Goal: Transaction & Acquisition: Purchase product/service

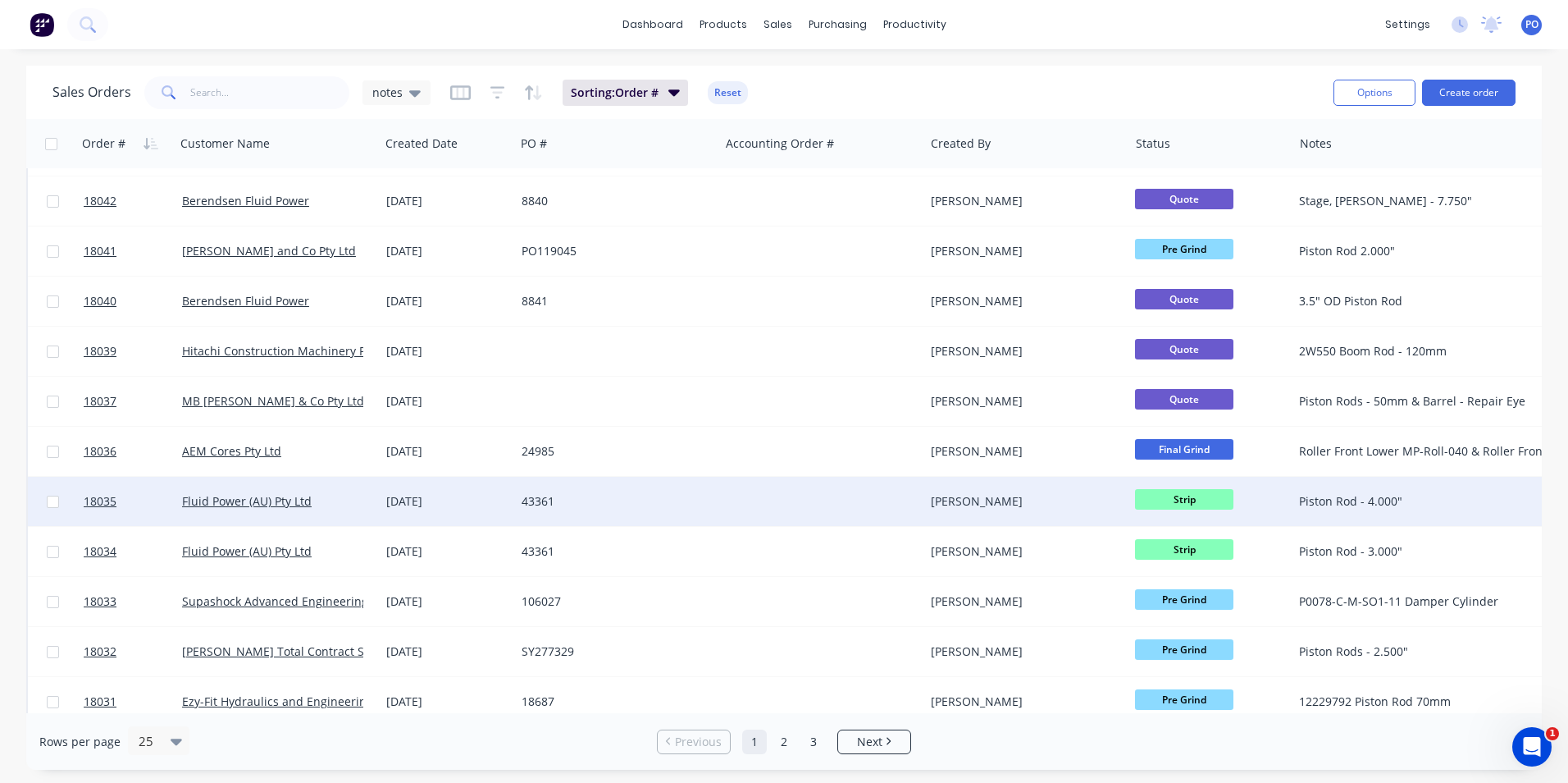
scroll to position [715, 0]
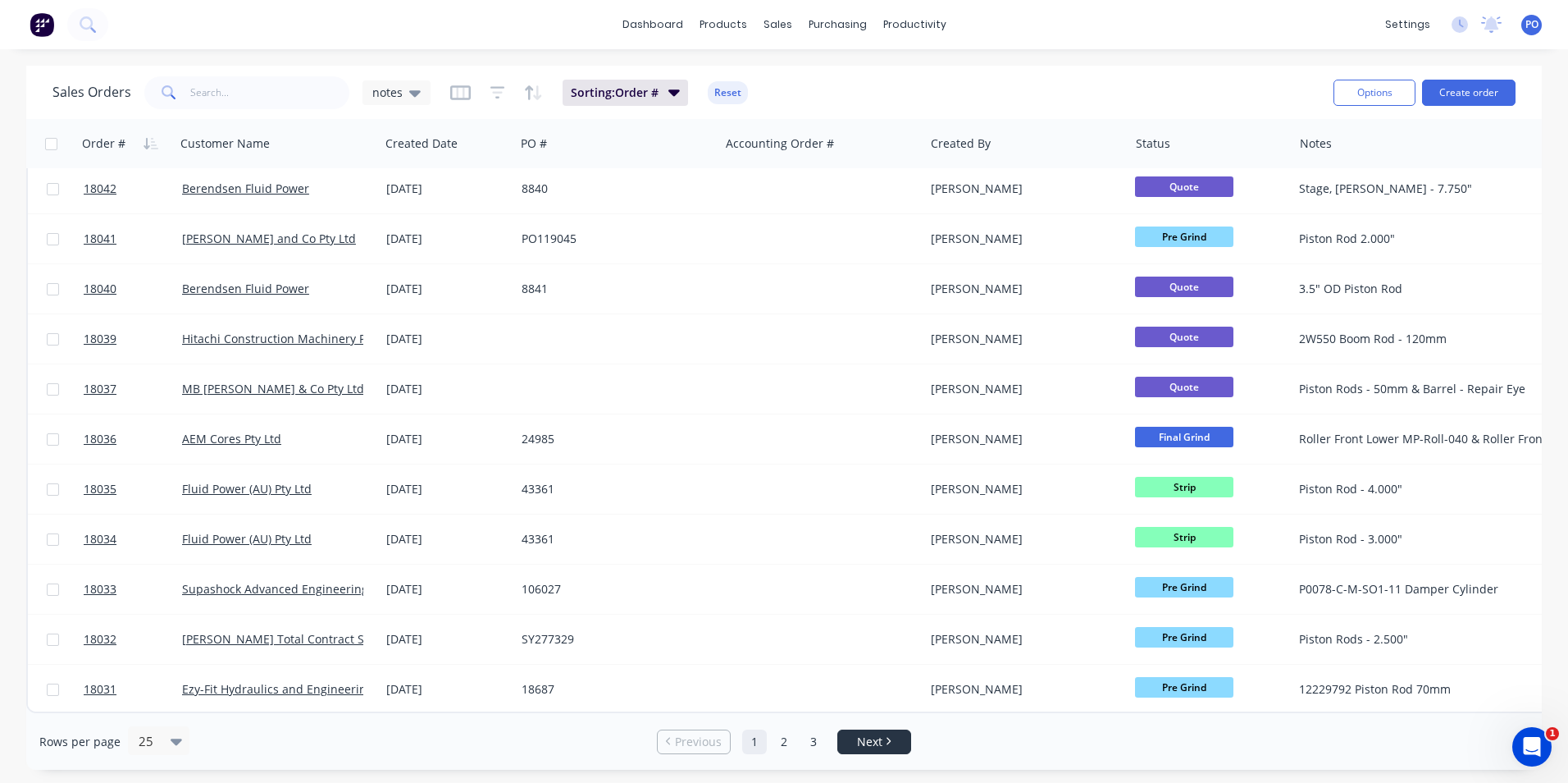
click at [877, 747] on span "Next" at bounding box center [869, 742] width 26 height 17
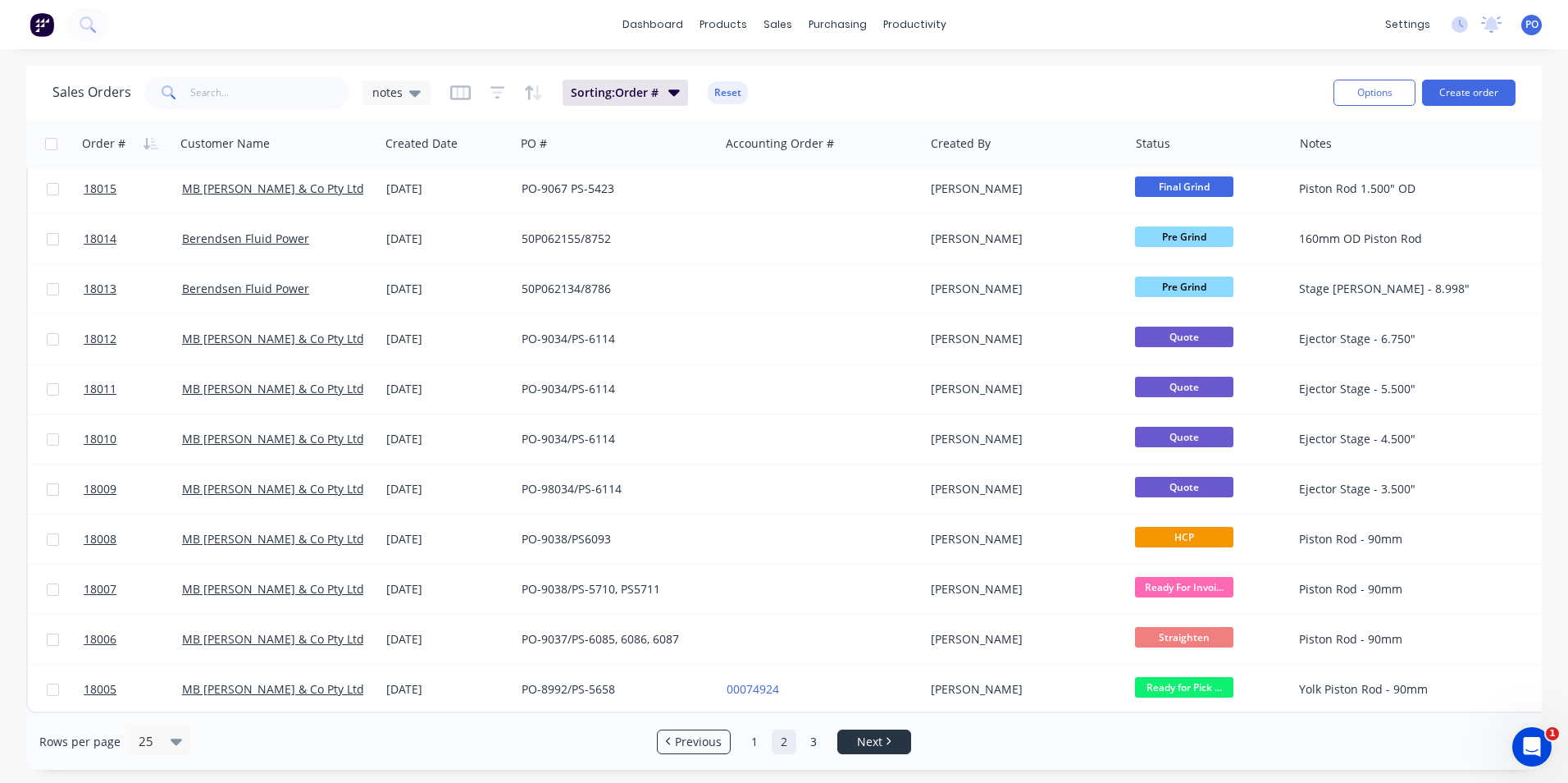
click at [858, 736] on span "Next" at bounding box center [869, 742] width 26 height 17
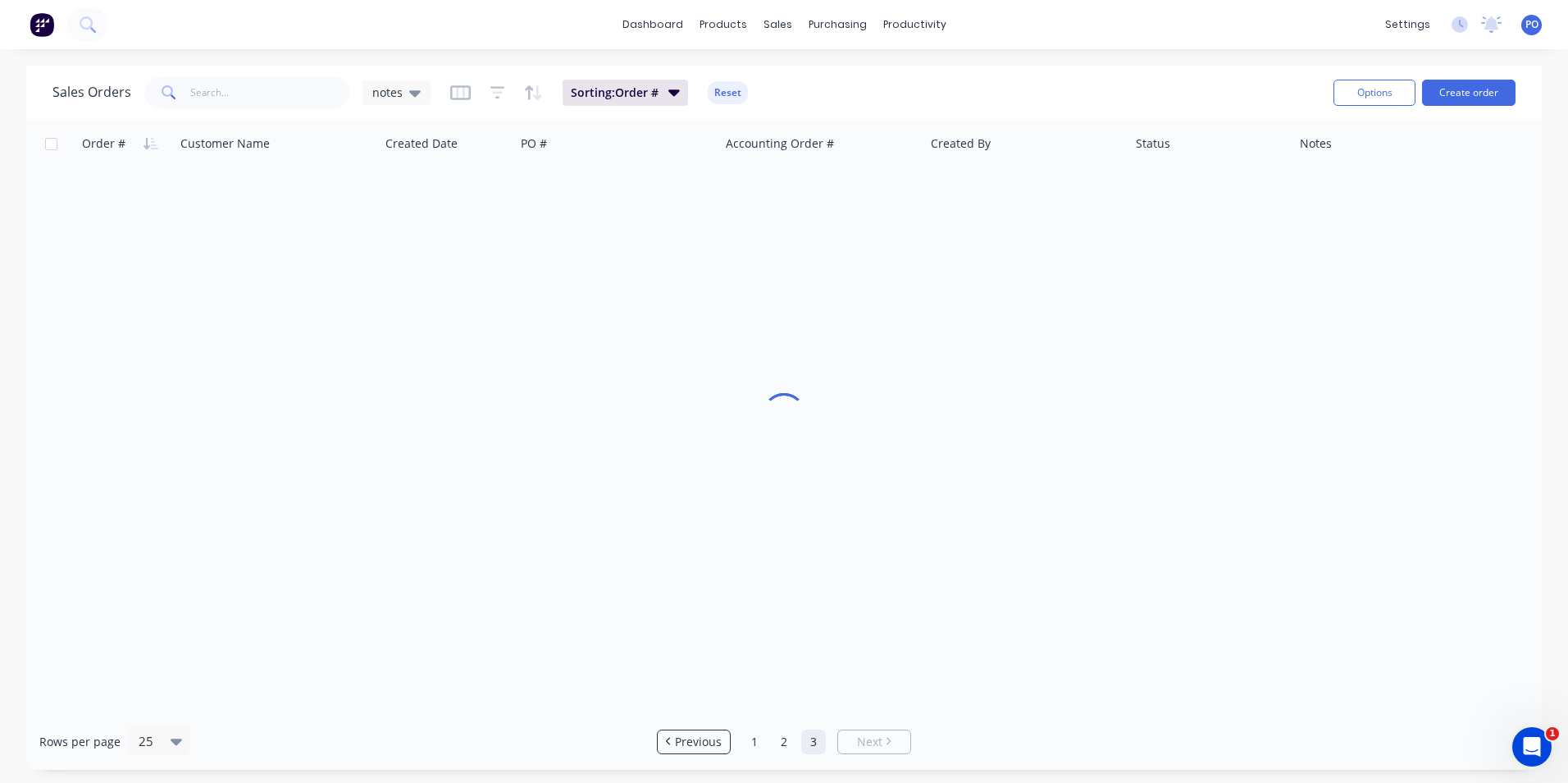
scroll to position [0, 0]
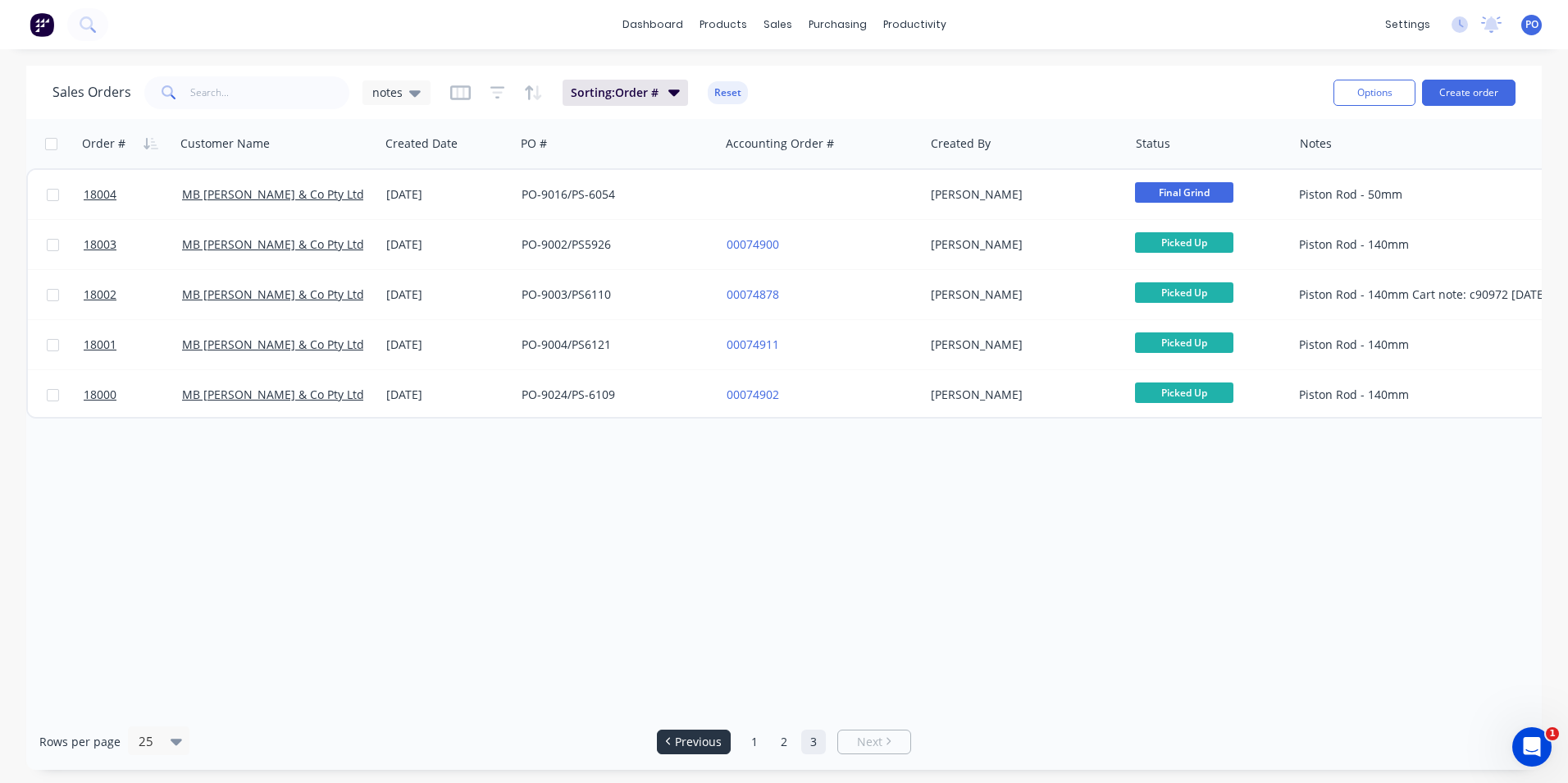
click at [704, 737] on span "Previous" at bounding box center [699, 742] width 47 height 17
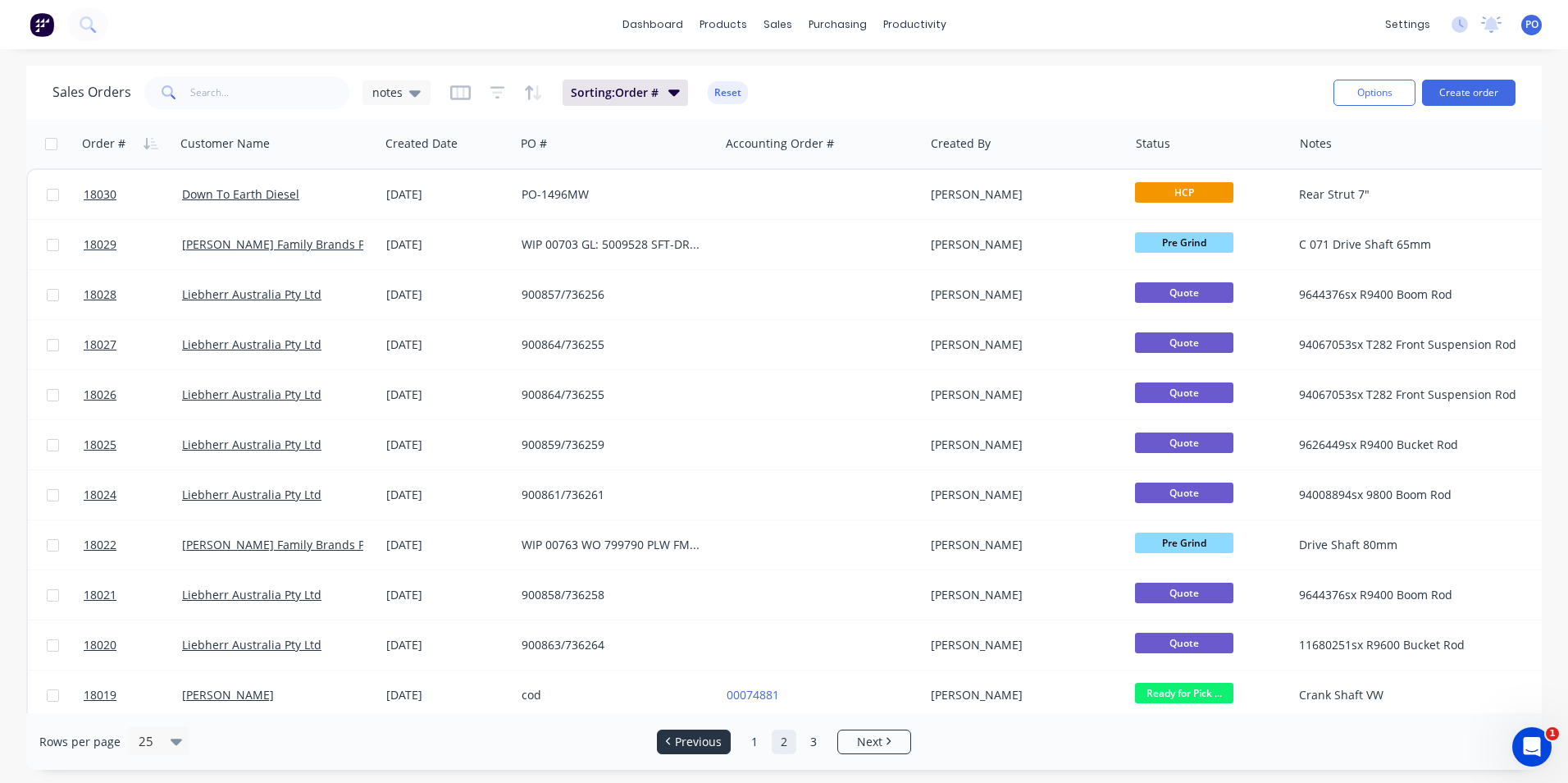
click at [693, 746] on span "Previous" at bounding box center [699, 742] width 47 height 17
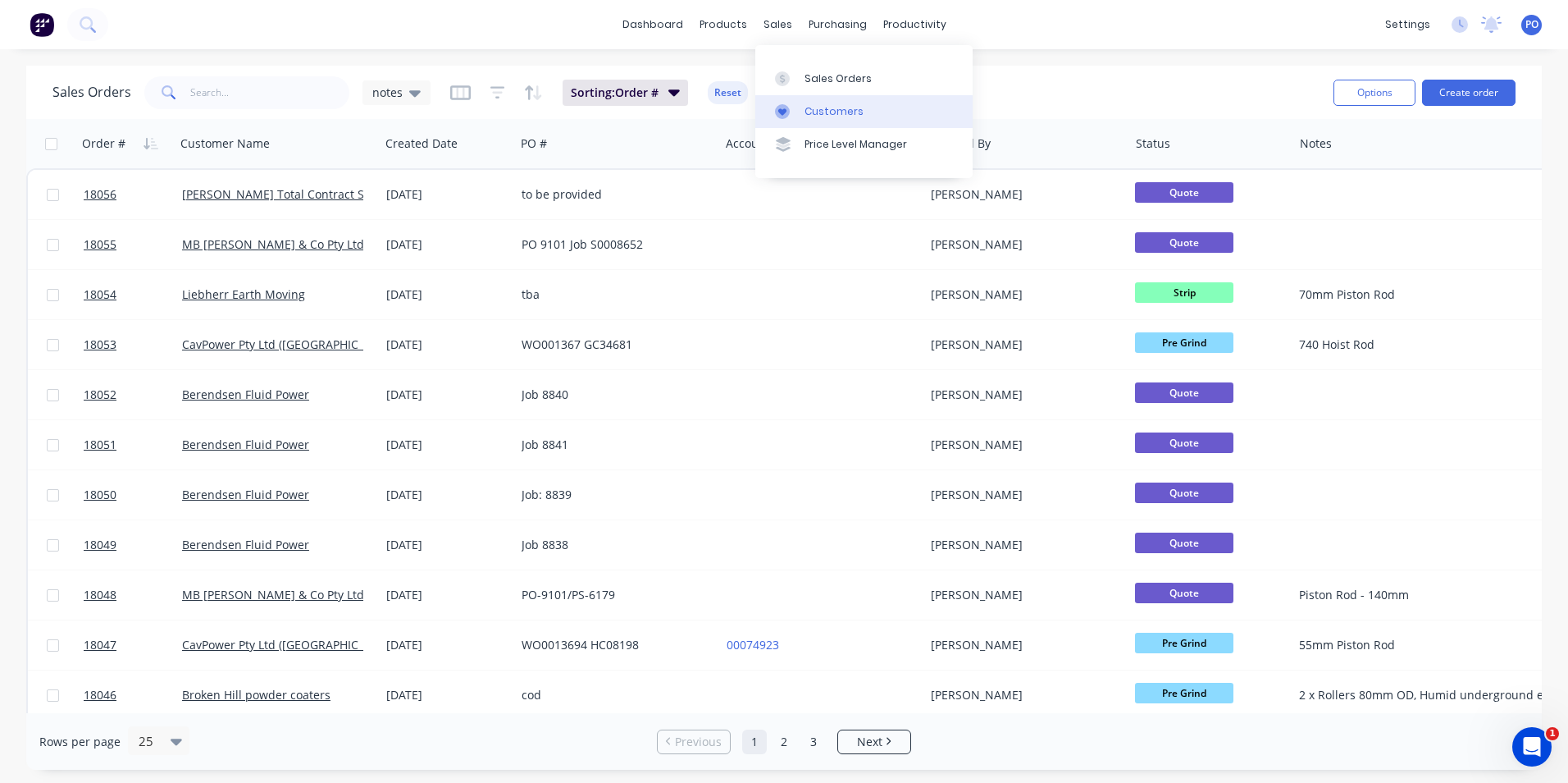
click at [824, 107] on div "Customers" at bounding box center [834, 112] width 59 height 15
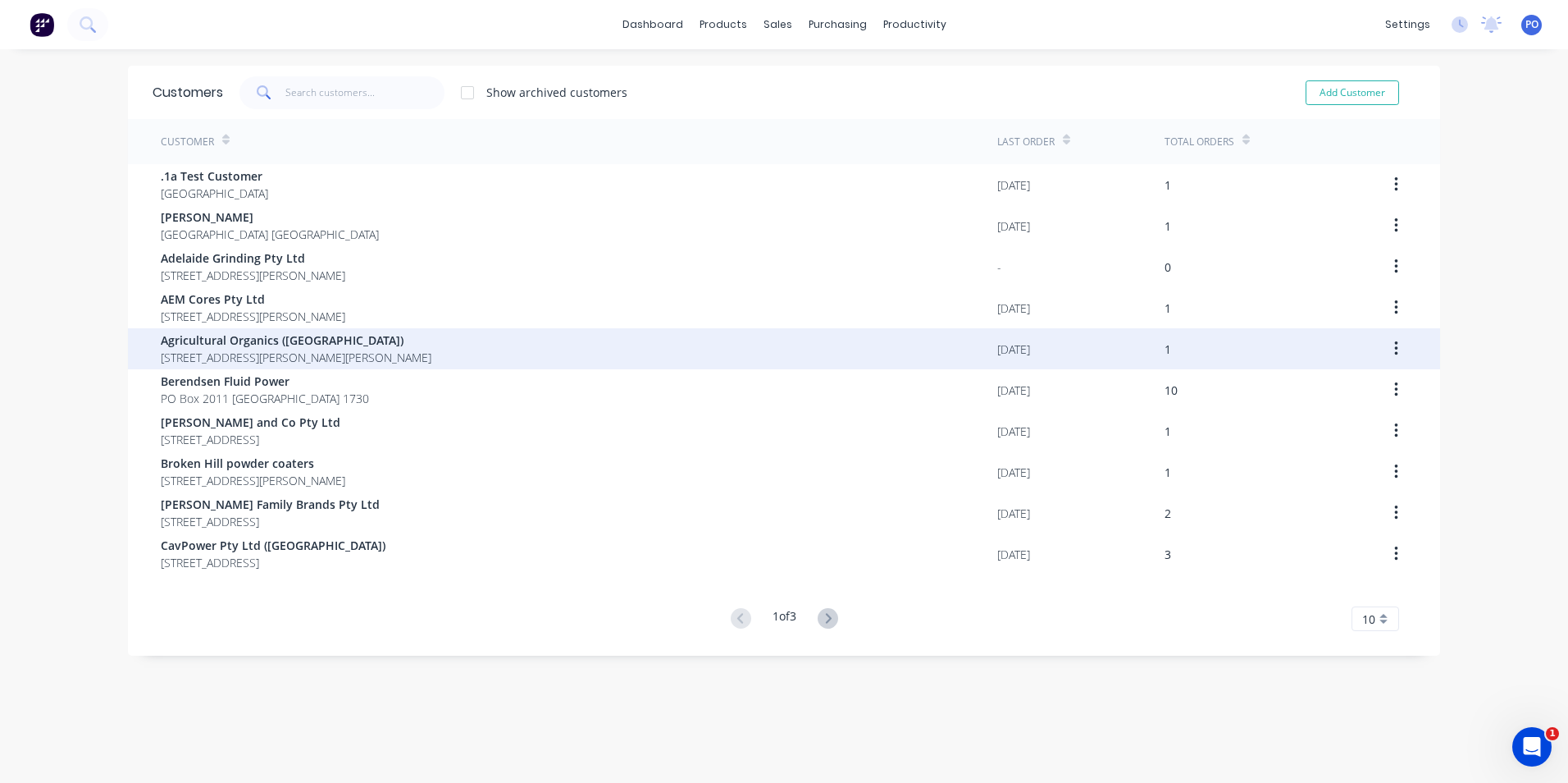
scroll to position [32, 0]
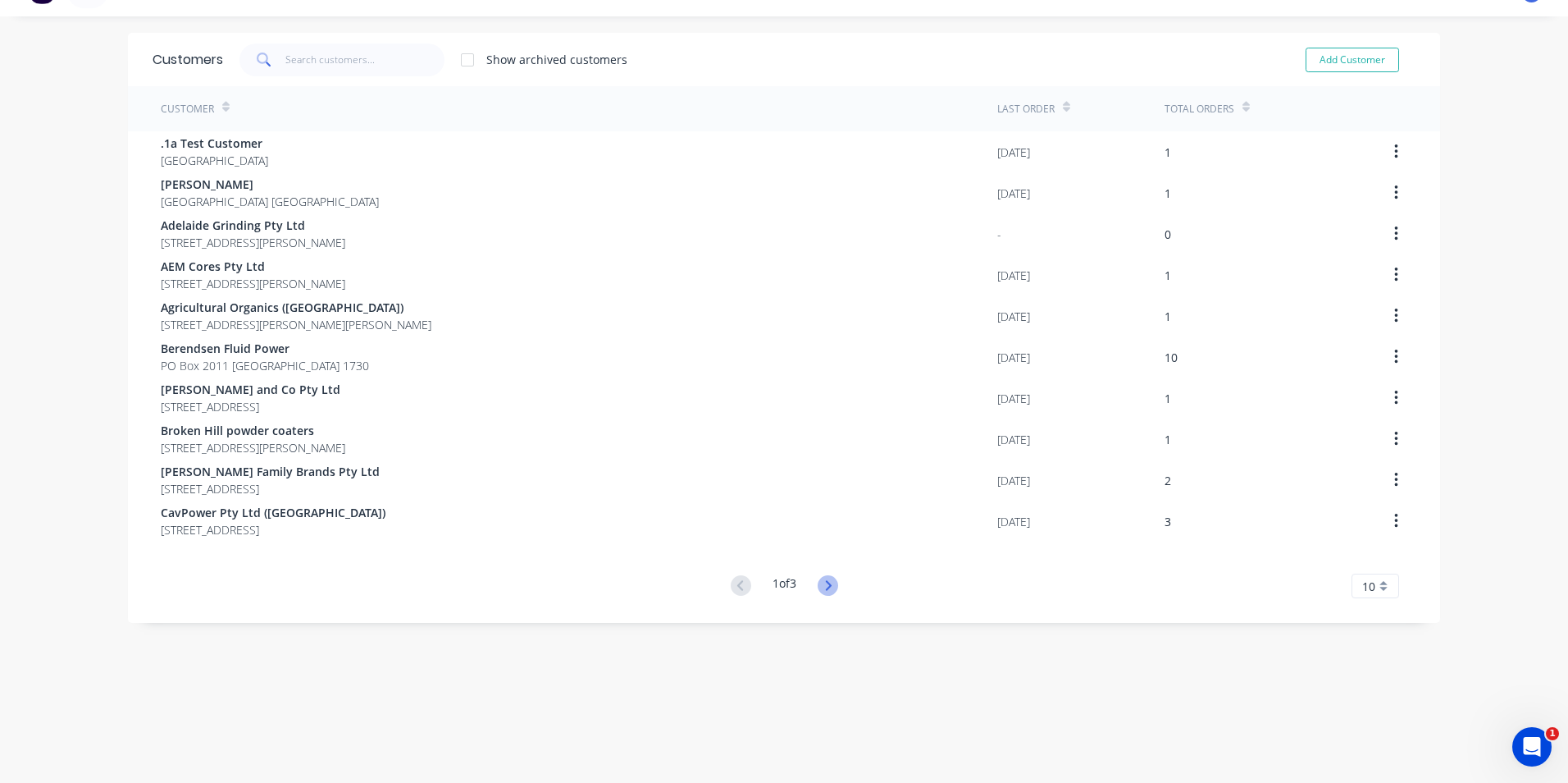
click at [829, 587] on icon at bounding box center [828, 585] width 21 height 21
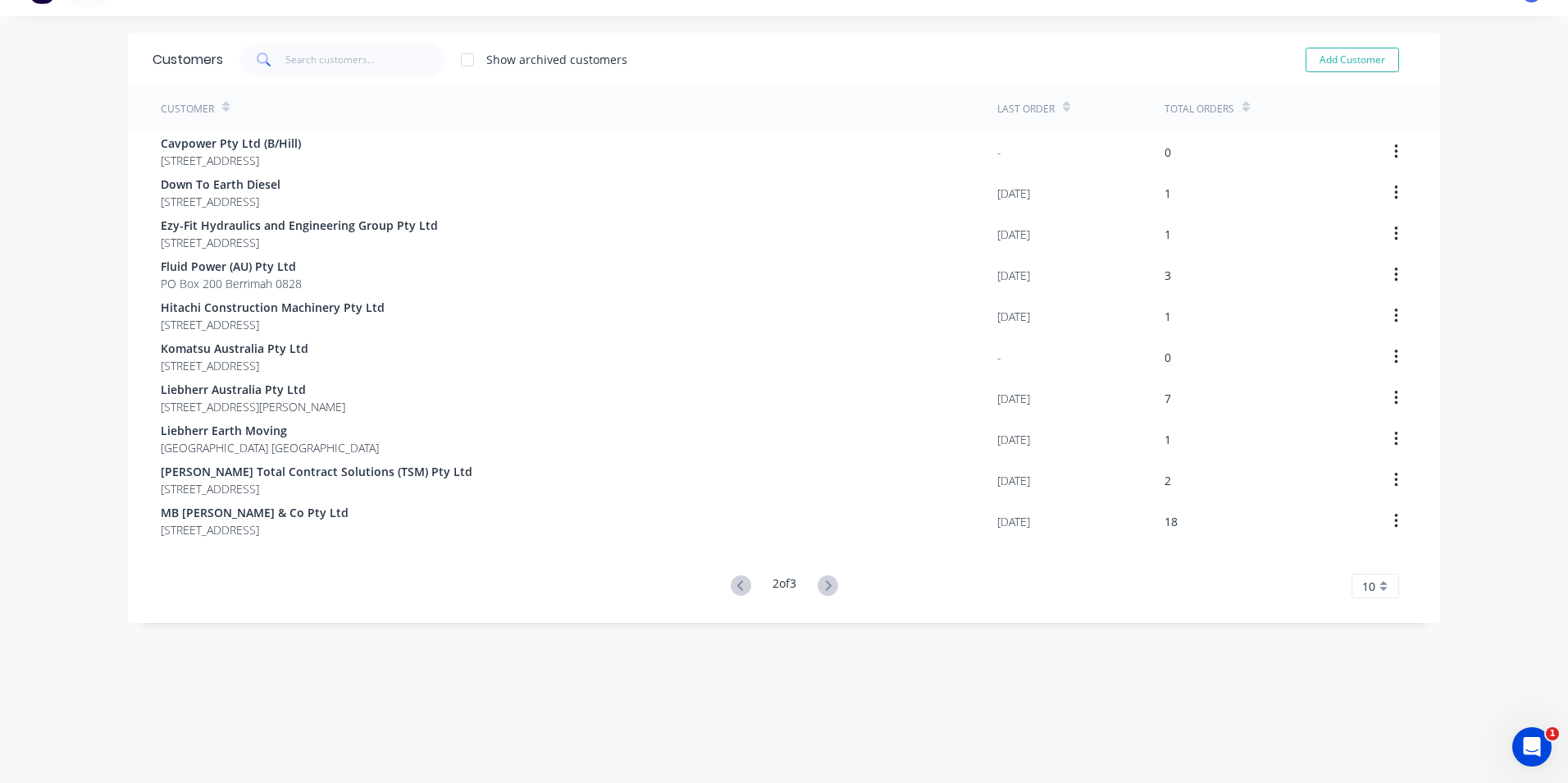
click at [829, 588] on icon at bounding box center [828, 585] width 21 height 21
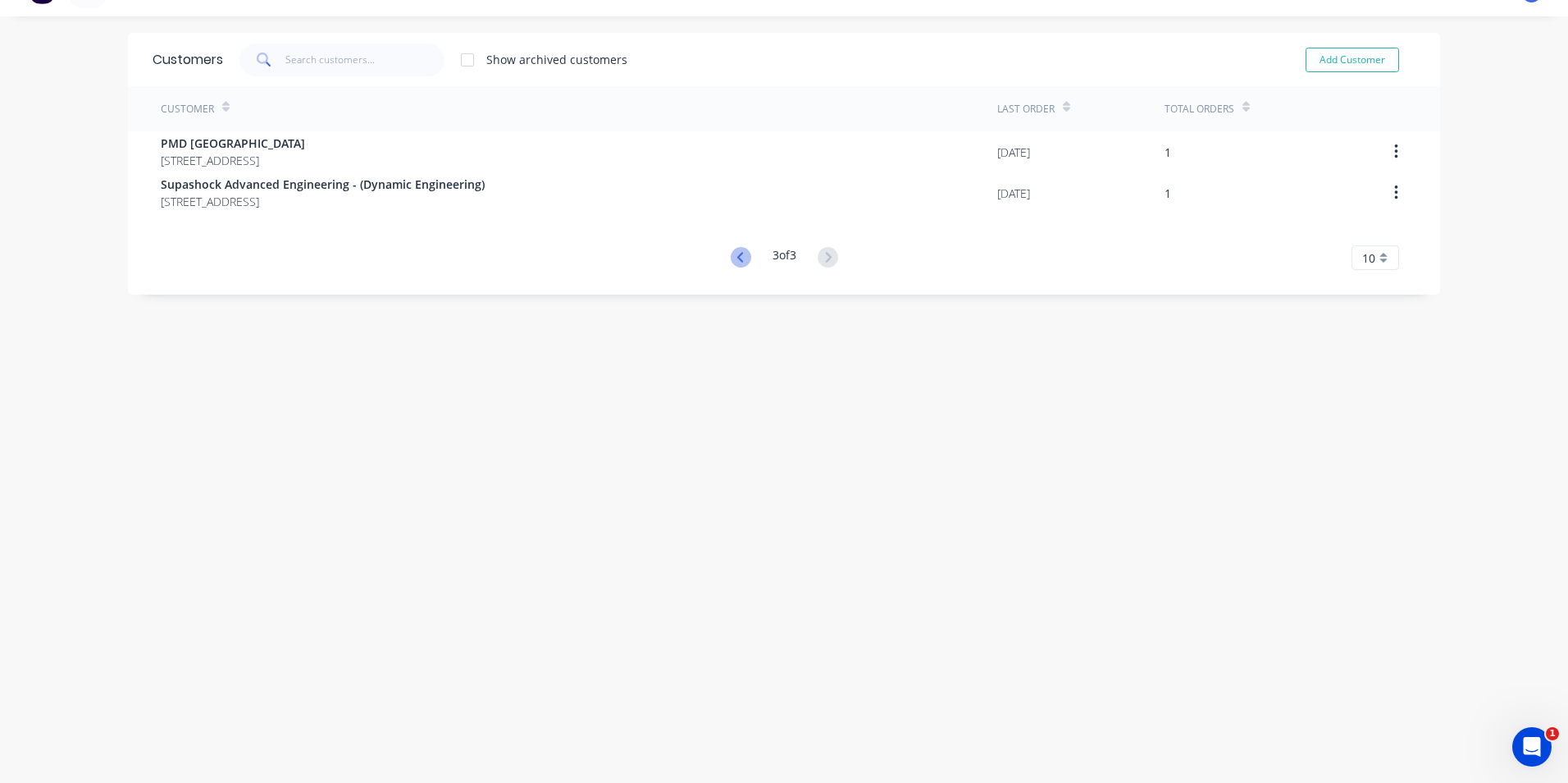
click at [731, 256] on icon at bounding box center [741, 257] width 21 height 21
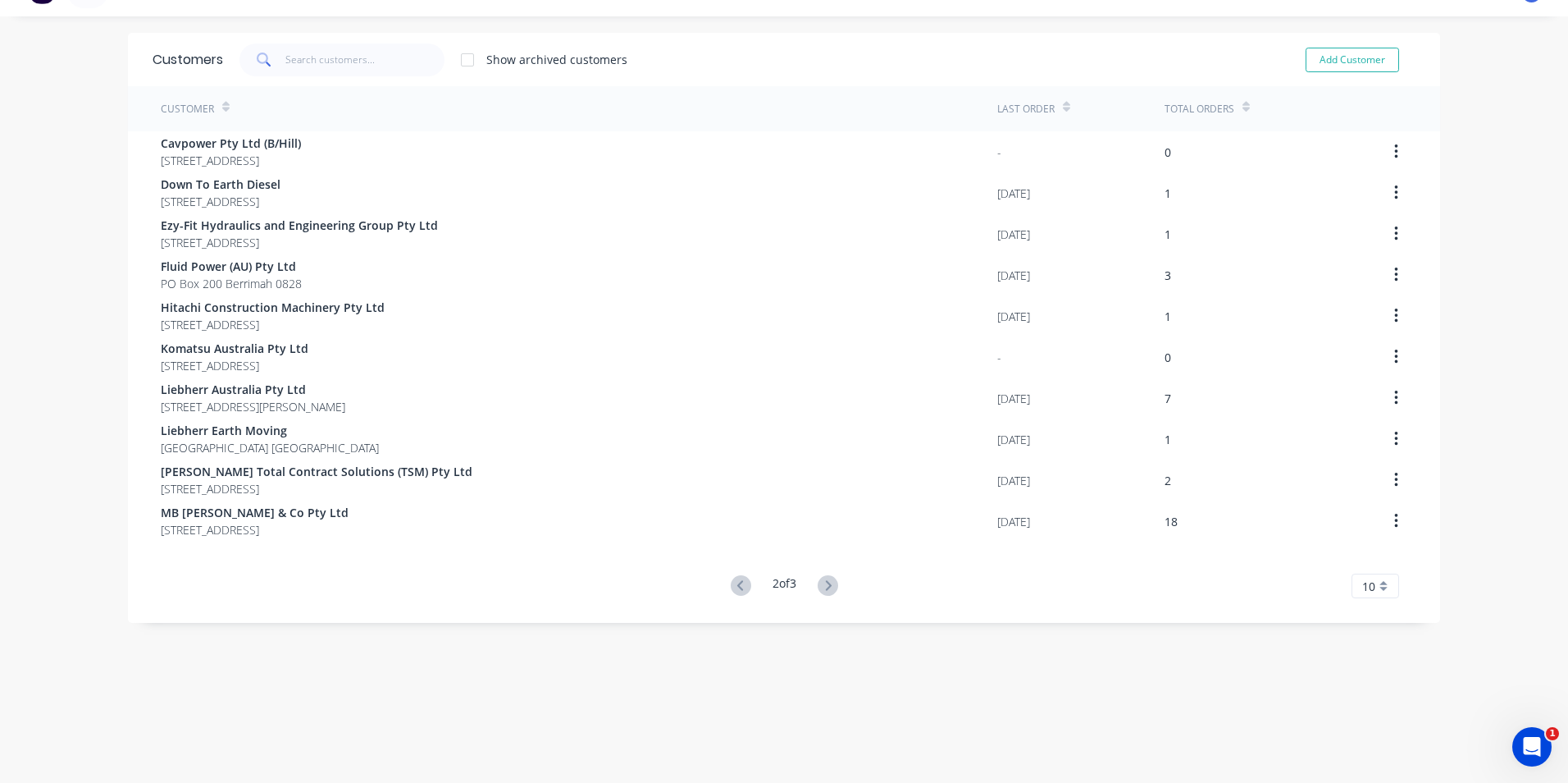
click at [829, 579] on icon at bounding box center [828, 585] width 21 height 21
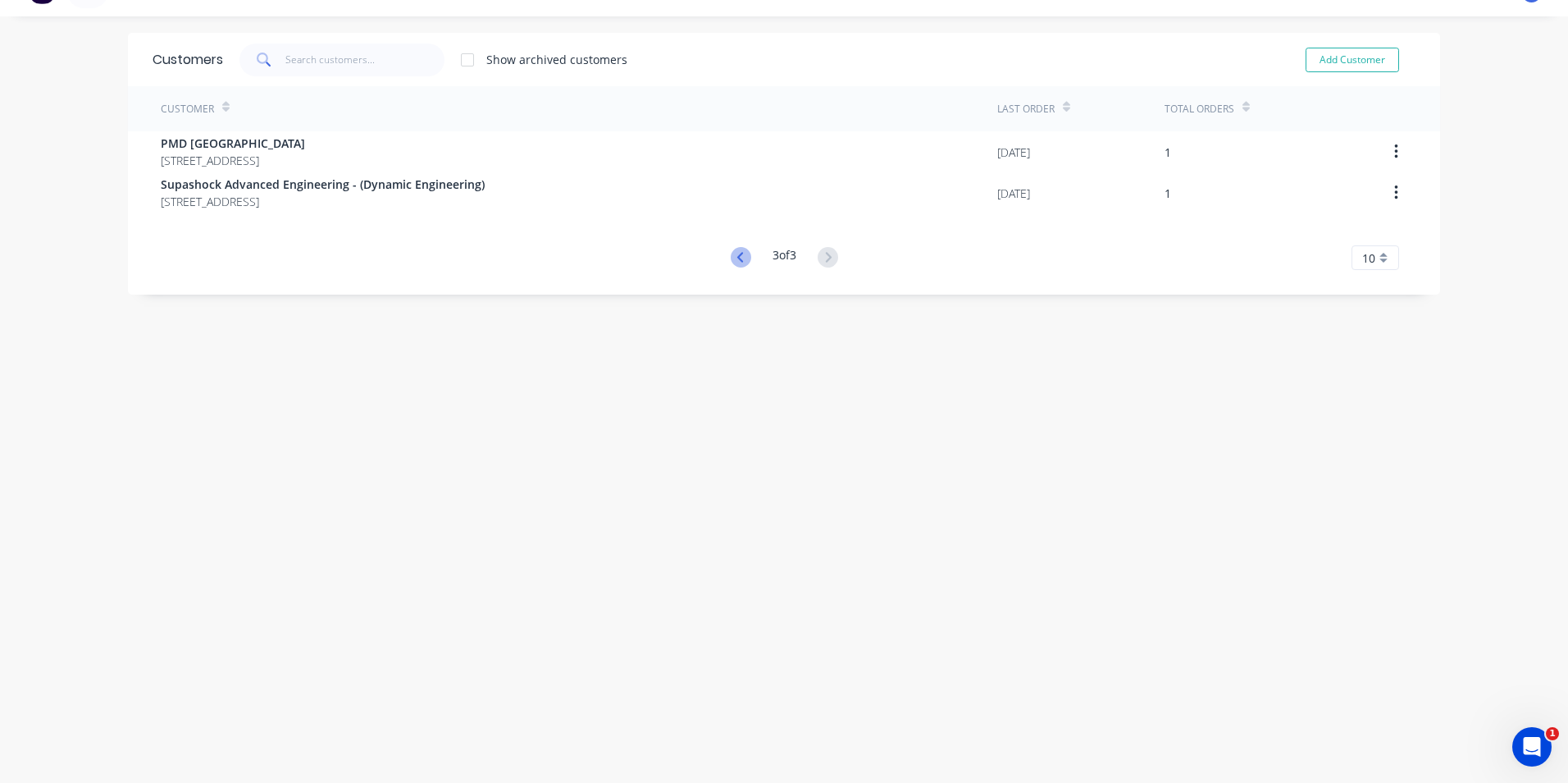
click at [735, 265] on icon at bounding box center [741, 257] width 21 height 21
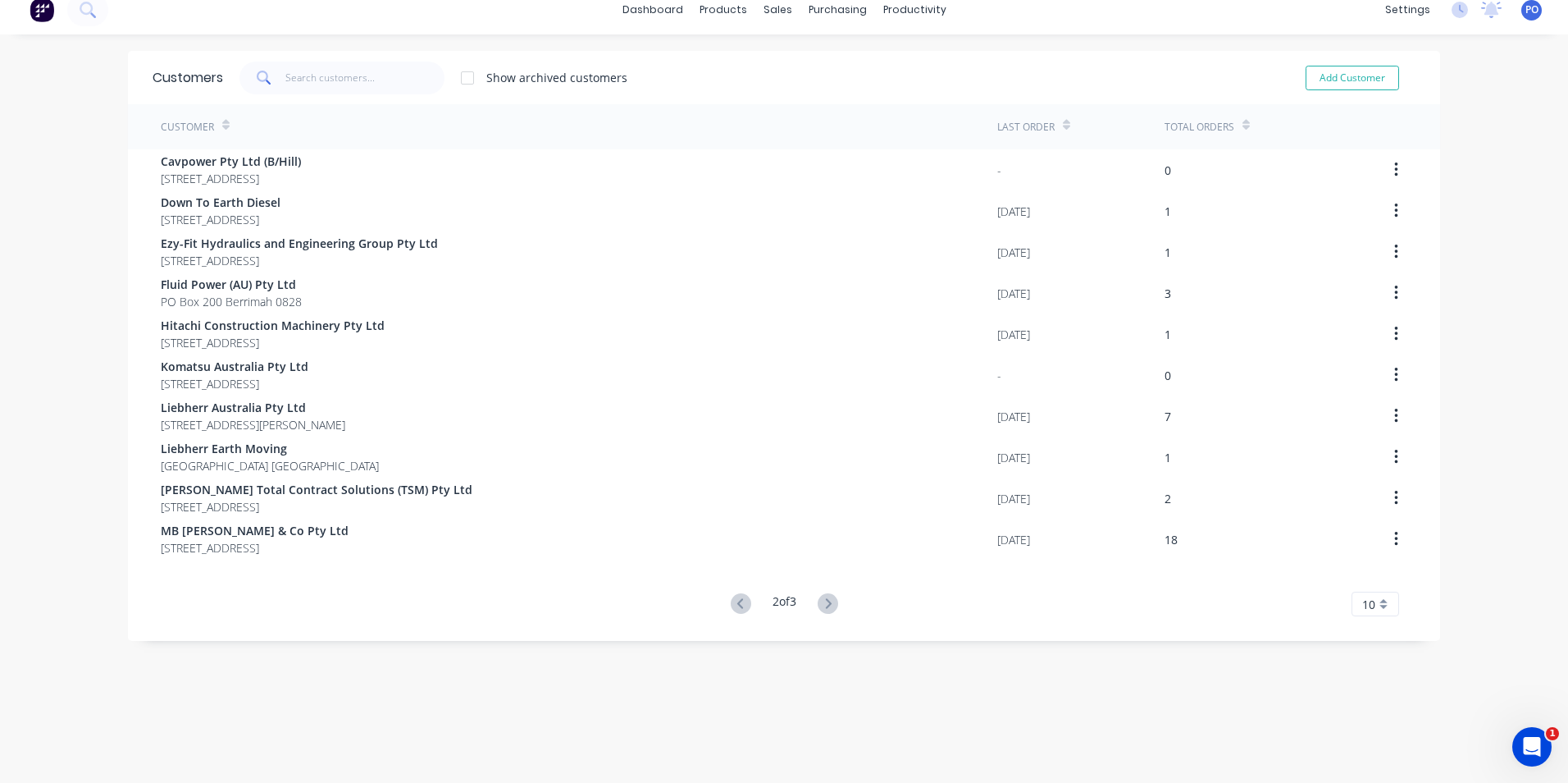
scroll to position [0, 0]
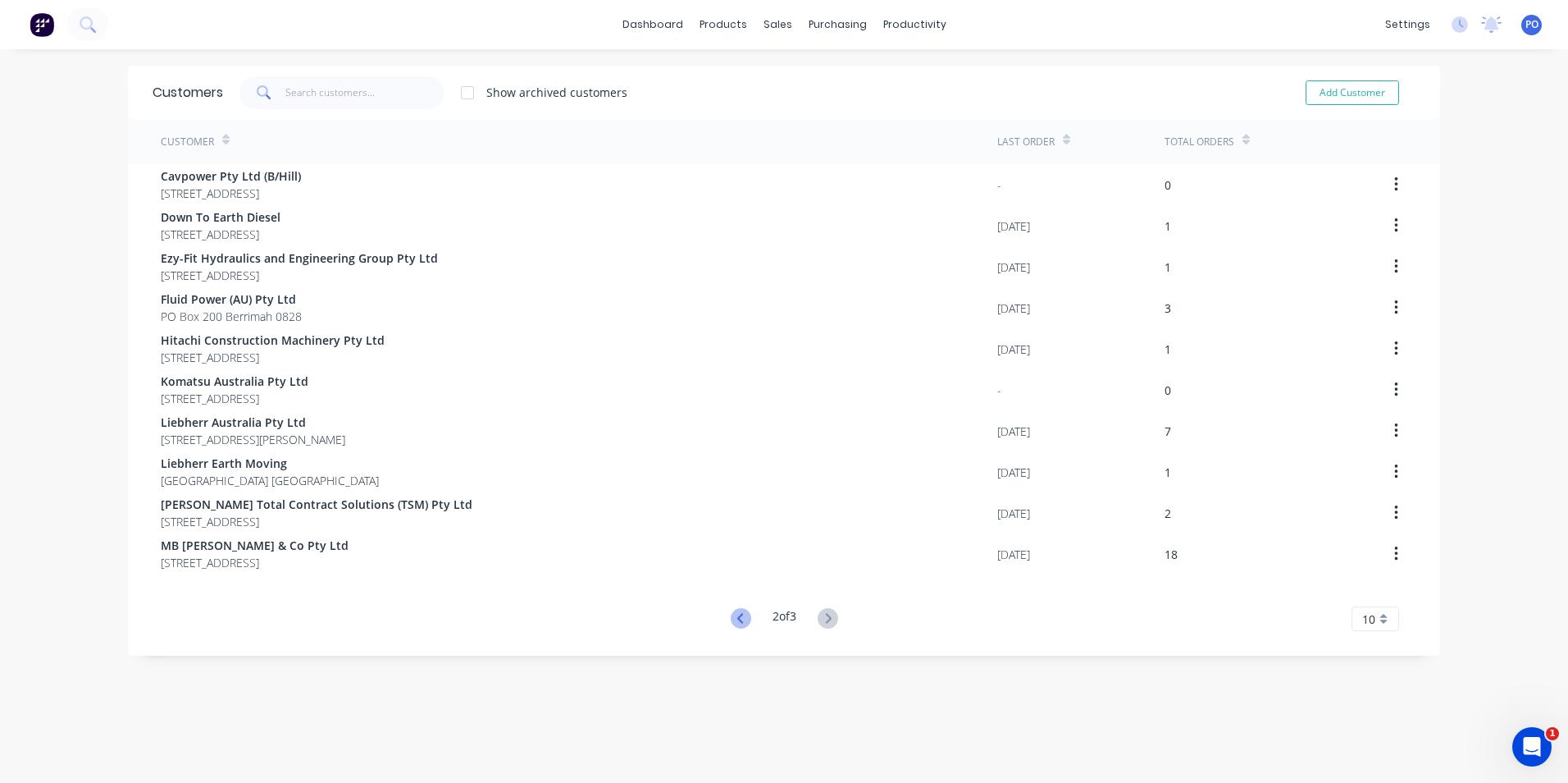
click at [737, 617] on icon at bounding box center [739, 618] width 6 height 10
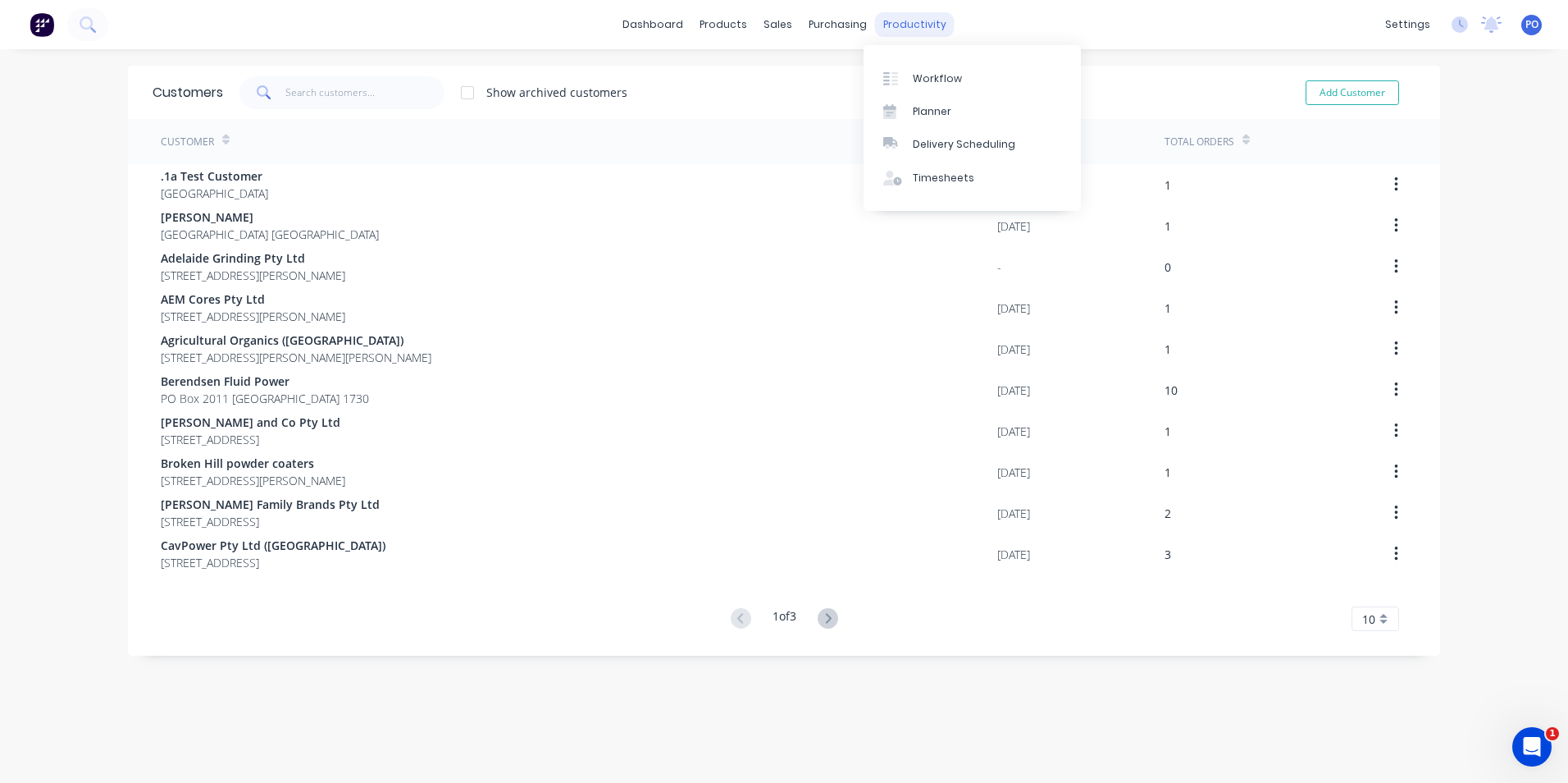
click at [903, 20] on div "productivity" at bounding box center [915, 25] width 80 height 25
click at [919, 83] on div "Workflow" at bounding box center [937, 79] width 49 height 15
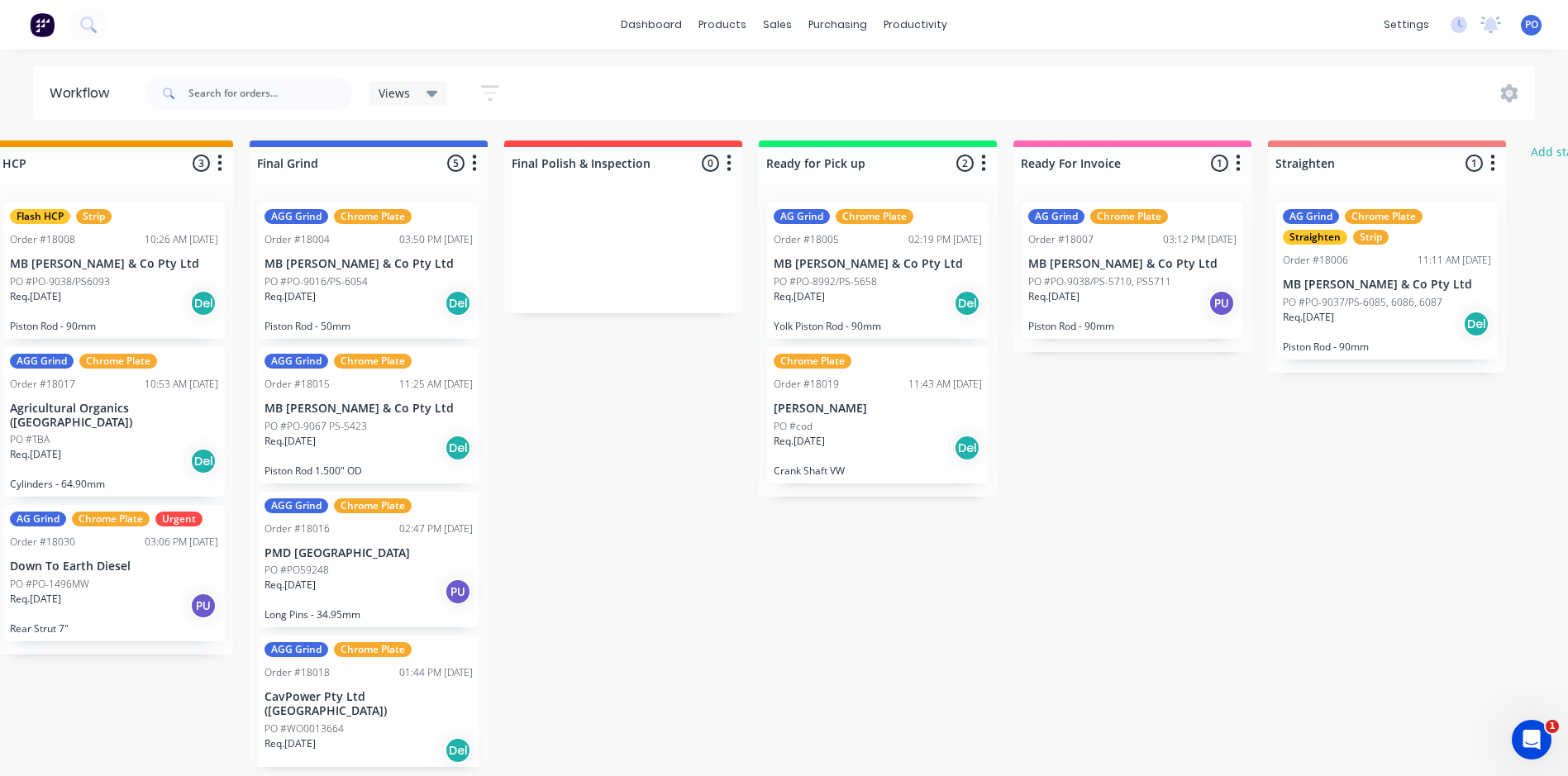
scroll to position [0, 1835]
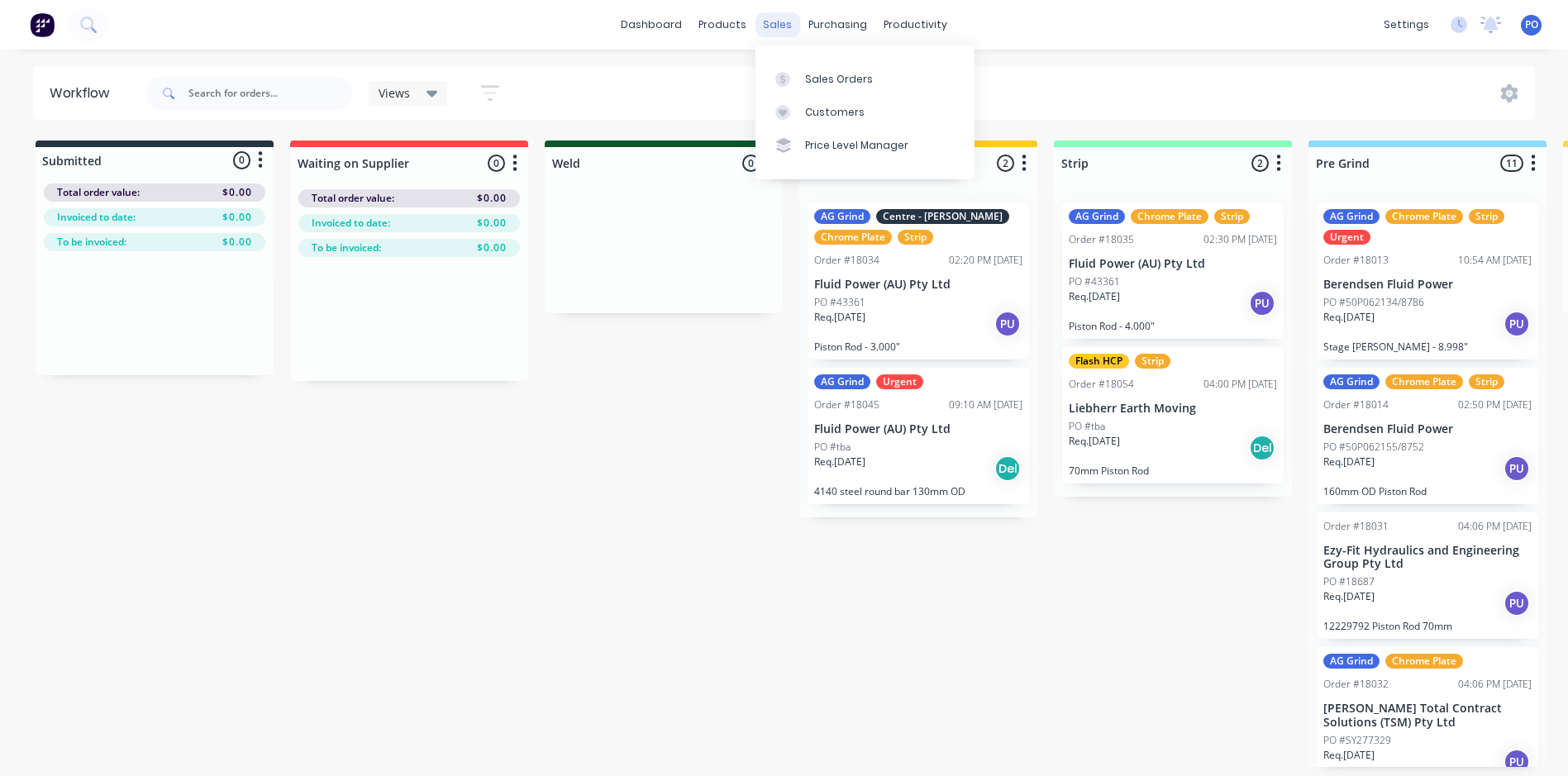
click at [775, 29] on div "sales" at bounding box center [777, 25] width 45 height 25
click at [811, 79] on div "Sales Orders" at bounding box center [839, 80] width 68 height 15
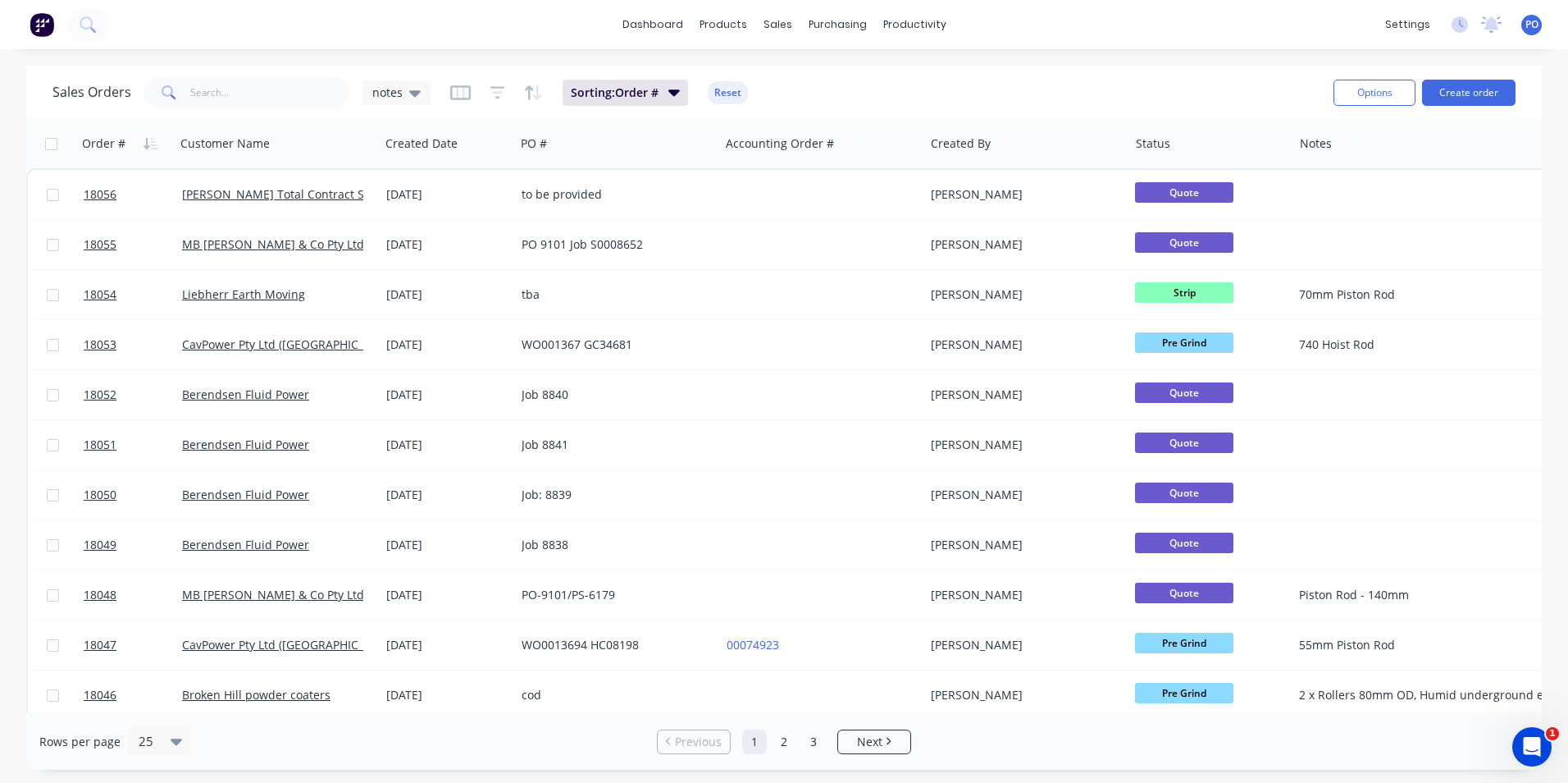
click at [251, 26] on div "dashboard products sales purchasing productivity dashboard products Product Cat…" at bounding box center [784, 24] width 1568 height 49
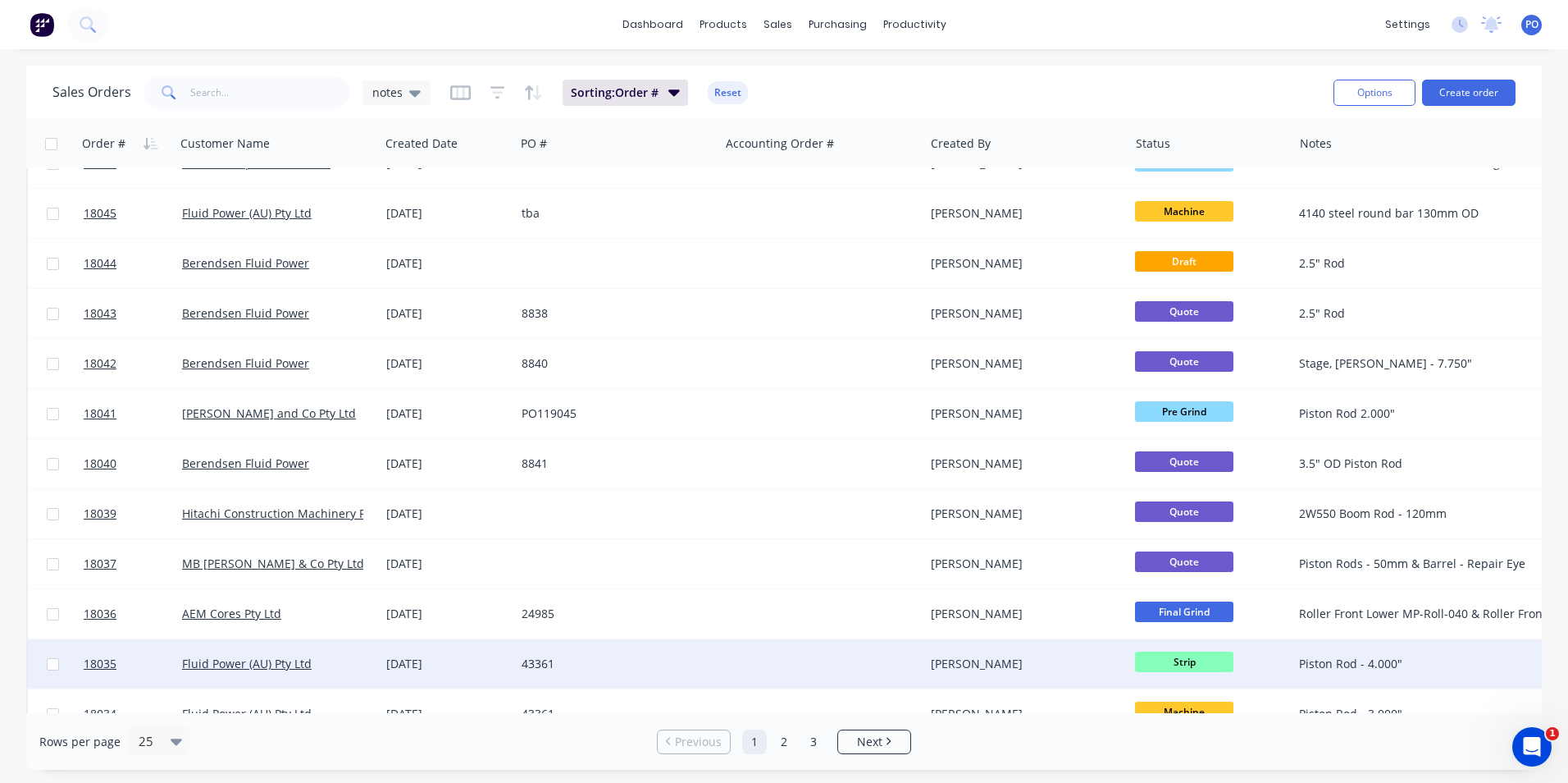
scroll to position [715, 0]
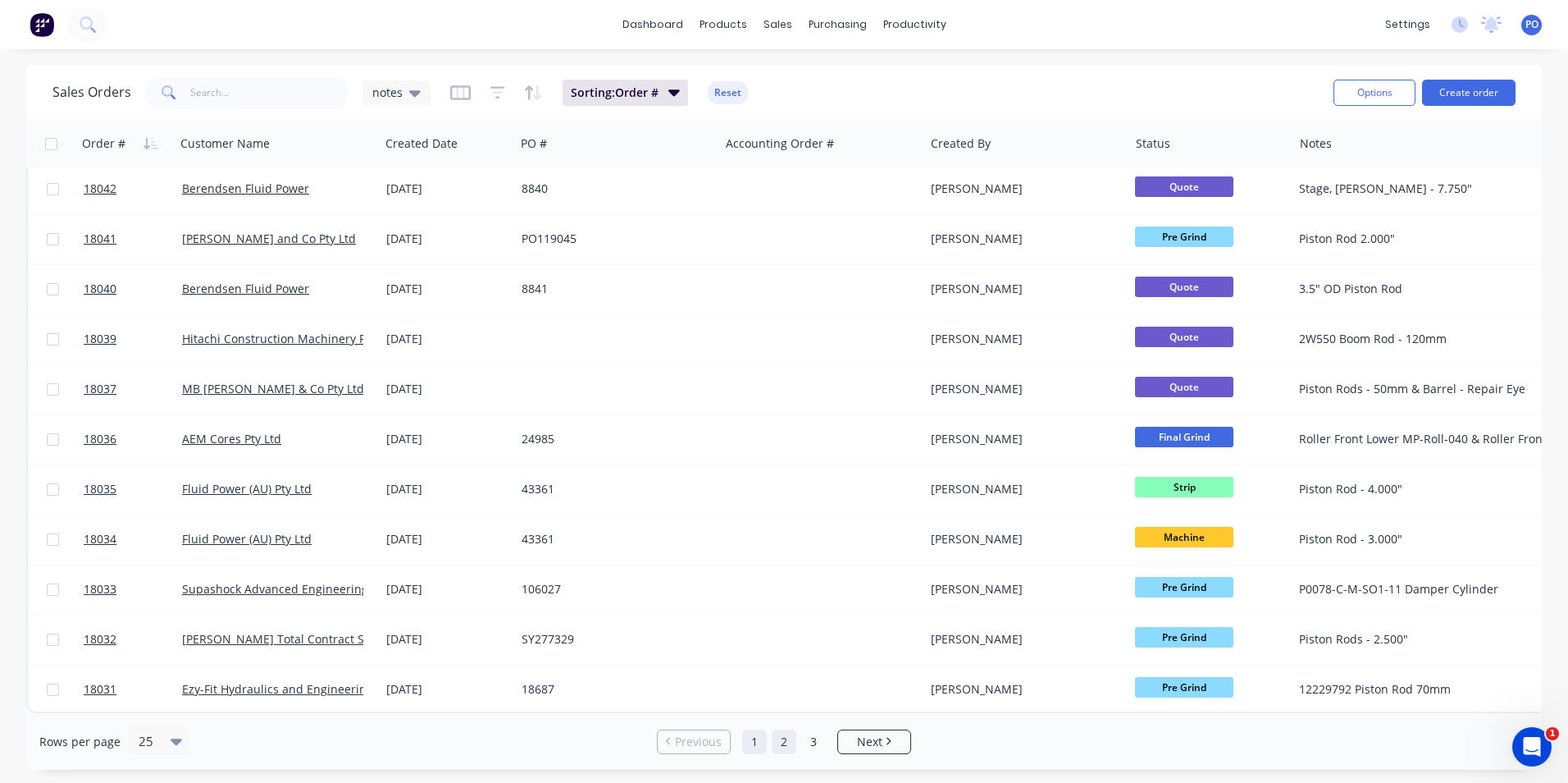
click at [785, 745] on link "2" at bounding box center [784, 742] width 25 height 25
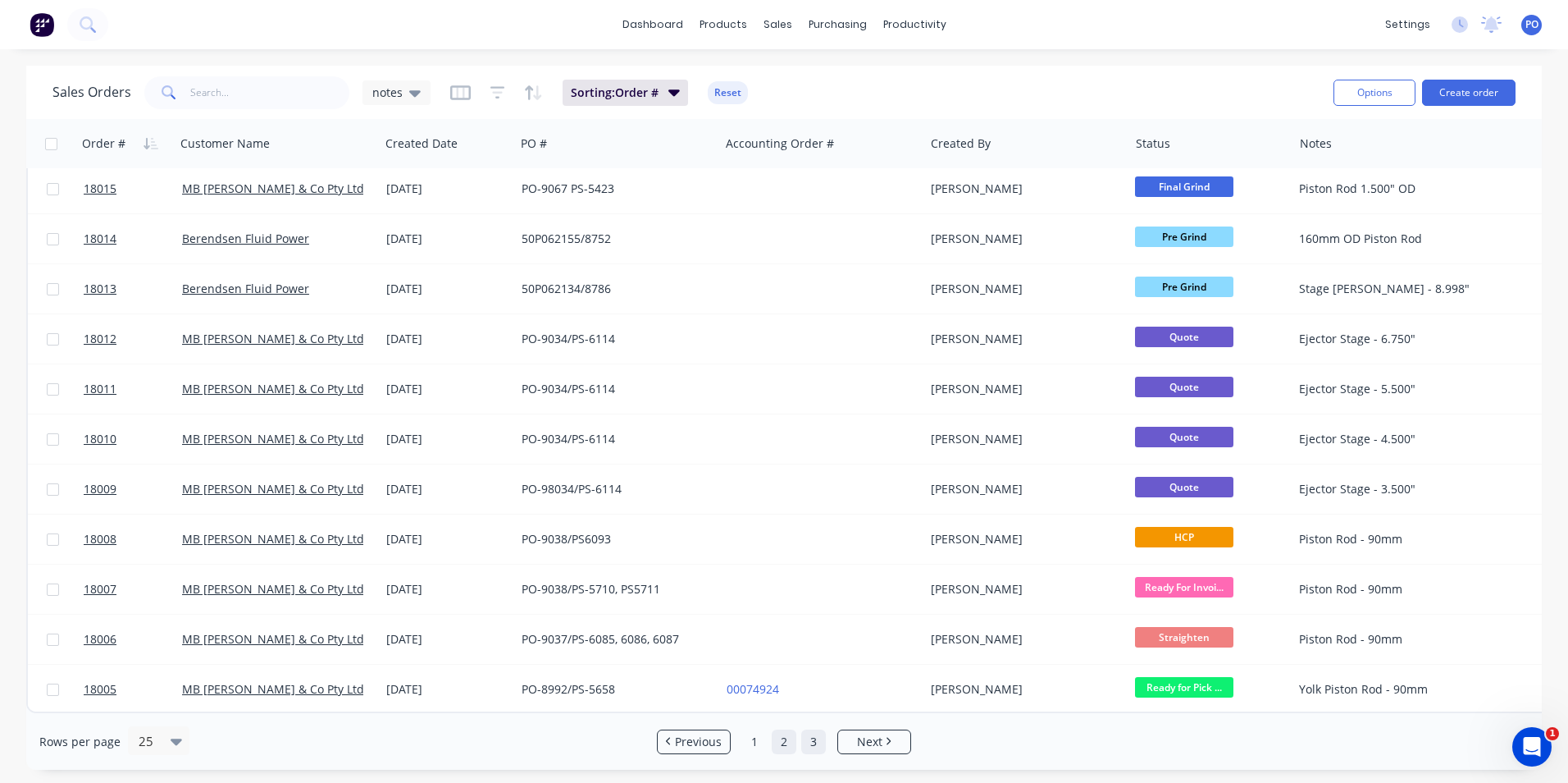
click at [815, 740] on link "3" at bounding box center [814, 742] width 25 height 25
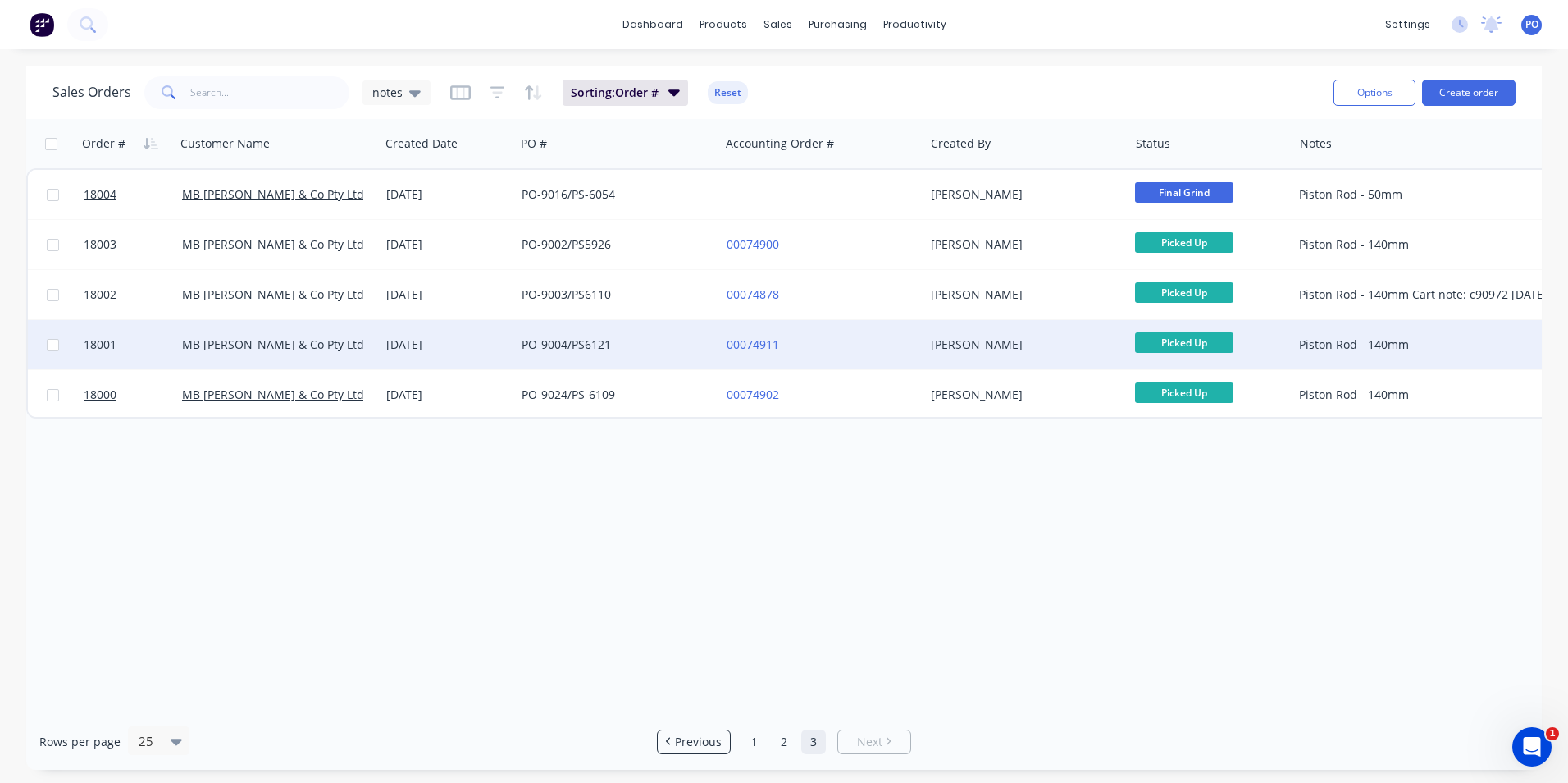
scroll to position [0, 0]
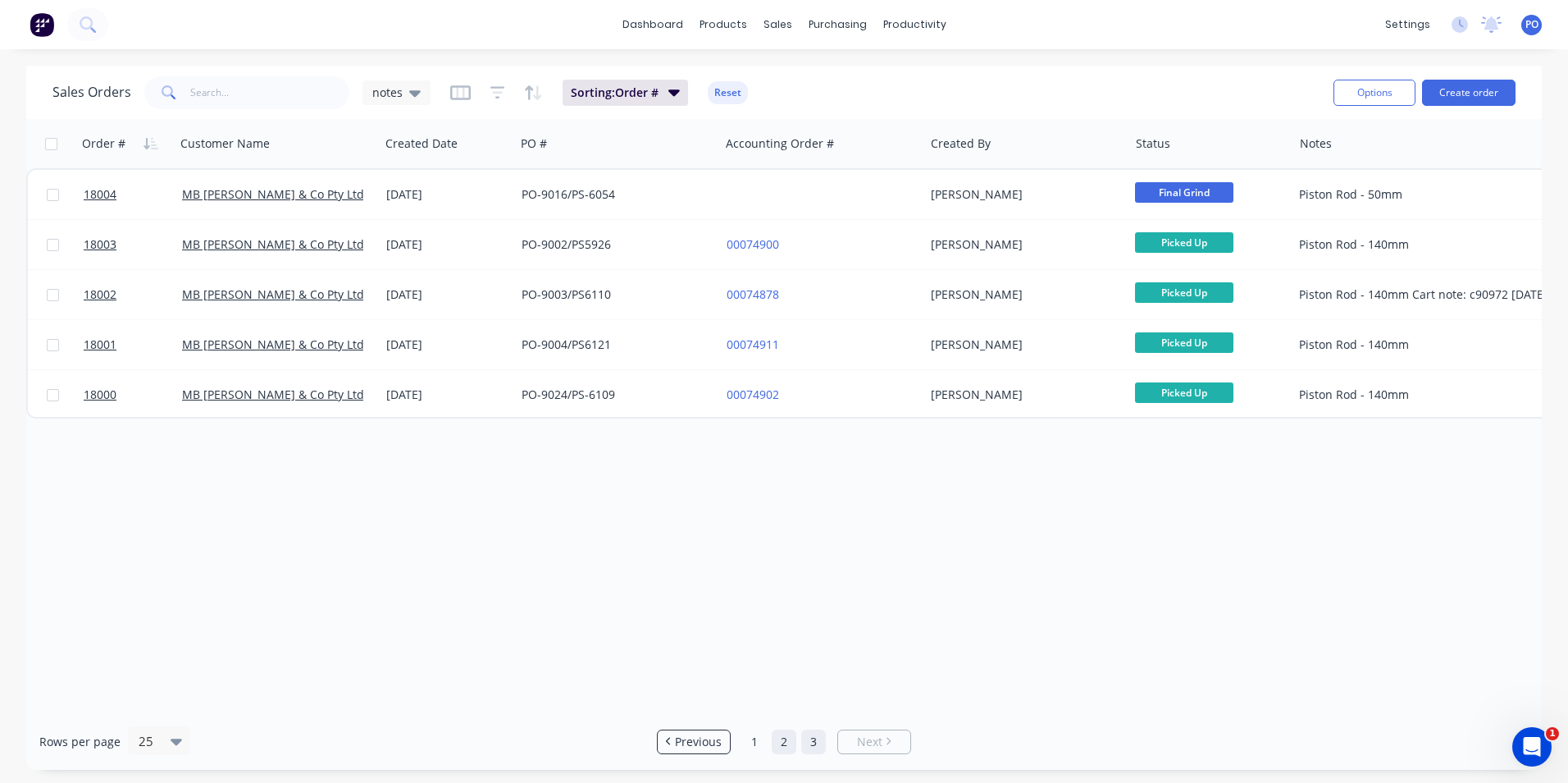
click at [780, 739] on link "2" at bounding box center [784, 742] width 25 height 25
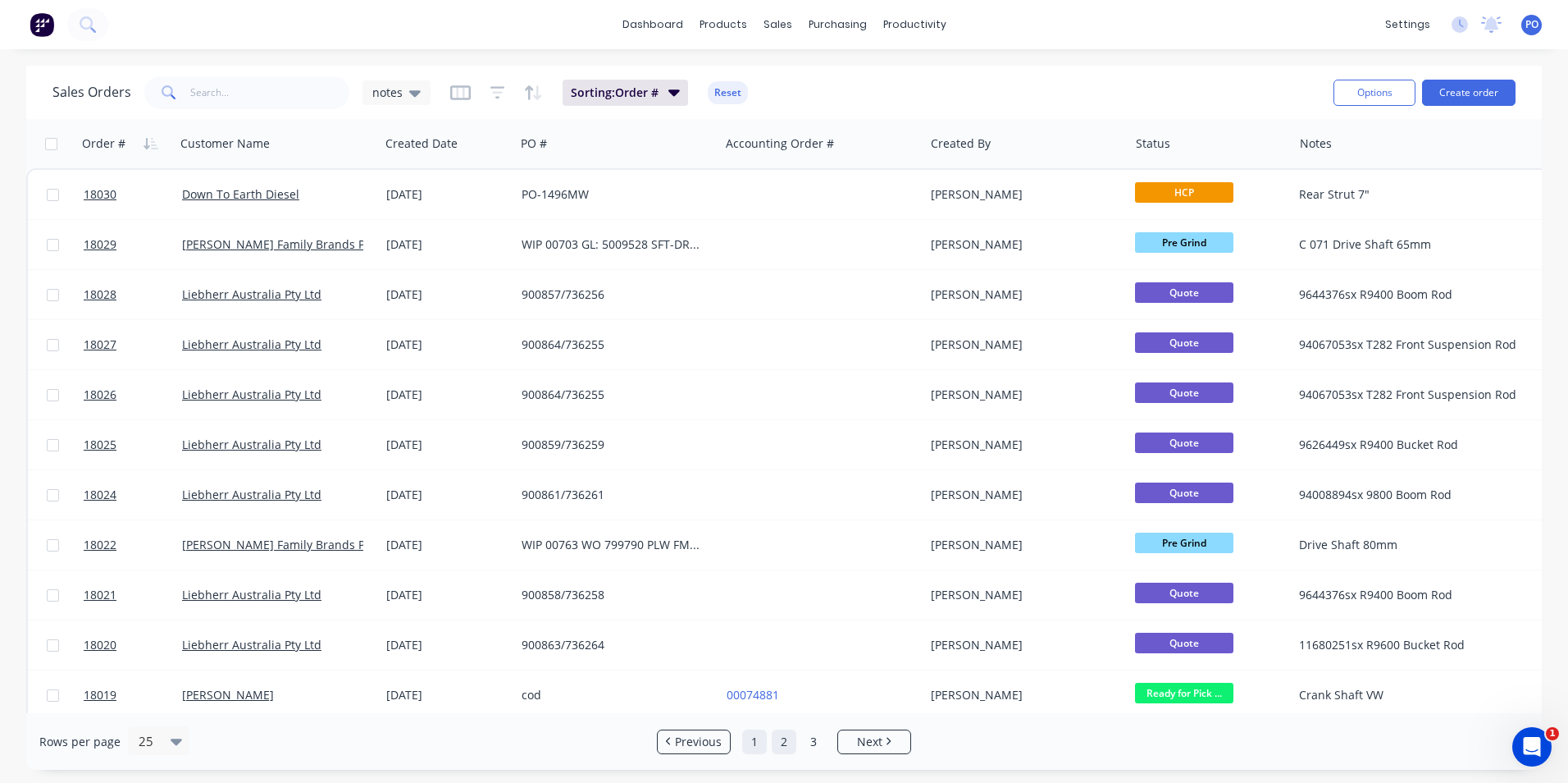
click at [754, 737] on link "1" at bounding box center [754, 742] width 25 height 25
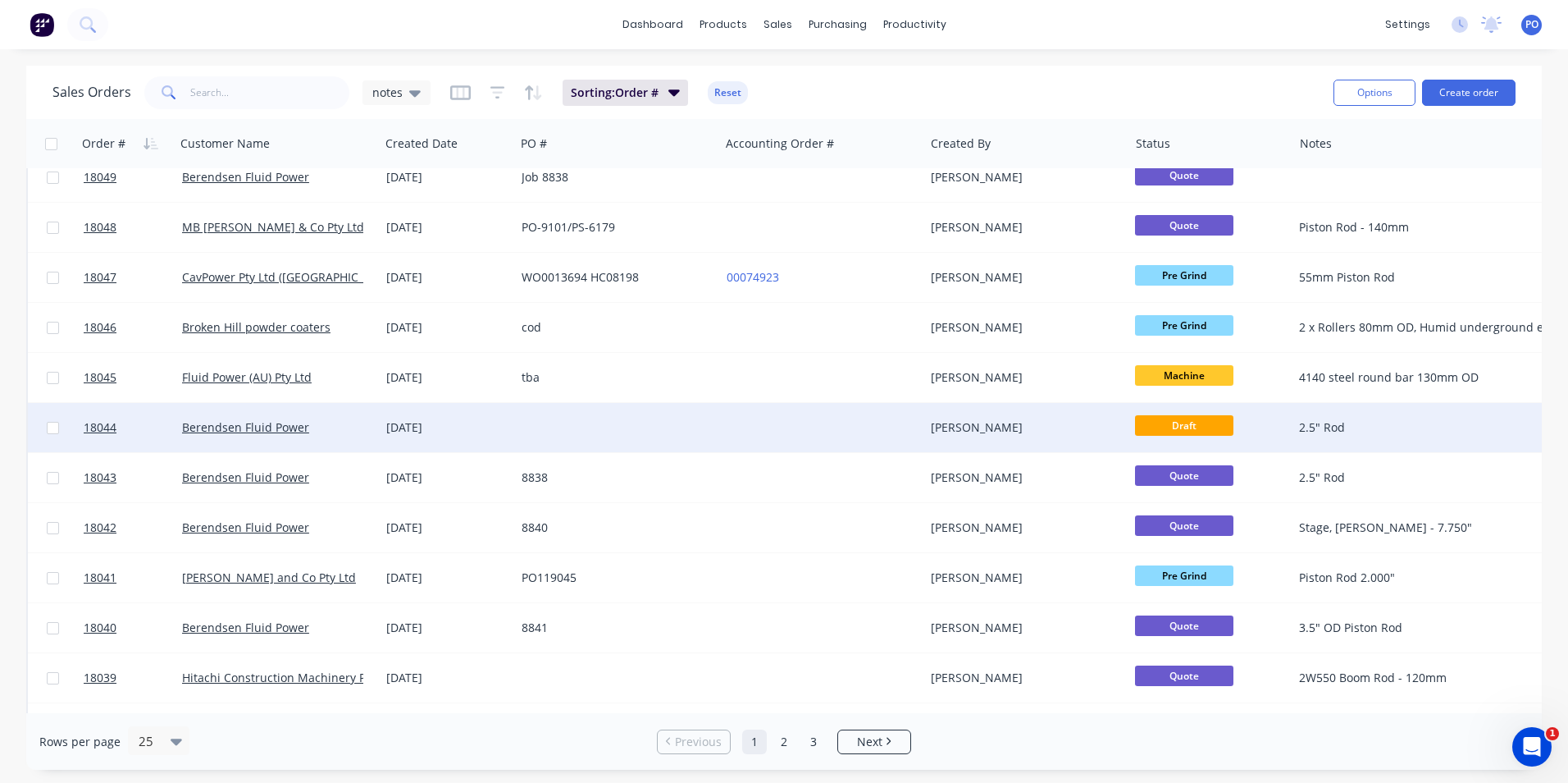
scroll to position [222, 0]
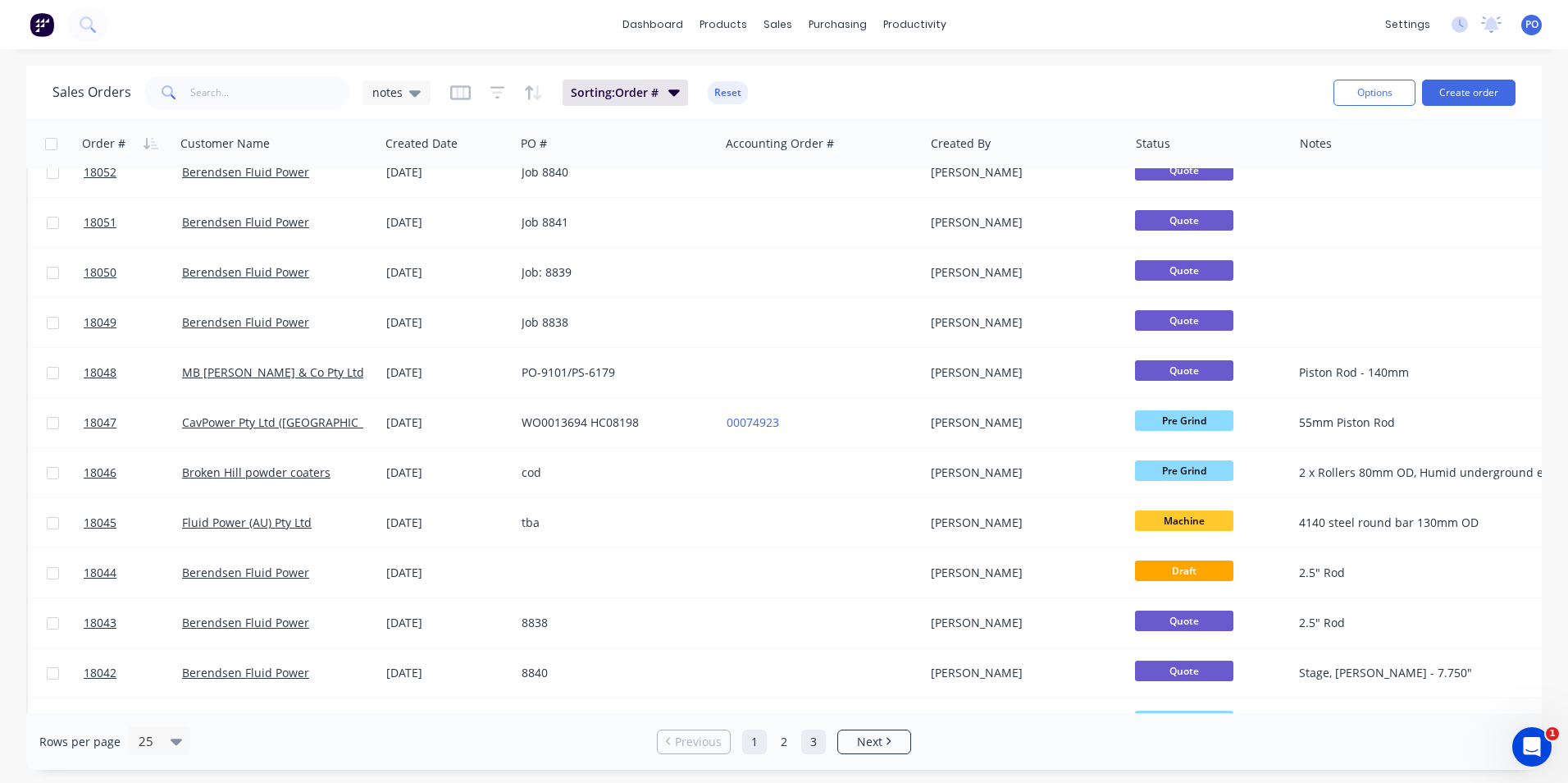
click at [824, 738] on link "3" at bounding box center [814, 742] width 25 height 25
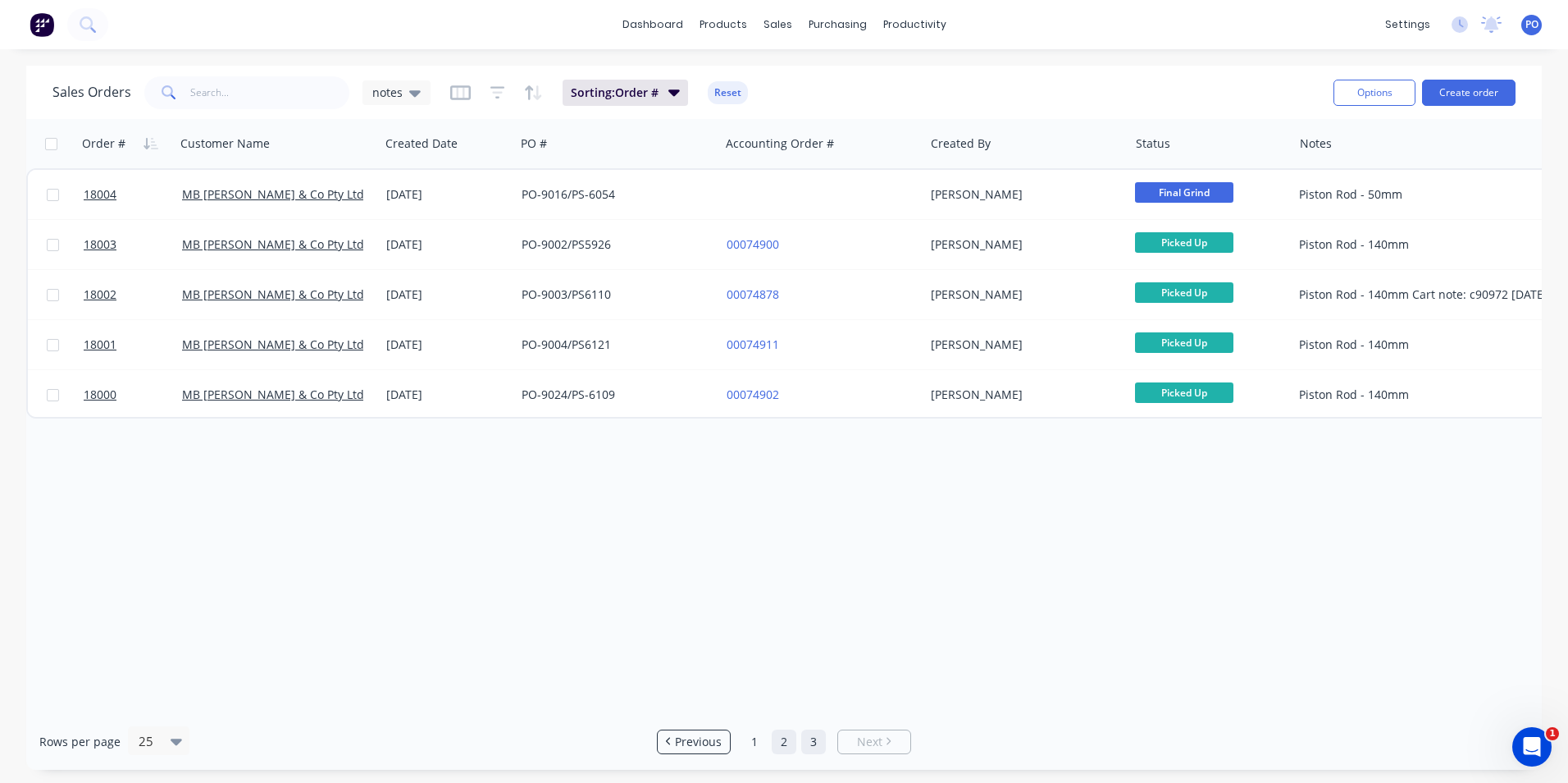
click at [779, 747] on link "2" at bounding box center [784, 742] width 25 height 25
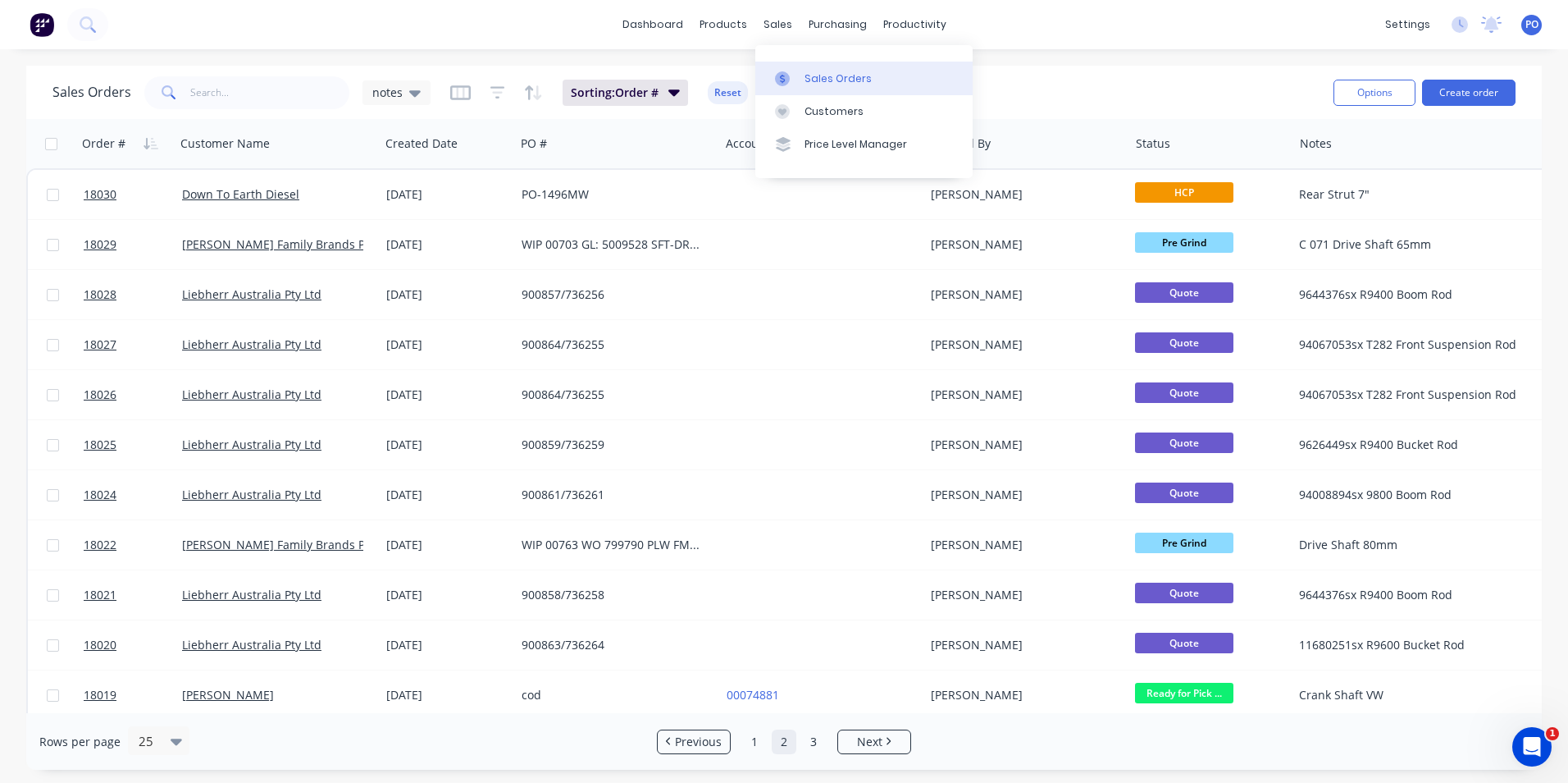
click at [815, 80] on div "Sales Orders" at bounding box center [838, 79] width 67 height 15
click at [858, 80] on div "Sales Orders" at bounding box center [838, 79] width 67 height 15
click at [830, 76] on div "Sales Orders" at bounding box center [838, 79] width 67 height 15
click at [1462, 87] on button "Create order" at bounding box center [1469, 93] width 93 height 27
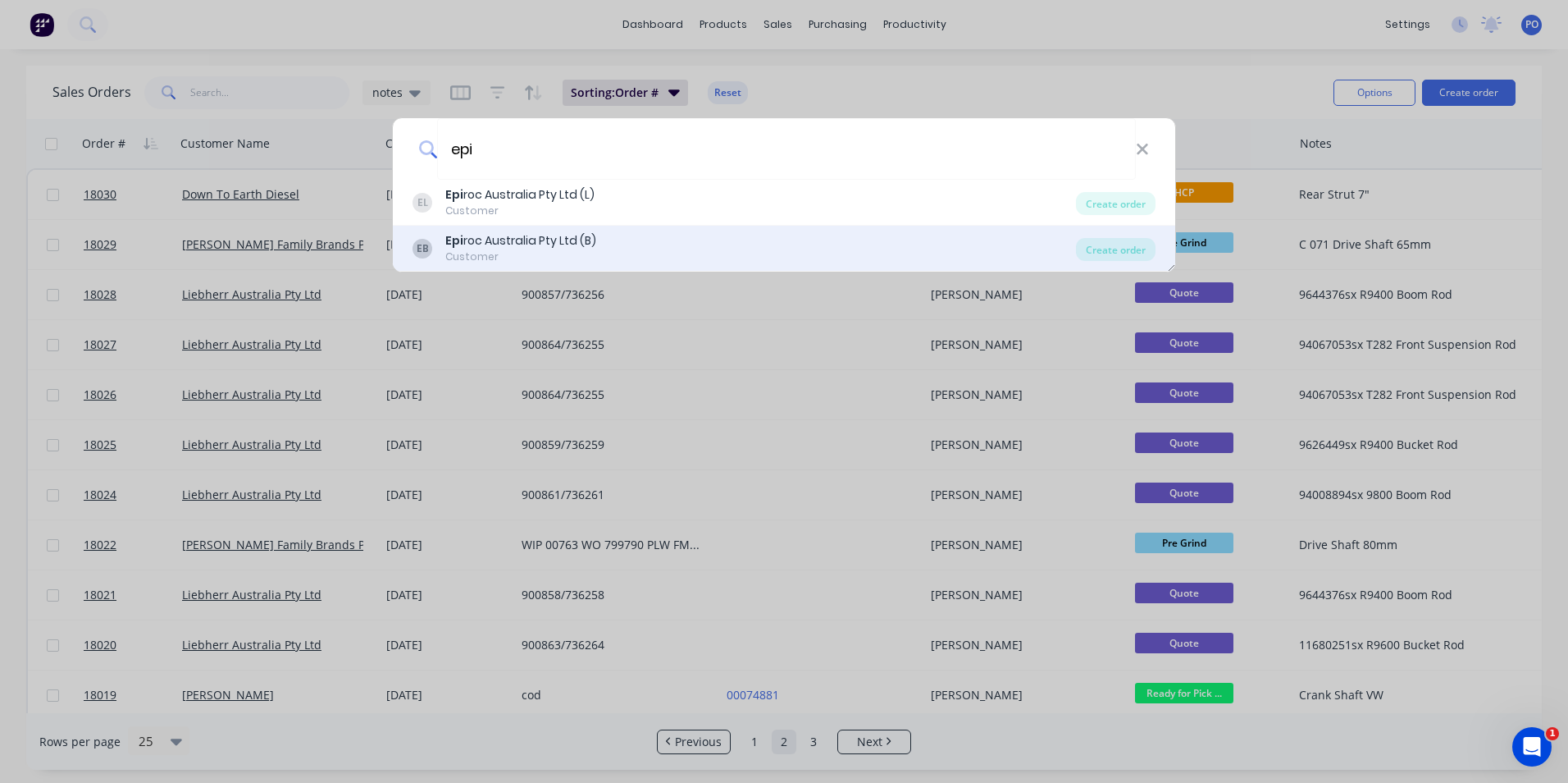
type input "epi"
click at [630, 237] on div "EB Epi roc Australia Pty Ltd (B) Customer" at bounding box center [744, 248] width 664 height 32
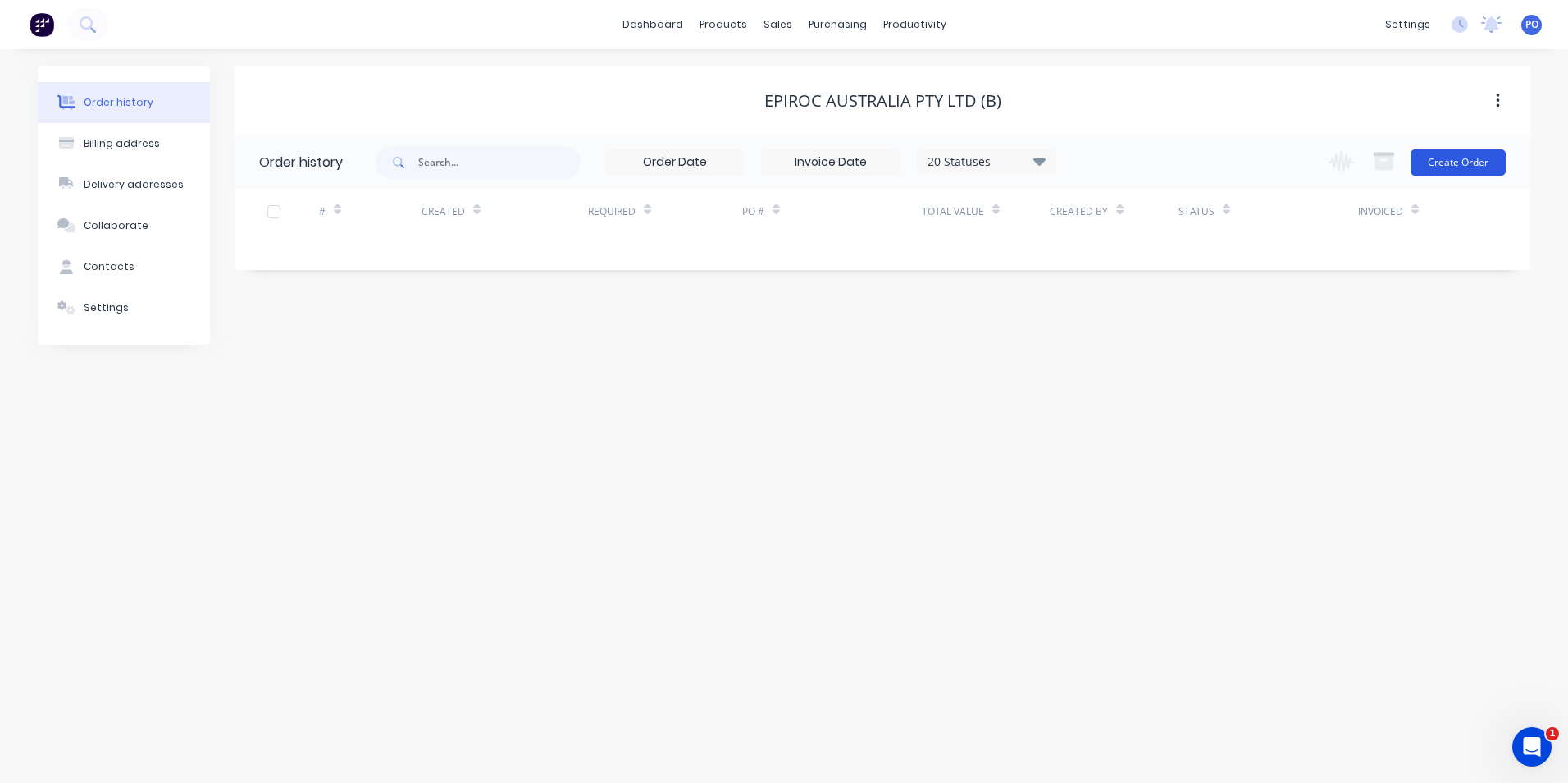
click at [1453, 157] on button "Create Order" at bounding box center [1458, 162] width 95 height 27
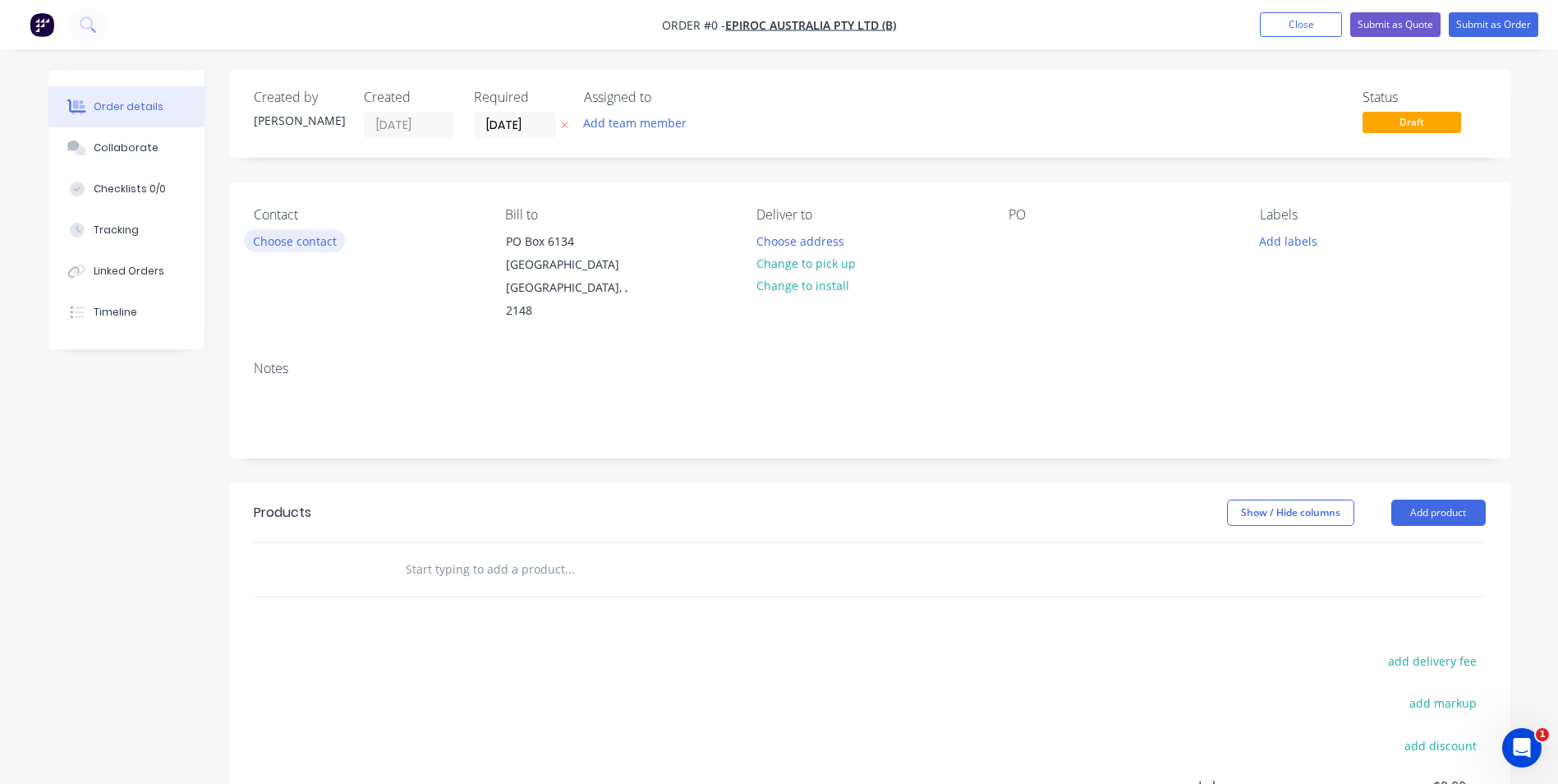
click at [297, 243] on button "Choose contact" at bounding box center [294, 240] width 101 height 23
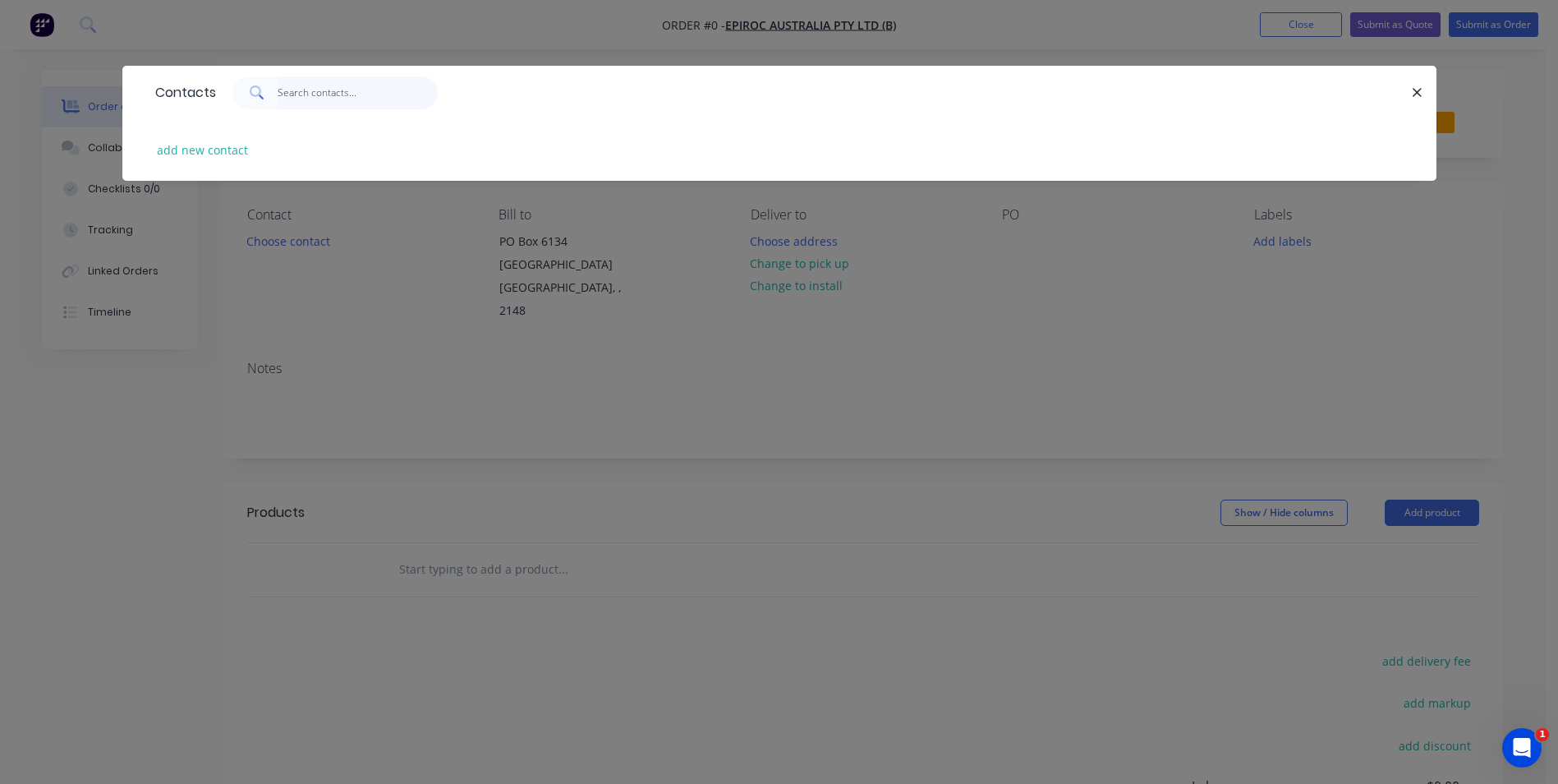
click at [332, 88] on input "text" at bounding box center [358, 93] width 160 height 33
type input "Brad"
drag, startPoint x: 349, startPoint y: 85, endPoint x: 272, endPoint y: 93, distance: 77.4
click at [274, 93] on div "Brad" at bounding box center [335, 93] width 205 height 33
click at [211, 148] on button "add new contact" at bounding box center [203, 149] width 108 height 23
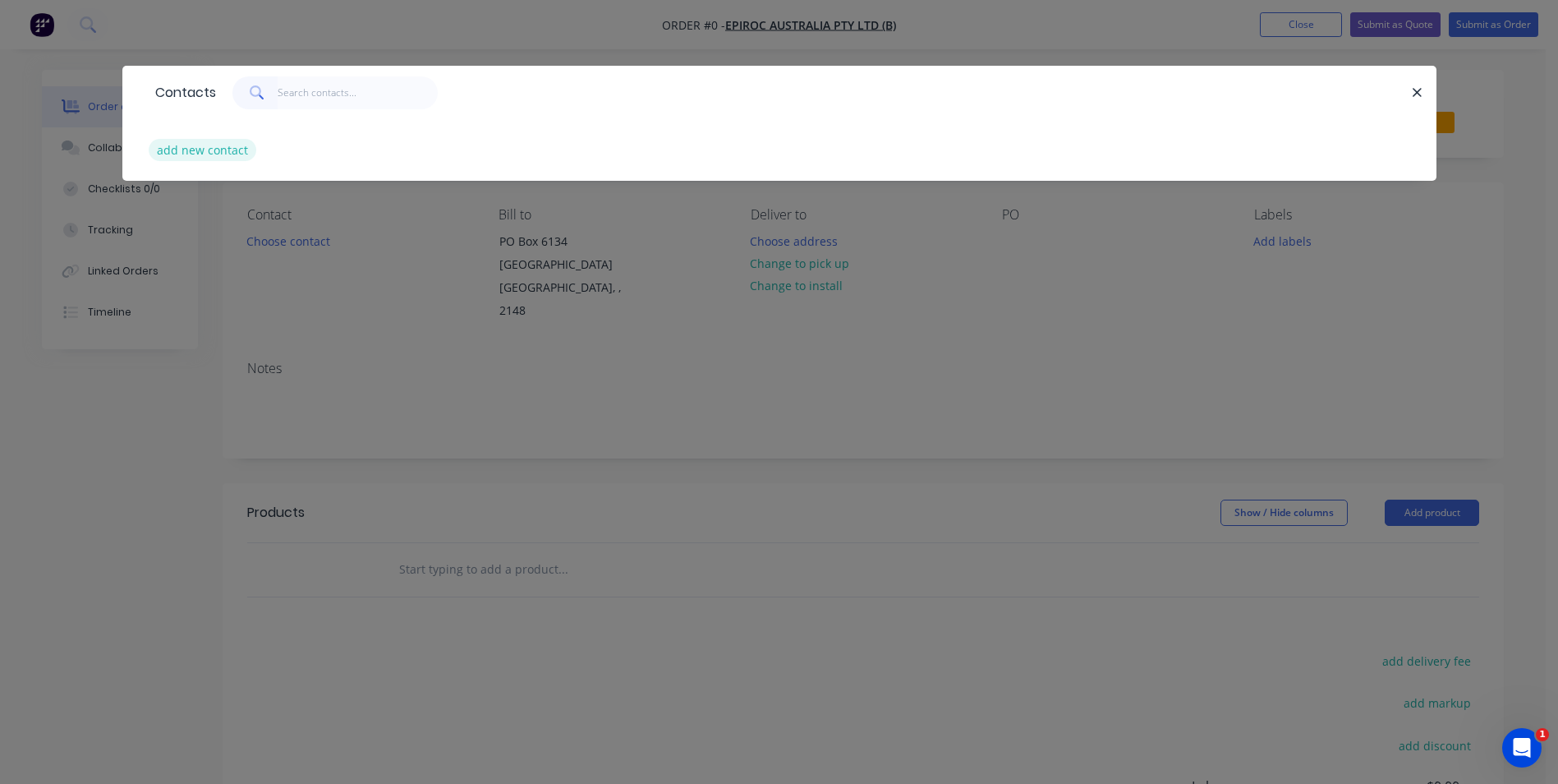
select select "AU"
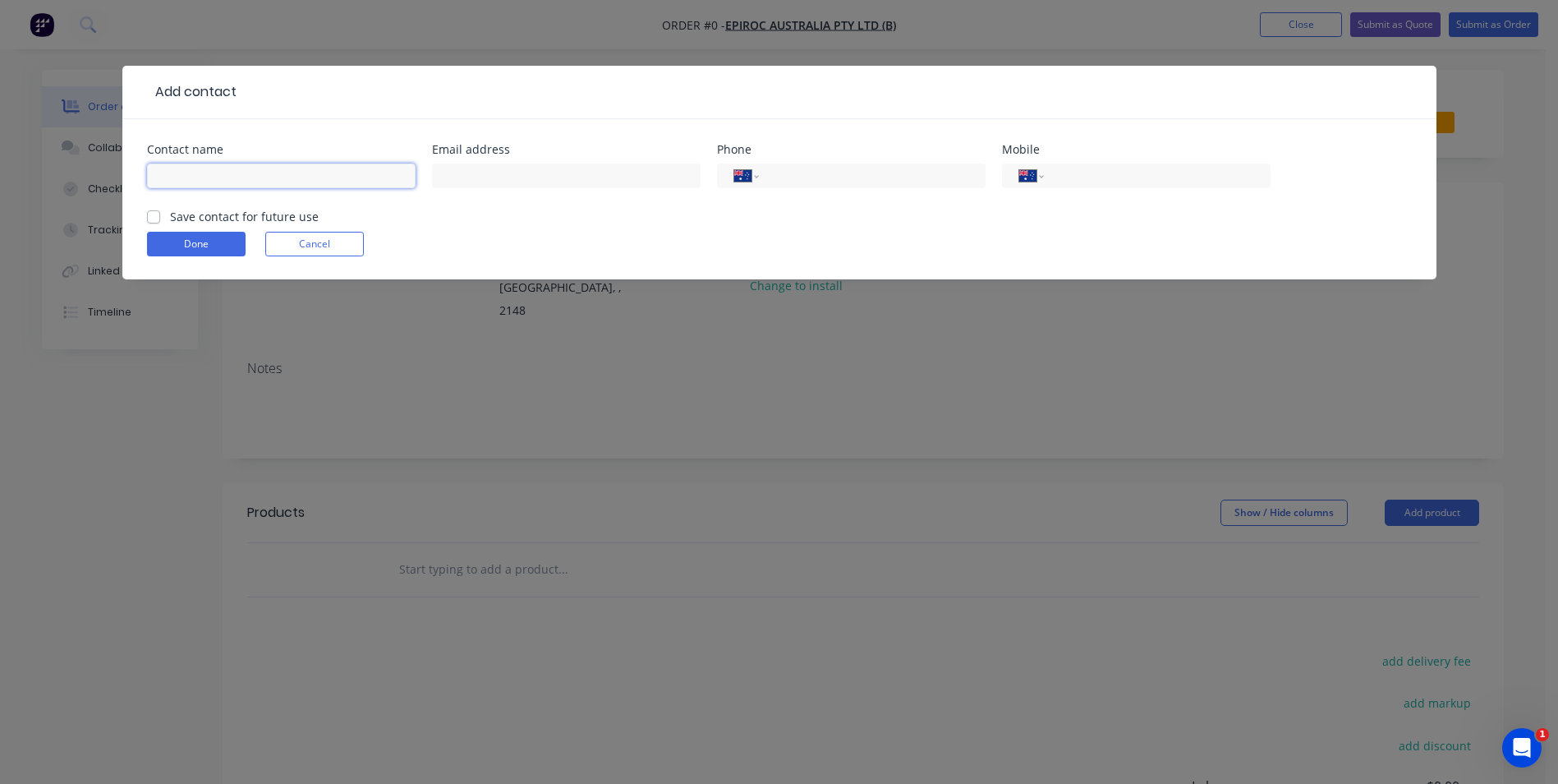
click at [241, 178] on input "text" at bounding box center [281, 176] width 269 height 25
type input "[PERSON_NAME]"
type input "[PERSON_NAME][EMAIL_ADDRESS][PERSON_NAME][DOMAIN_NAME]"
click at [771, 178] on input "tel" at bounding box center [869, 176] width 197 height 19
drag, startPoint x: 422, startPoint y: 235, endPoint x: 430, endPoint y: 233, distance: 8.2
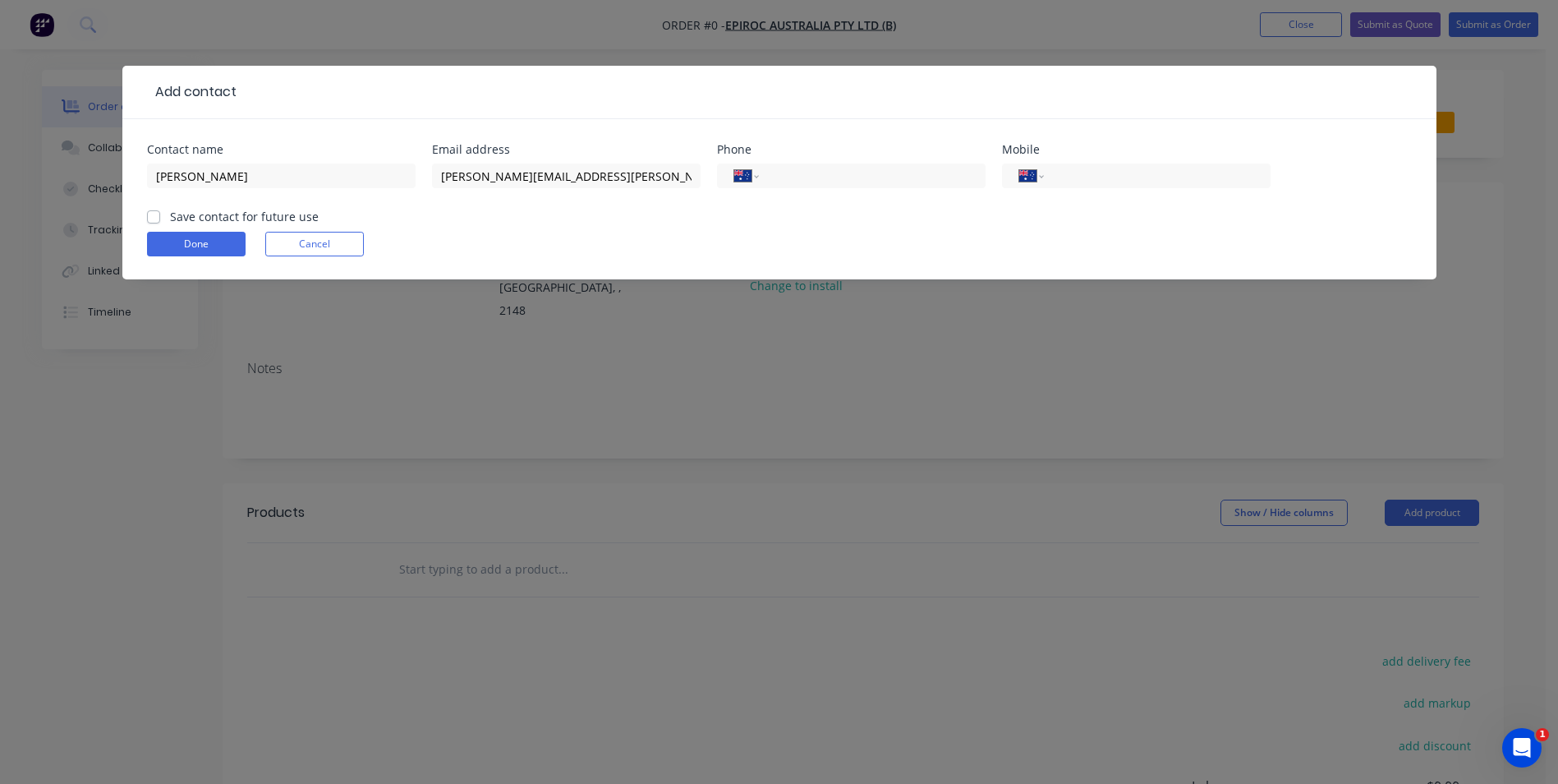
click at [422, 235] on div "Done Cancel" at bounding box center [779, 244] width 1265 height 25
click at [796, 178] on input "tel" at bounding box center [869, 176] width 197 height 19
click at [1110, 178] on input "tel" at bounding box center [1154, 176] width 197 height 19
paste input "0448 767 740"
type input "0448 767 740"
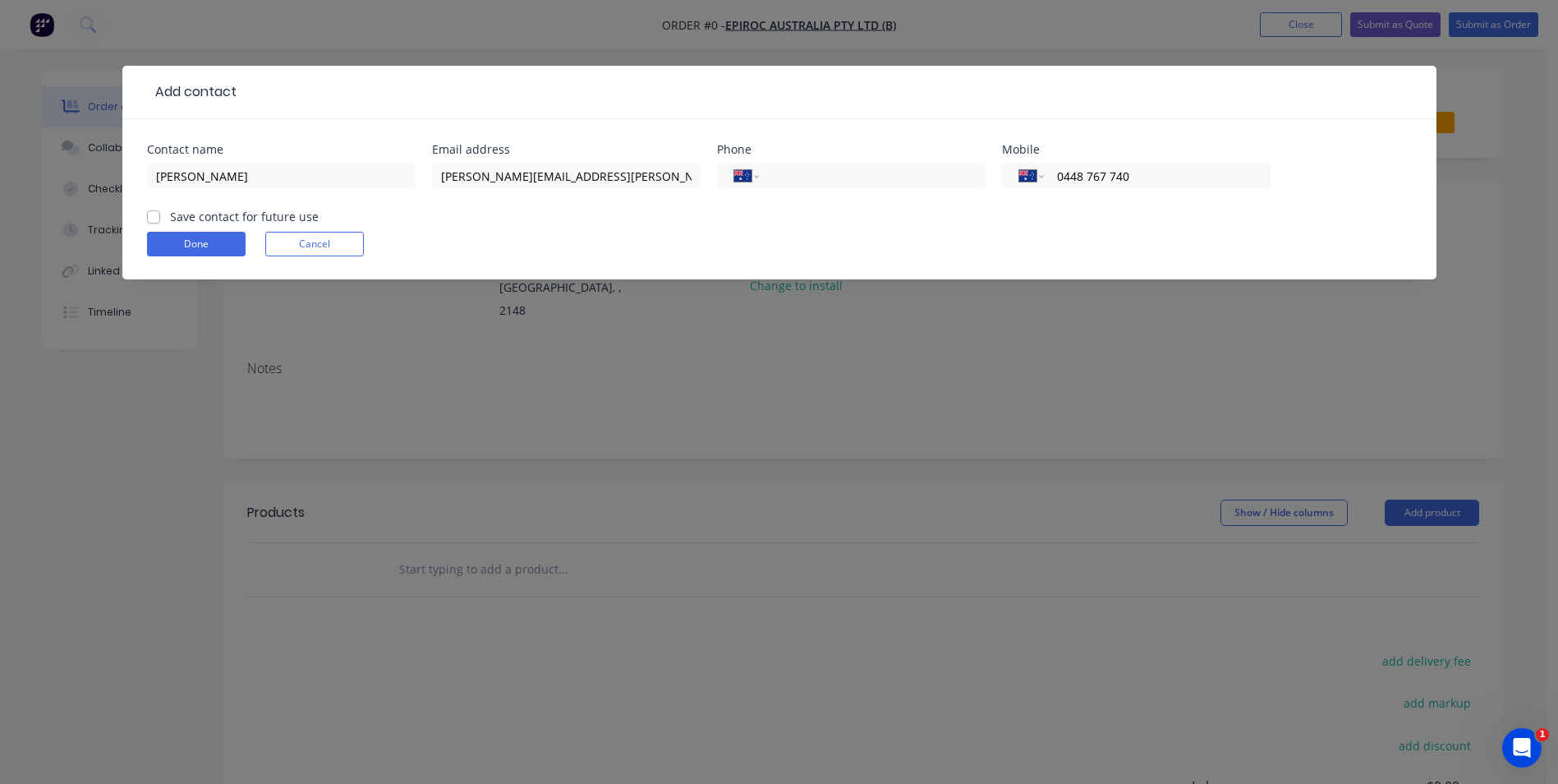
click at [953, 235] on div "Done Cancel" at bounding box center [779, 244] width 1265 height 25
click at [170, 218] on label "Save contact for future use" at bounding box center [244, 216] width 148 height 18
click at [153, 218] on input "Save contact for future use" at bounding box center [153, 215] width 13 height 16
checkbox input "true"
click at [190, 247] on button "Done" at bounding box center [196, 244] width 98 height 25
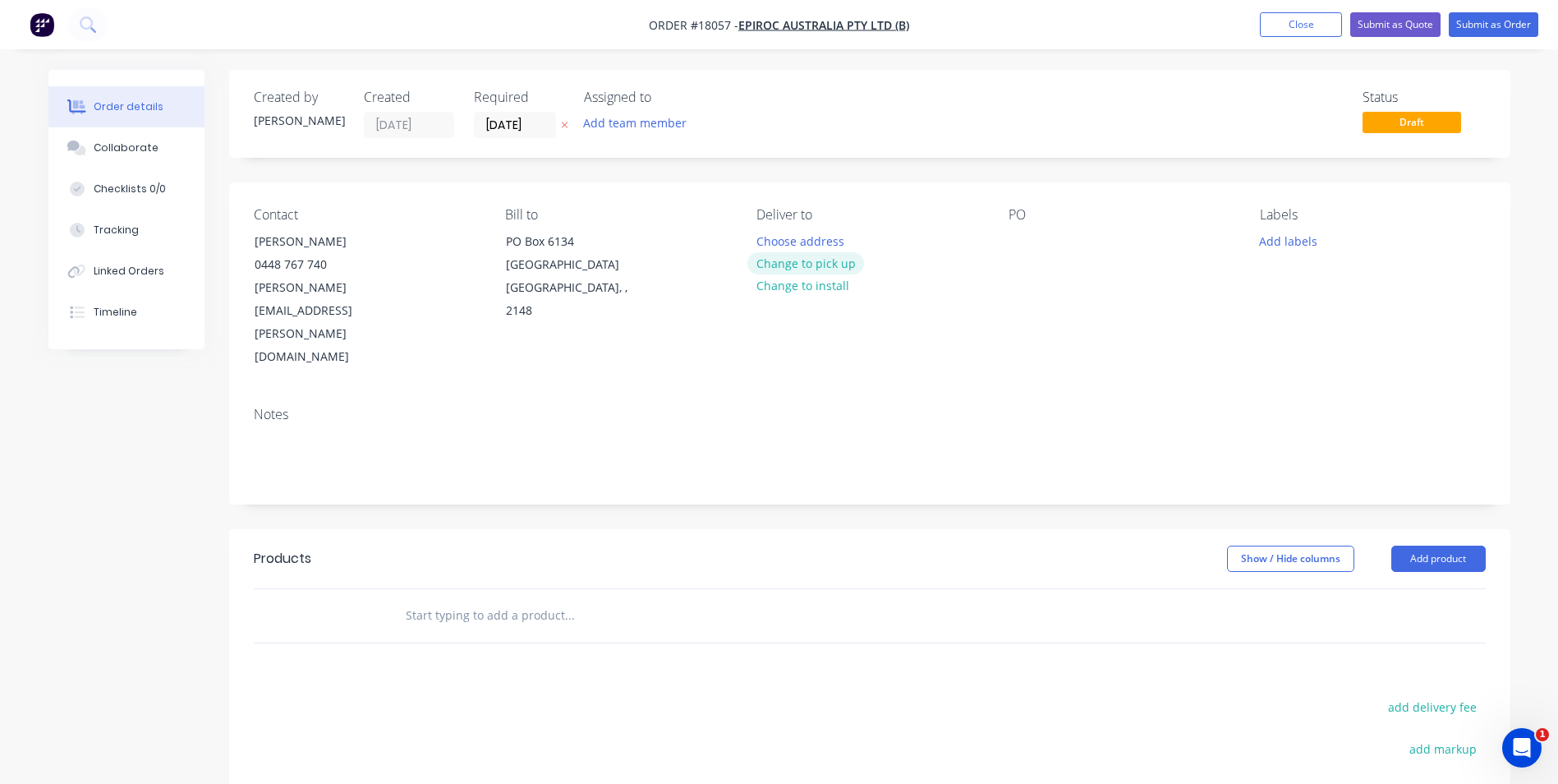
click at [812, 262] on button "Change to pick up" at bounding box center [806, 263] width 117 height 23
click at [1016, 242] on div at bounding box center [1023, 241] width 27 height 24
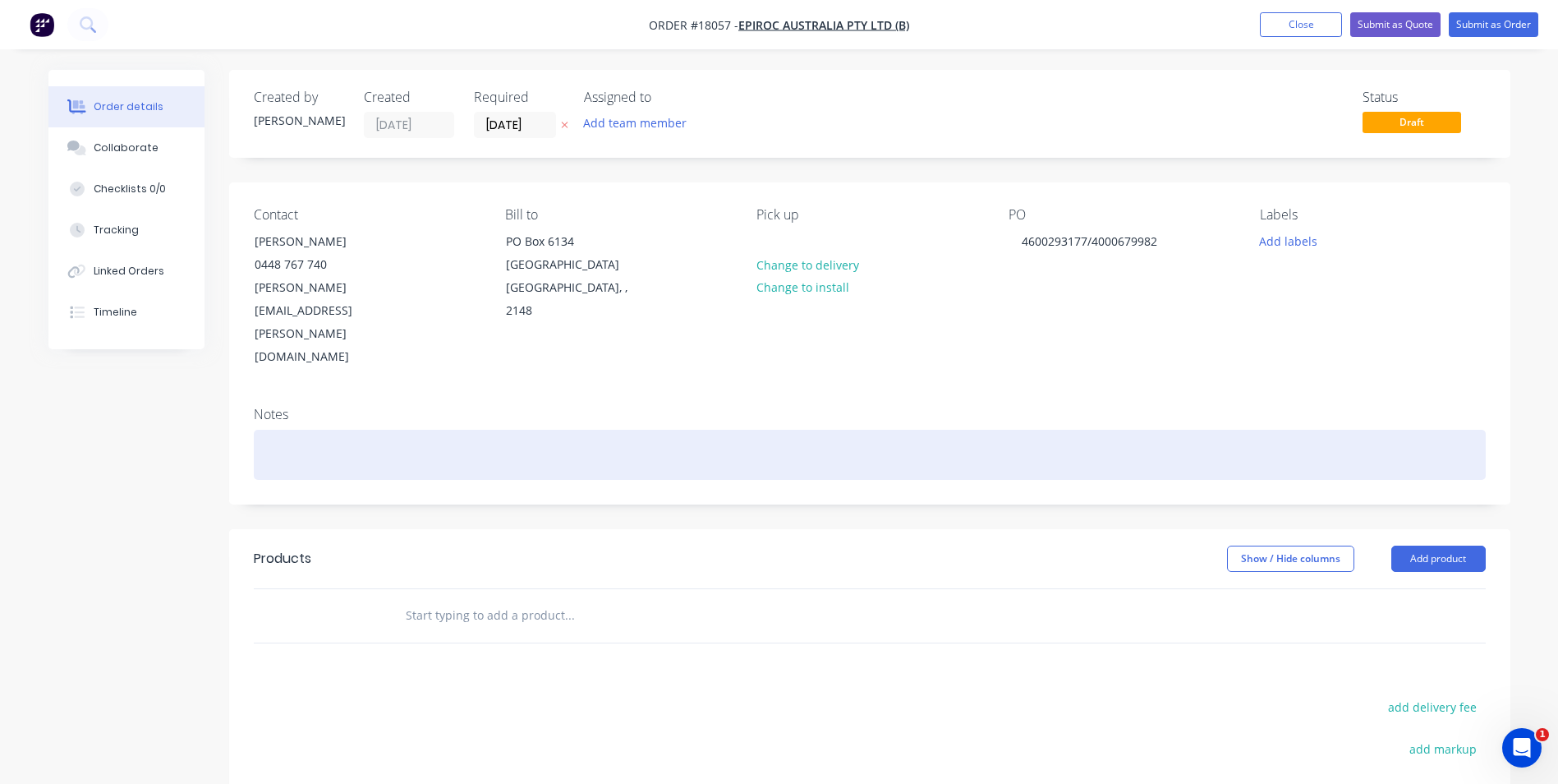
click at [289, 430] on div at bounding box center [869, 455] width 1232 height 50
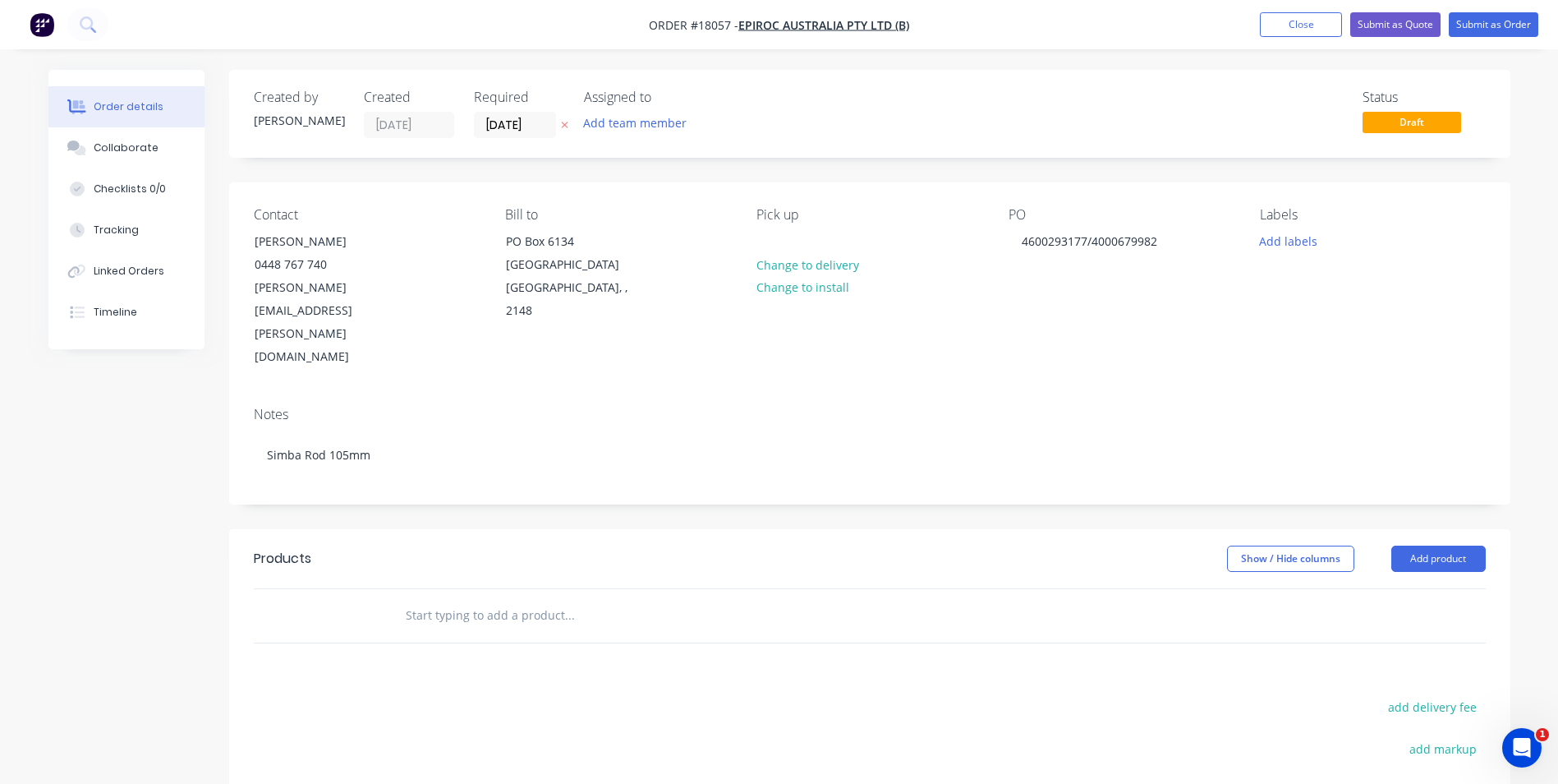
click at [475, 599] on input "text" at bounding box center [570, 615] width 329 height 33
type input "C"
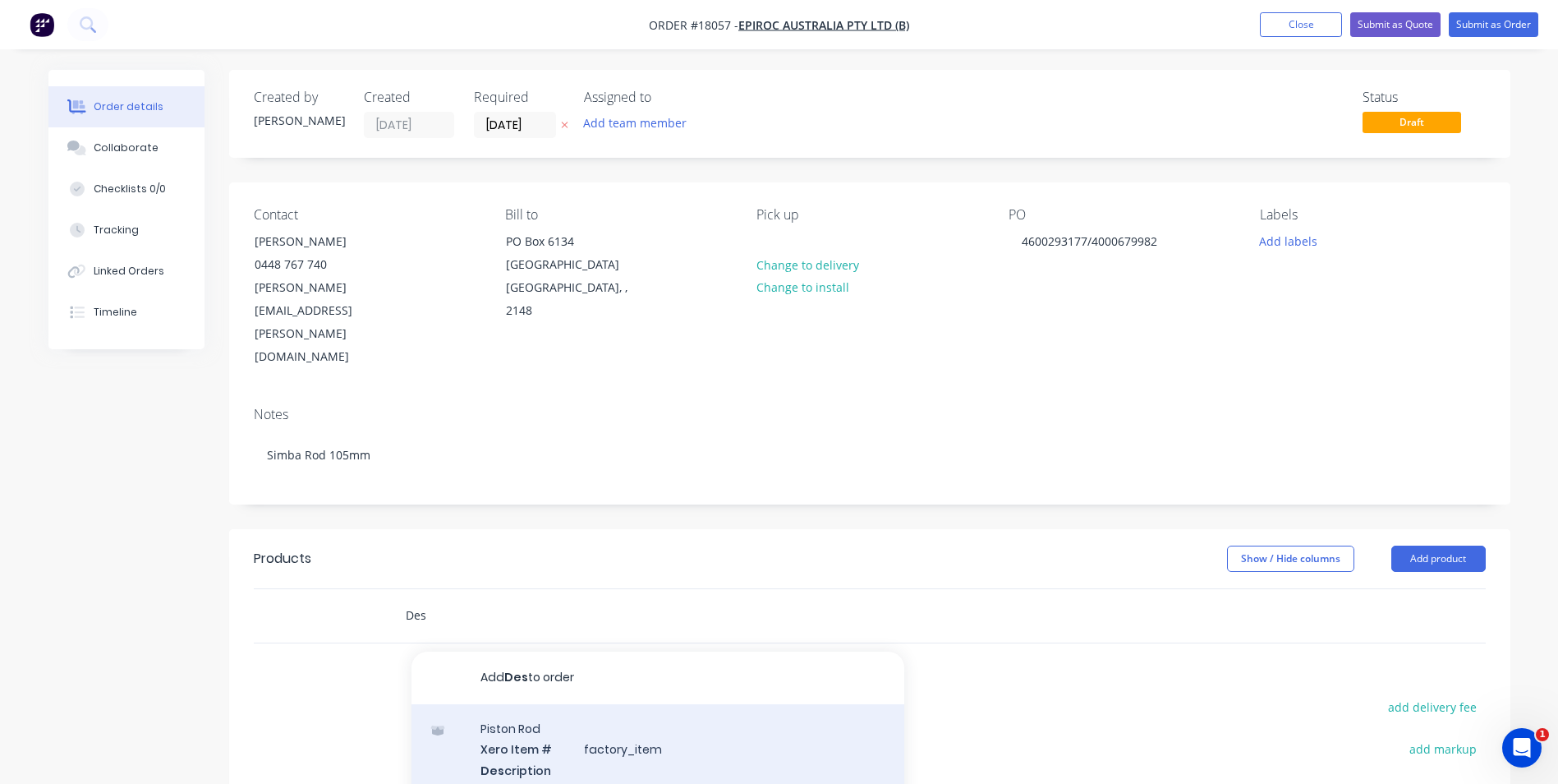
type input "Des"
click at [552, 704] on div "Piston Rod Xero Item # factory_item Des cription Product variant" at bounding box center [657, 759] width 493 height 111
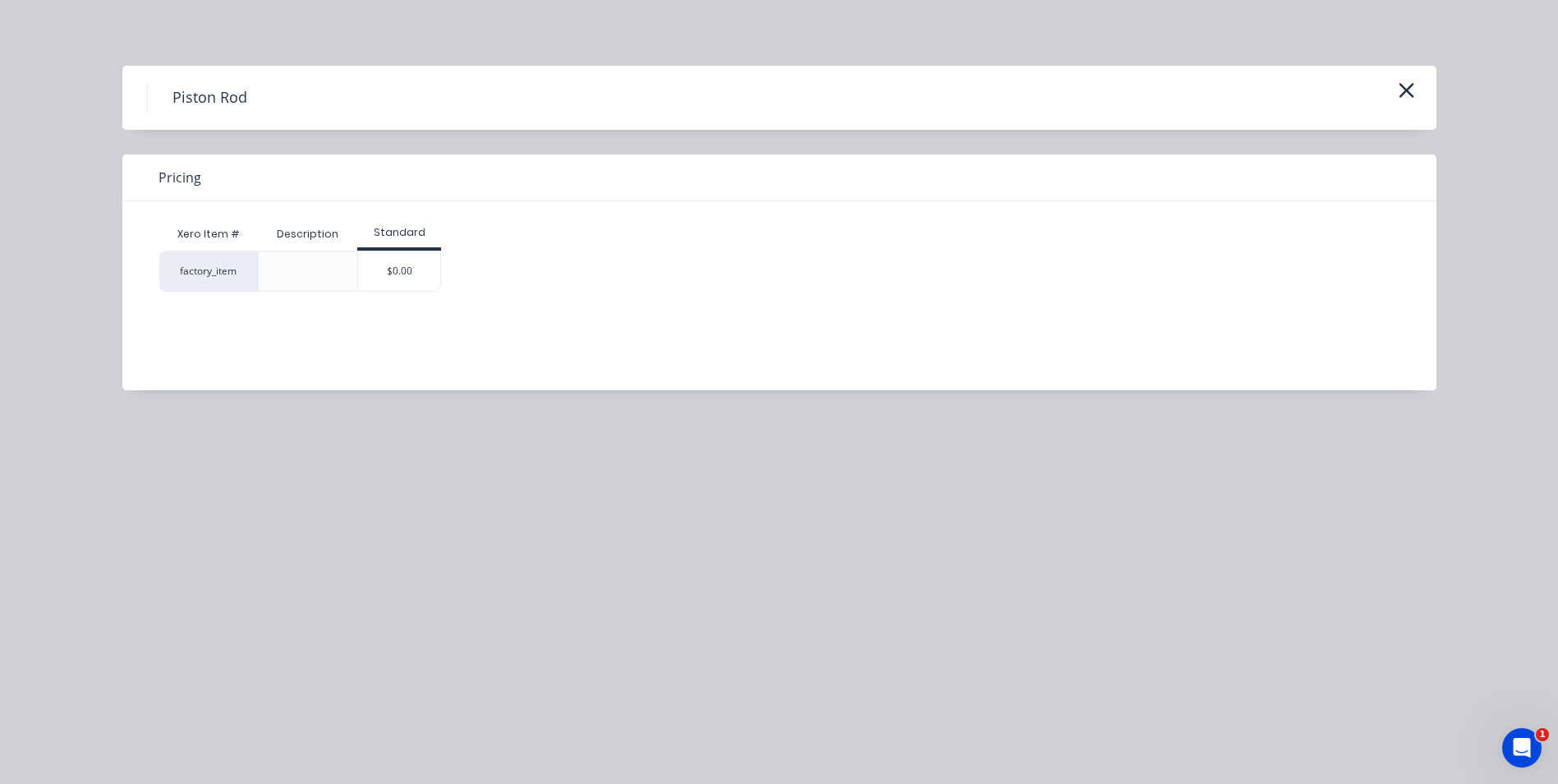
click at [1399, 88] on icon "button" at bounding box center [1406, 91] width 18 height 23
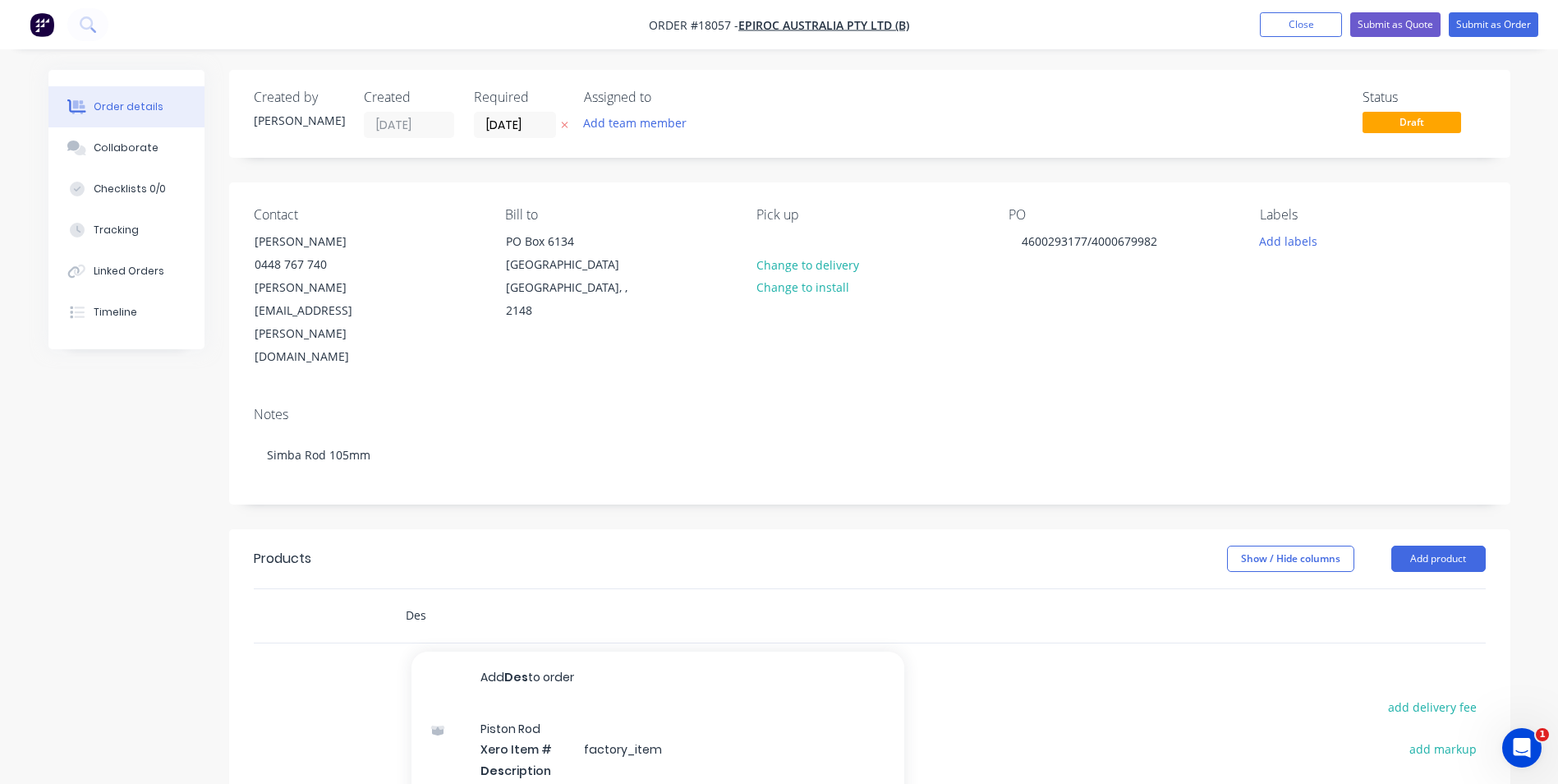
drag, startPoint x: 421, startPoint y: 547, endPoint x: 395, endPoint y: 550, distance: 26.2
click at [397, 599] on div "Des Add Des to order Piston Rod Xero Item # factory_item Des cription Product v…" at bounding box center [638, 615] width 493 height 33
click at [1471, 545] on button "Add product" at bounding box center [1439, 559] width 94 height 27
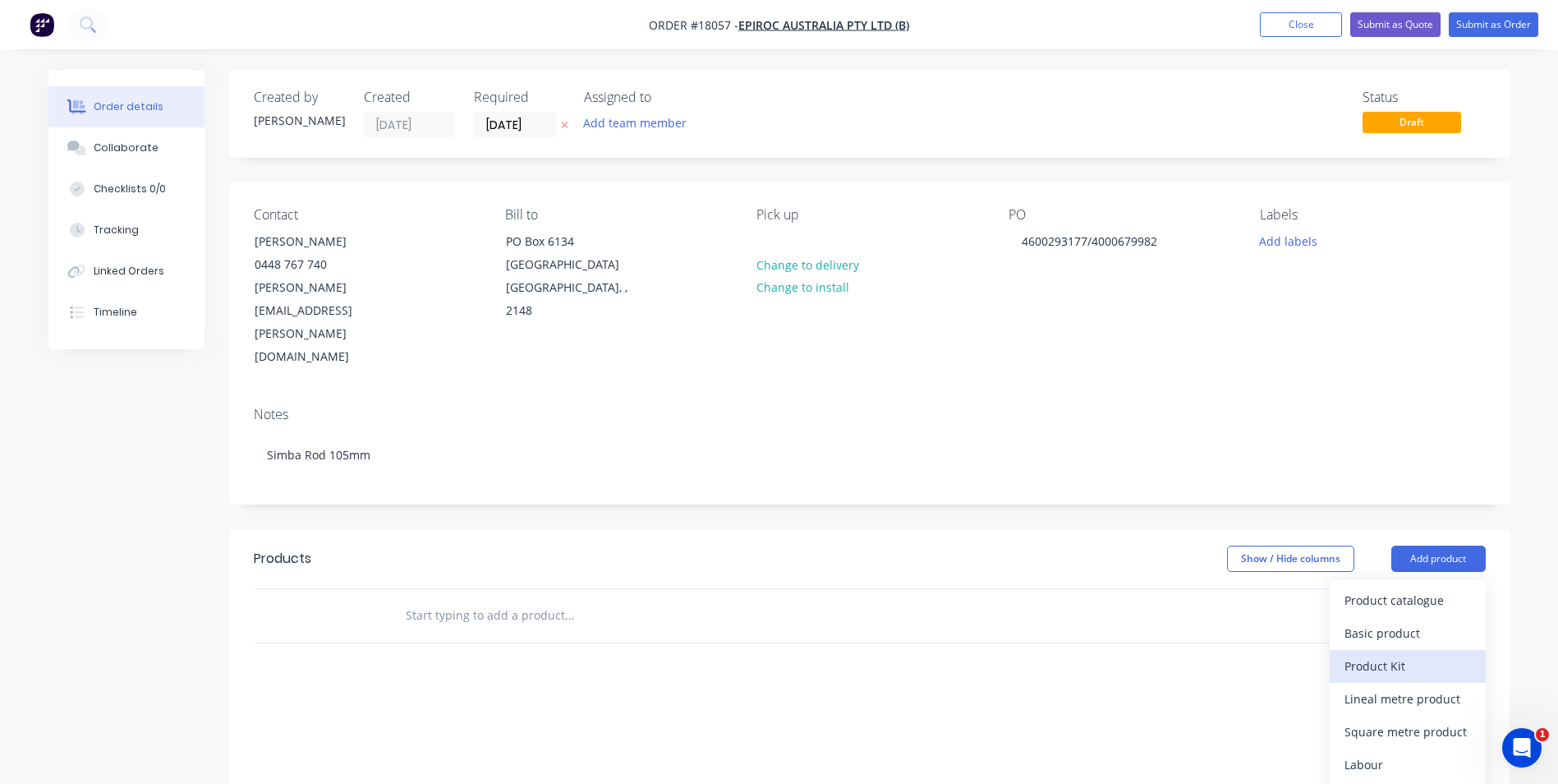
click at [1401, 654] on div "Product Kit" at bounding box center [1408, 666] width 127 height 24
click at [897, 599] on div at bounding box center [681, 615] width 578 height 33
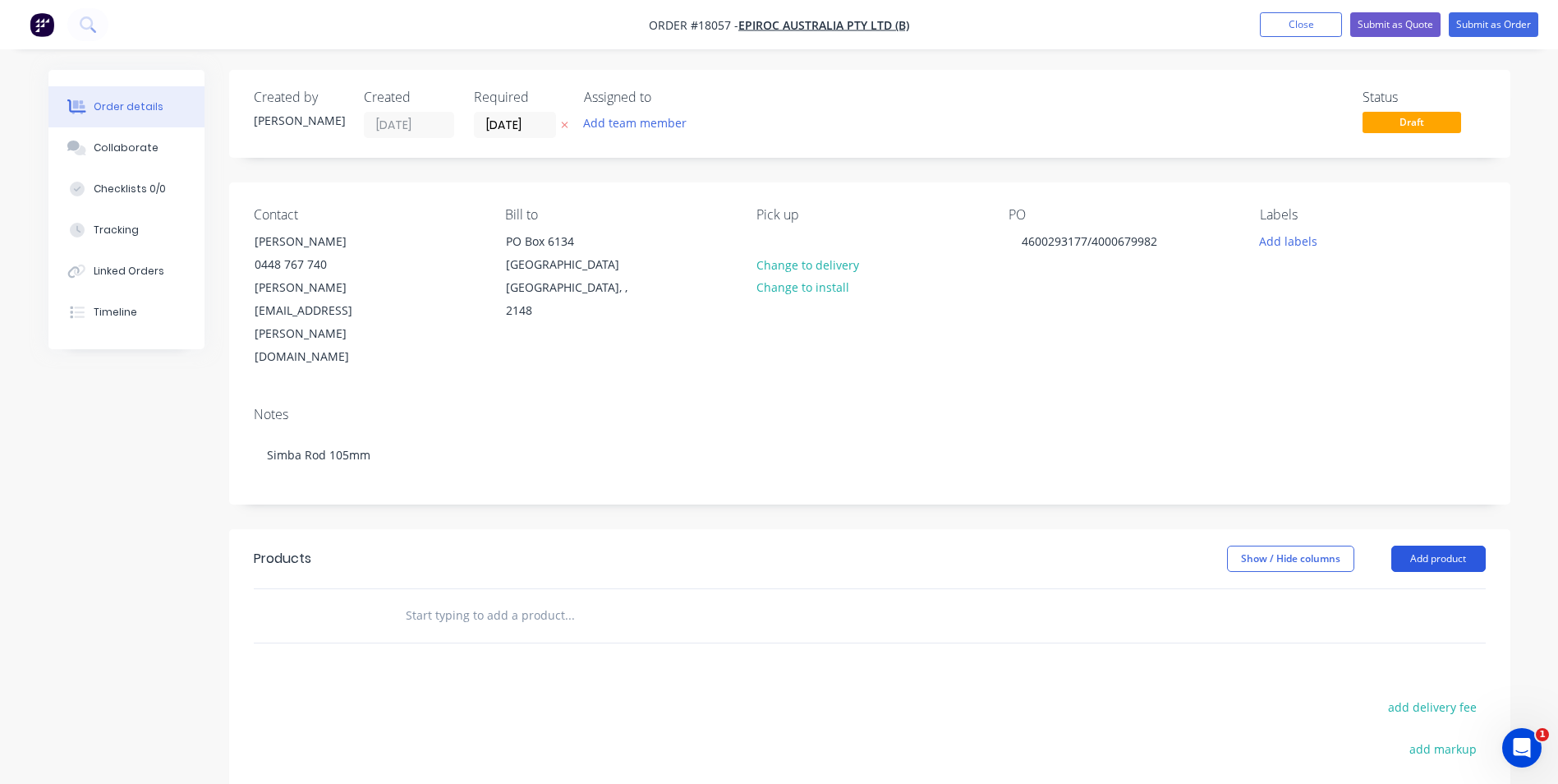
click at [1436, 545] on button "Add product" at bounding box center [1439, 559] width 94 height 27
click at [640, 599] on input "text" at bounding box center [570, 615] width 329 height 33
click at [538, 597] on div "Products Show / Hide columns Add product add delivery fee add markup add discou…" at bounding box center [870, 783] width 1282 height 509
click at [555, 599] on input "text" at bounding box center [570, 615] width 329 height 33
drag, startPoint x: 460, startPoint y: 547, endPoint x: 441, endPoint y: 547, distance: 19.0
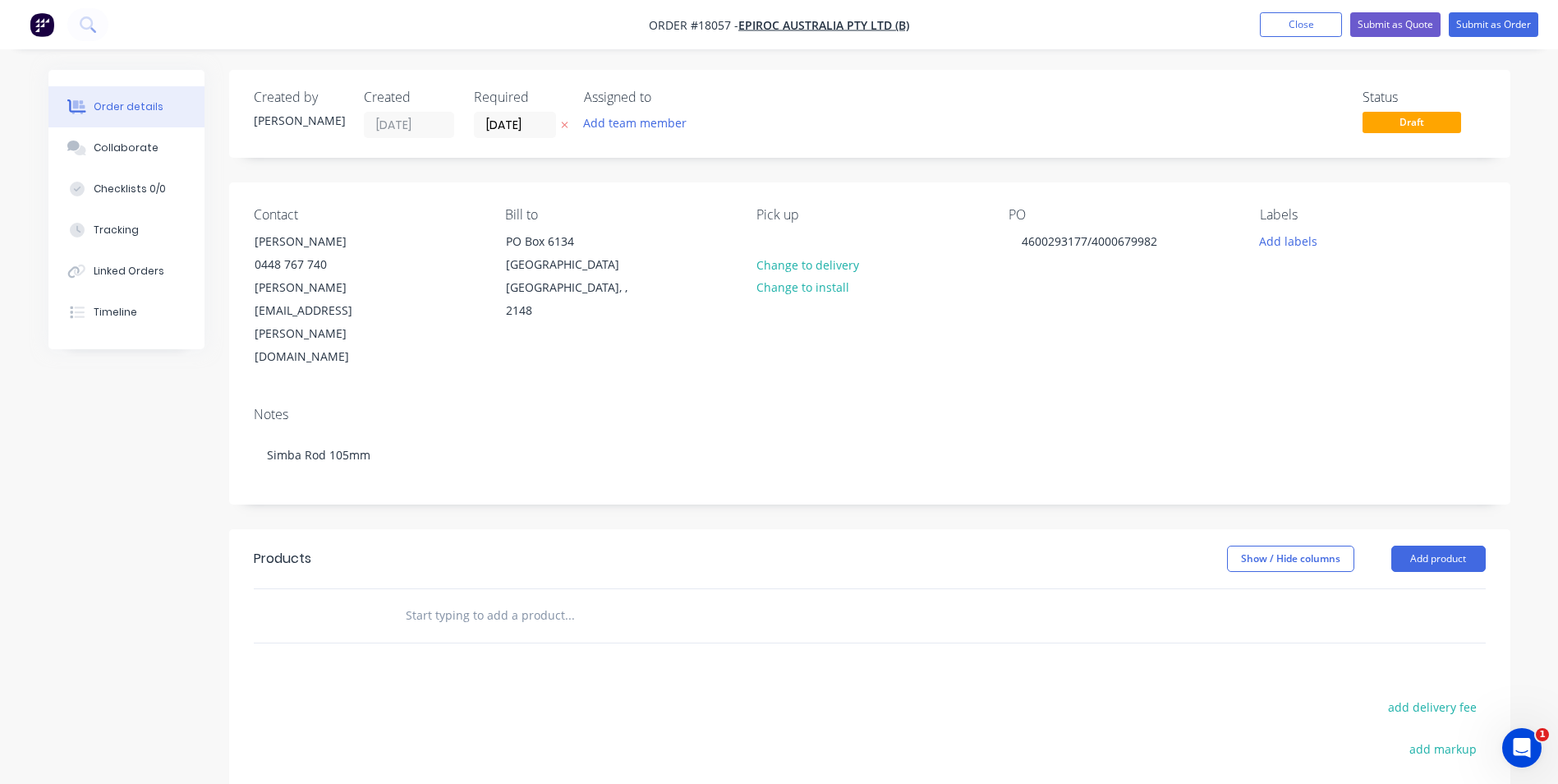
click at [440, 599] on input "text" at bounding box center [570, 615] width 329 height 33
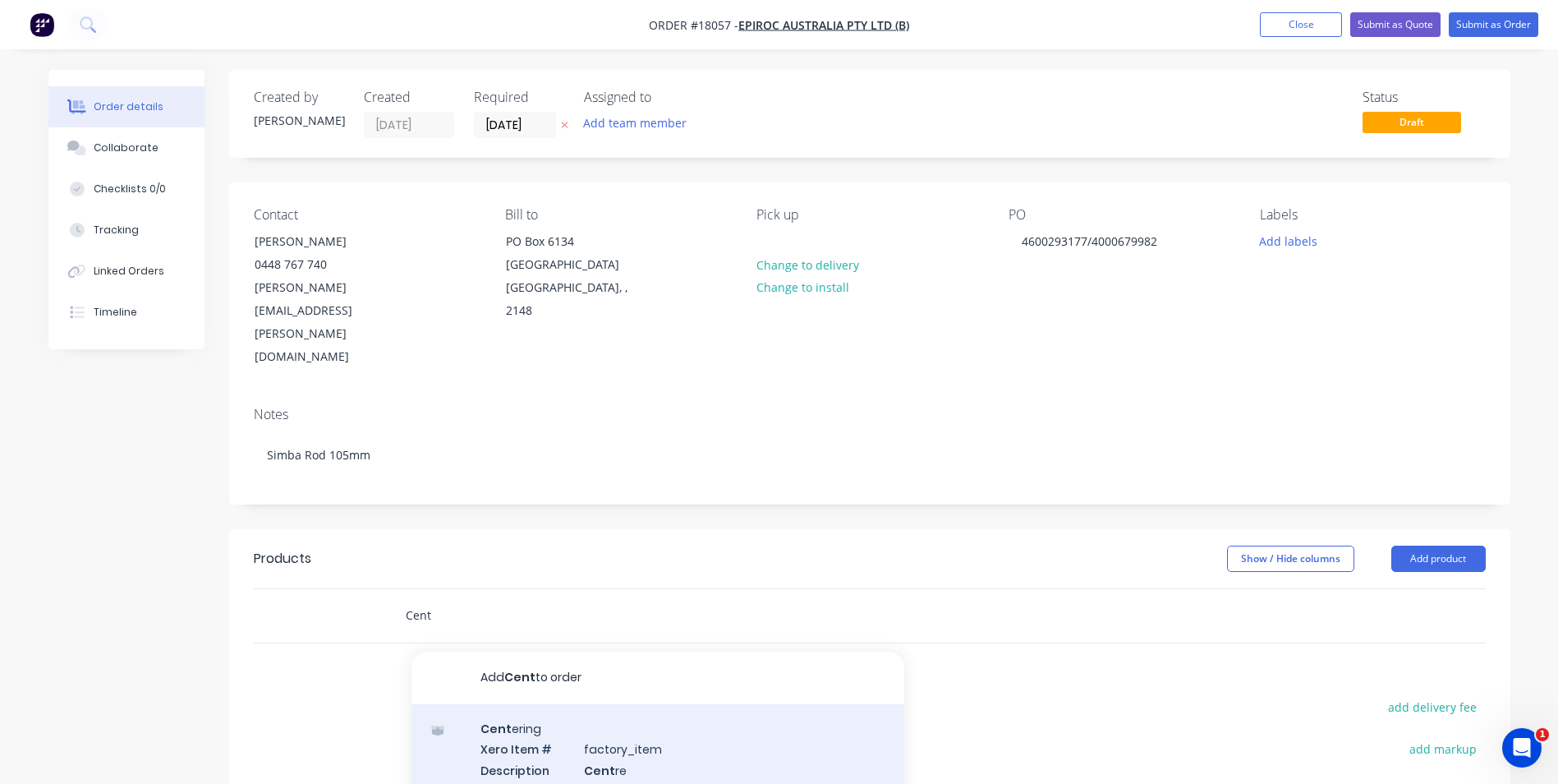
type input "Cent"
click at [583, 704] on div "Cent ering Xero Item # factory_item Description Cent re Product variant" at bounding box center [657, 759] width 493 height 111
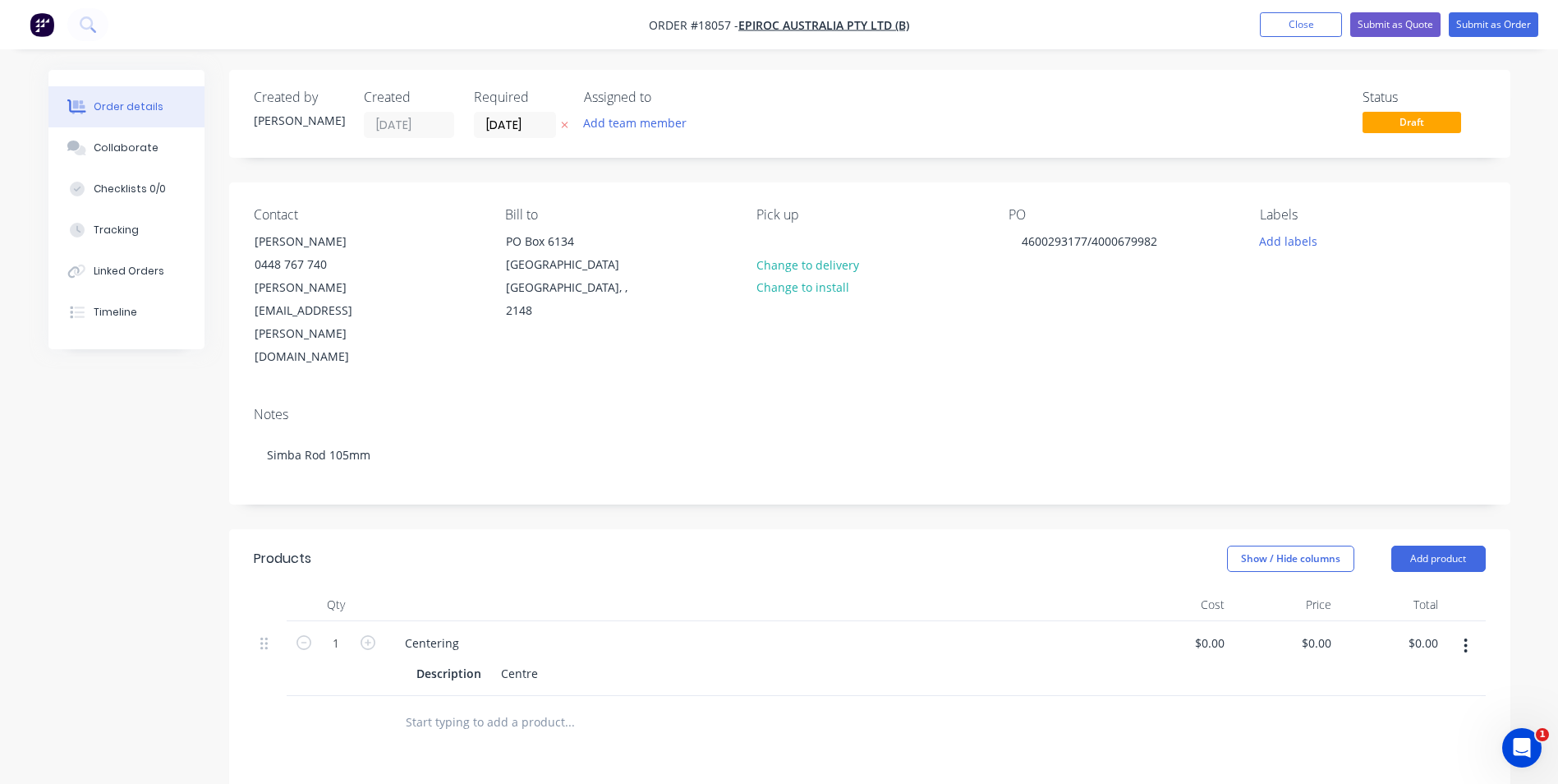
click at [510, 706] on input "text" at bounding box center [570, 721] width 329 height 33
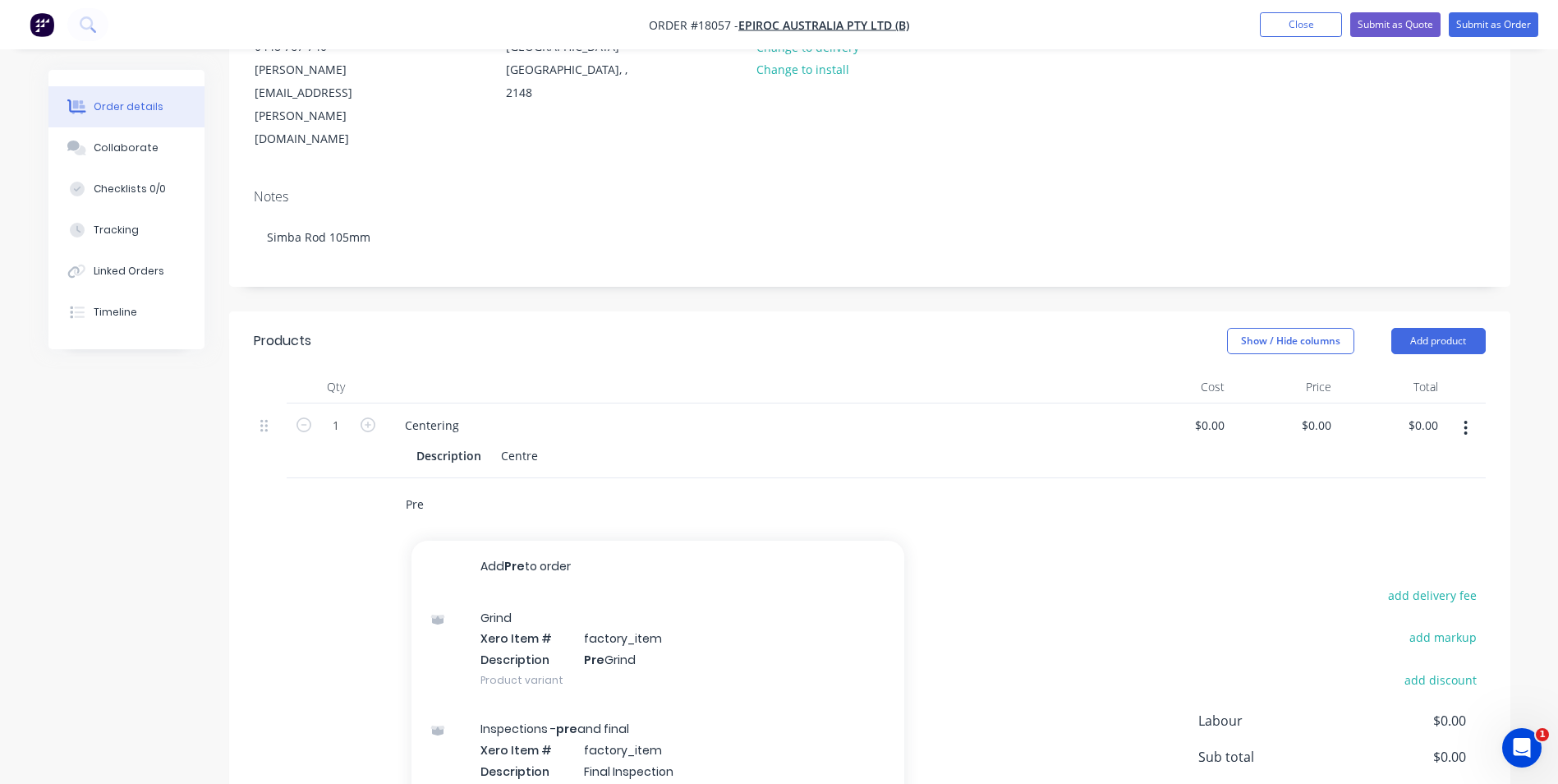
scroll to position [246, 0]
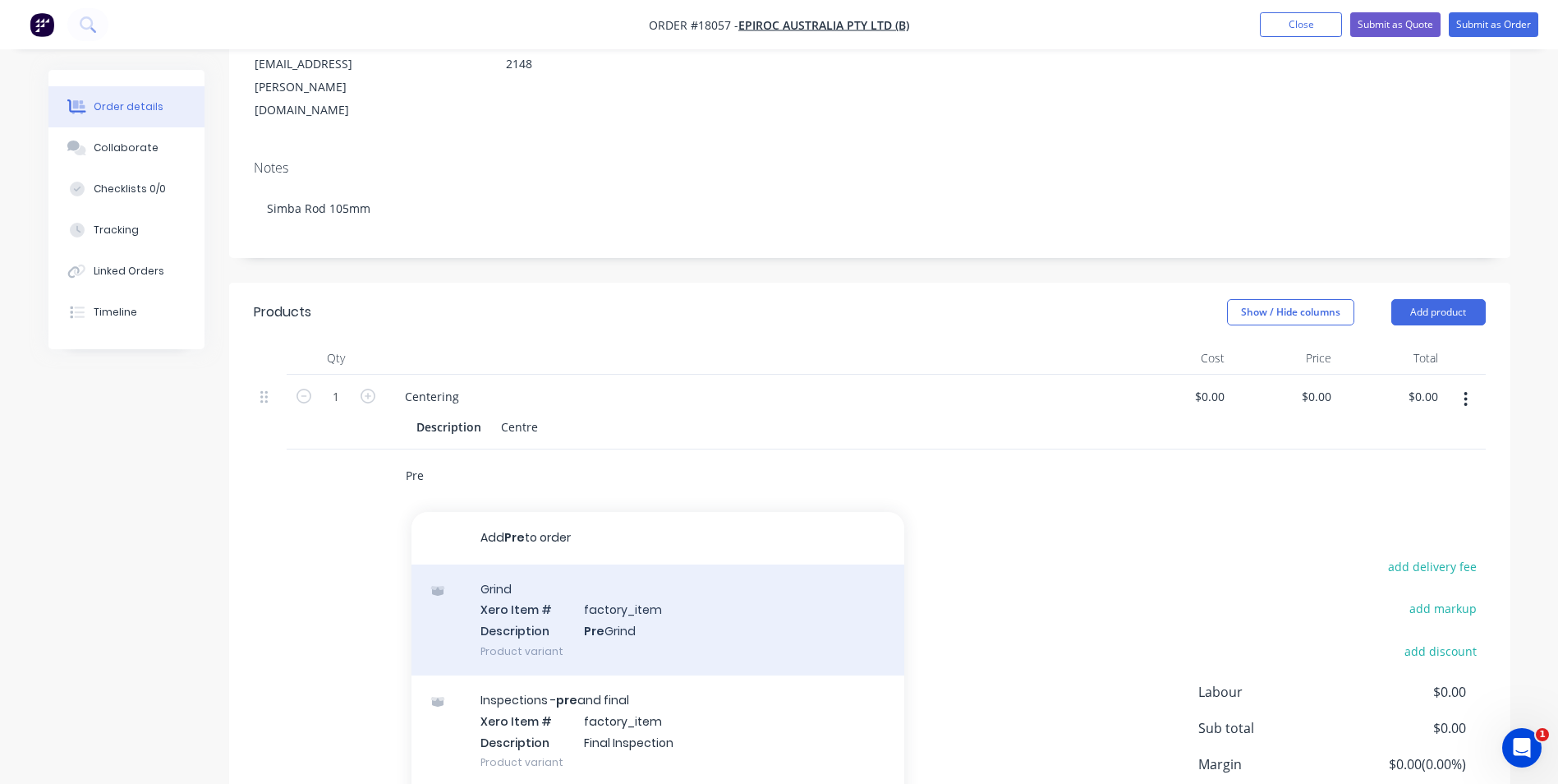
type input "Pre"
click at [619, 565] on div "Grind Xero Item # factory_item Description Pre Grind Product variant" at bounding box center [657, 620] width 493 height 111
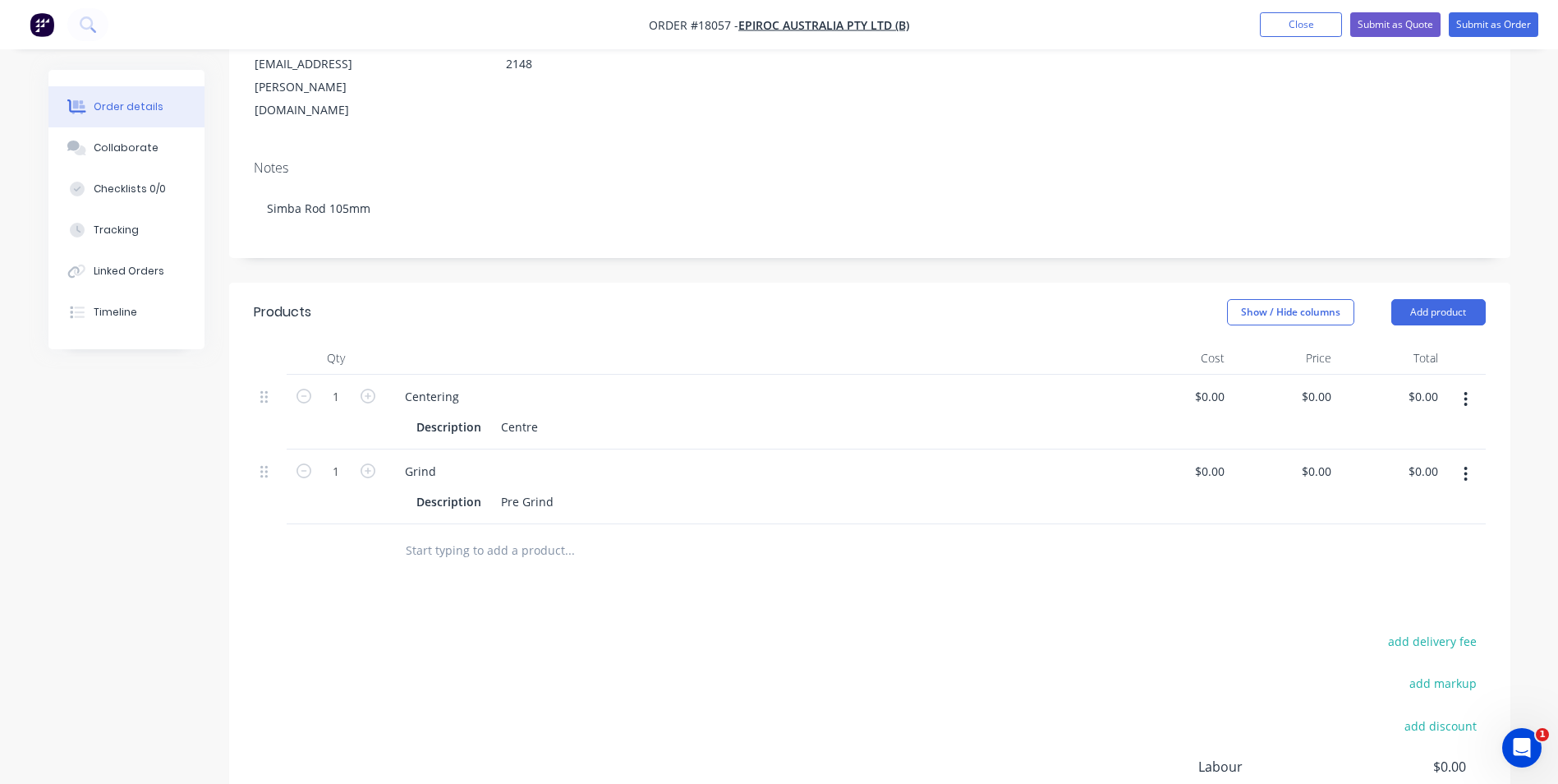
click at [544, 534] on input "text" at bounding box center [570, 550] width 329 height 33
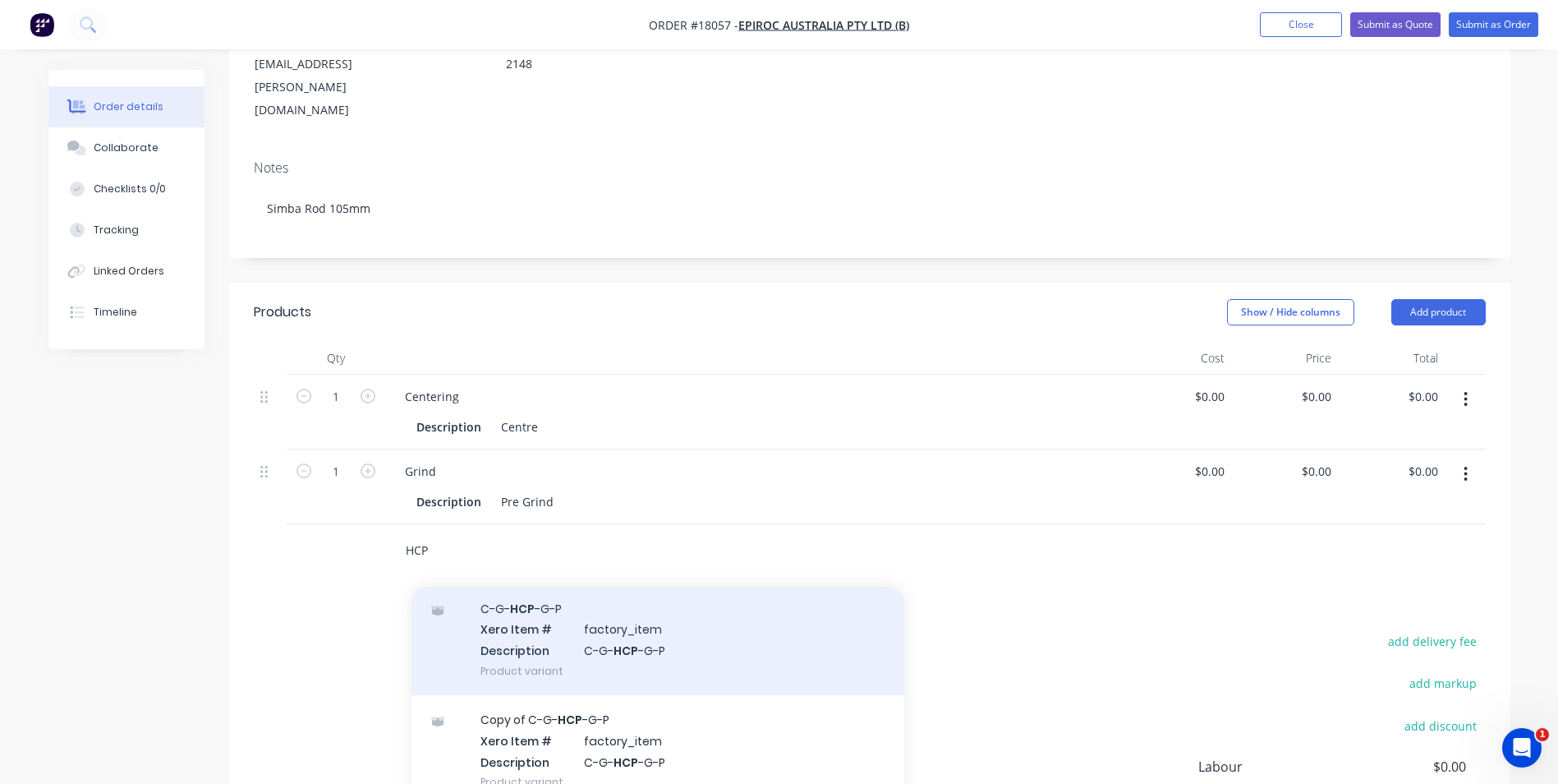
scroll to position [164, 0]
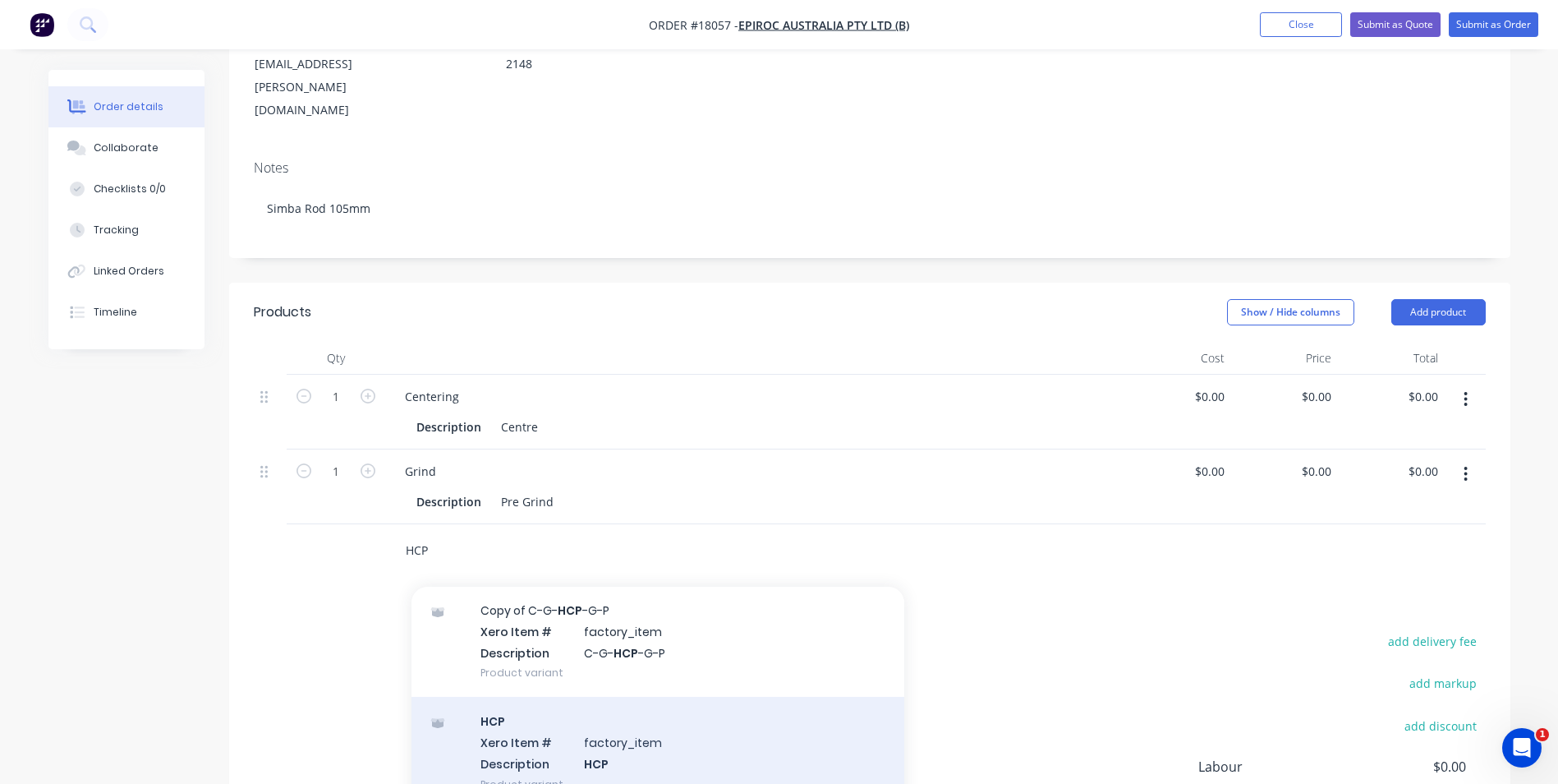
type input "HCP"
click at [600, 696] on div "HCP Xero Item # factory_item Description HCP Product variant" at bounding box center [657, 751] width 493 height 111
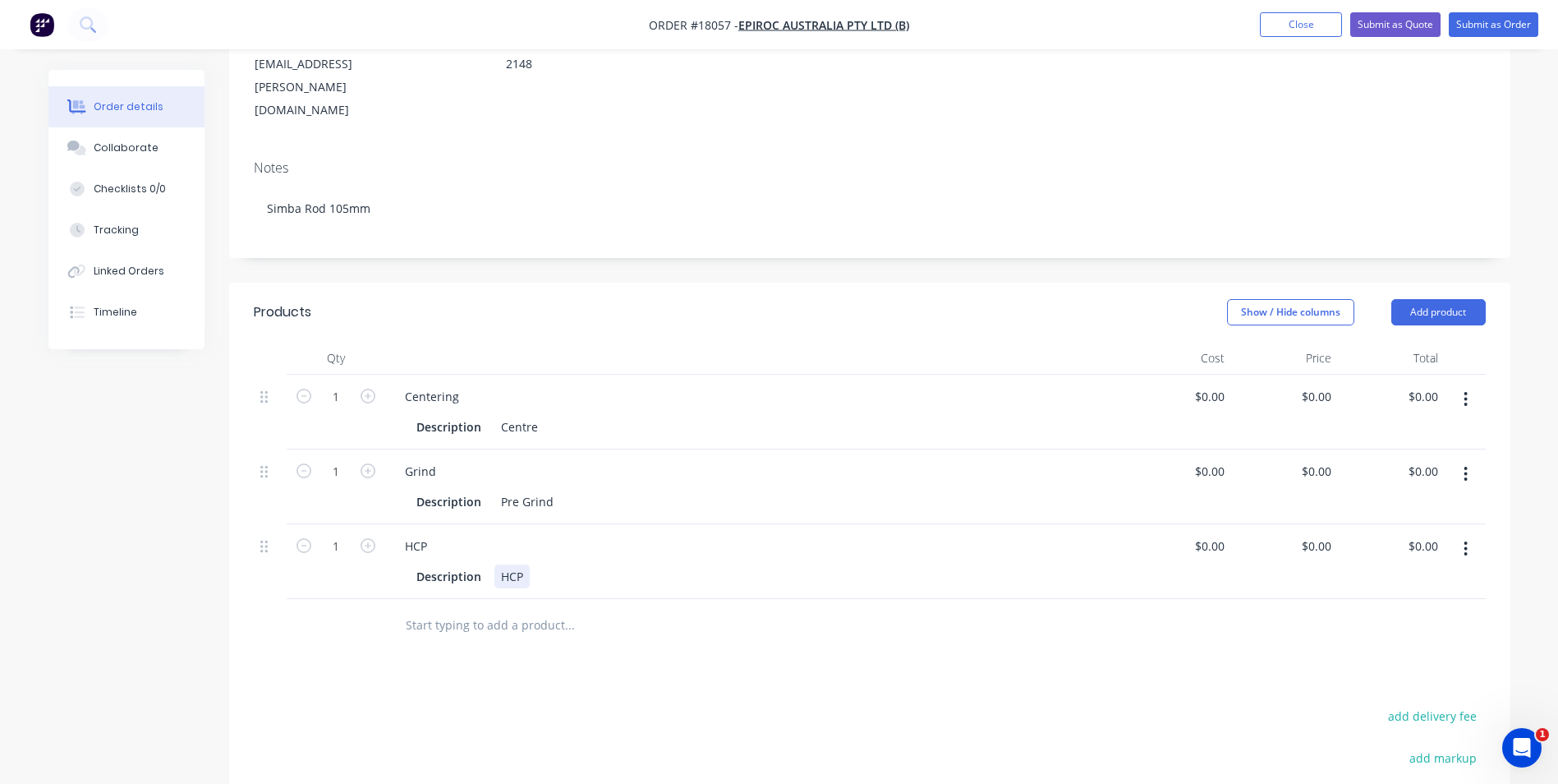
drag, startPoint x: 529, startPoint y: 505, endPoint x: 499, endPoint y: 510, distance: 30.4
click at [499, 565] on div "HCP" at bounding box center [512, 576] width 35 height 24
paste div
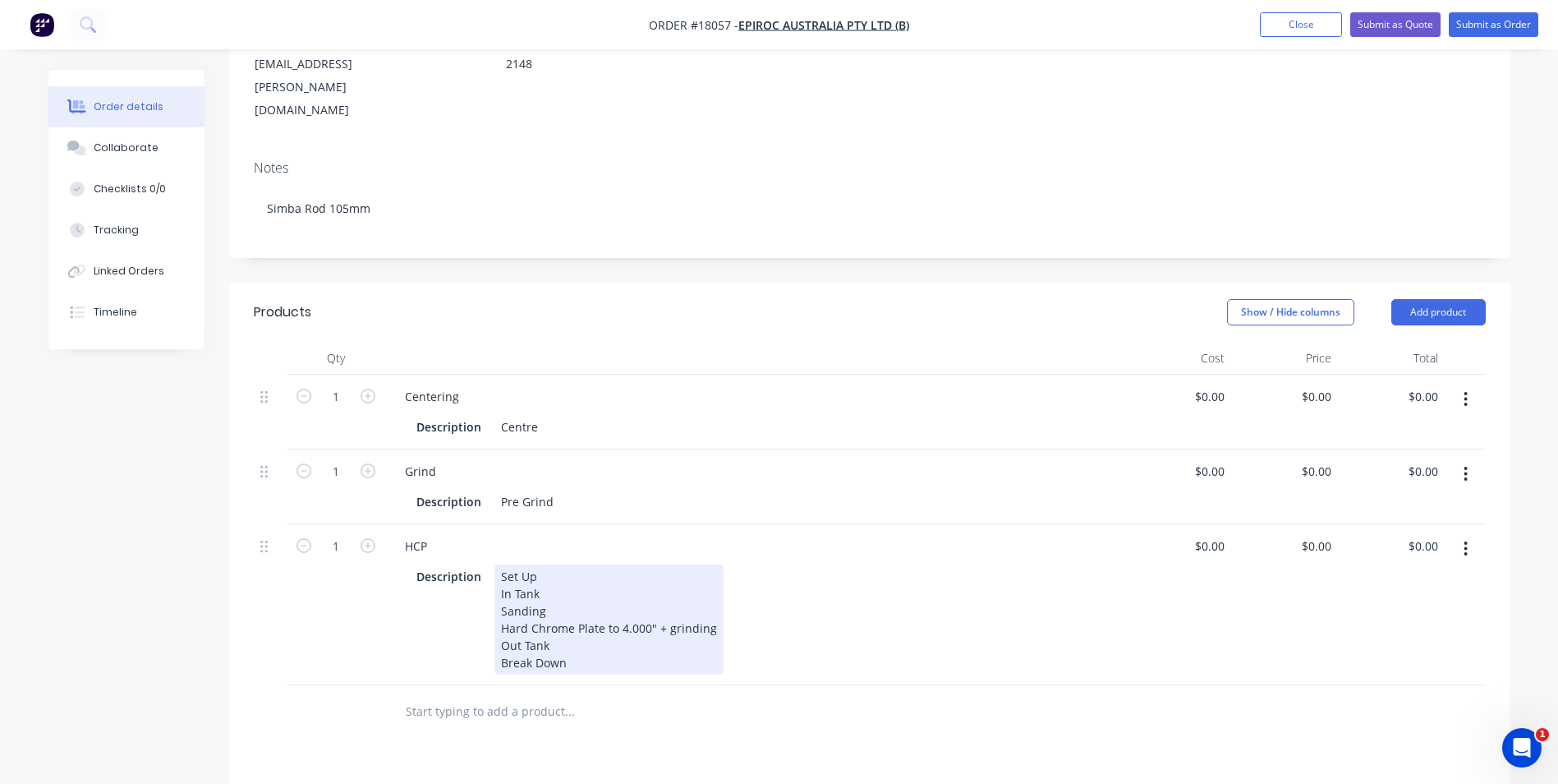
click at [641, 654] on div "Break Down" at bounding box center [609, 662] width 216 height 18
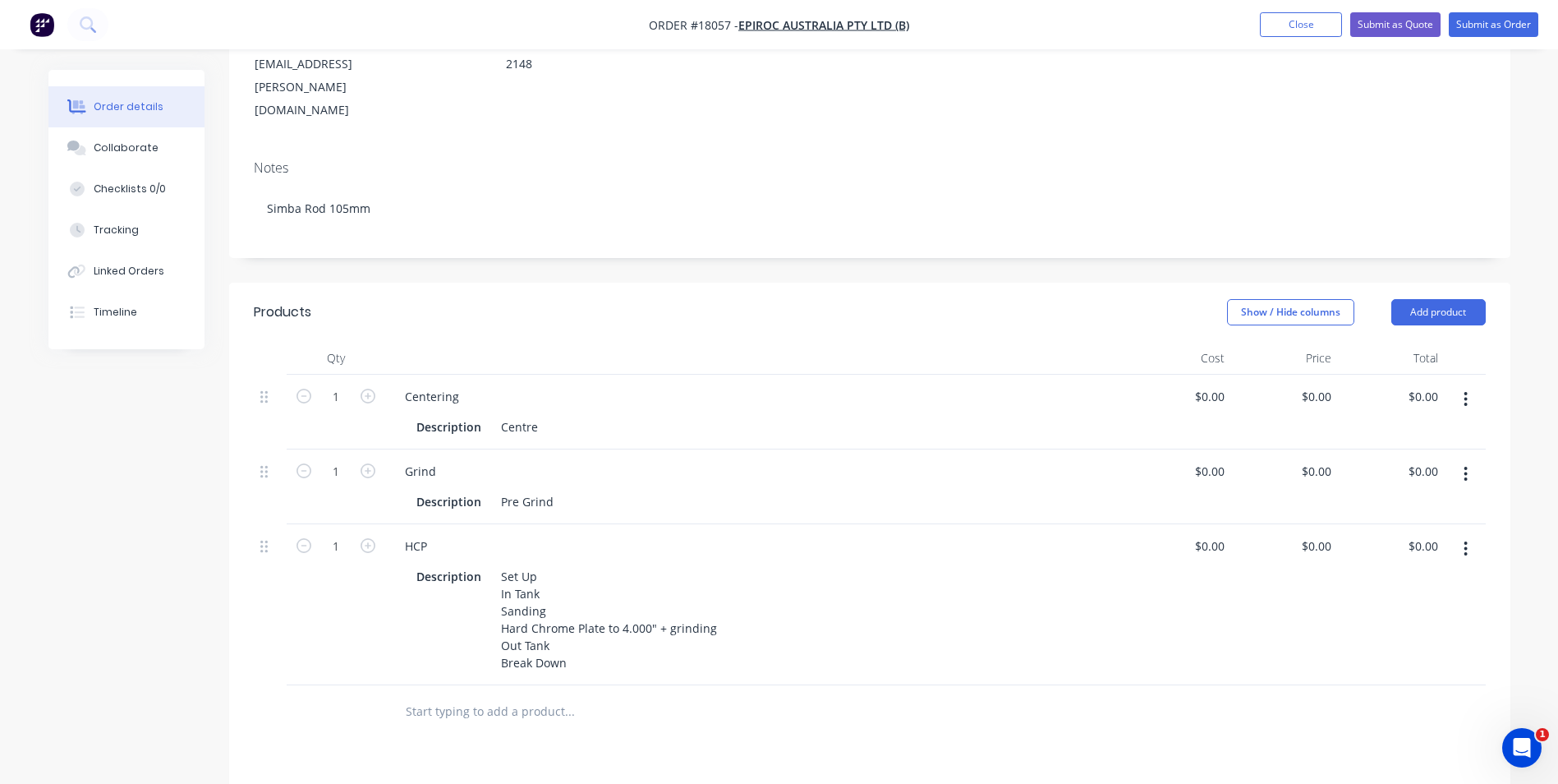
click at [510, 643] on div "Products Show / Hide columns Add product Qty Cost Price Total 1 Centering Descr…" at bounding box center [870, 707] width 1282 height 850
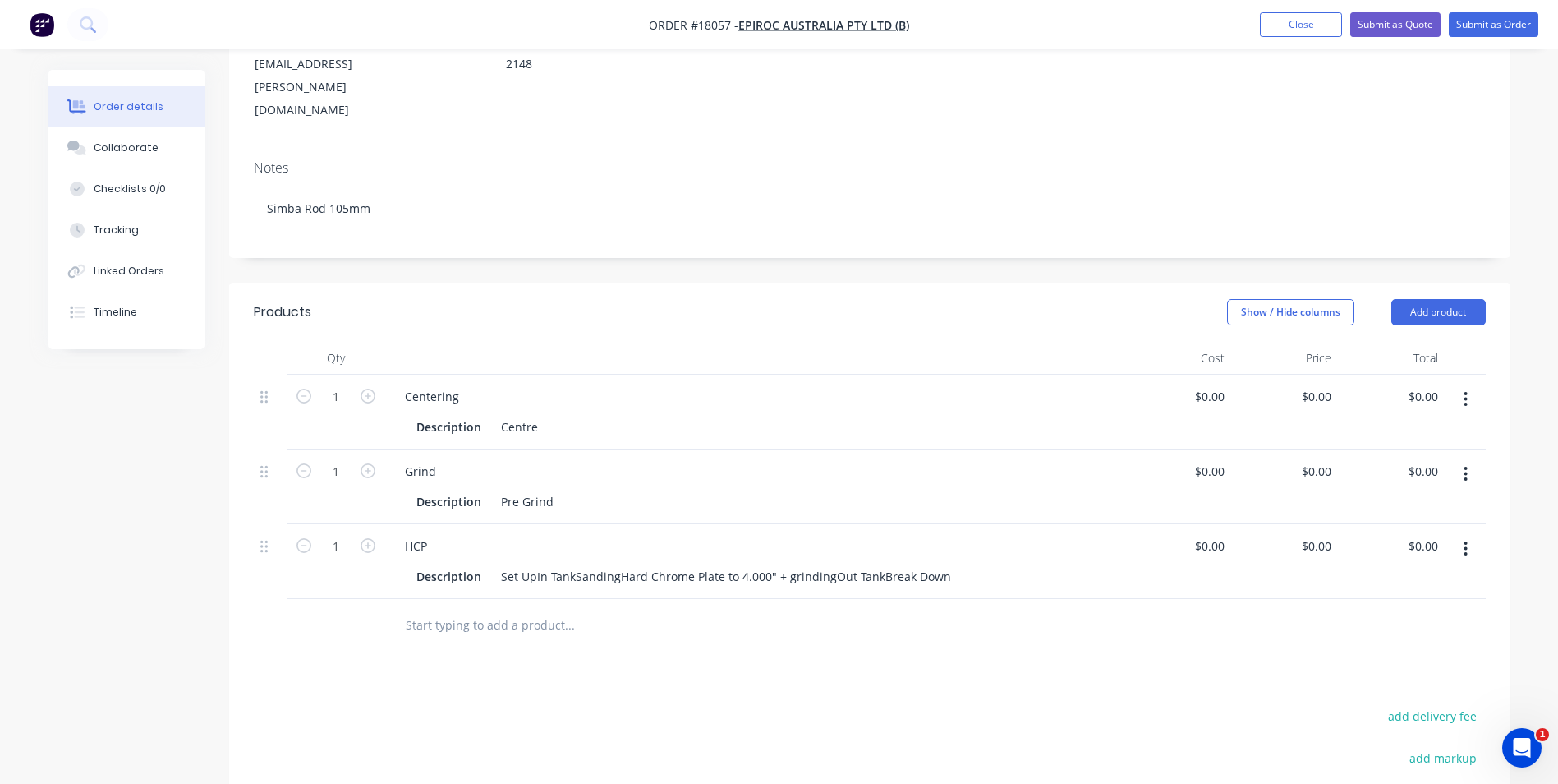
click at [515, 609] on input "text" at bounding box center [570, 625] width 329 height 33
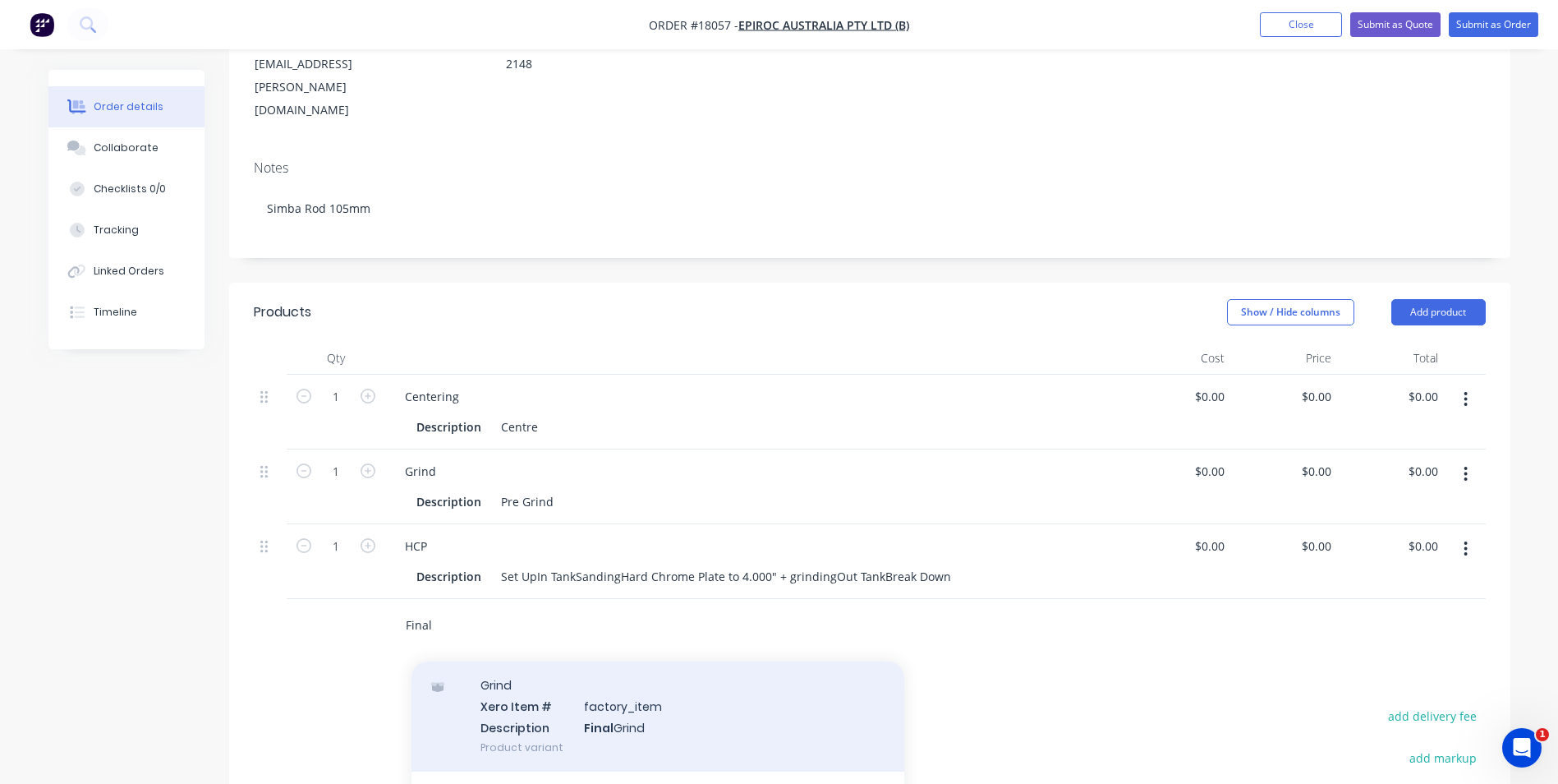
type input "Final"
click at [616, 661] on div "Grind Xero Item # factory_item Description Final Grind Product variant" at bounding box center [657, 716] width 493 height 111
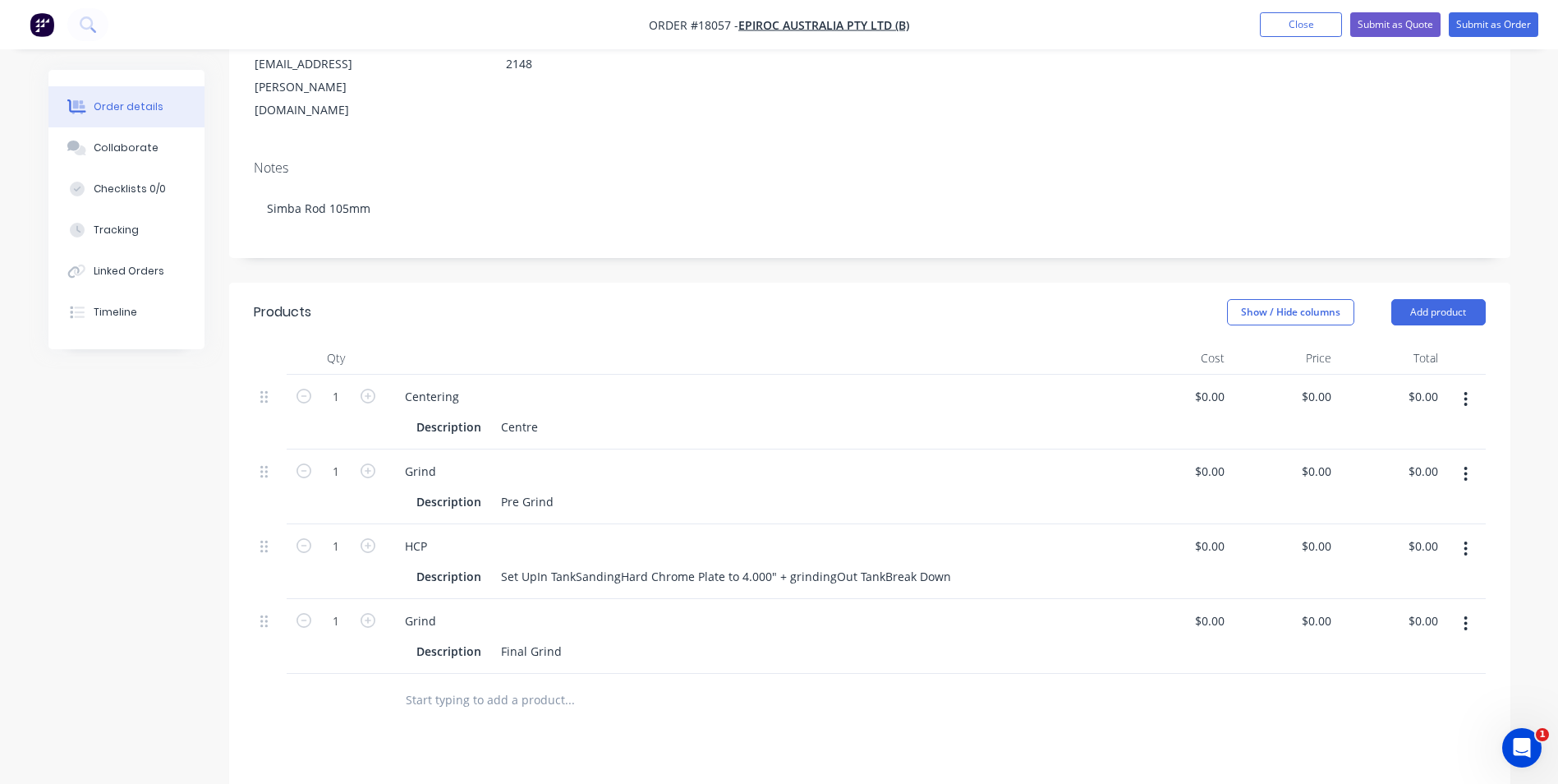
click at [561, 683] on input "text" at bounding box center [570, 699] width 329 height 33
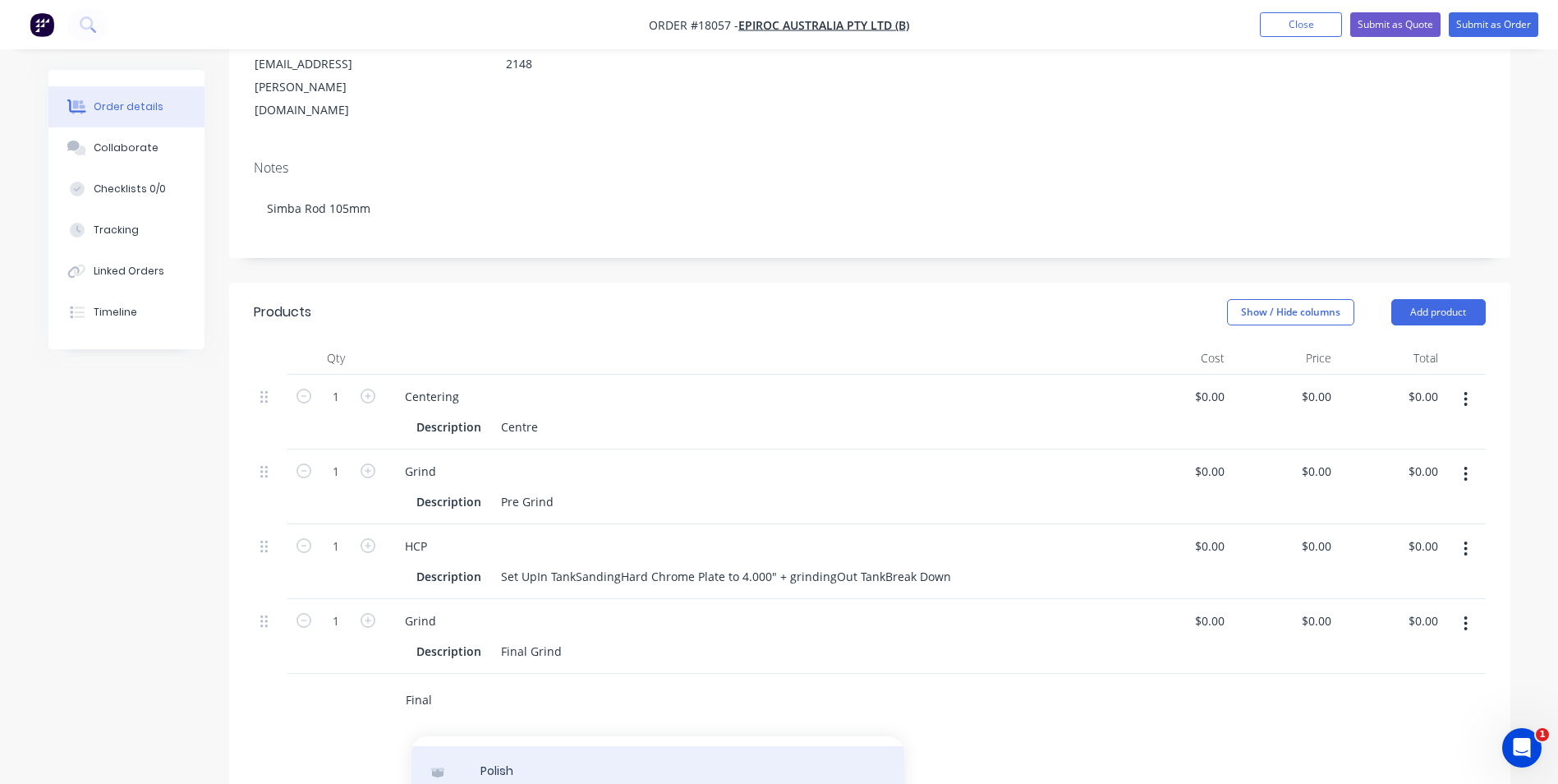
scroll to position [82, 0]
type input "Final"
click at [670, 706] on div "Polish Xero Item # factory_item Description Final Polish Product variant" at bounding box center [657, 761] width 493 height 111
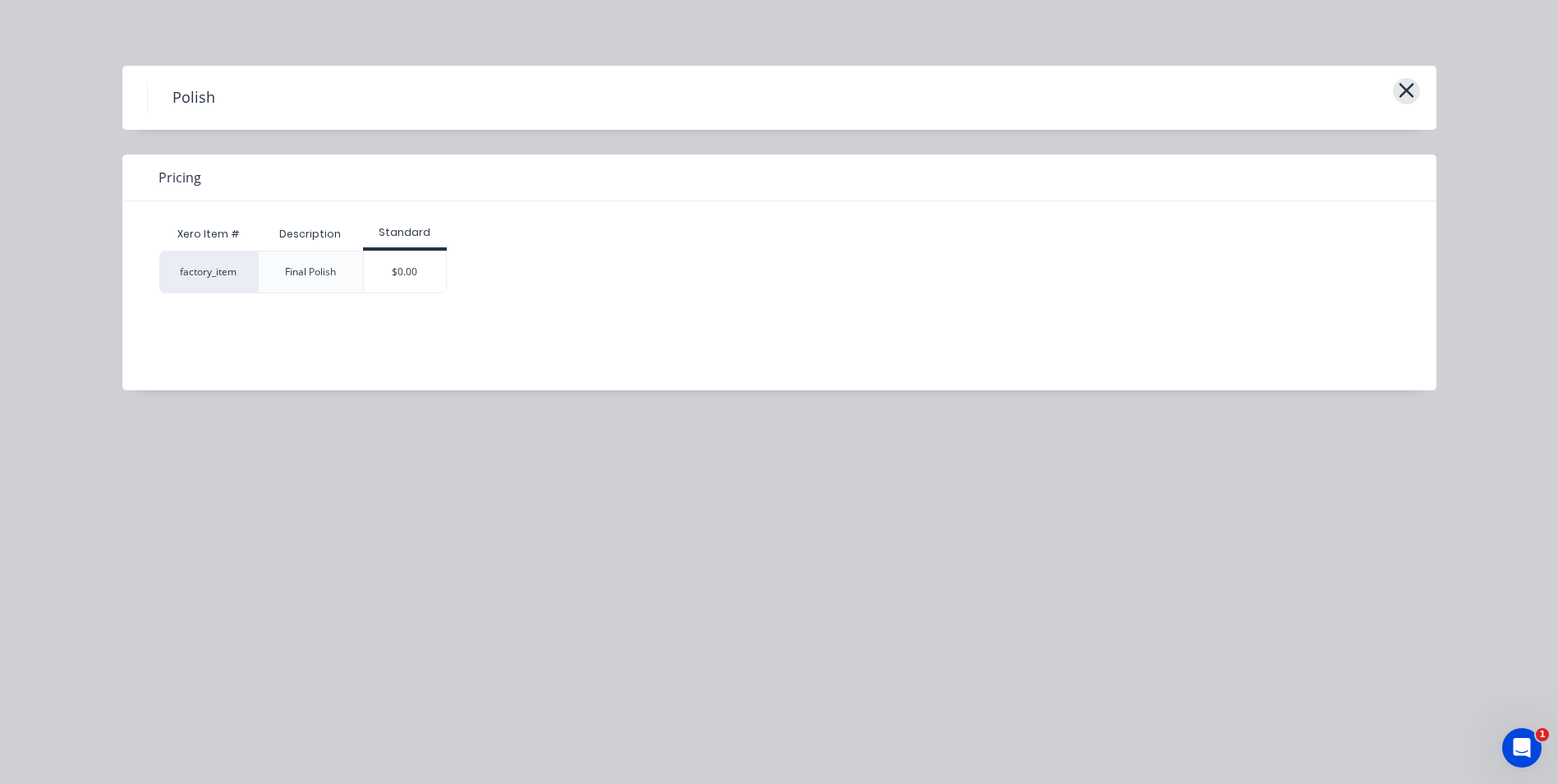
click at [1407, 84] on icon "button" at bounding box center [1406, 91] width 18 height 23
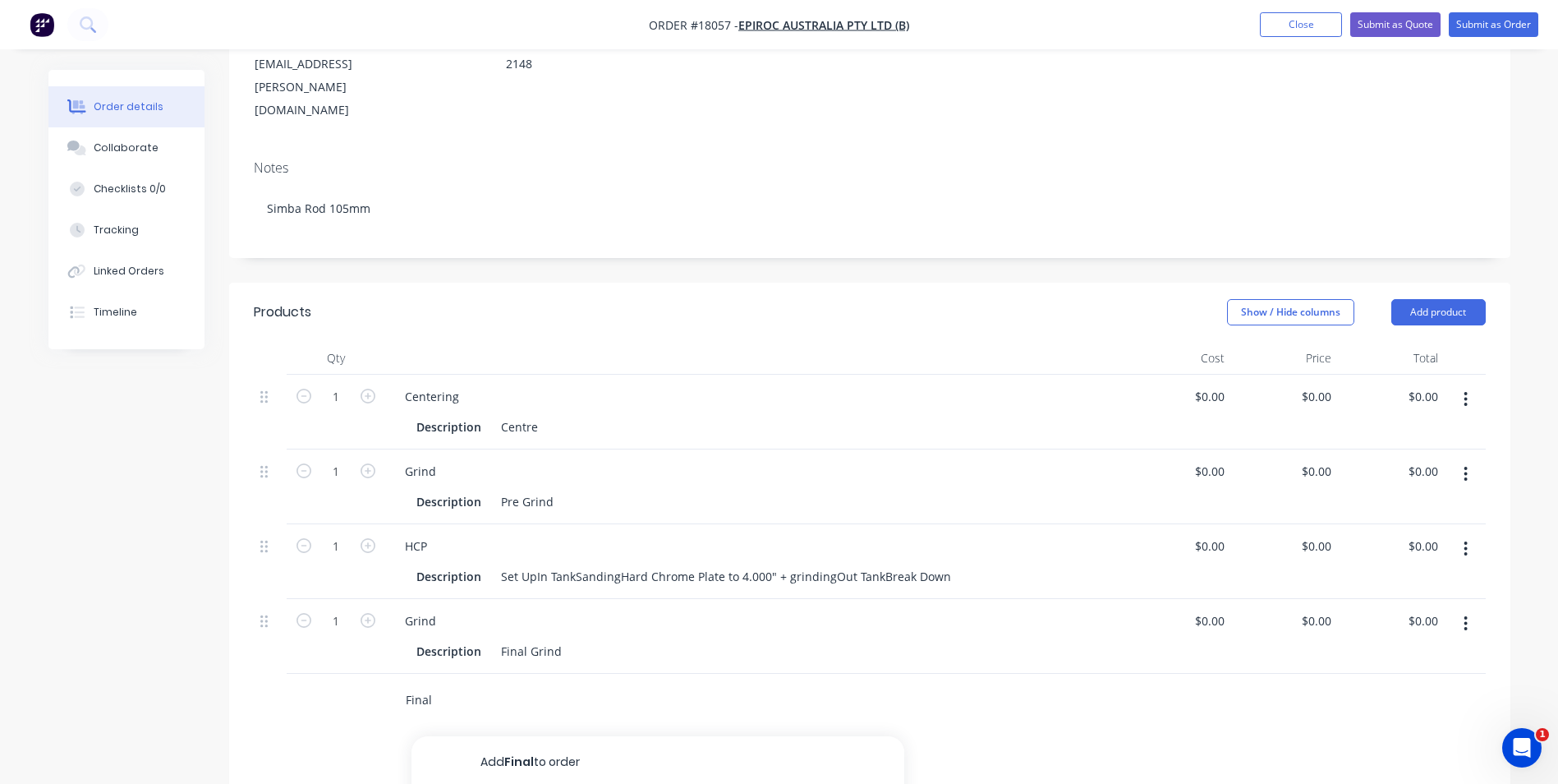
drag, startPoint x: 457, startPoint y: 629, endPoint x: 377, endPoint y: 612, distance: 81.8
click at [384, 674] on div "Final Add Final to order Polish Xero Item # factory_item Description Final Poli…" at bounding box center [869, 701] width 1232 height 53
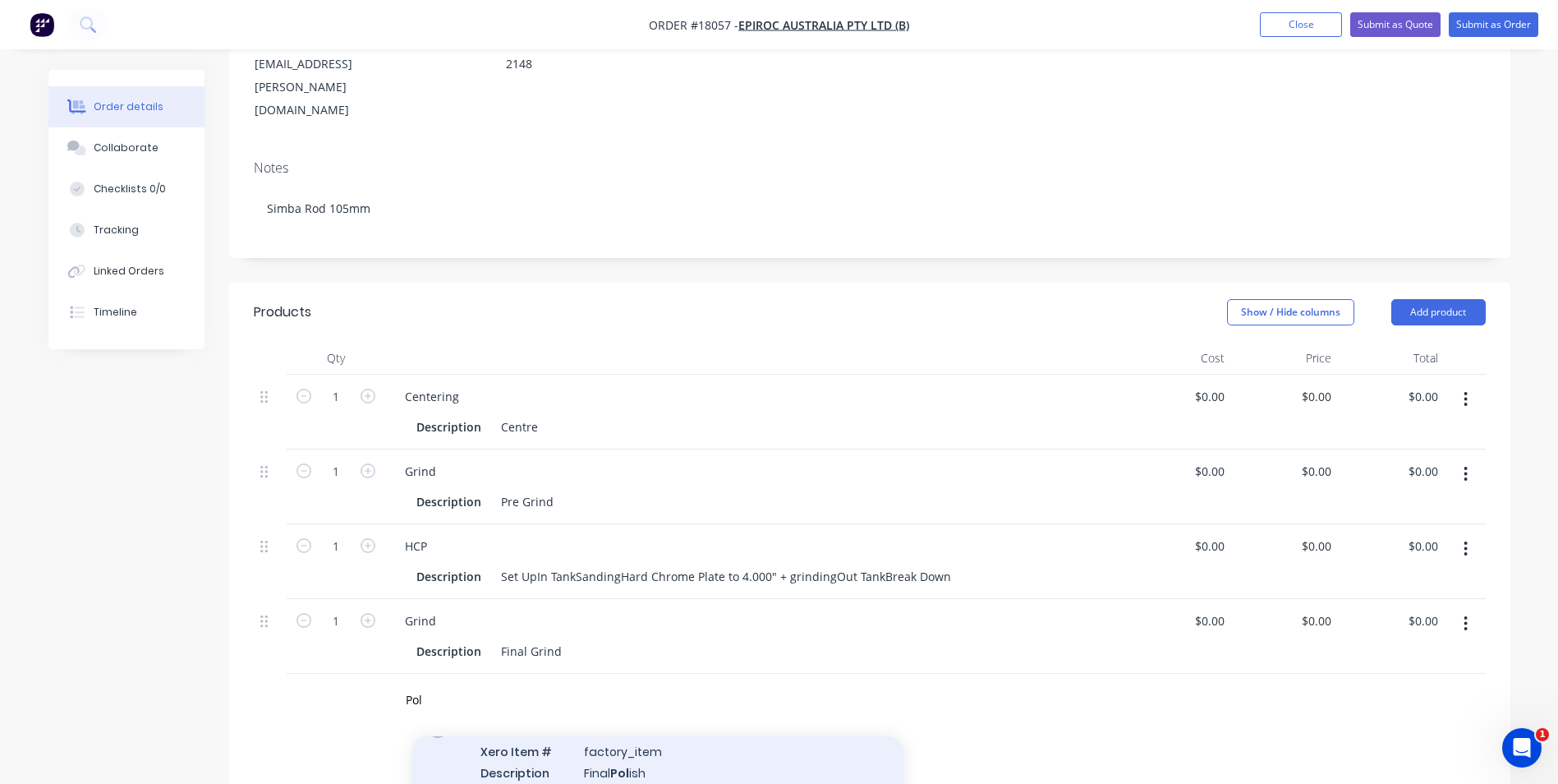
click at [635, 707] on div "Pol ish Xero Item # factory_item Description Final Pol ish Product variant" at bounding box center [657, 761] width 493 height 111
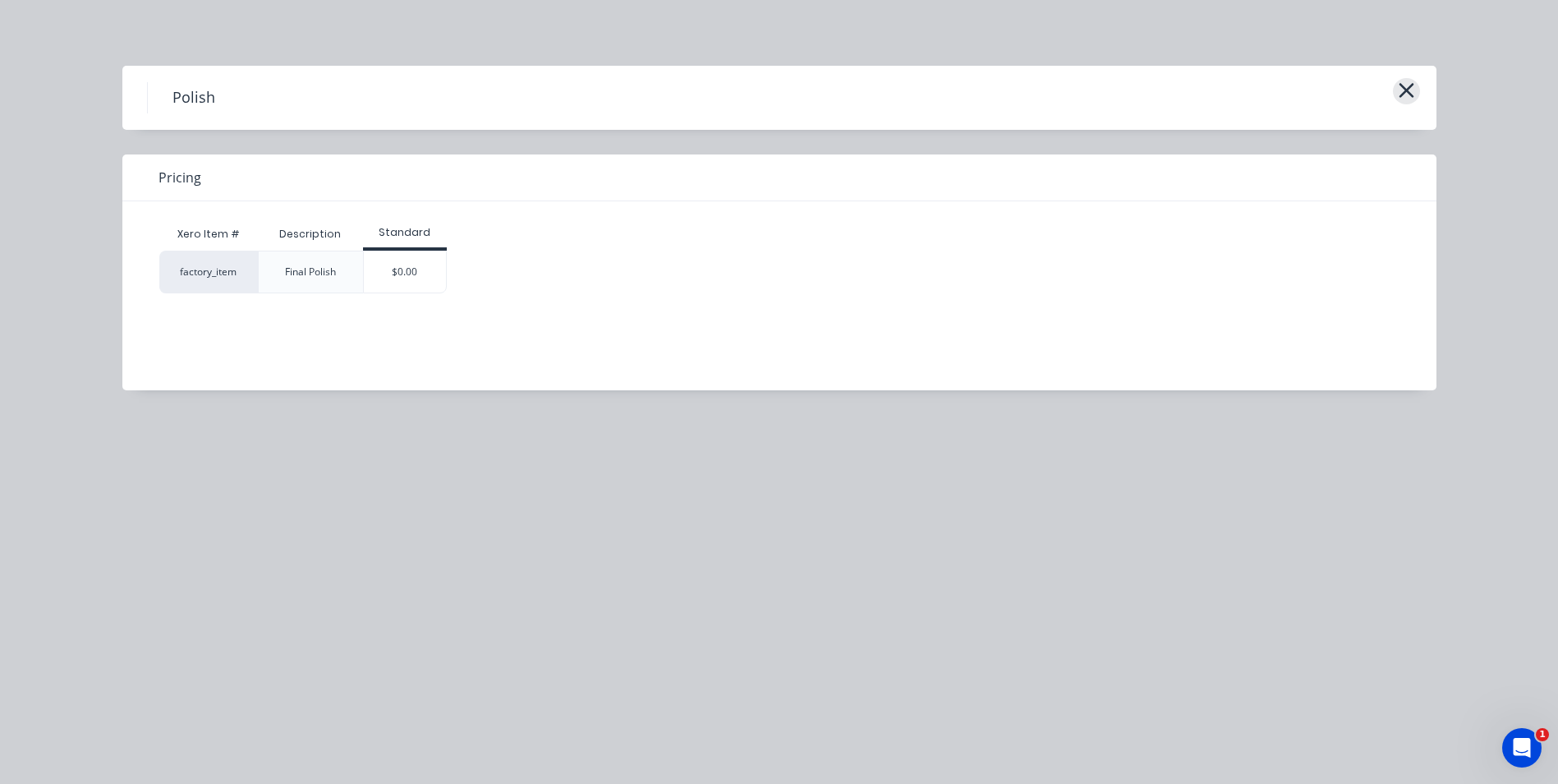
click at [1409, 93] on icon "button" at bounding box center [1406, 90] width 15 height 15
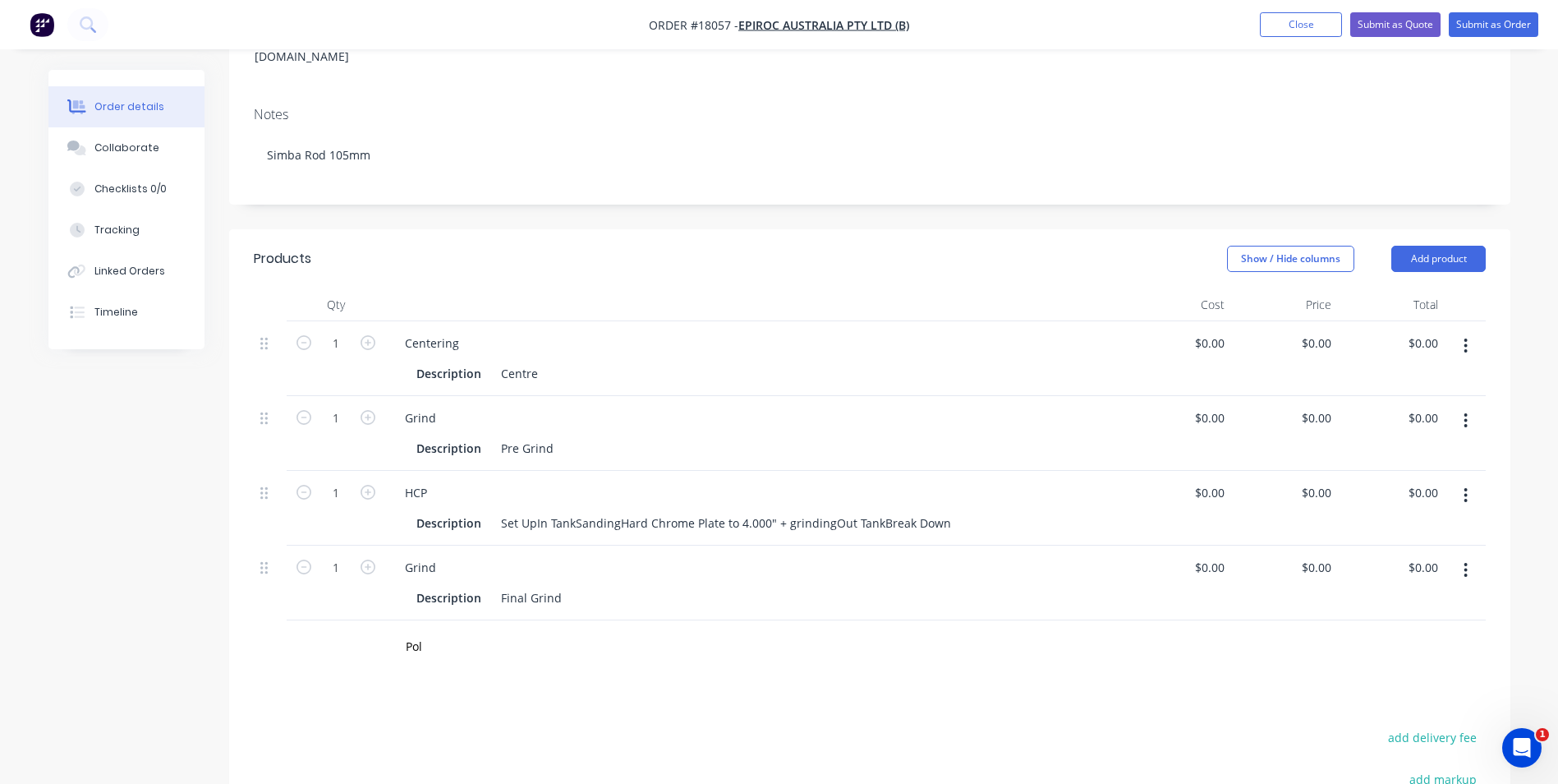
scroll to position [329, 0]
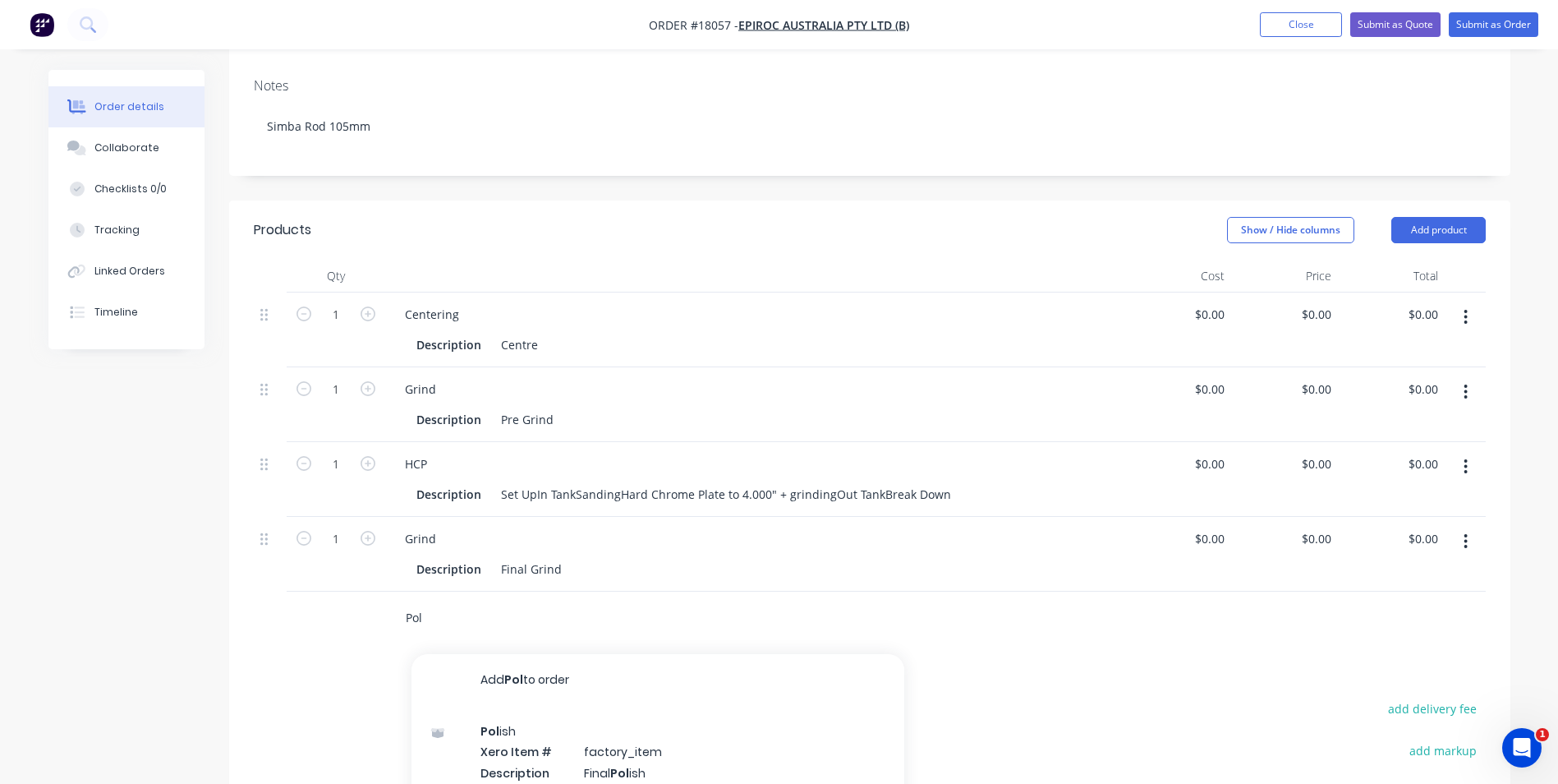
drag, startPoint x: 430, startPoint y: 551, endPoint x: 385, endPoint y: 552, distance: 45.0
click at [385, 591] on div "Pol Add Pol to order Pol ish Xero Item # factory_item Description Final Pol ish…" at bounding box center [681, 618] width 591 height 53
type input "Pol"
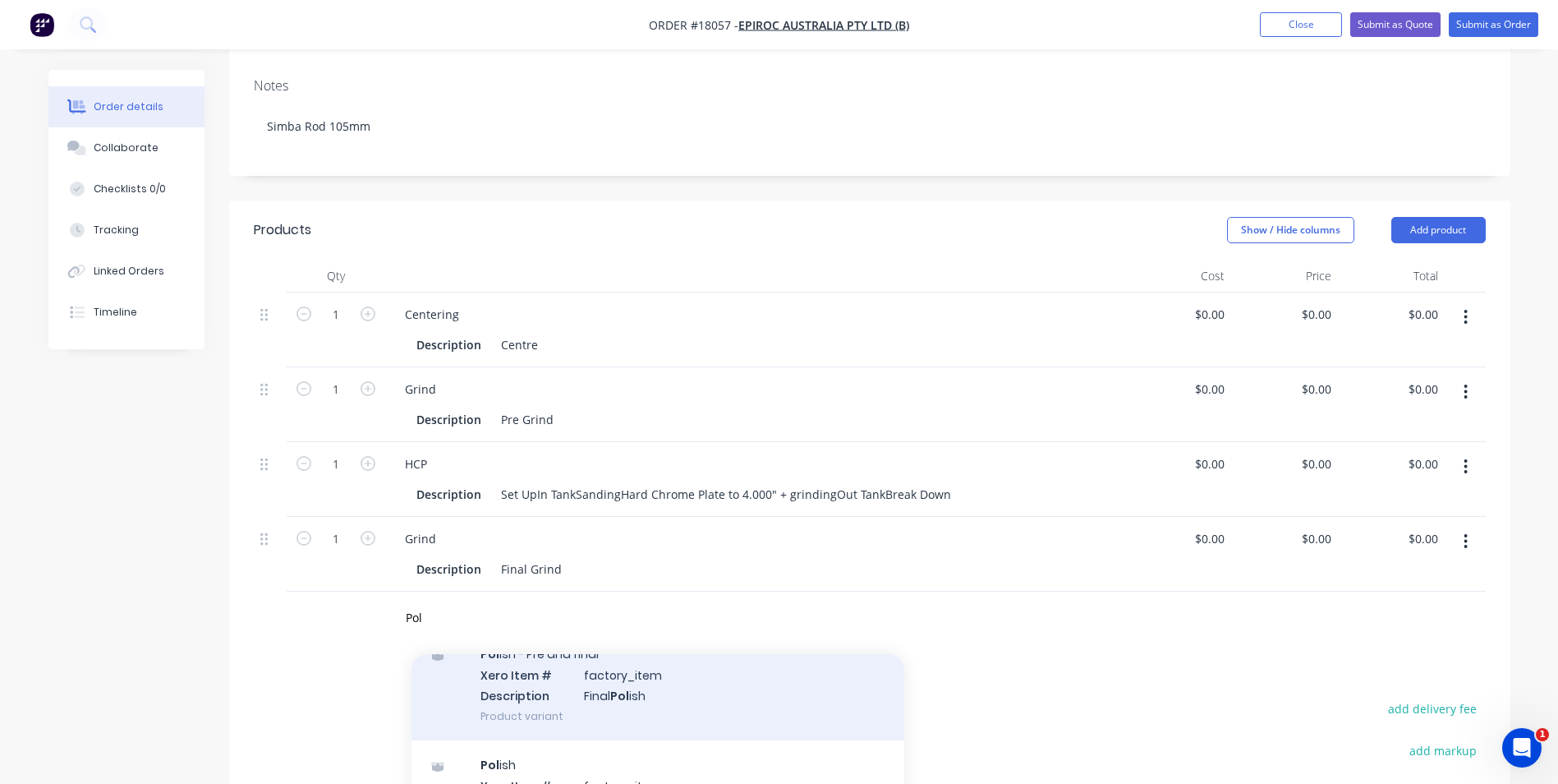
click at [631, 629] on div "Pol ish - Pre and final Xero Item # factory_item Description Final Pol ish Prod…" at bounding box center [657, 684] width 493 height 111
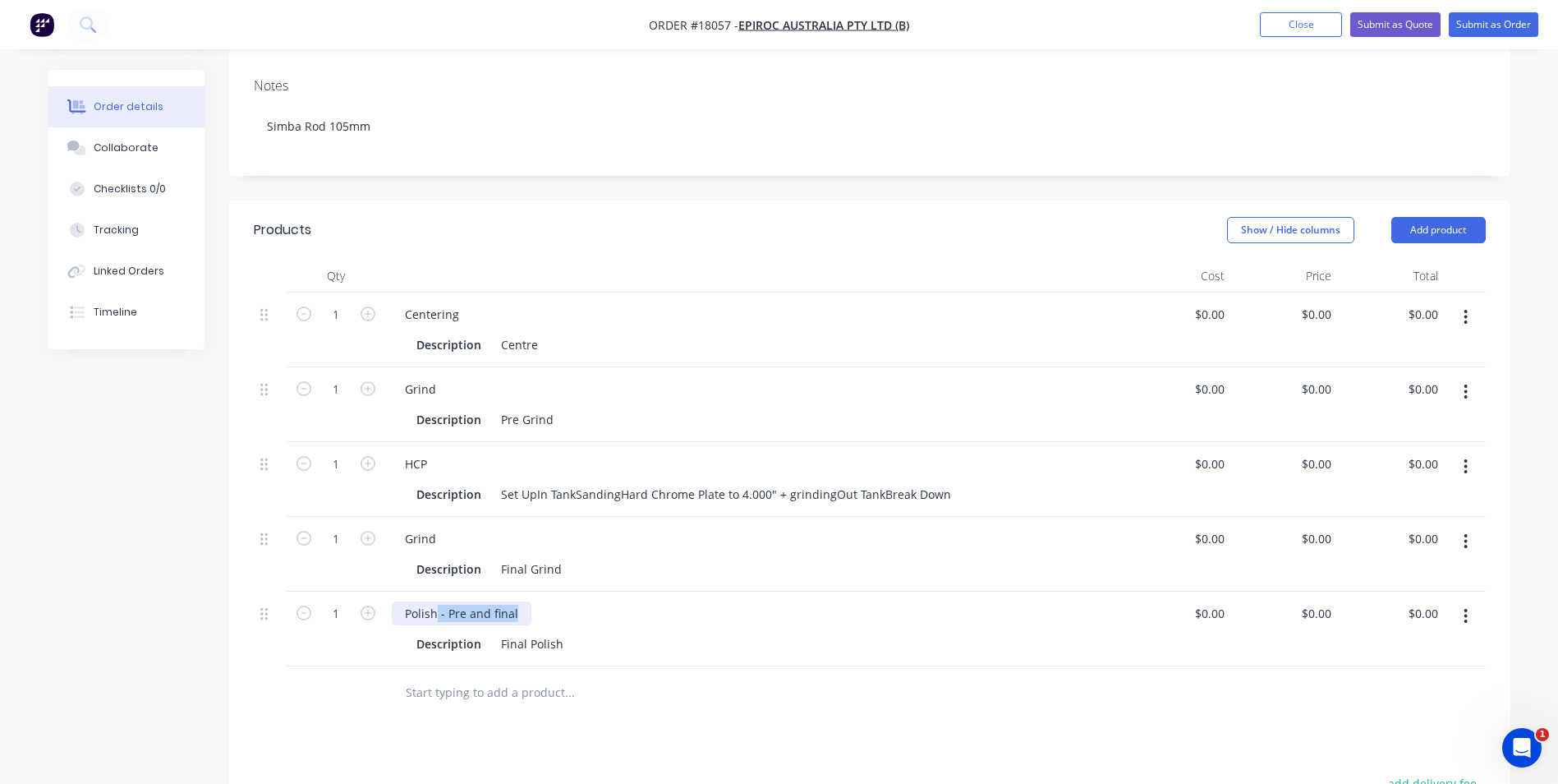
drag, startPoint x: 513, startPoint y: 543, endPoint x: 438, endPoint y: 544, distance: 75.0
click at [438, 601] on div "Polish - Pre and final" at bounding box center [461, 613] width 139 height 24
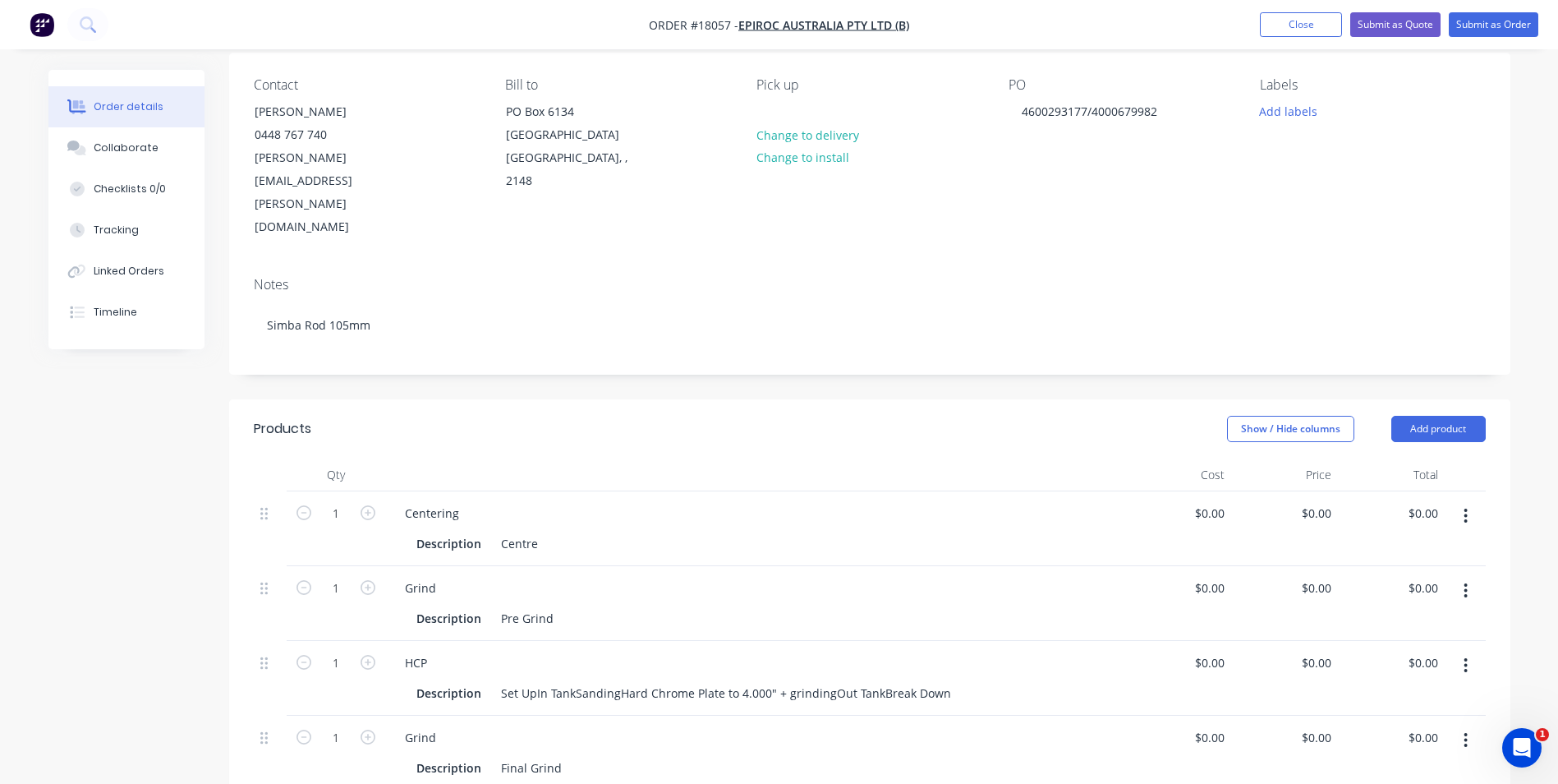
scroll to position [164, 0]
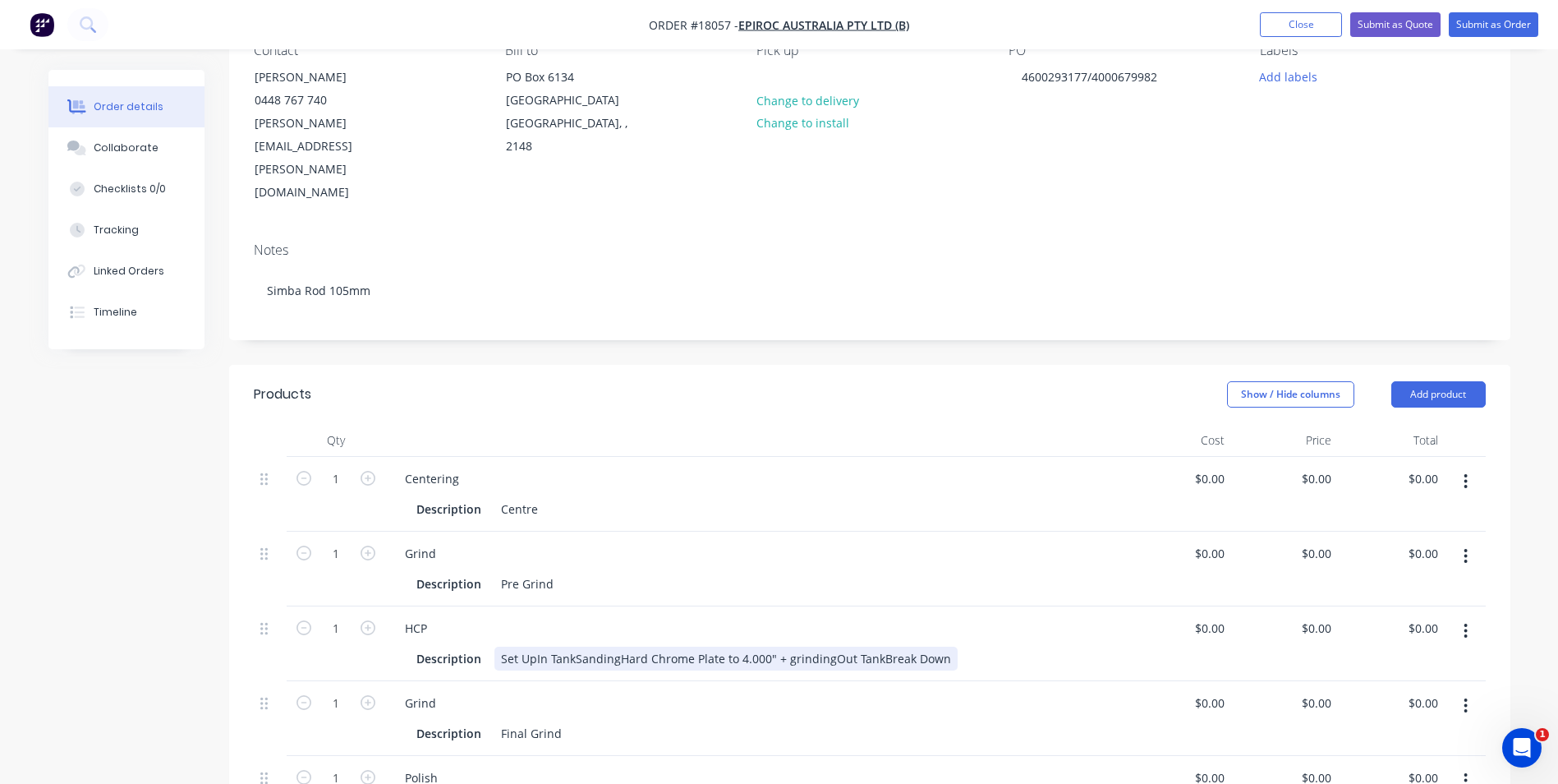
click at [534, 646] on div "Set UpIn TankSandingHard Chrome Plate to 4.000" + grindingOut TankBreak Down" at bounding box center [726, 658] width 464 height 24
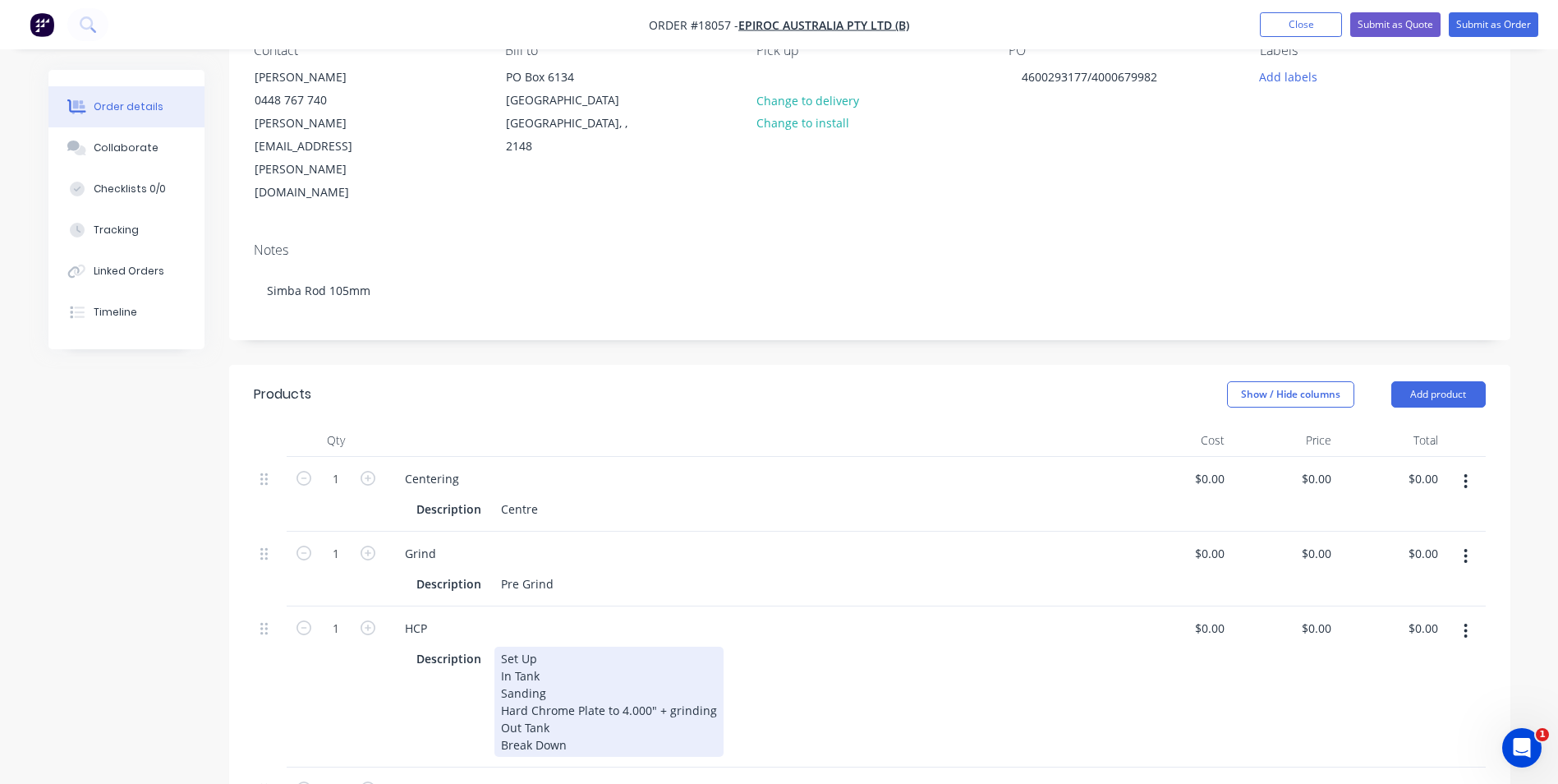
click at [885, 667] on div "Description Set Up In Tank Sanding Hard Chrome Plate to 4.000" + grinding Out T…" at bounding box center [751, 701] width 683 height 110
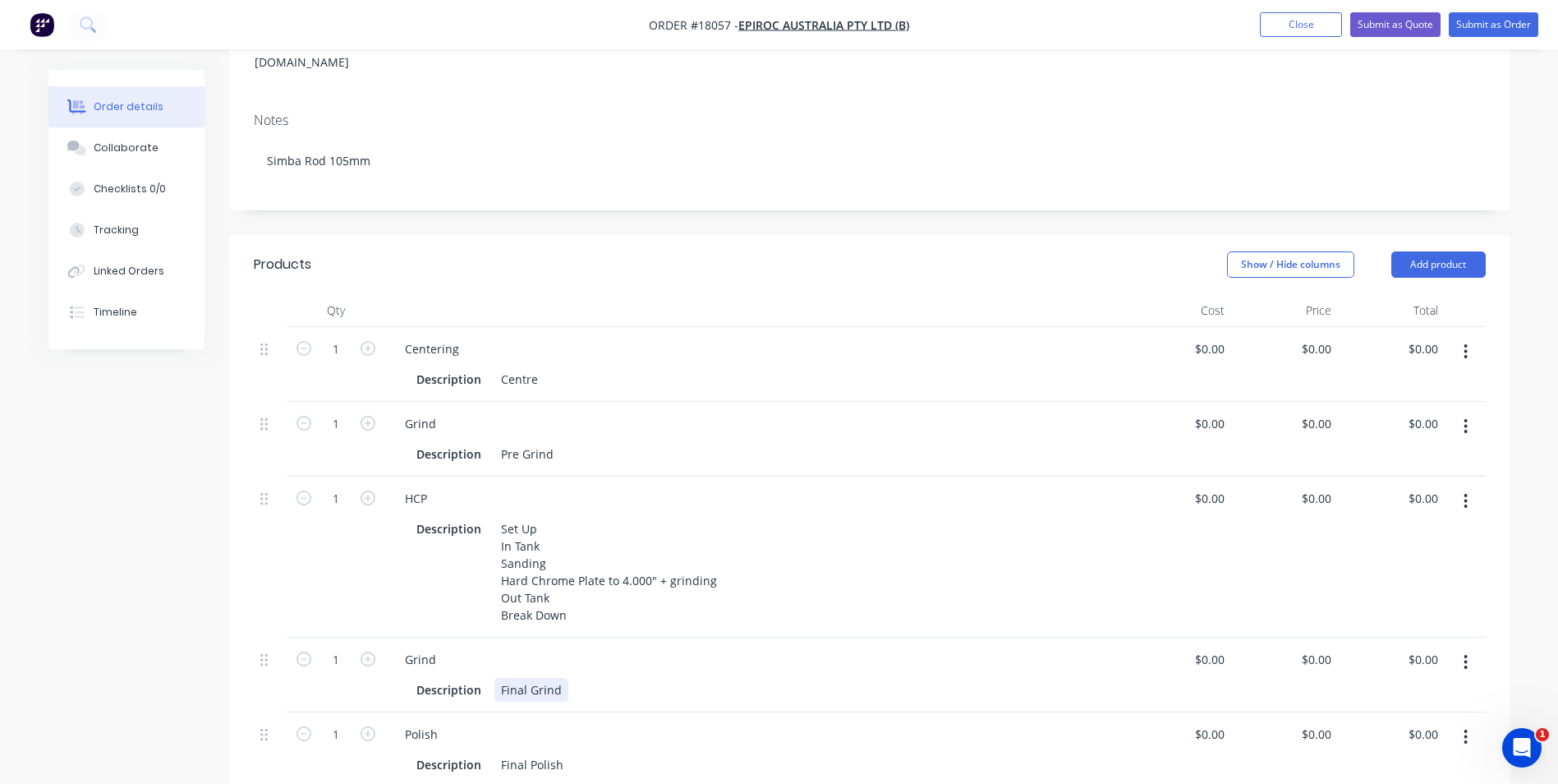
scroll to position [329, 0]
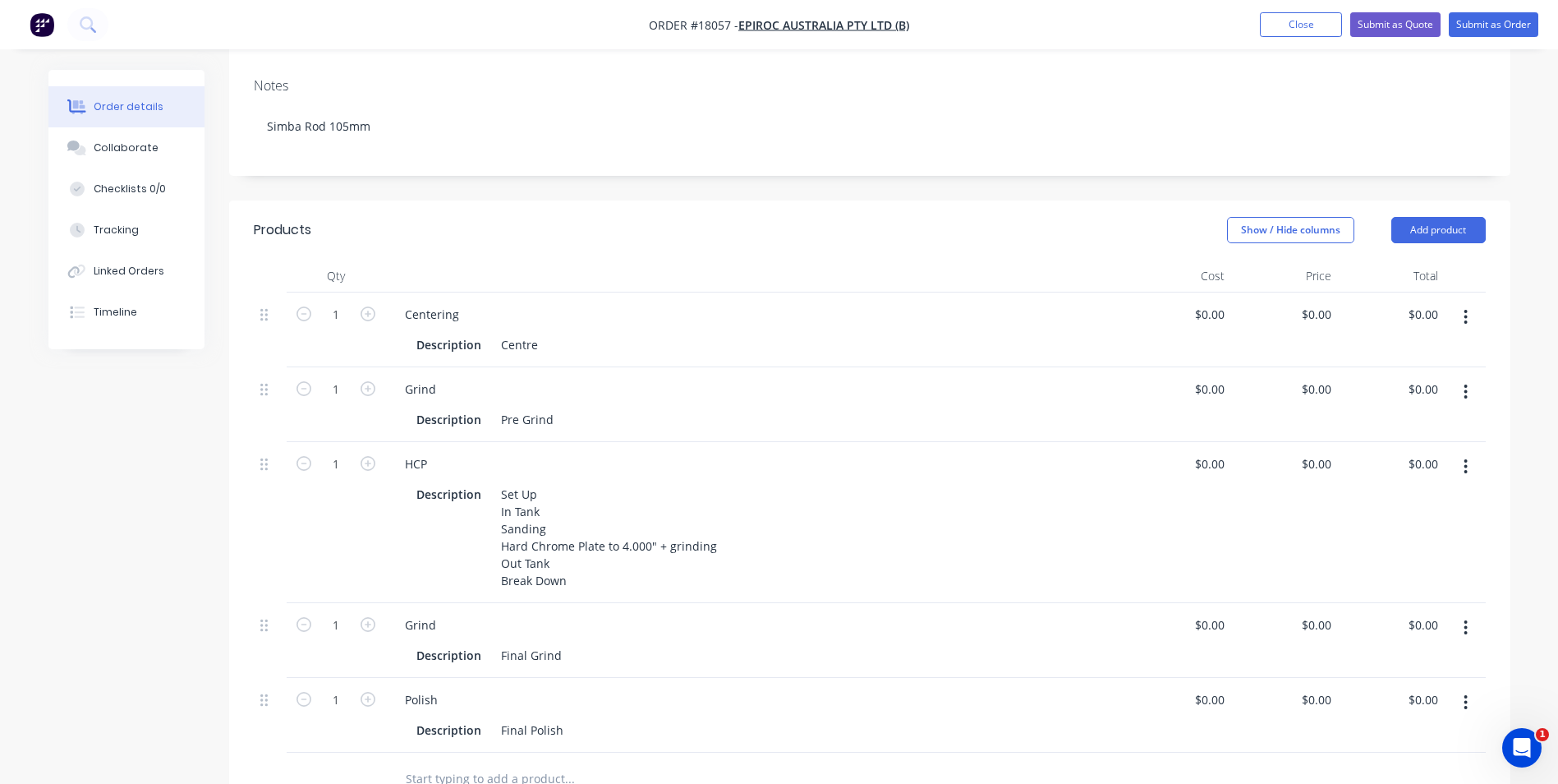
click at [543, 762] on input "text" at bounding box center [570, 778] width 329 height 33
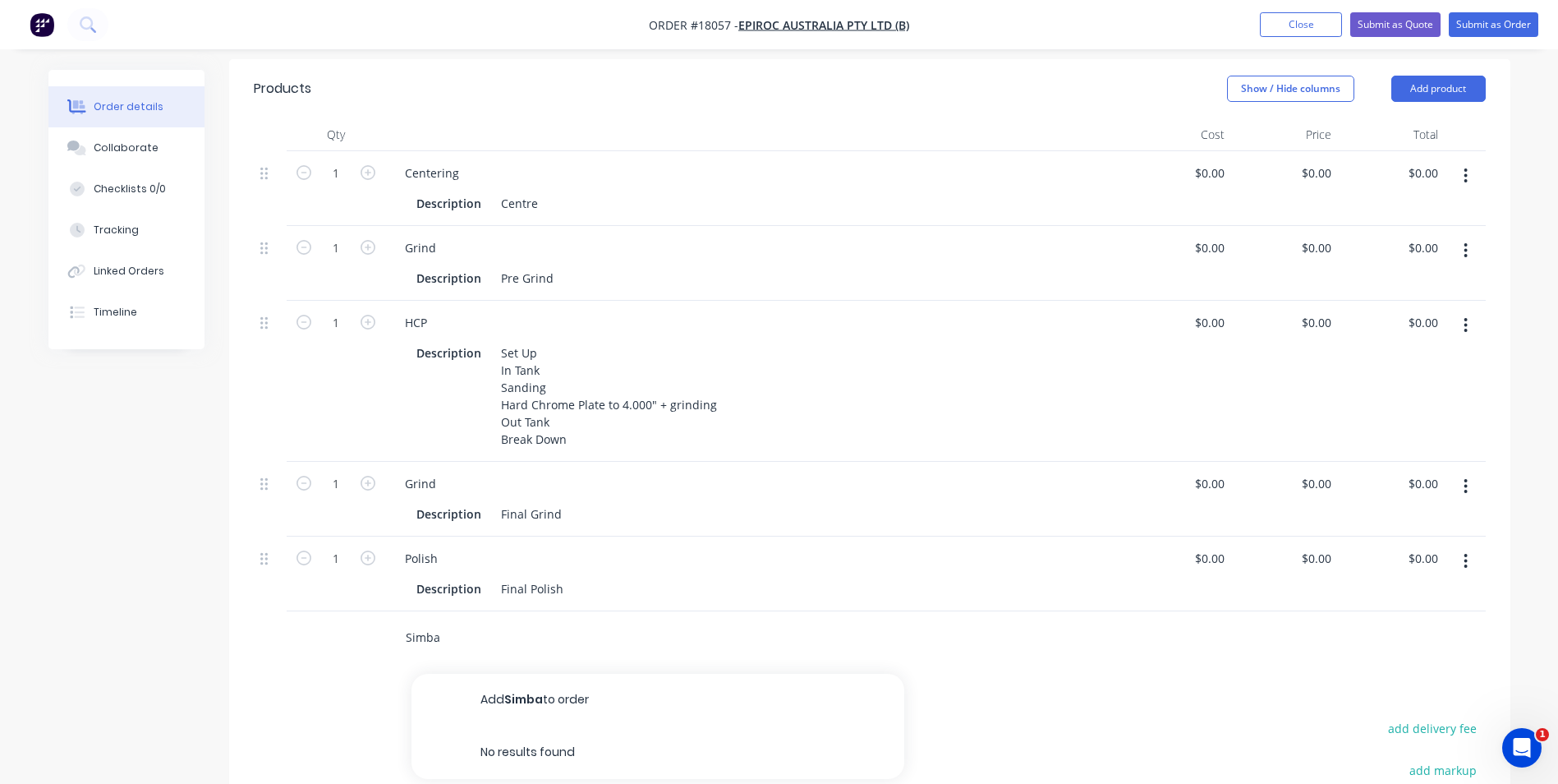
scroll to position [493, 0]
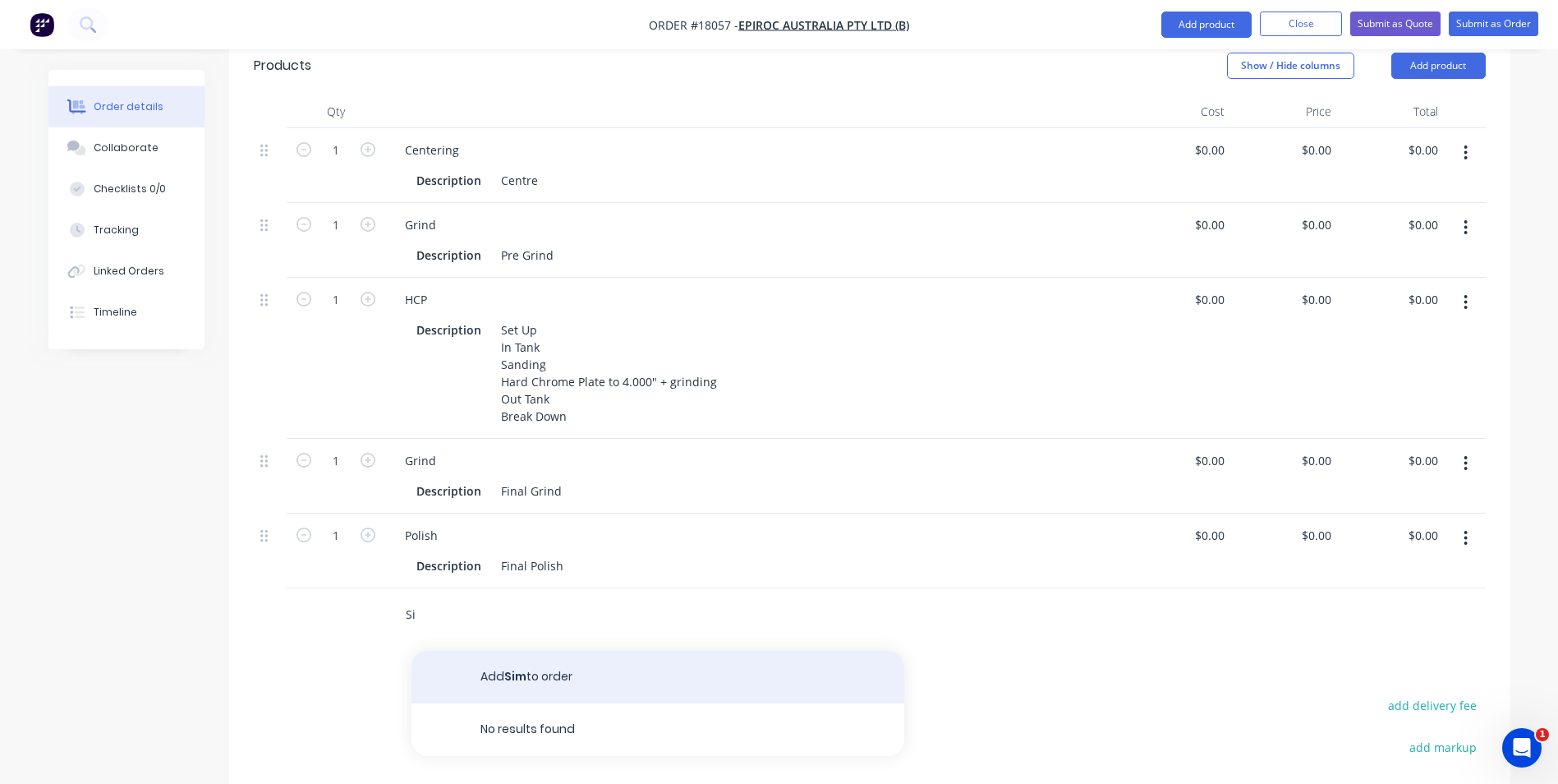
type input "S"
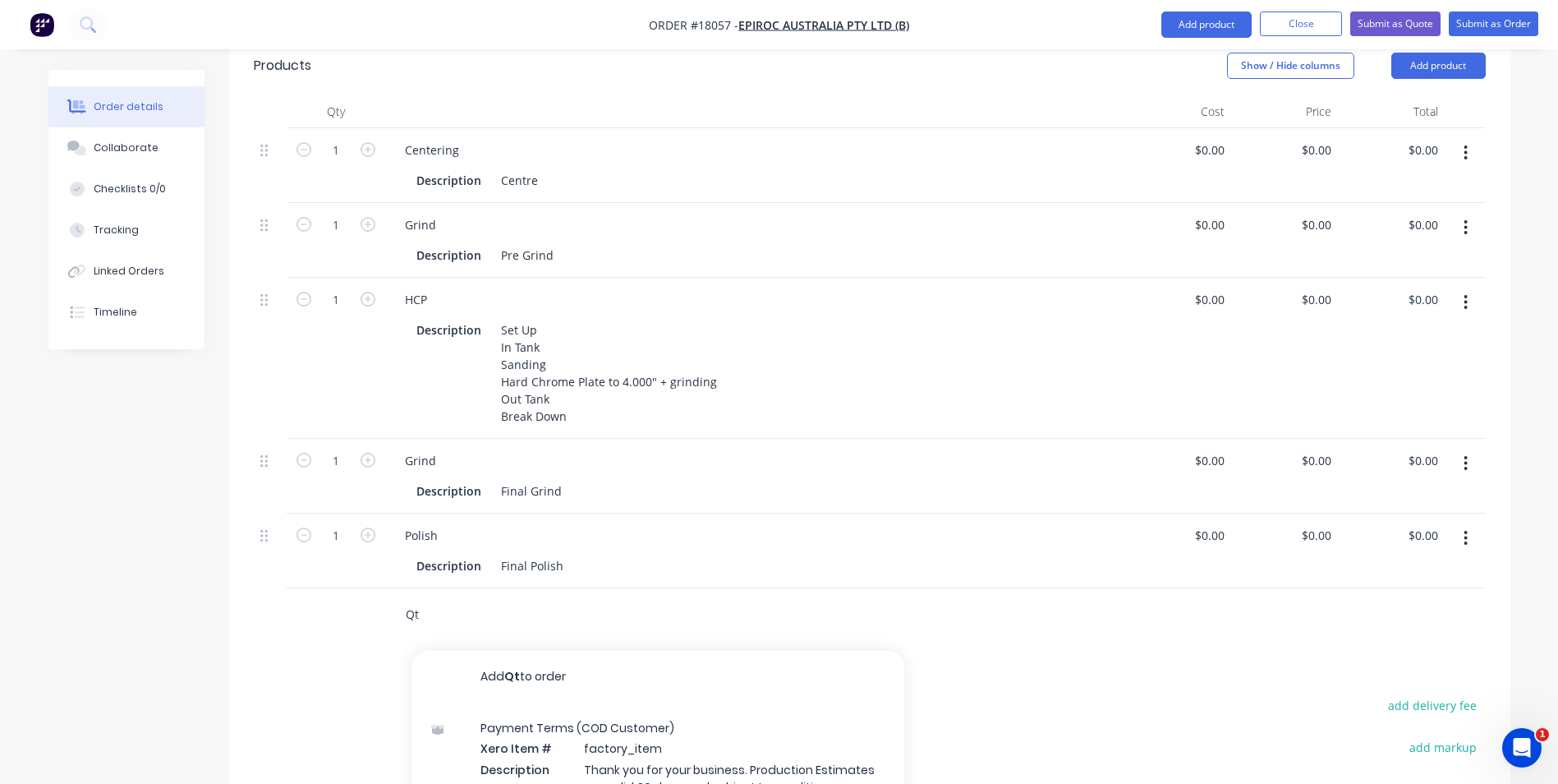
type input "Qty"
drag, startPoint x: 427, startPoint y: 548, endPoint x: 381, endPoint y: 540, distance: 46.7
click at [381, 588] on div "Qty Add Qty to order Metal Screws Box Qty 100 Product variant Metal Screws Box …" at bounding box center [869, 615] width 1232 height 53
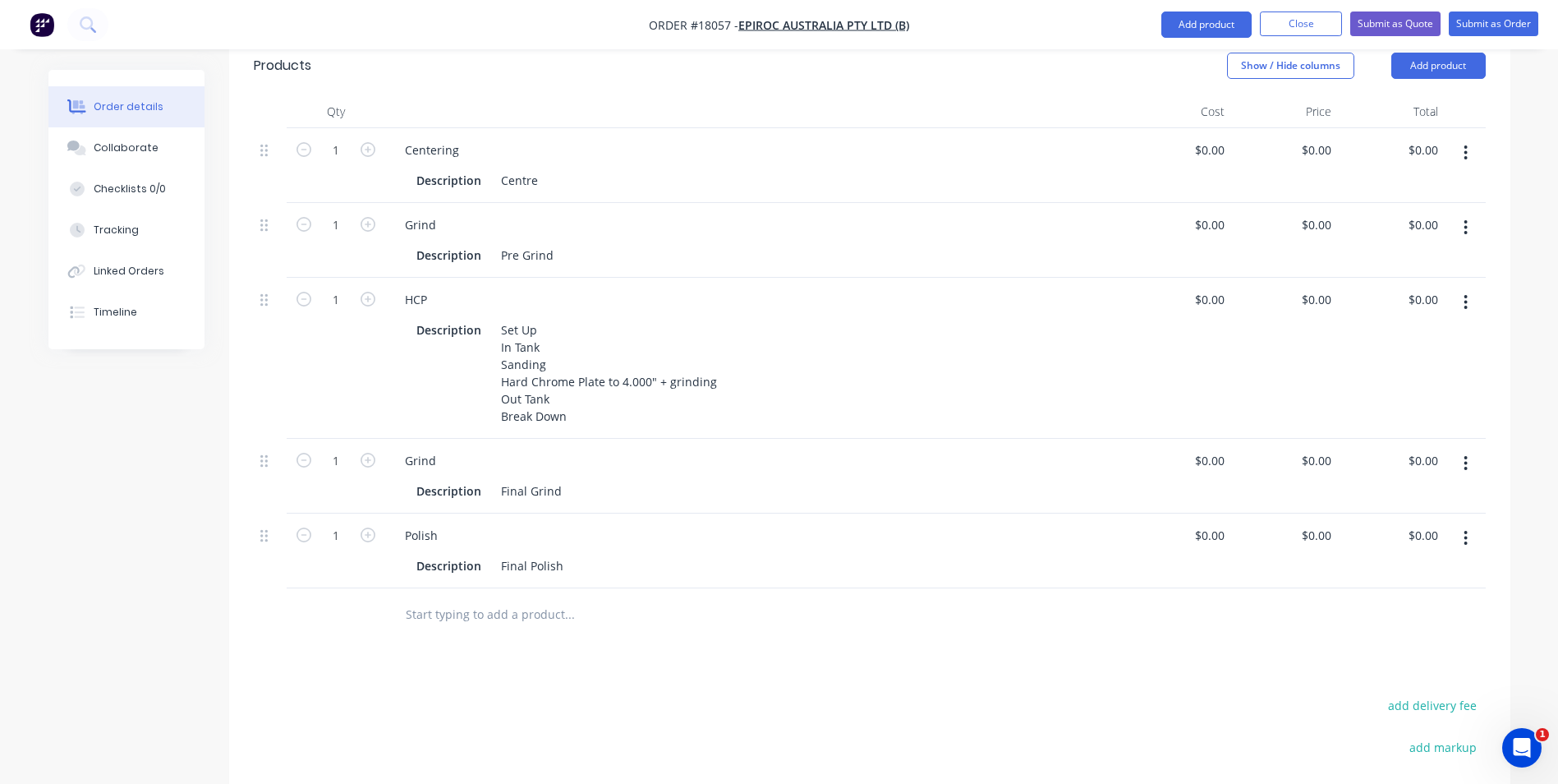
click at [465, 598] on input "text" at bounding box center [570, 614] width 329 height 33
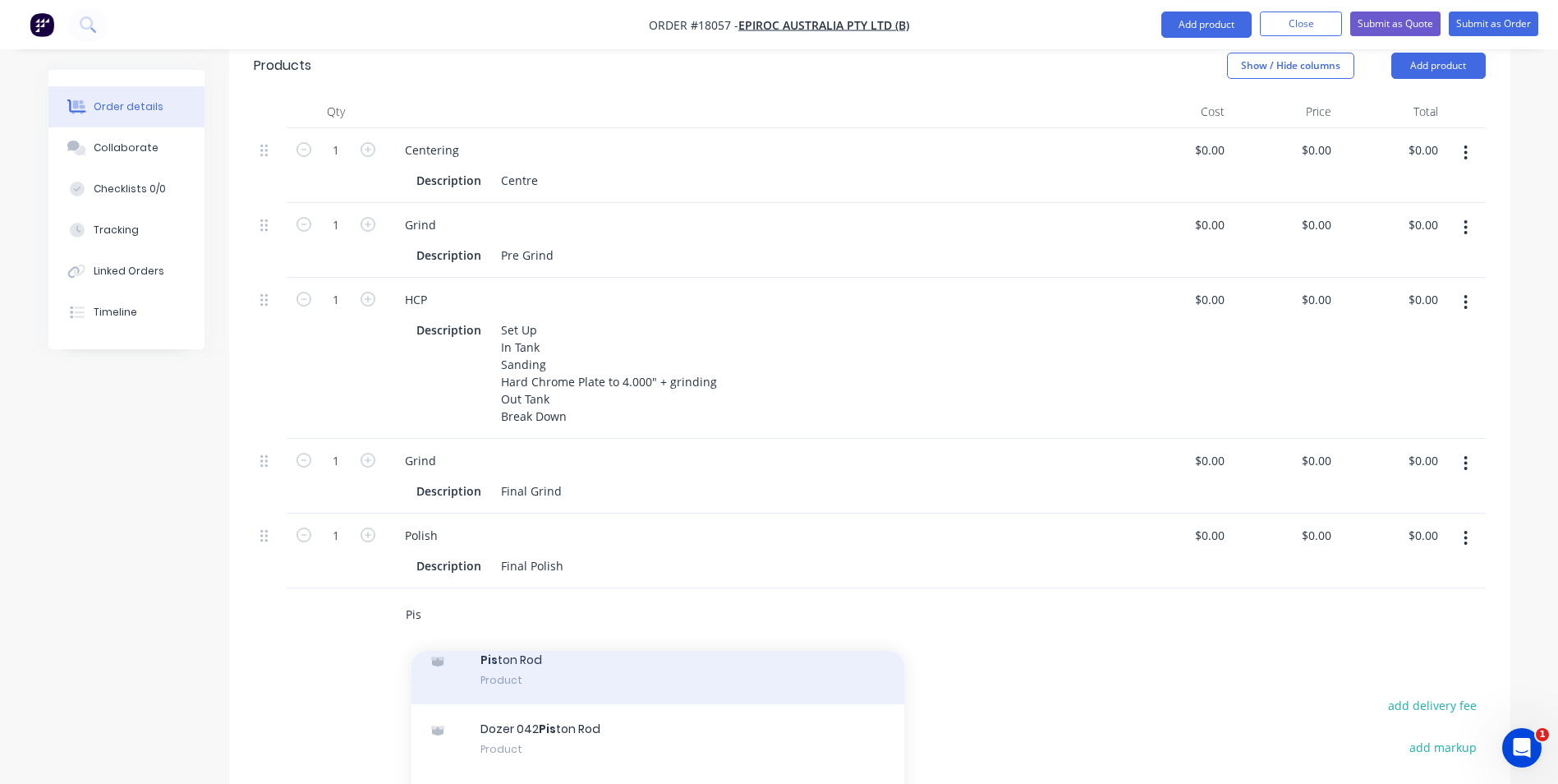
type input "Pis"
click at [538, 635] on div "Pis ton Rod Product" at bounding box center [657, 669] width 493 height 69
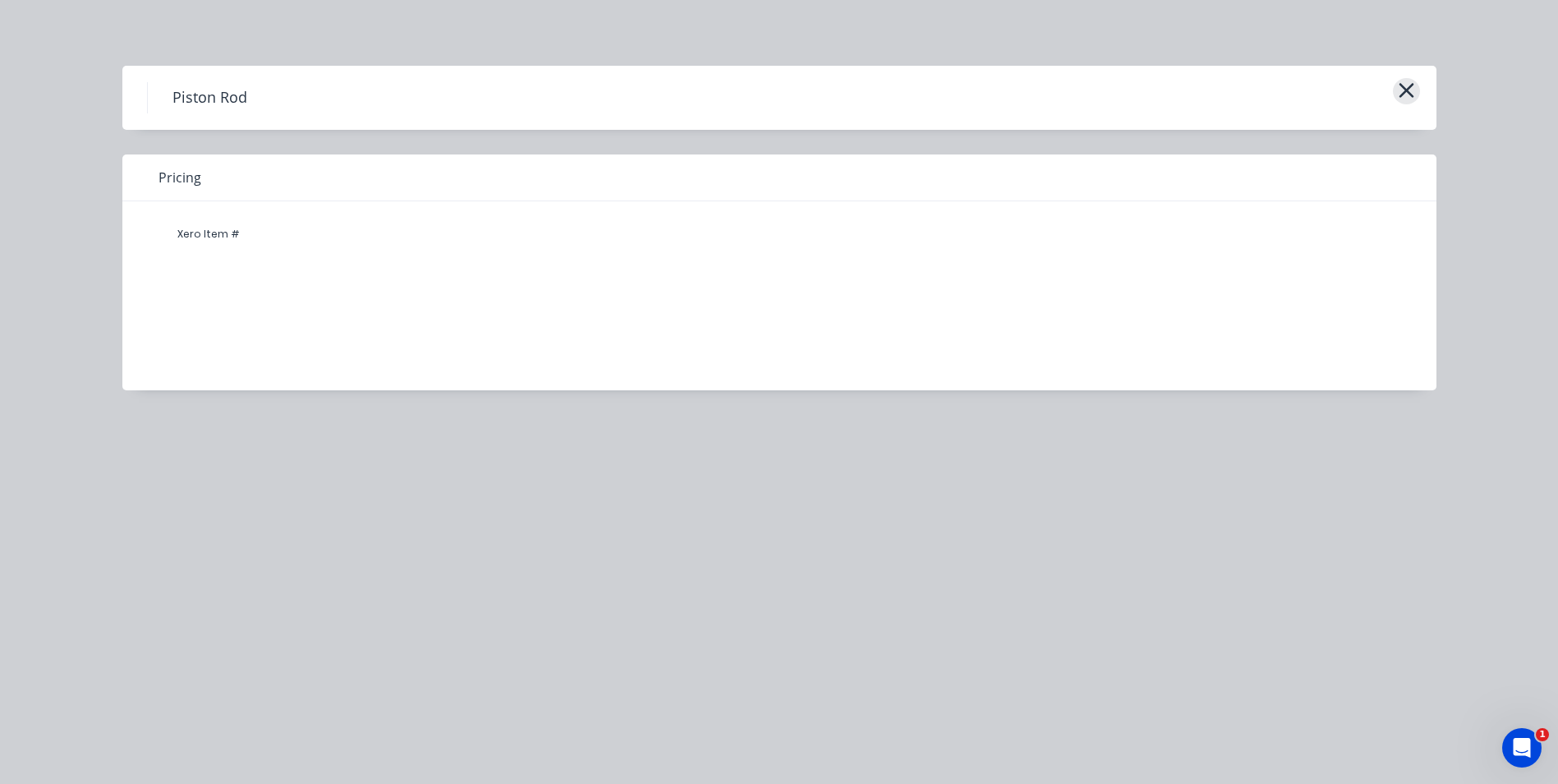
click at [1409, 87] on icon "button" at bounding box center [1406, 90] width 15 height 15
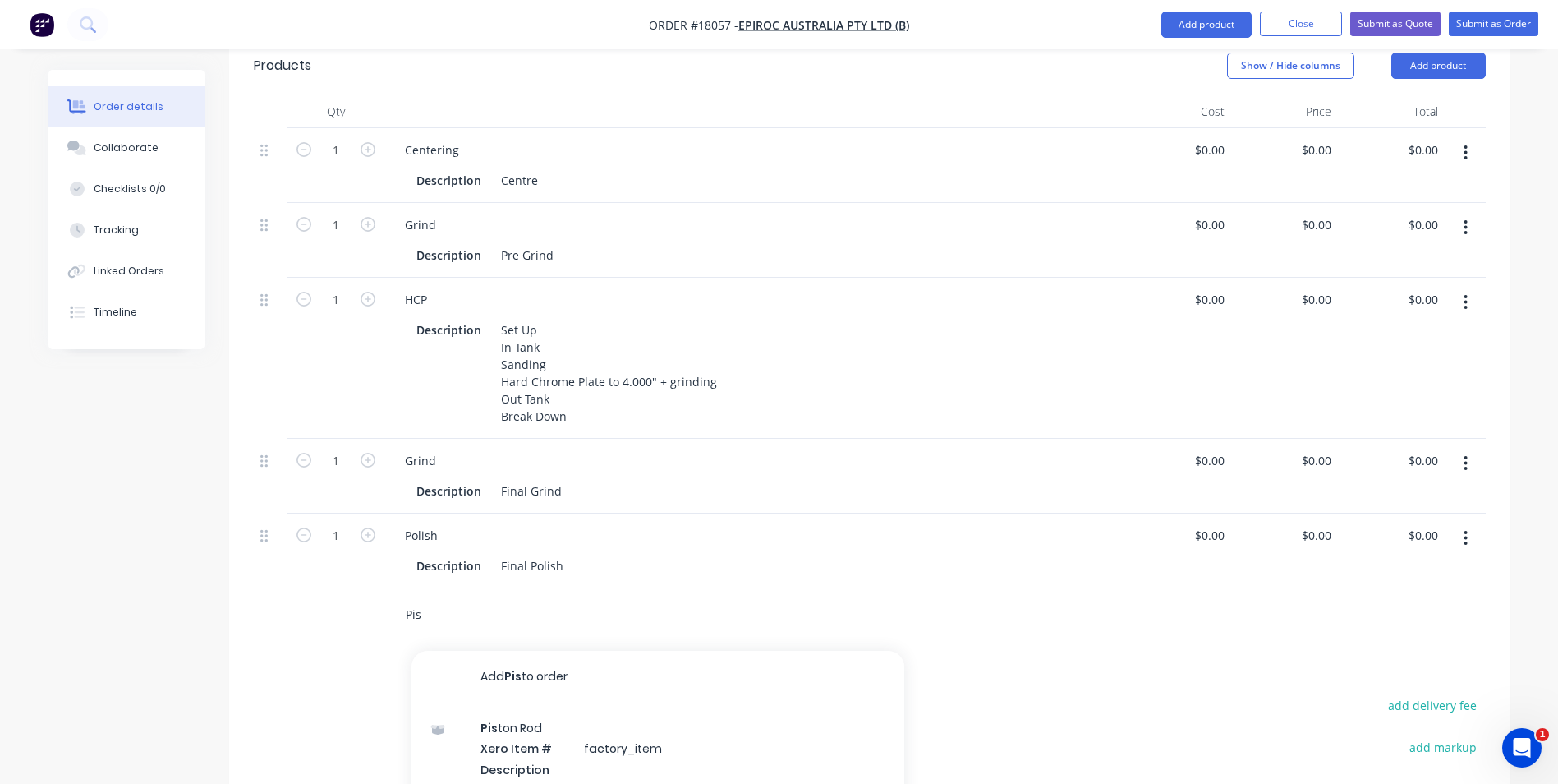
drag, startPoint x: 452, startPoint y: 544, endPoint x: 324, endPoint y: 511, distance: 132.2
click at [380, 588] on div "Pis Add Pis to order Pis ton Rod Xero Item # factory_item Description Product v…" at bounding box center [869, 615] width 1232 height 53
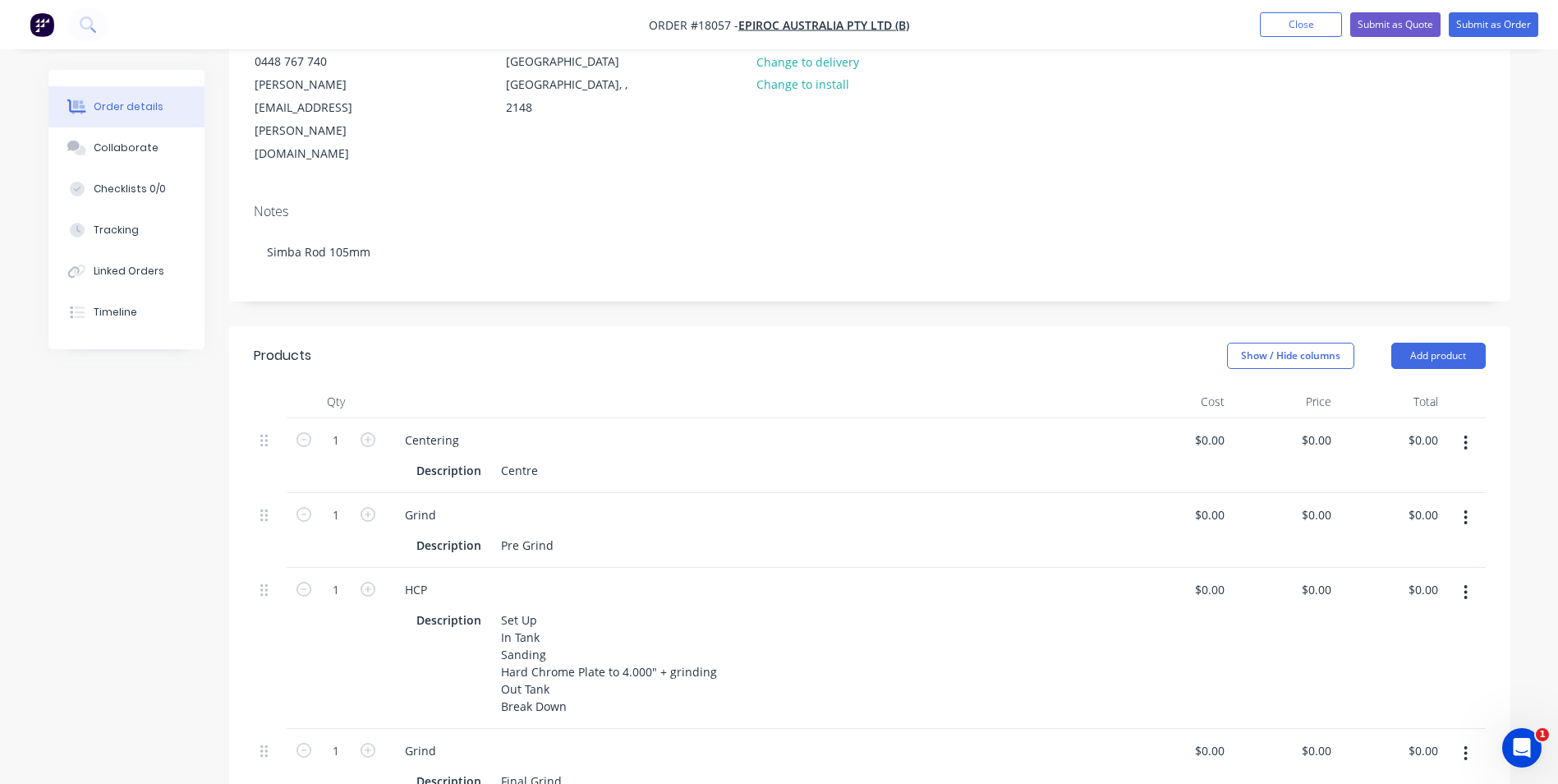
scroll to position [164, 0]
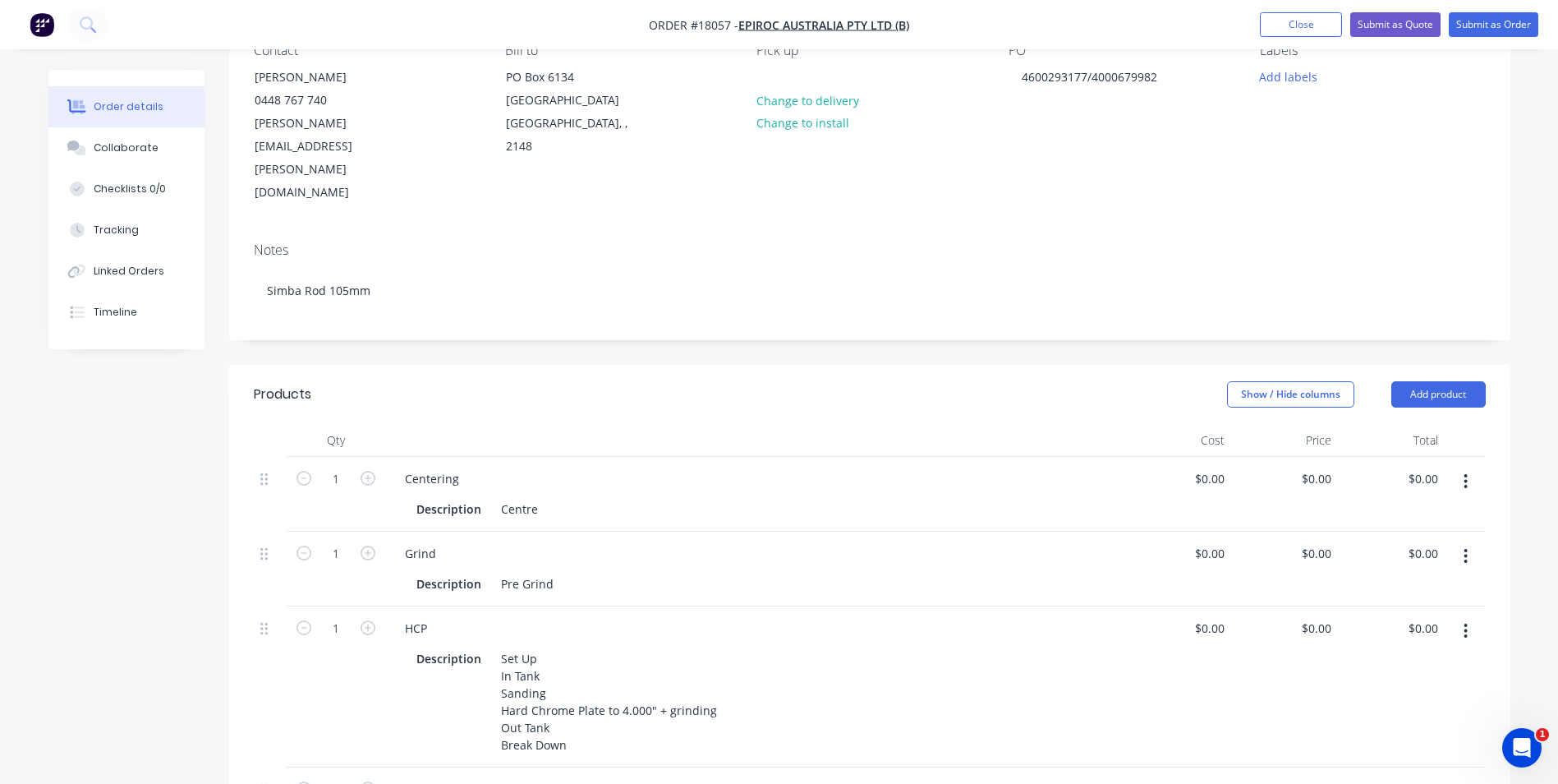
click at [1466, 474] on icon "button" at bounding box center [1466, 481] width 3 height 15
click at [1405, 545] on div "Duplicate" at bounding box center [1408, 557] width 127 height 24
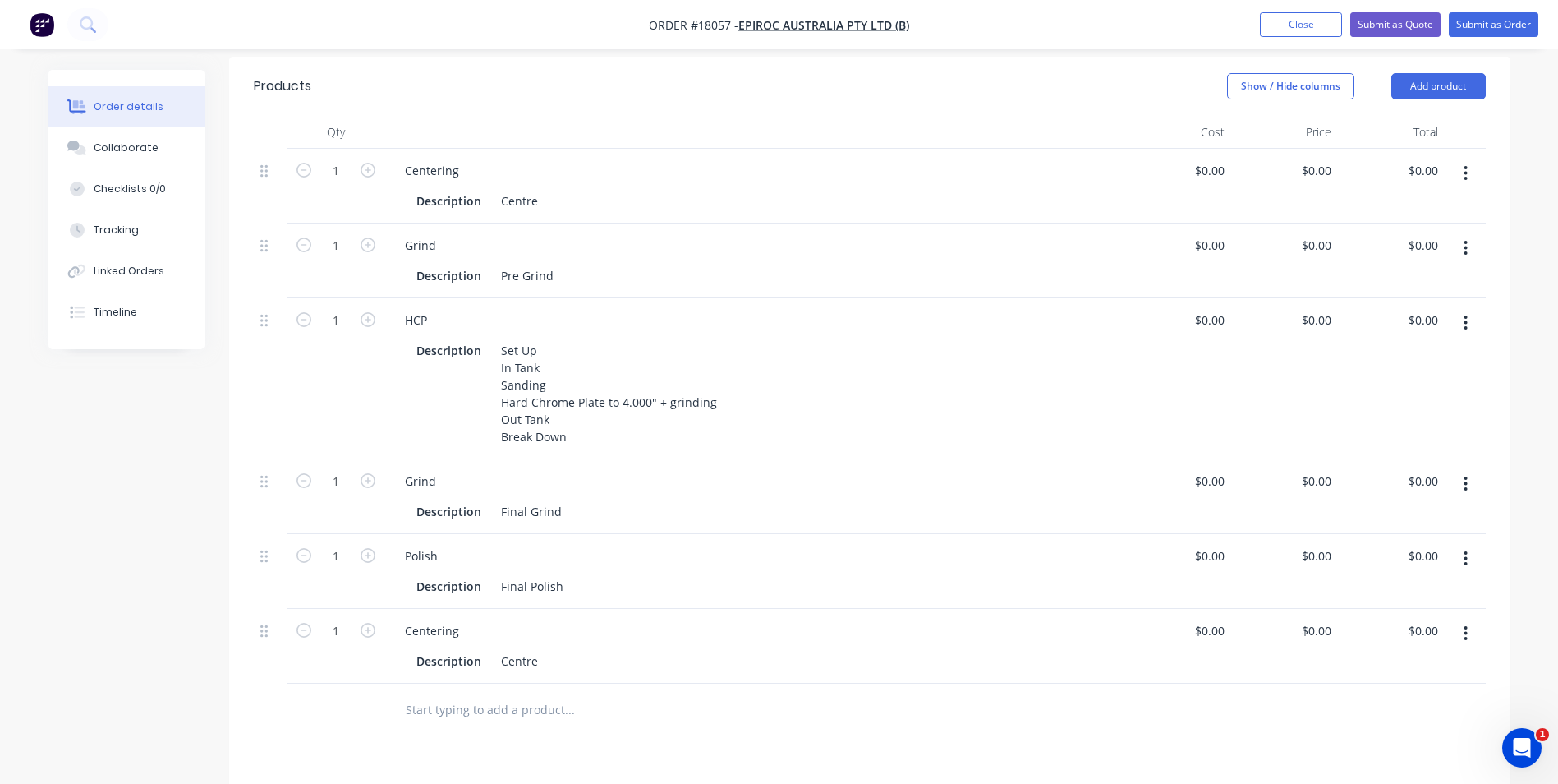
scroll to position [493, 0]
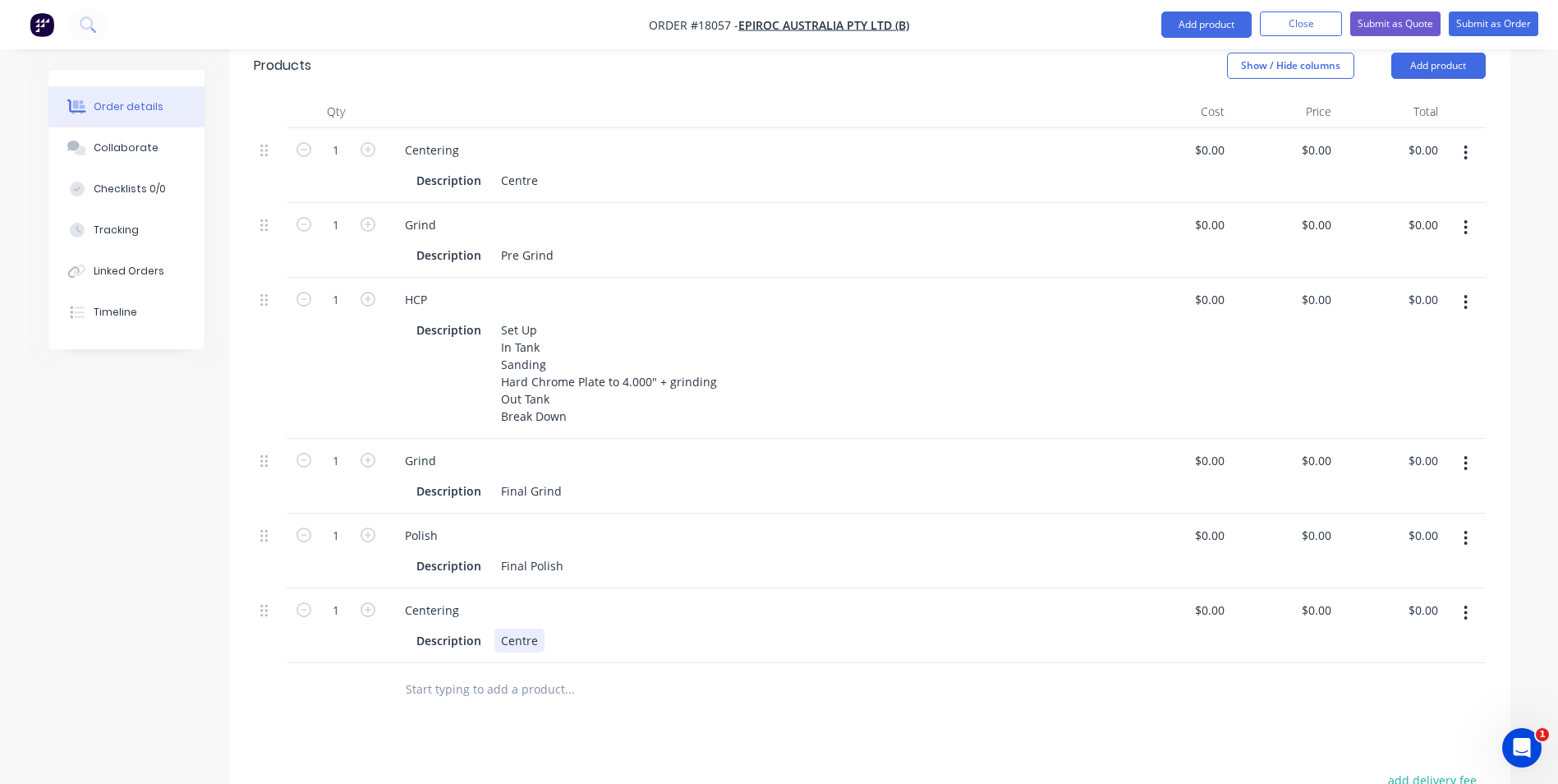
drag, startPoint x: 598, startPoint y: 564, endPoint x: 598, endPoint y: 548, distance: 16.0
click at [598, 588] on div "Centering Description Centre" at bounding box center [755, 626] width 739 height 75
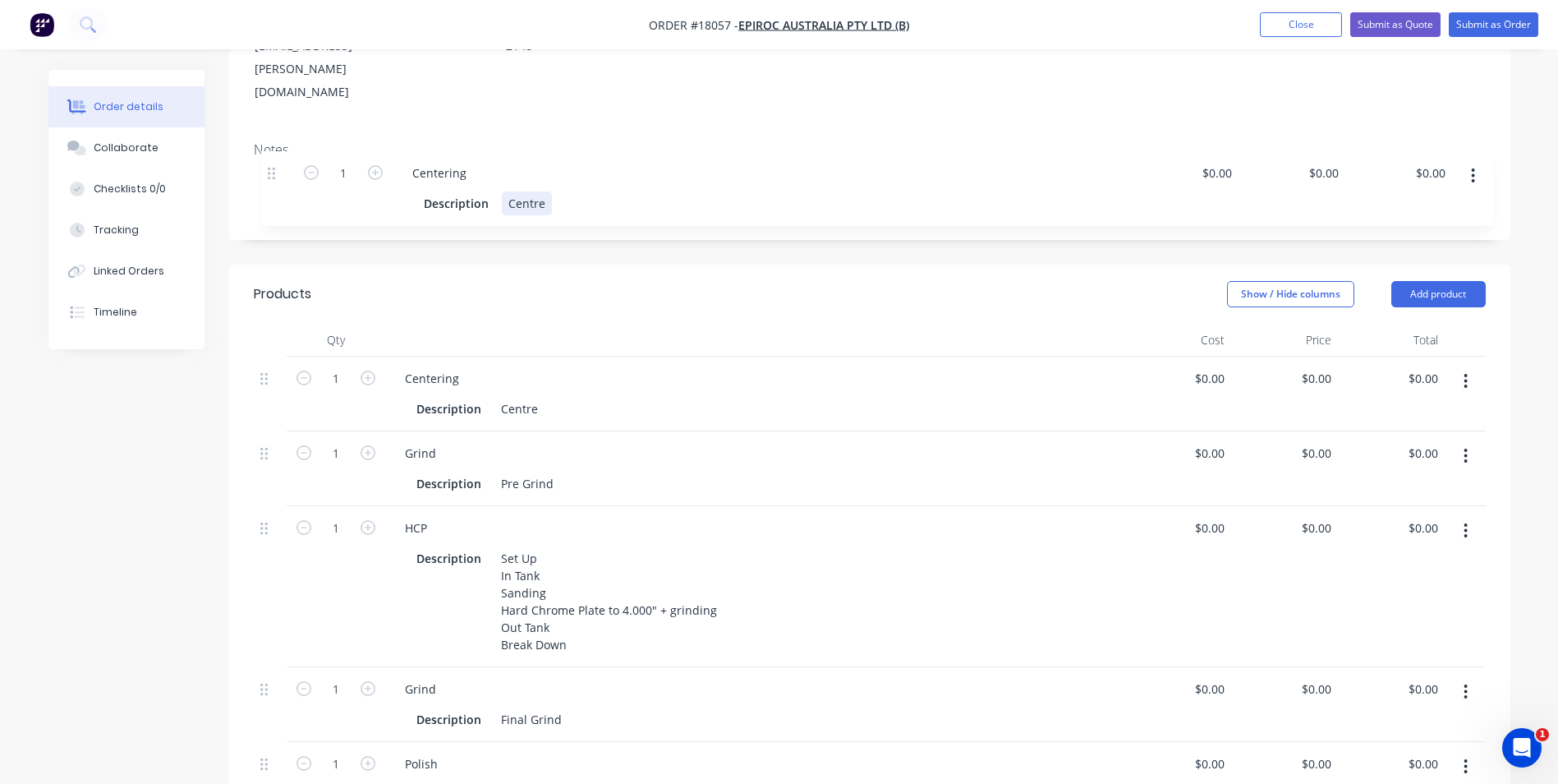
scroll to position [259, 0]
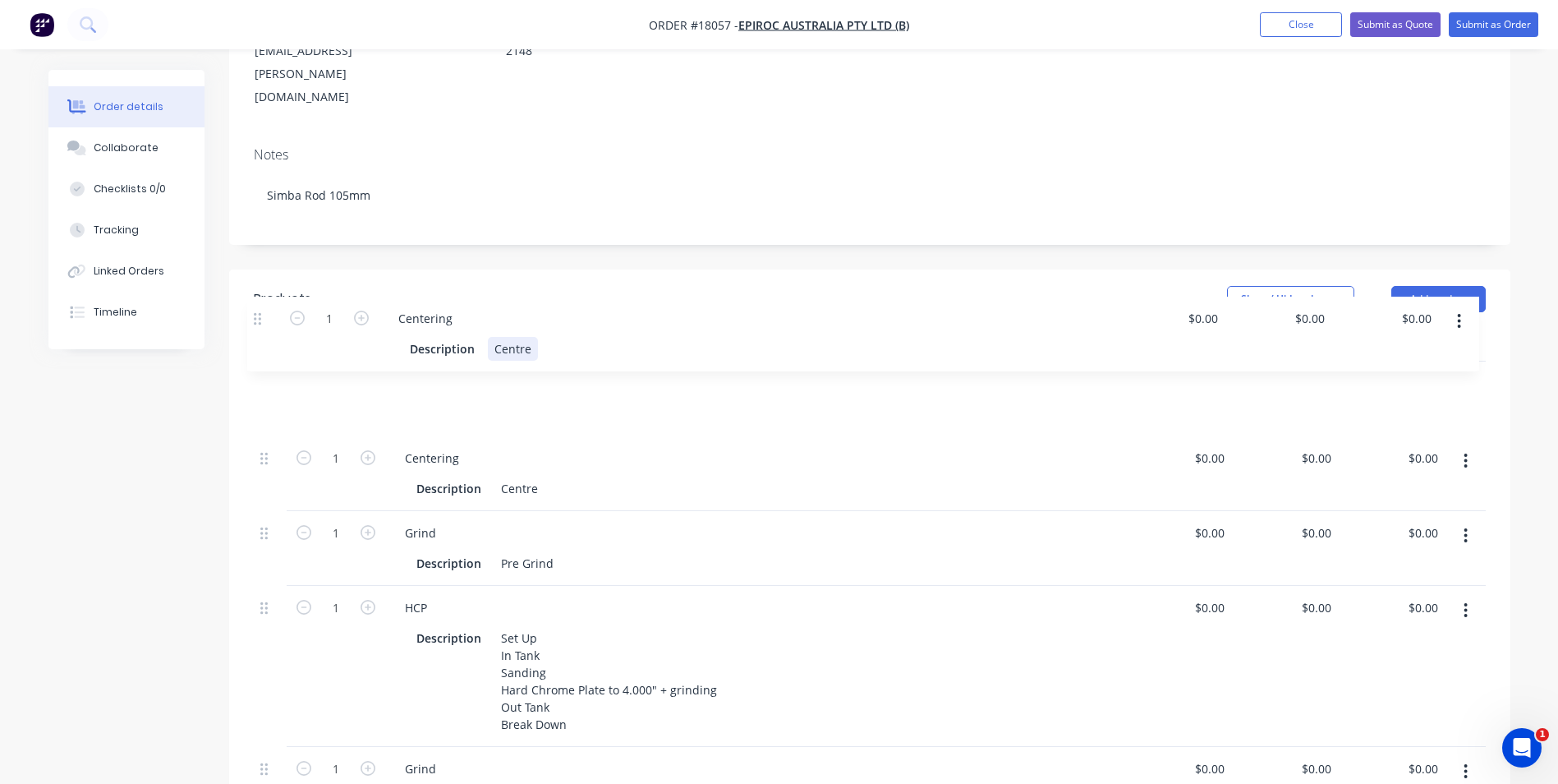
drag, startPoint x: 262, startPoint y: 544, endPoint x: 255, endPoint y: 314, distance: 230.1
click at [255, 361] on div "1 Centering Description Centre $0.00 $0.00 $0.00 $0.00 $0.00 $0.00 1 Grind Desc…" at bounding box center [869, 628] width 1232 height 535
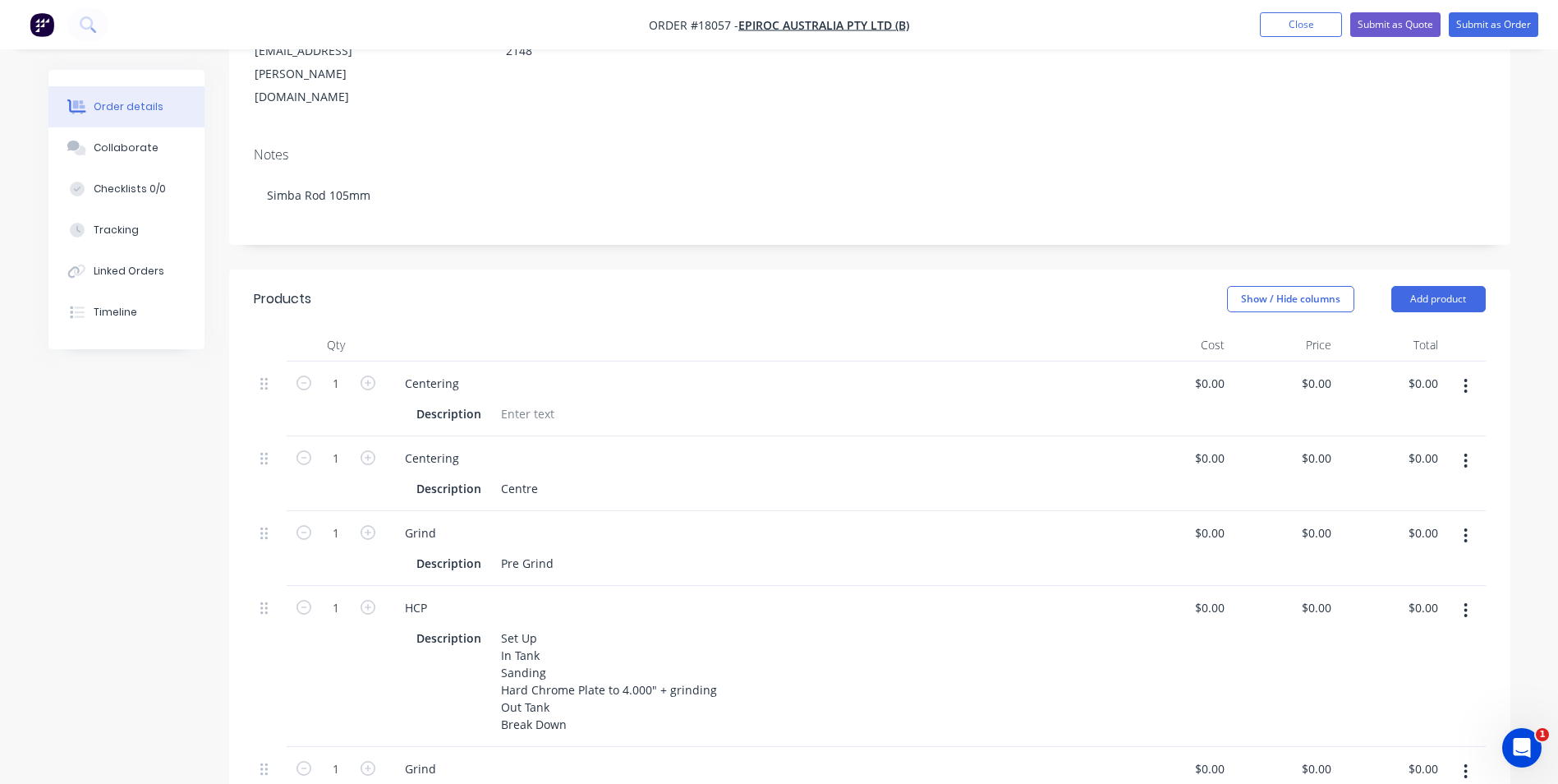
click at [1465, 377] on icon "button" at bounding box center [1465, 386] width 4 height 18
click at [1374, 516] on div "Delete" at bounding box center [1408, 528] width 127 height 24
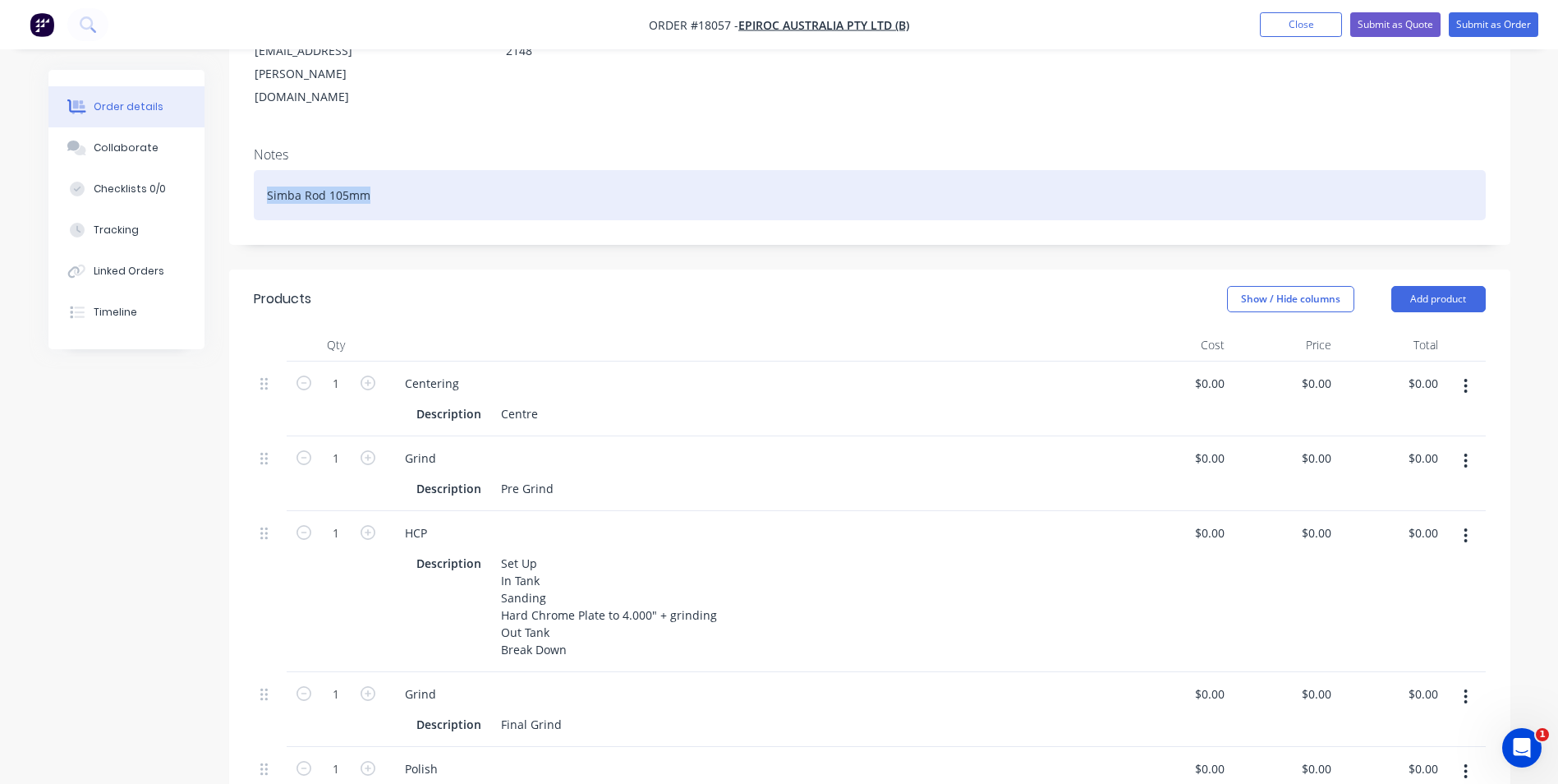
drag, startPoint x: 385, startPoint y: 130, endPoint x: 266, endPoint y: 129, distance: 119.0
click at [266, 170] on div "Simba Rod 105mm" at bounding box center [869, 195] width 1232 height 50
copy div "Simba Rod 105mm"
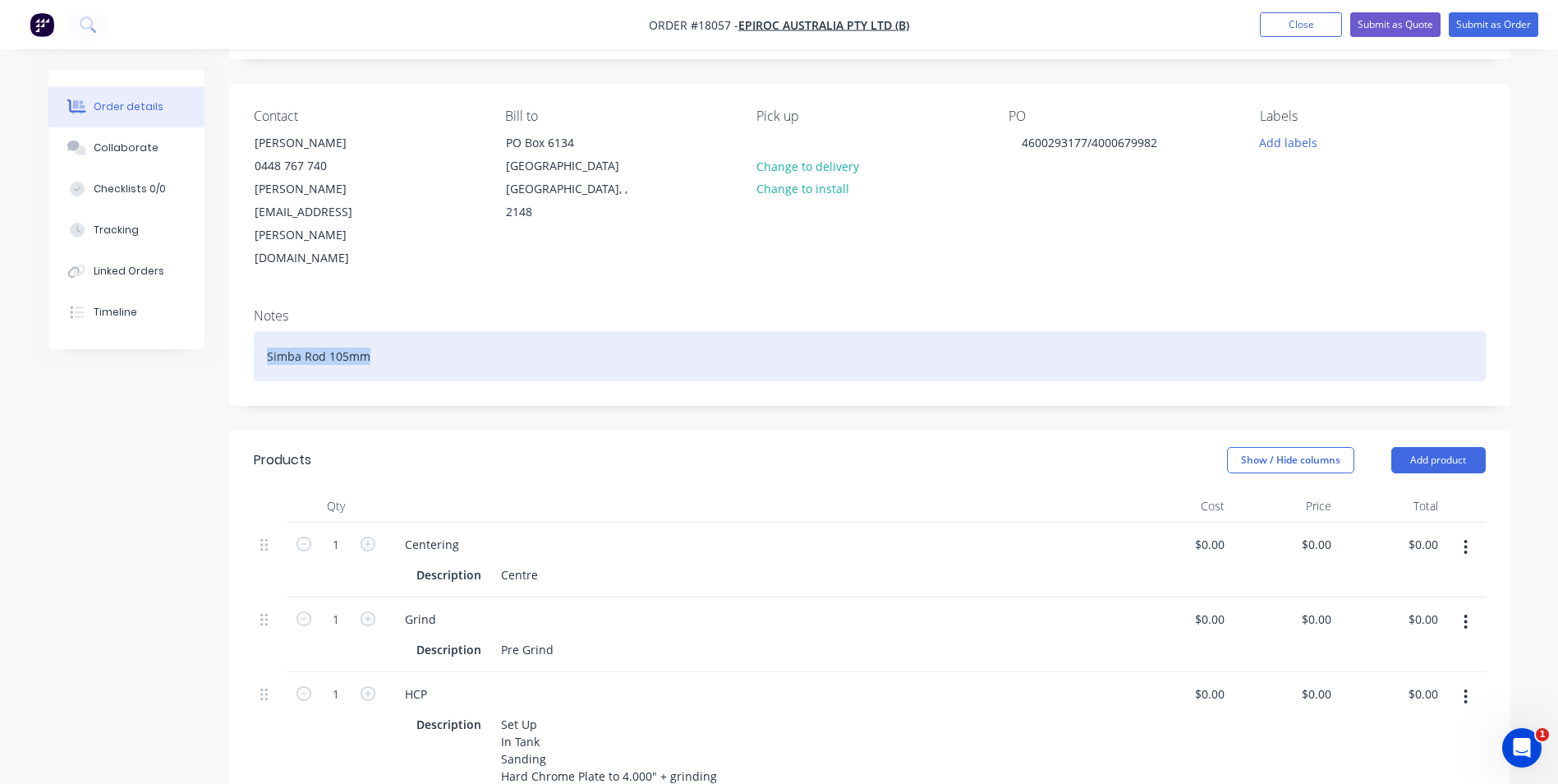
scroll to position [13, 0]
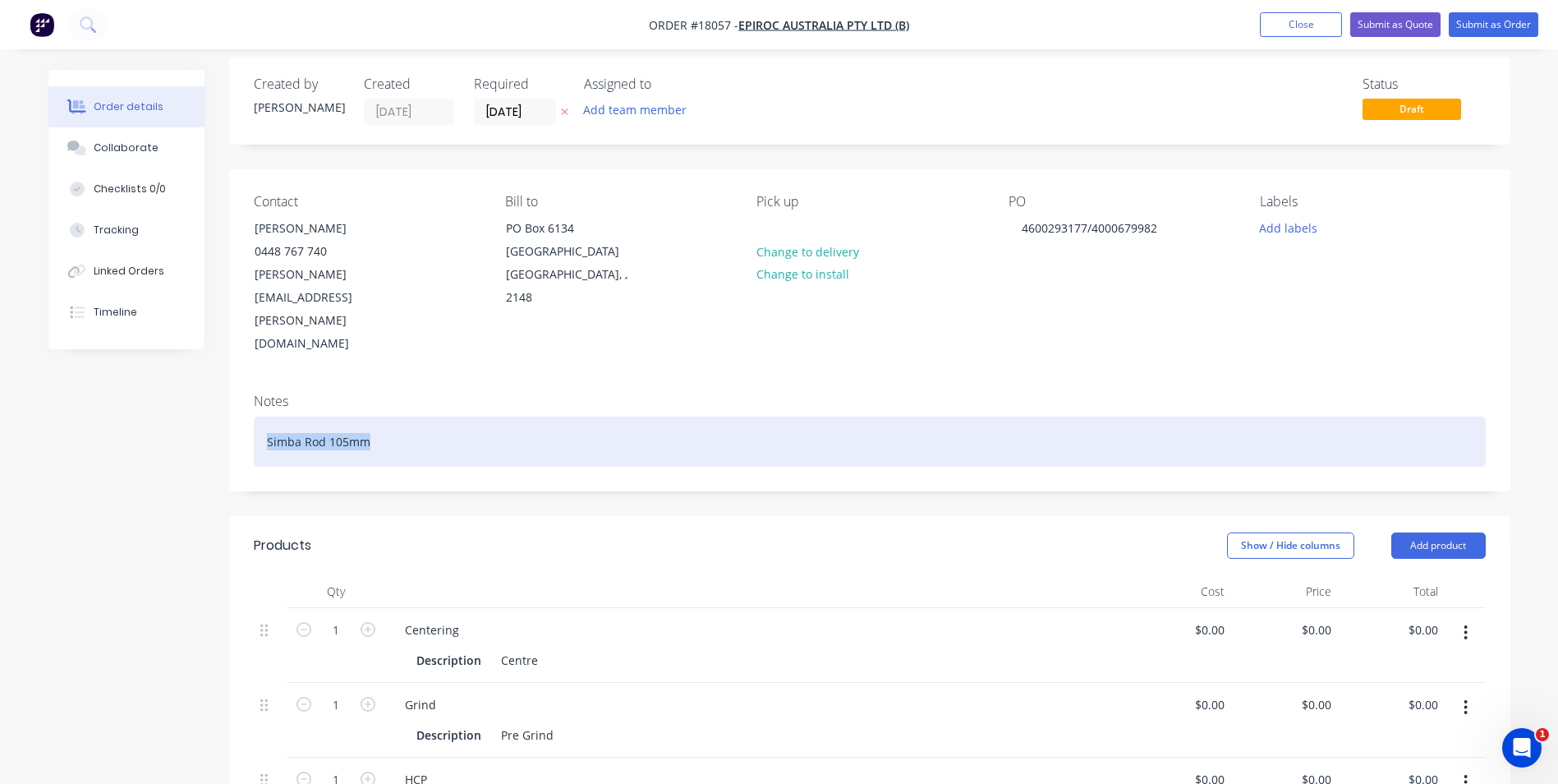
click at [571, 416] on div "Simba Rod 105mm" at bounding box center [869, 441] width 1232 height 50
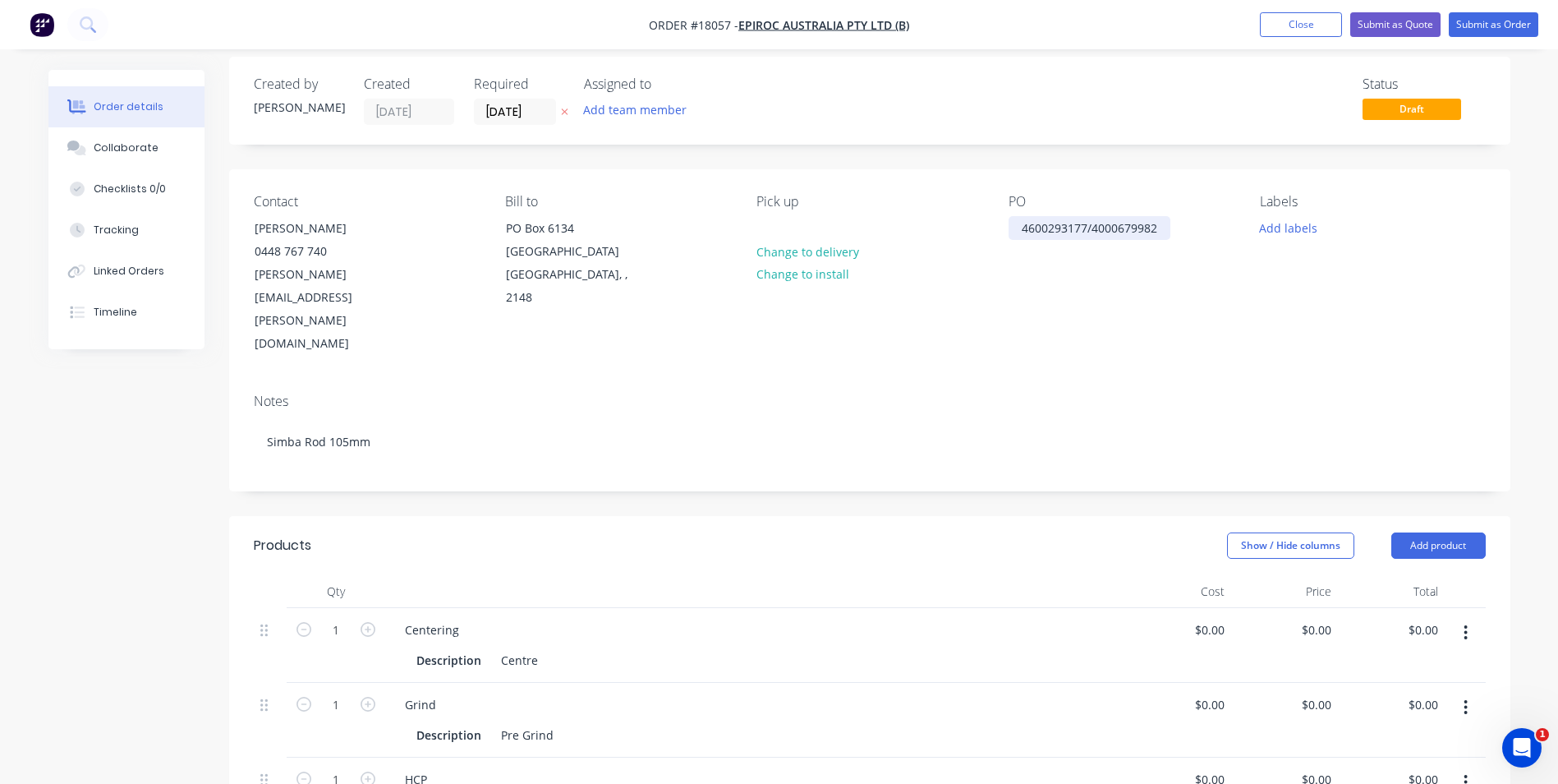
click at [1163, 232] on div "4600293177/4000679982" at bounding box center [1090, 228] width 162 height 24
click at [1314, 234] on button "Add labels" at bounding box center [1289, 227] width 76 height 23
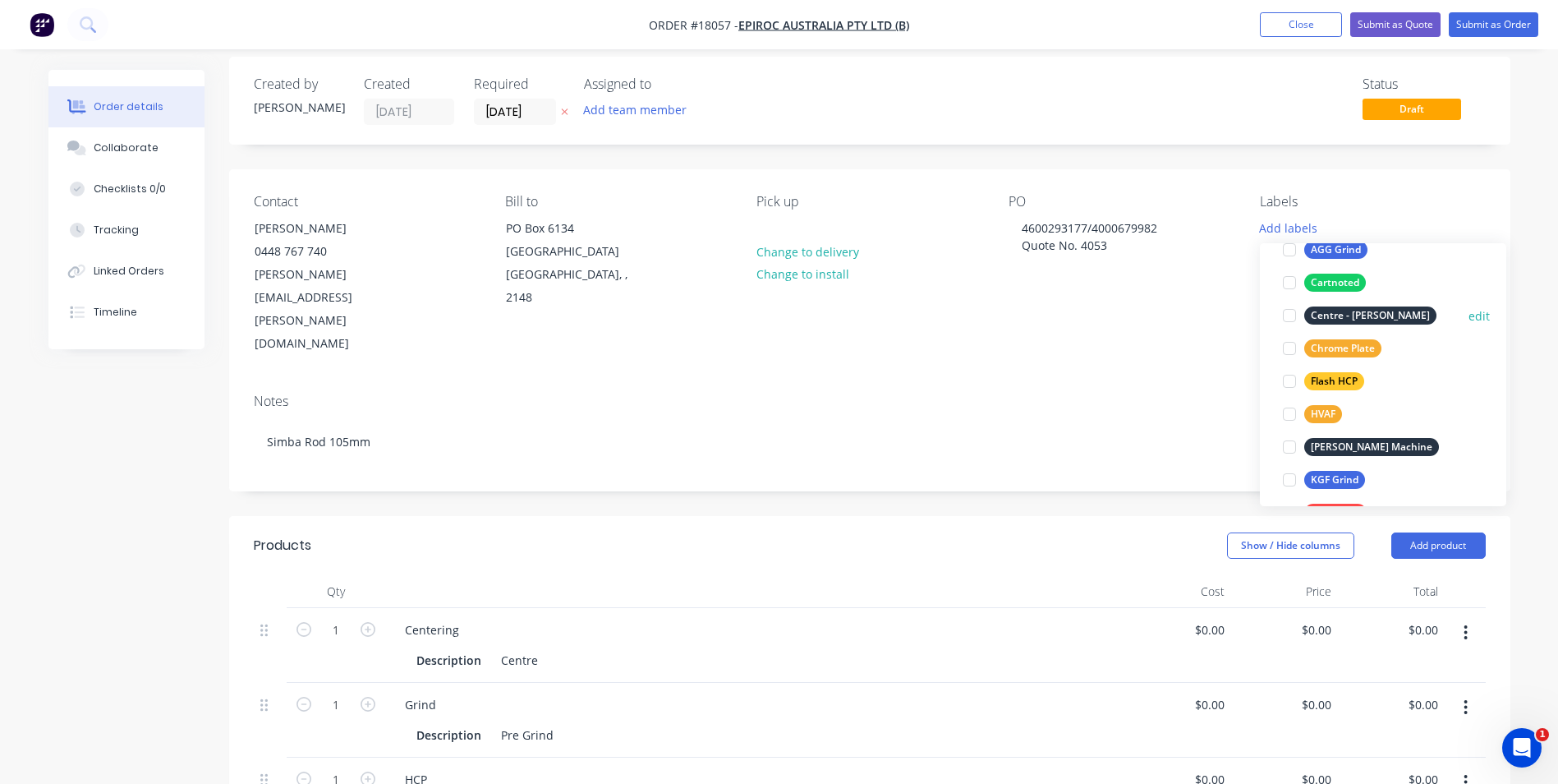
scroll to position [148, 0]
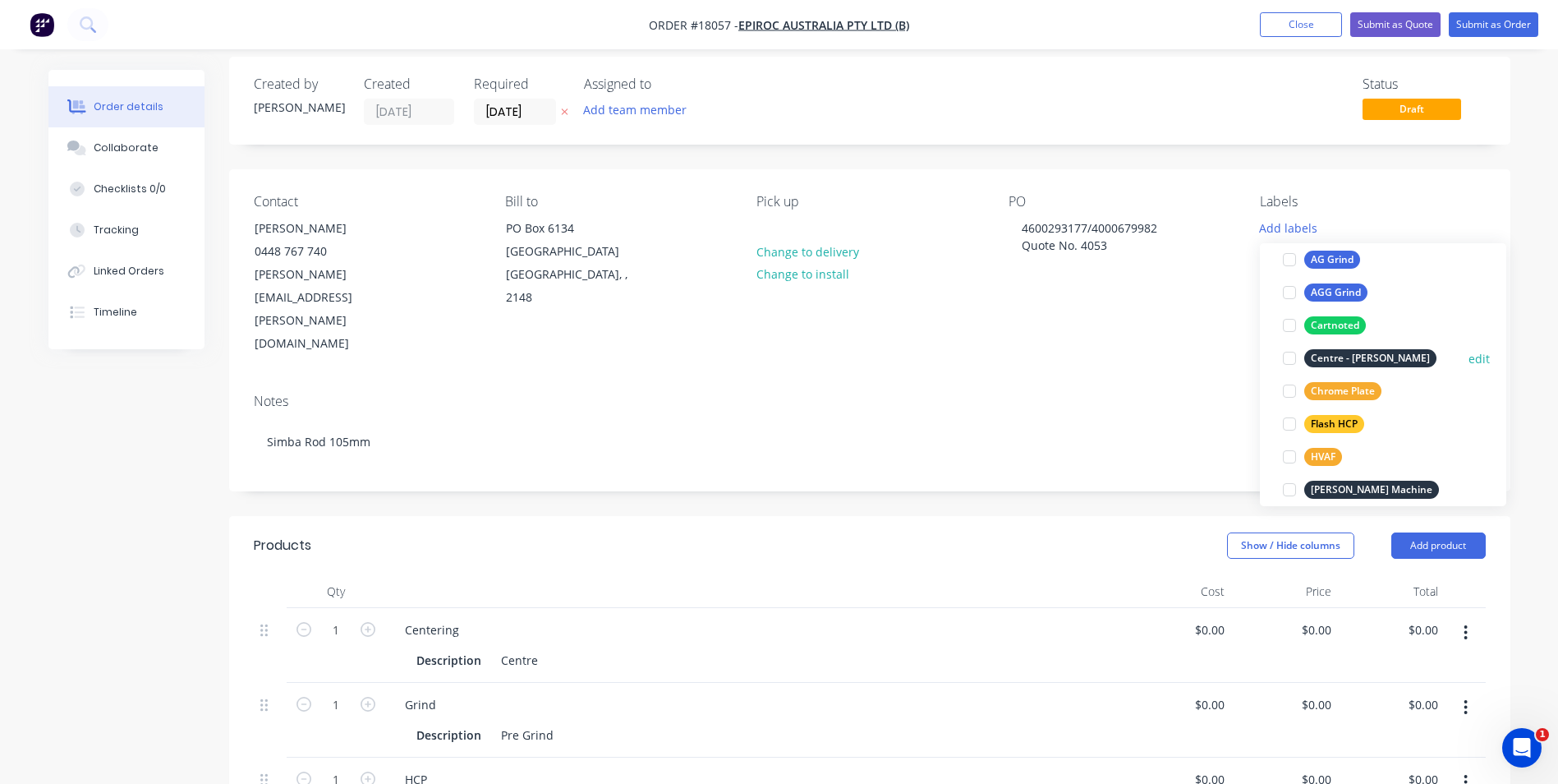
click at [1354, 355] on div "Centre - [PERSON_NAME]" at bounding box center [1370, 359] width 133 height 18
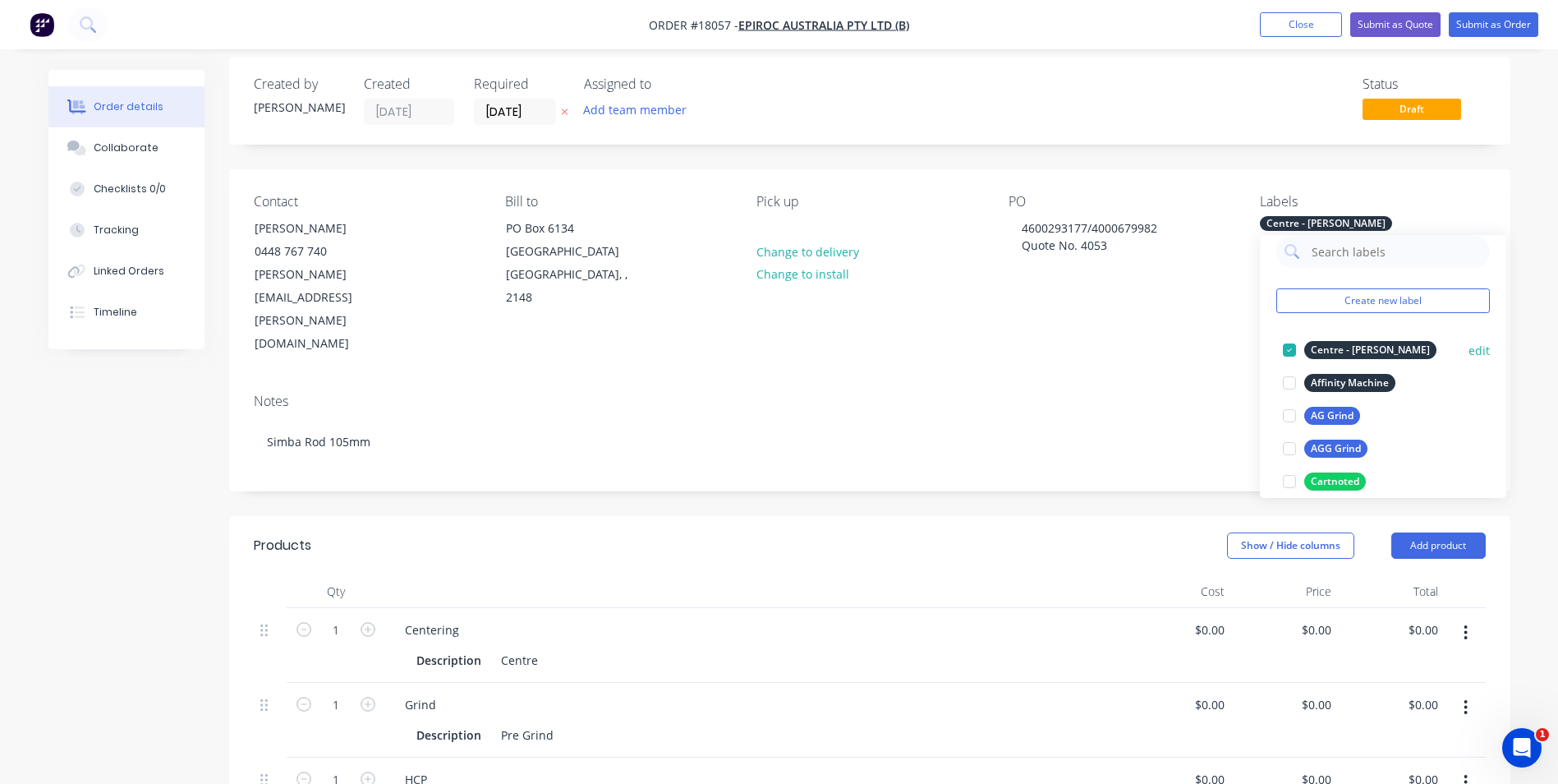
click at [1294, 344] on div at bounding box center [1289, 349] width 33 height 33
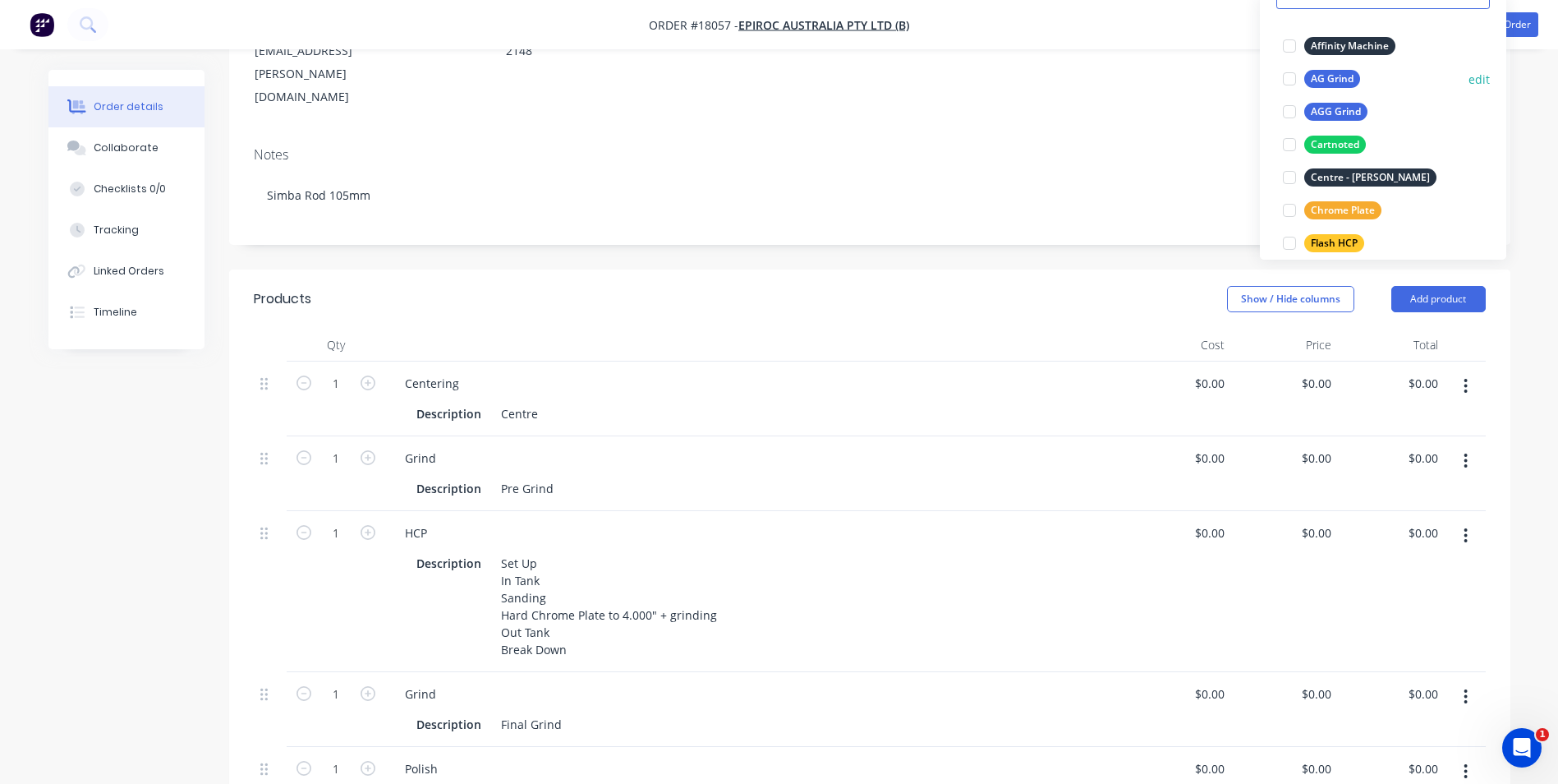
scroll to position [0, 0]
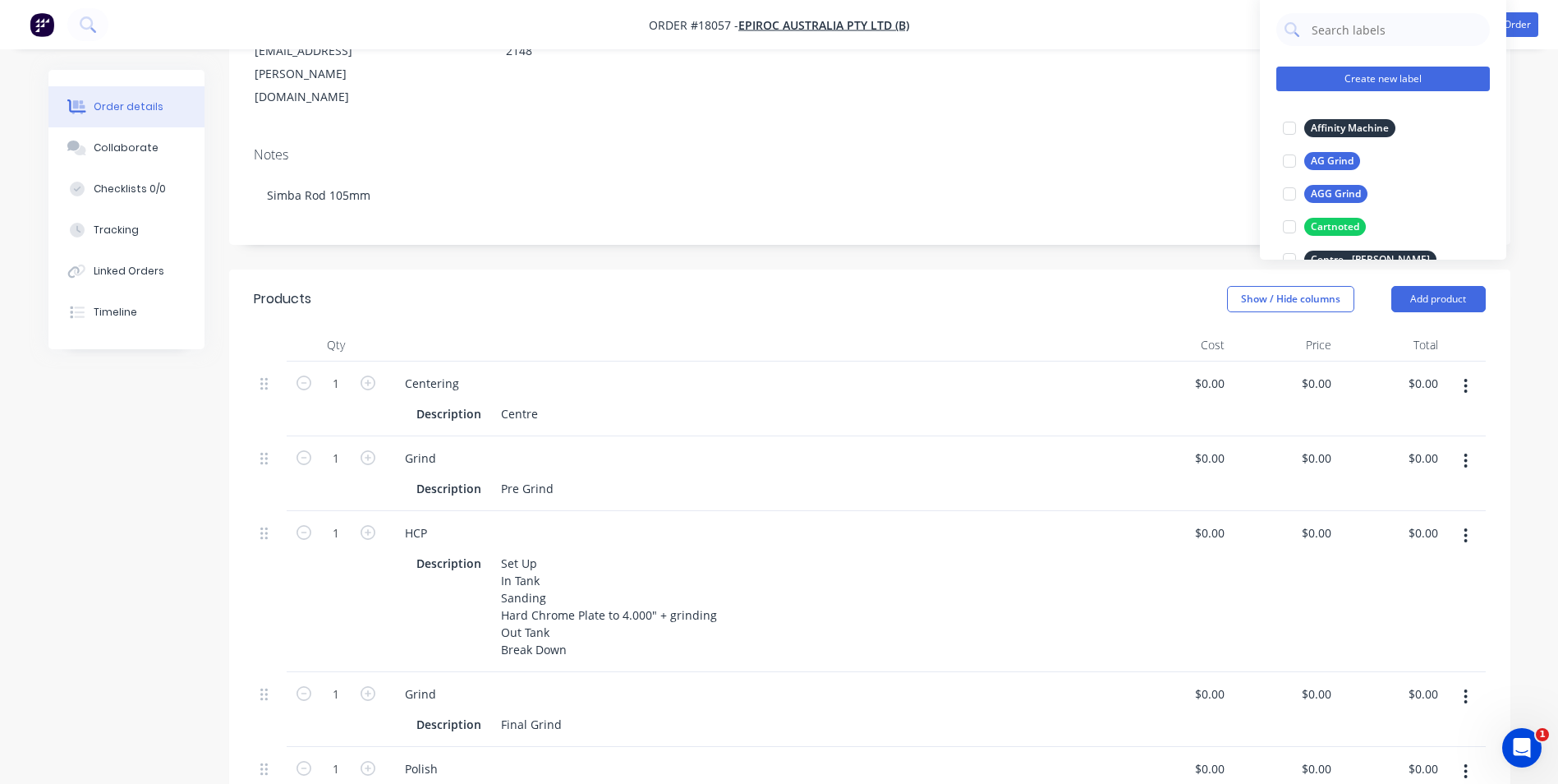
click at [1422, 81] on button "Create new label" at bounding box center [1384, 79] width 214 height 25
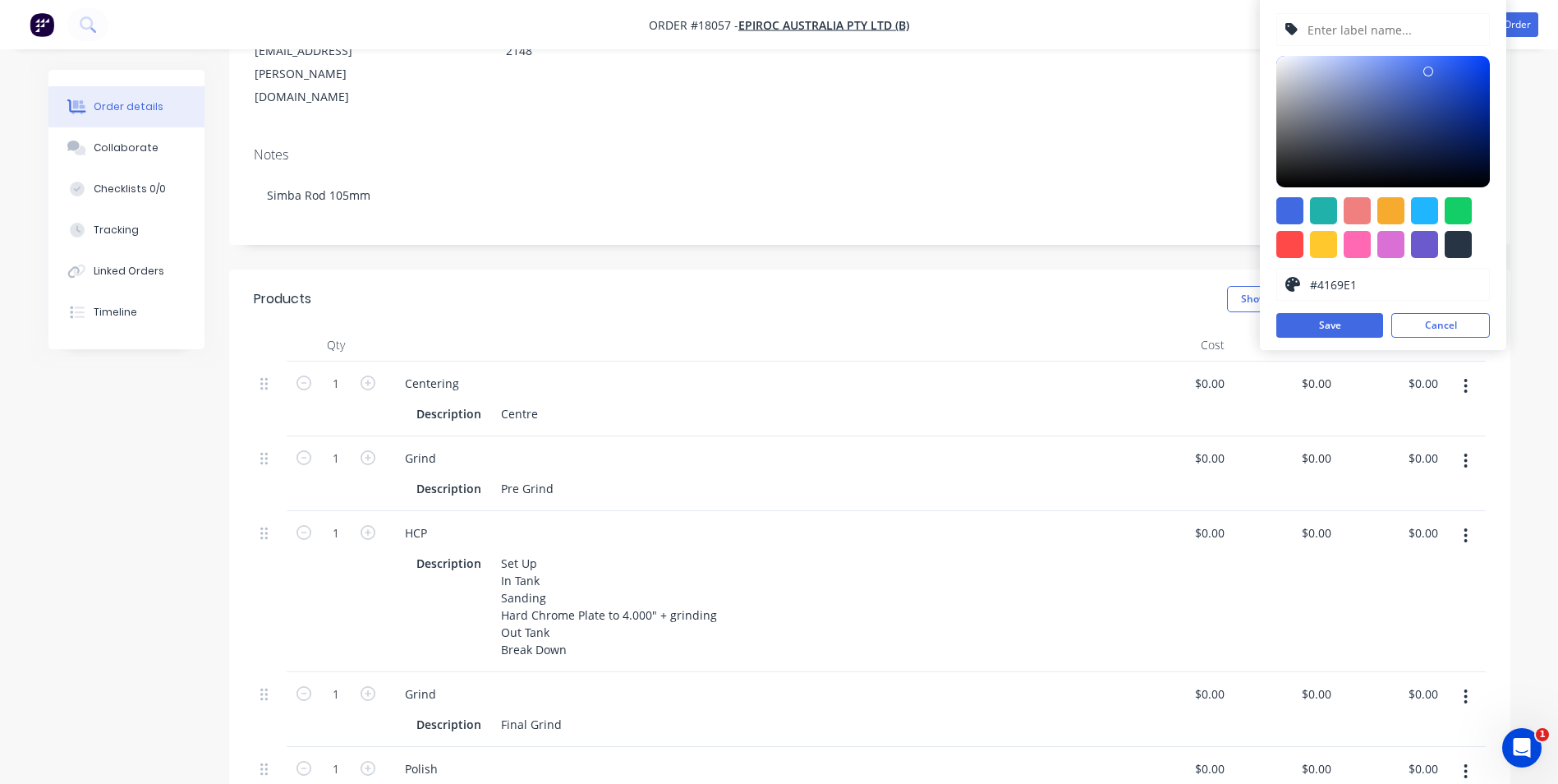
click at [1367, 286] on input "#4169E1" at bounding box center [1395, 284] width 173 height 31
click at [1302, 211] on div at bounding box center [1290, 210] width 28 height 28
drag, startPoint x: 1370, startPoint y: 279, endPoint x: 1269, endPoint y: 279, distance: 101.0
click at [1269, 279] on div "#4169E1 hex #4169E1 Save Cancel" at bounding box center [1383, 173] width 246 height 354
type input "C"
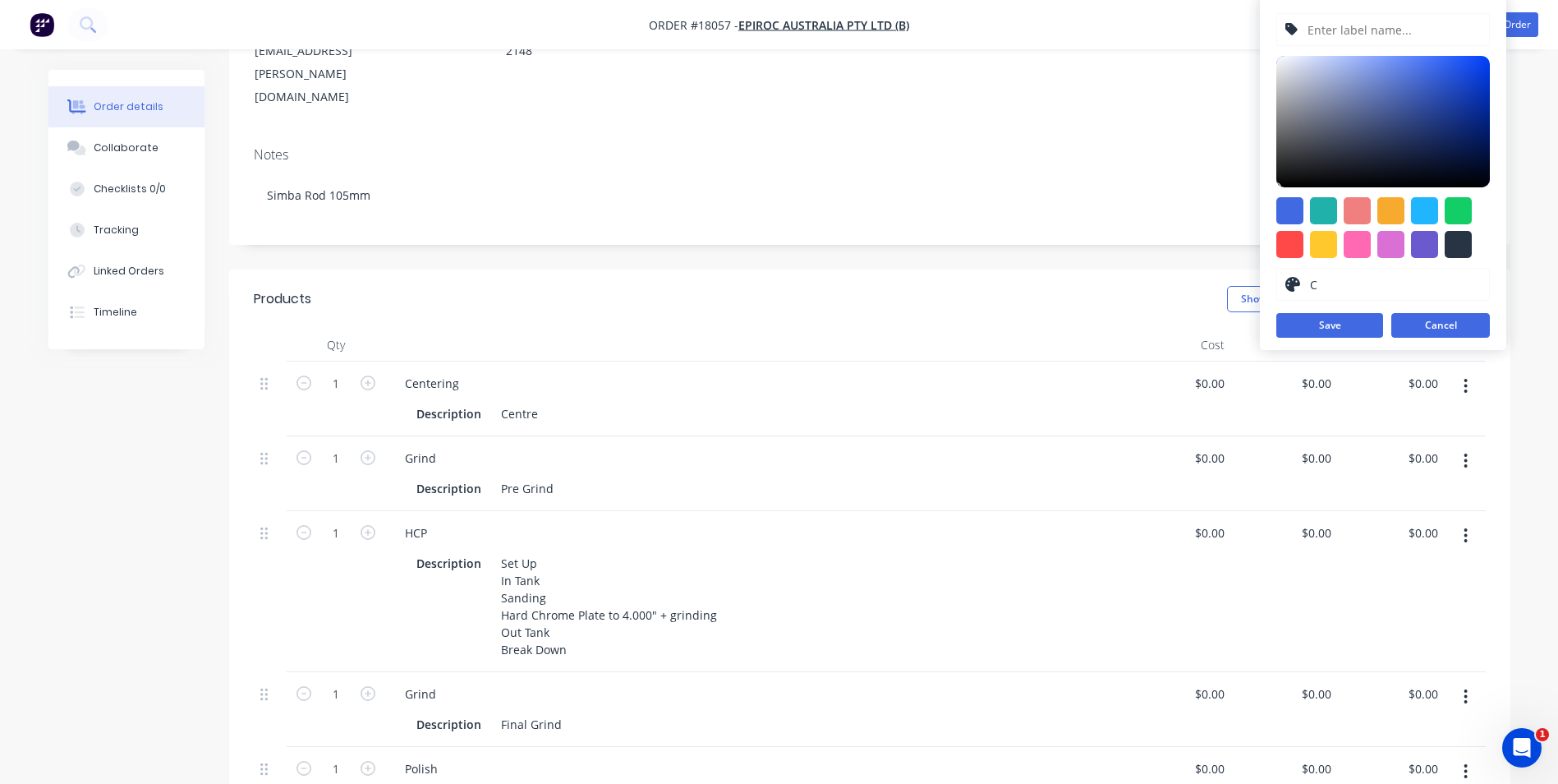
click at [1464, 331] on button "Cancel" at bounding box center [1441, 325] width 98 height 25
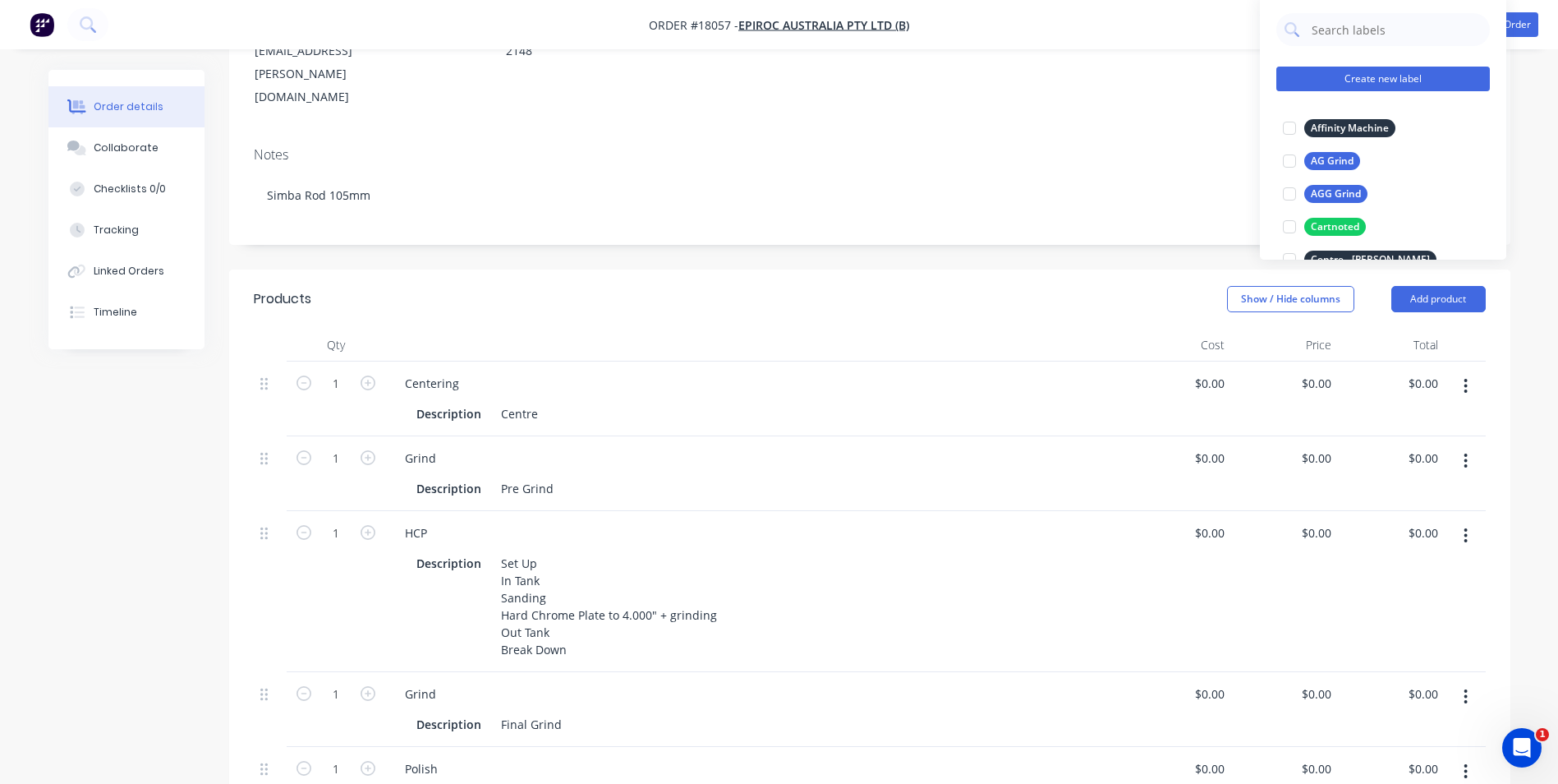
click at [1405, 81] on button "Create new label" at bounding box center [1384, 79] width 214 height 25
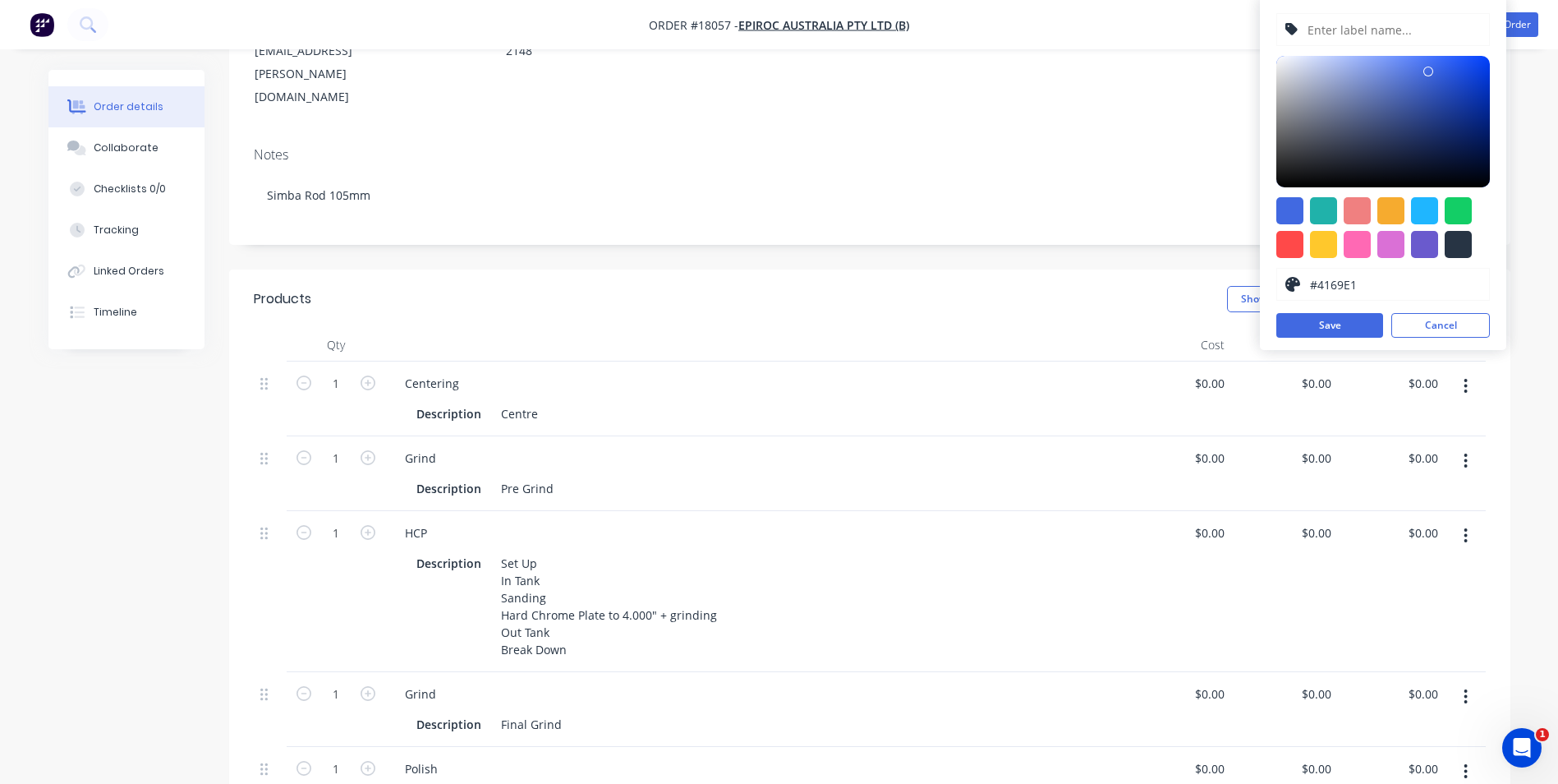
click at [1333, 32] on input "text" at bounding box center [1394, 29] width 175 height 31
type input "Centre KGF"
click at [1460, 326] on button "Cancel" at bounding box center [1441, 325] width 98 height 25
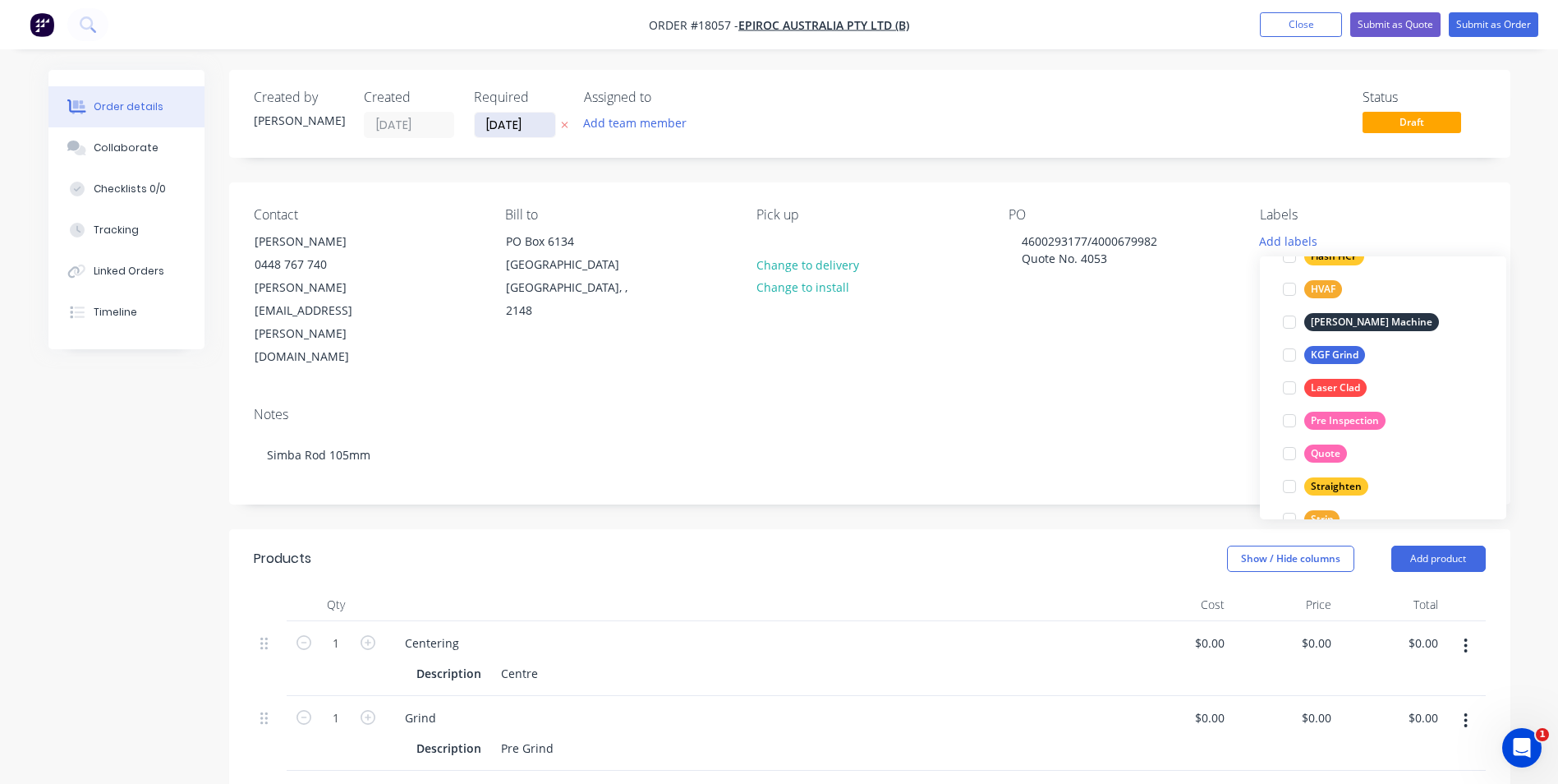
click at [537, 128] on input "[DATE]" at bounding box center [515, 125] width 81 height 25
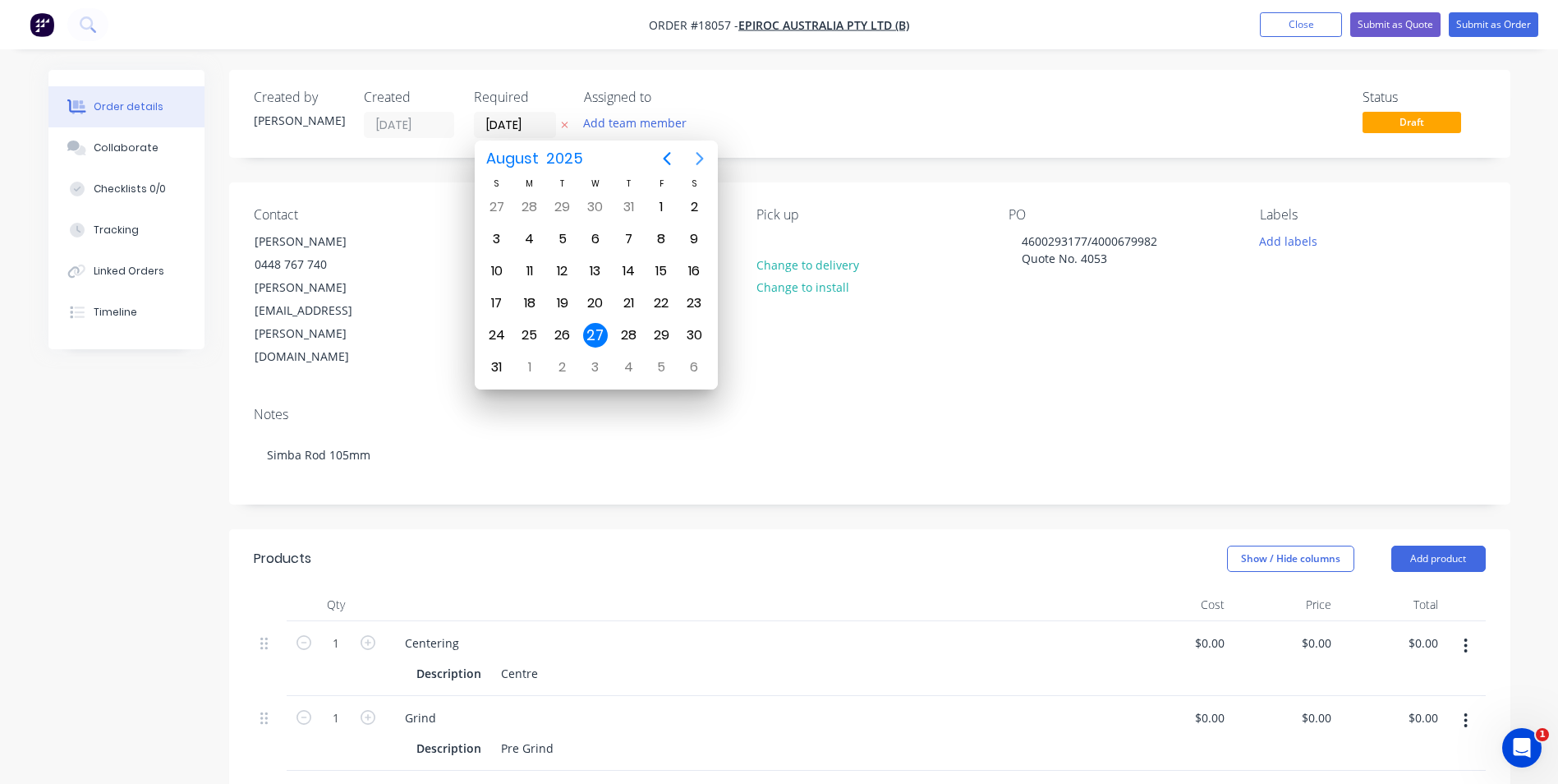
click at [696, 159] on icon "Next page" at bounding box center [700, 158] width 20 height 20
click at [596, 271] on div "17" at bounding box center [596, 271] width 25 height 25
type input "[DATE]"
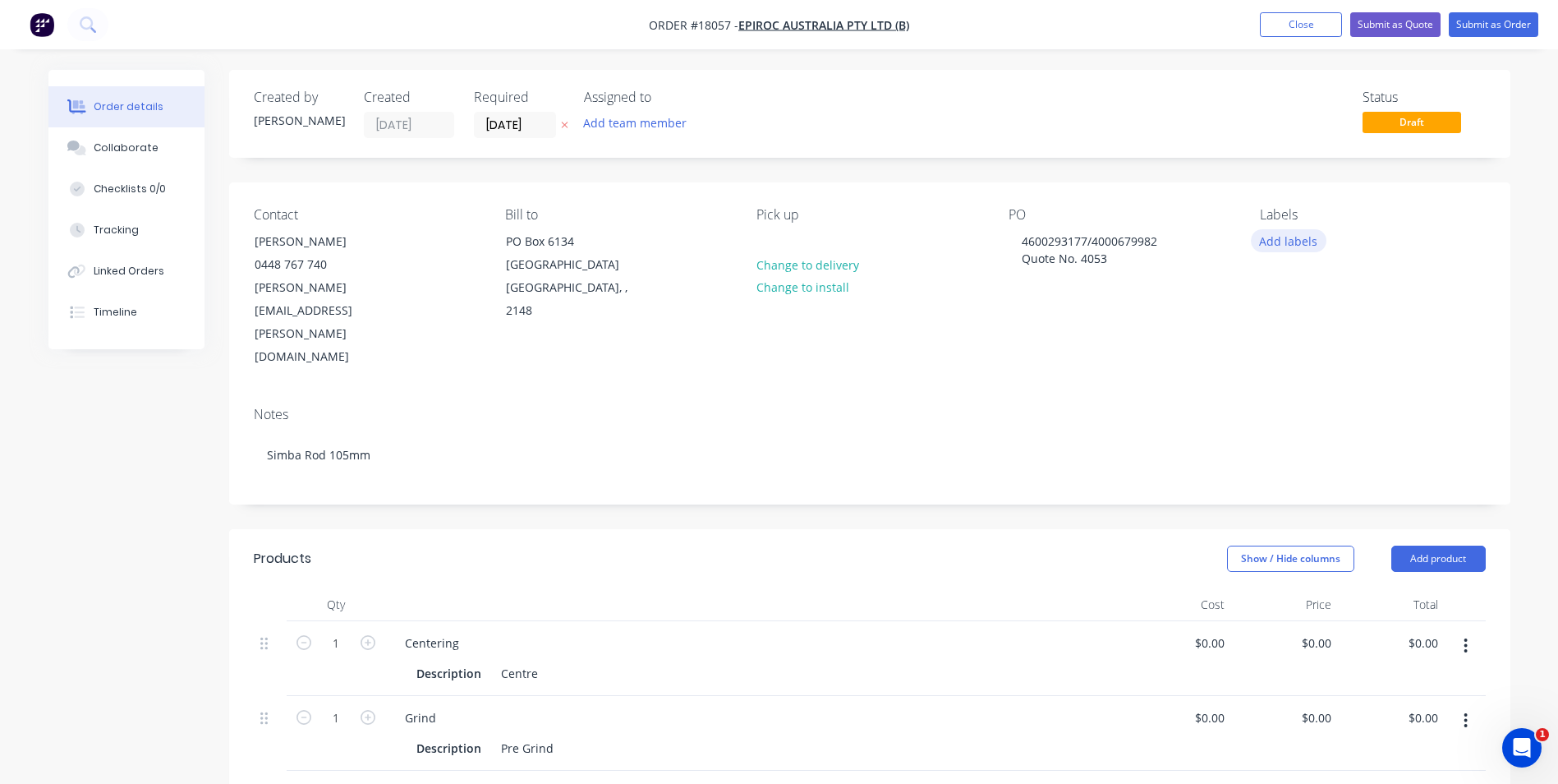
click at [1286, 239] on button "Add labels" at bounding box center [1289, 240] width 76 height 23
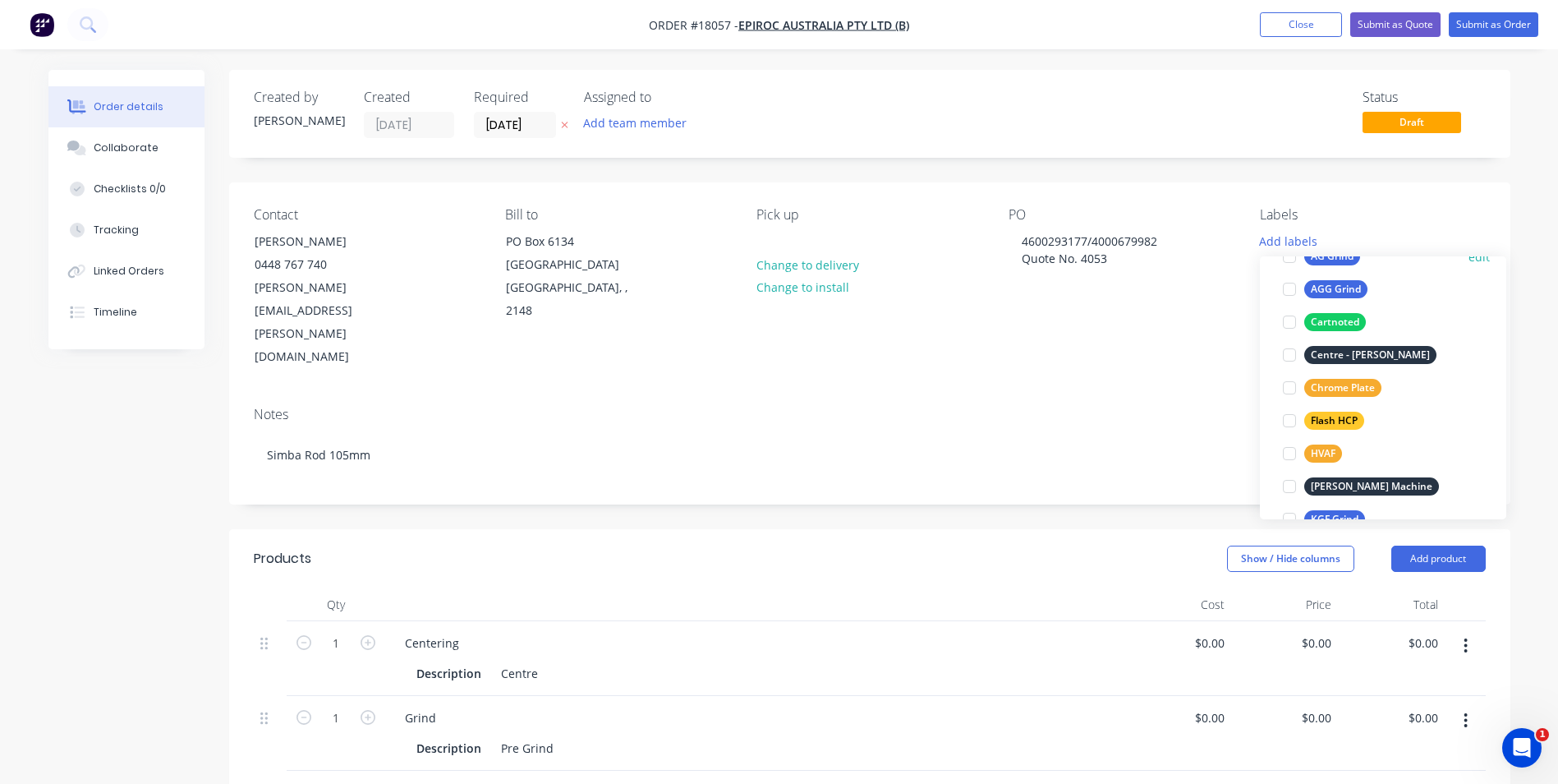
scroll to position [246, 0]
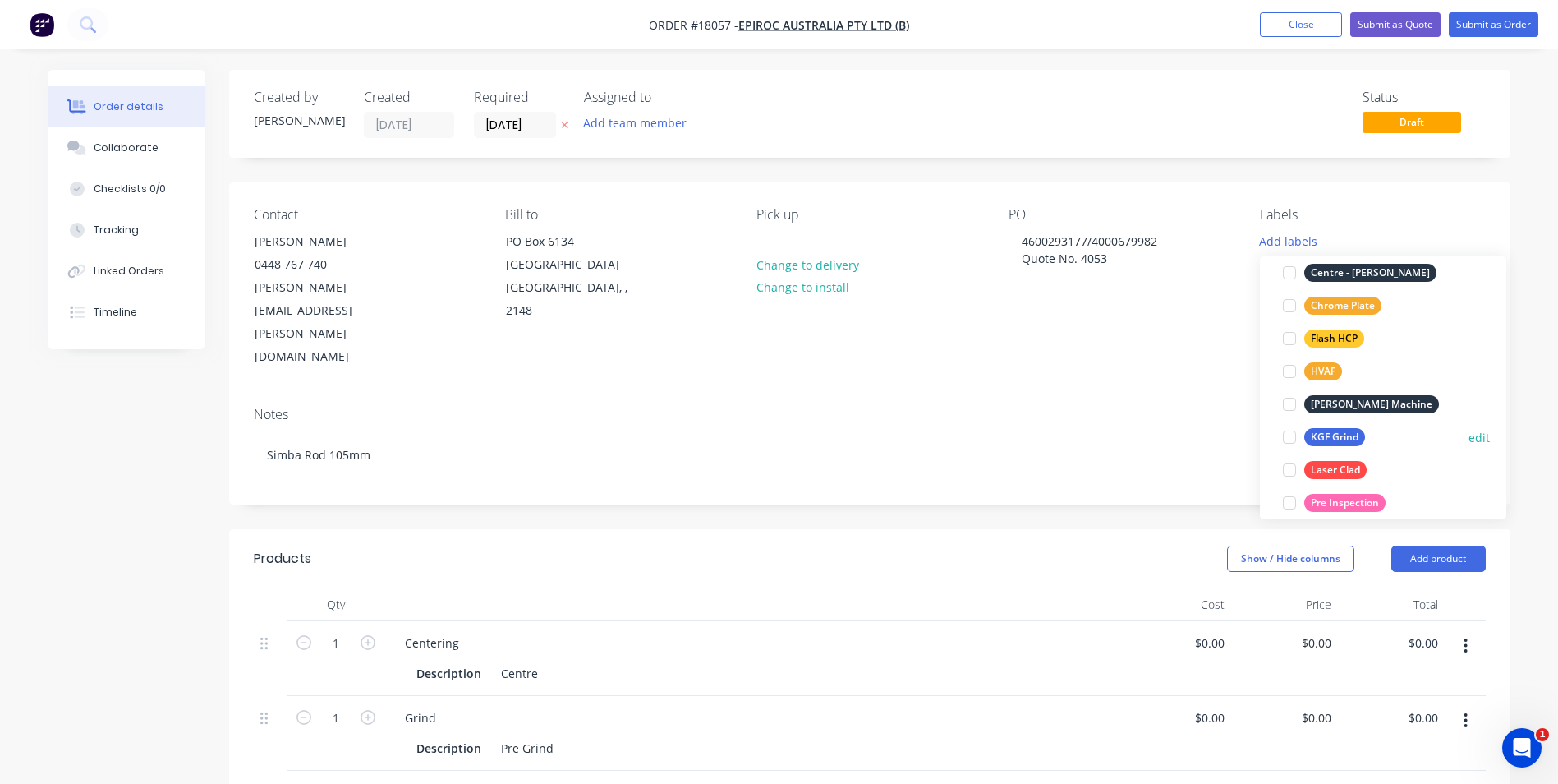
click at [1344, 432] on div "KGF Grind" at bounding box center [1334, 437] width 61 height 18
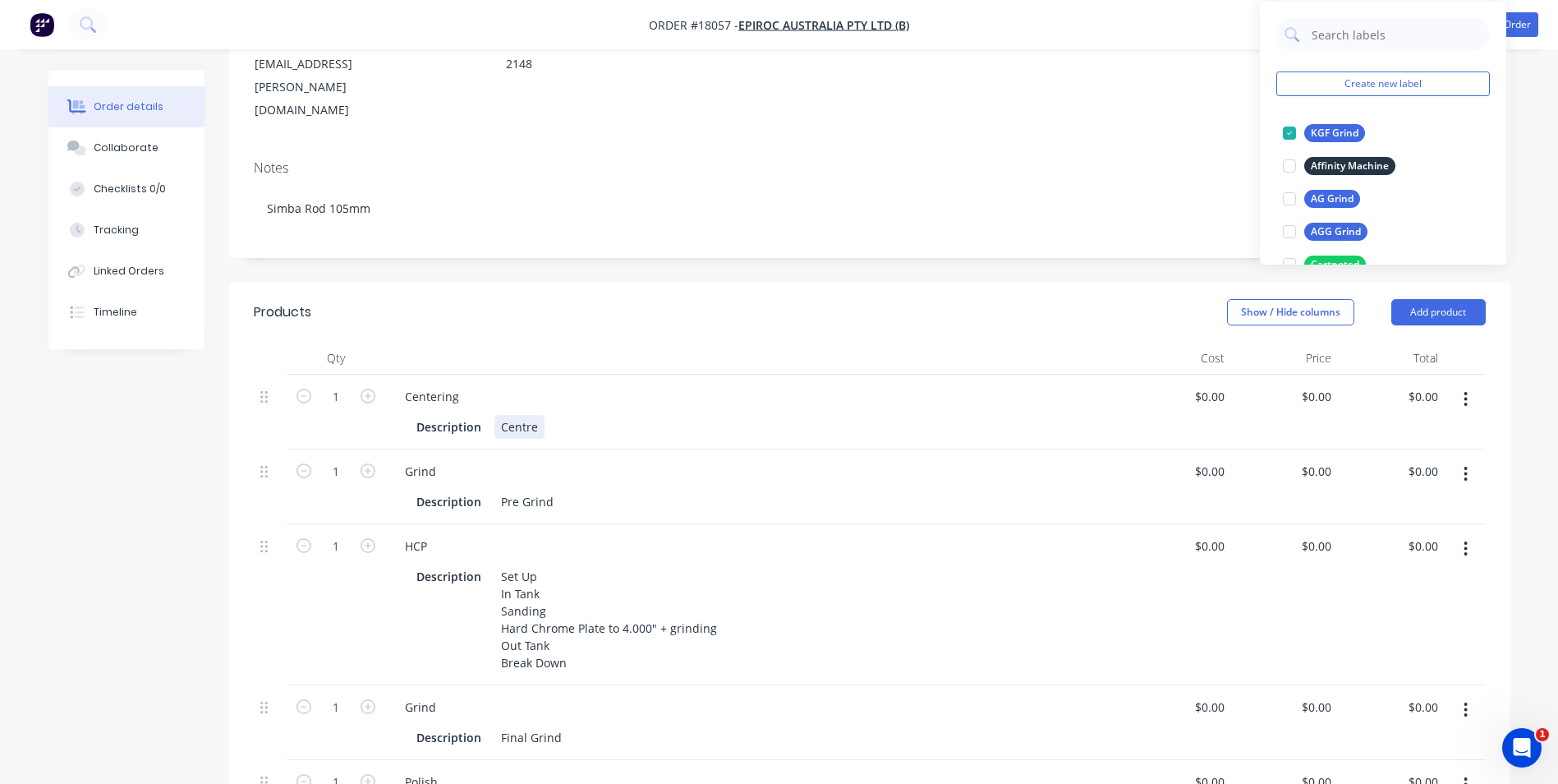
click at [560, 415] on div "Description Centre" at bounding box center [751, 426] width 683 height 24
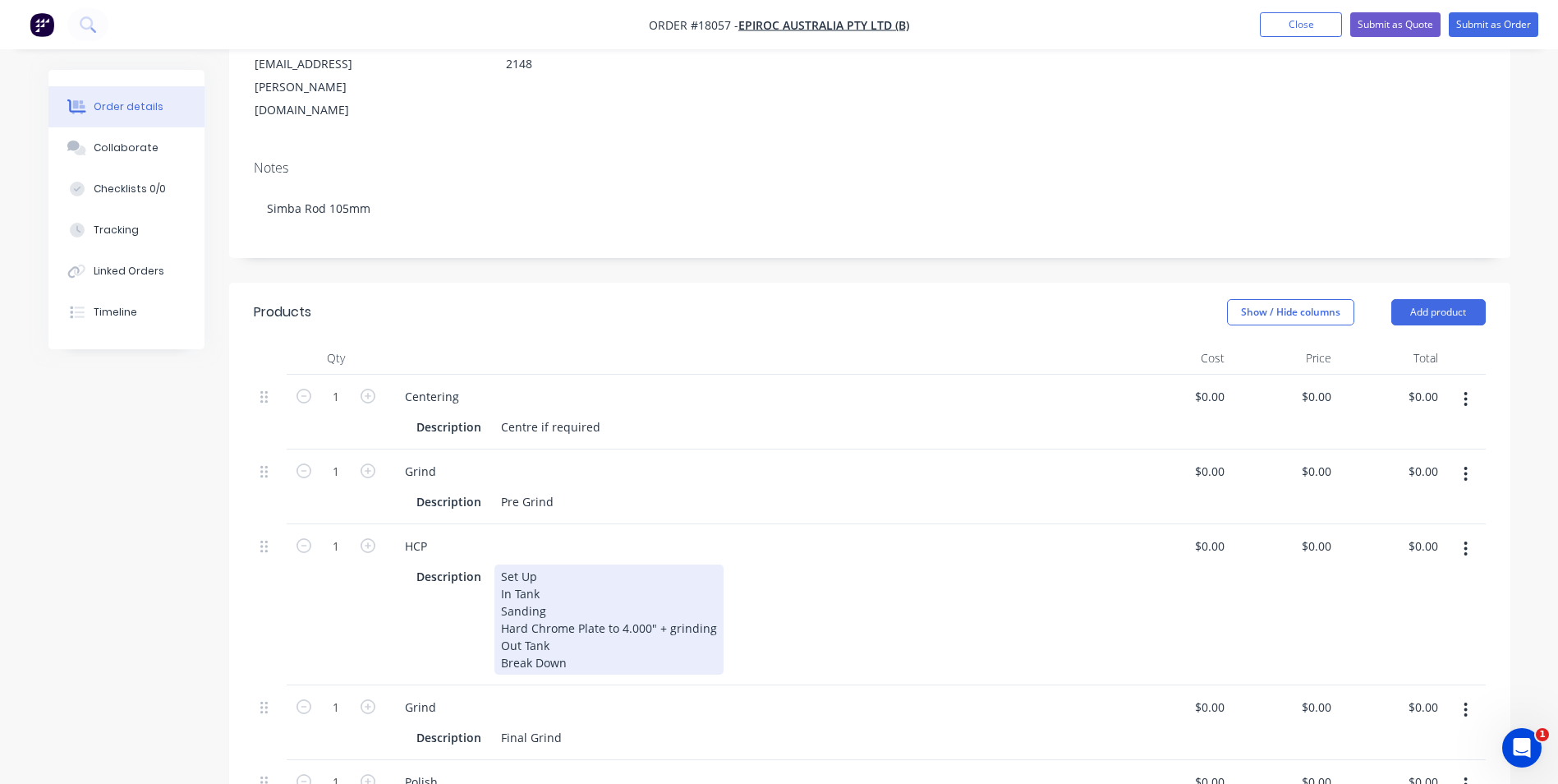
click at [646, 565] on div "Set Up In Tank Sanding Hard Chrome Plate to 4.000" + grinding Out Tank Break Do…" at bounding box center [609, 620] width 229 height 110
click at [647, 565] on div "Set Up In Tank Sanding Hard Chrome Plate to 4.000" + grinding Out Tank Break Do…" at bounding box center [609, 620] width 229 height 110
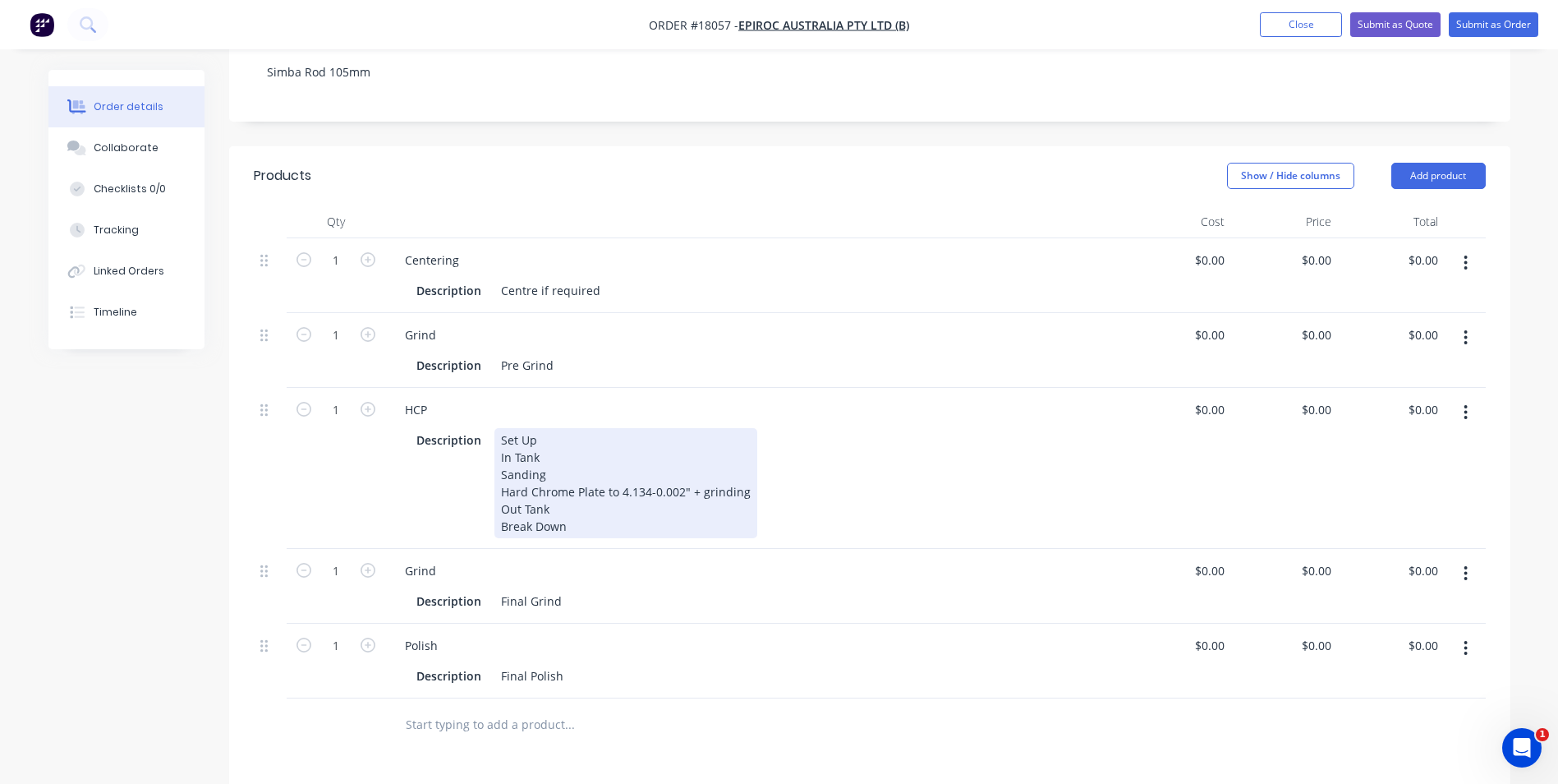
scroll to position [410, 0]
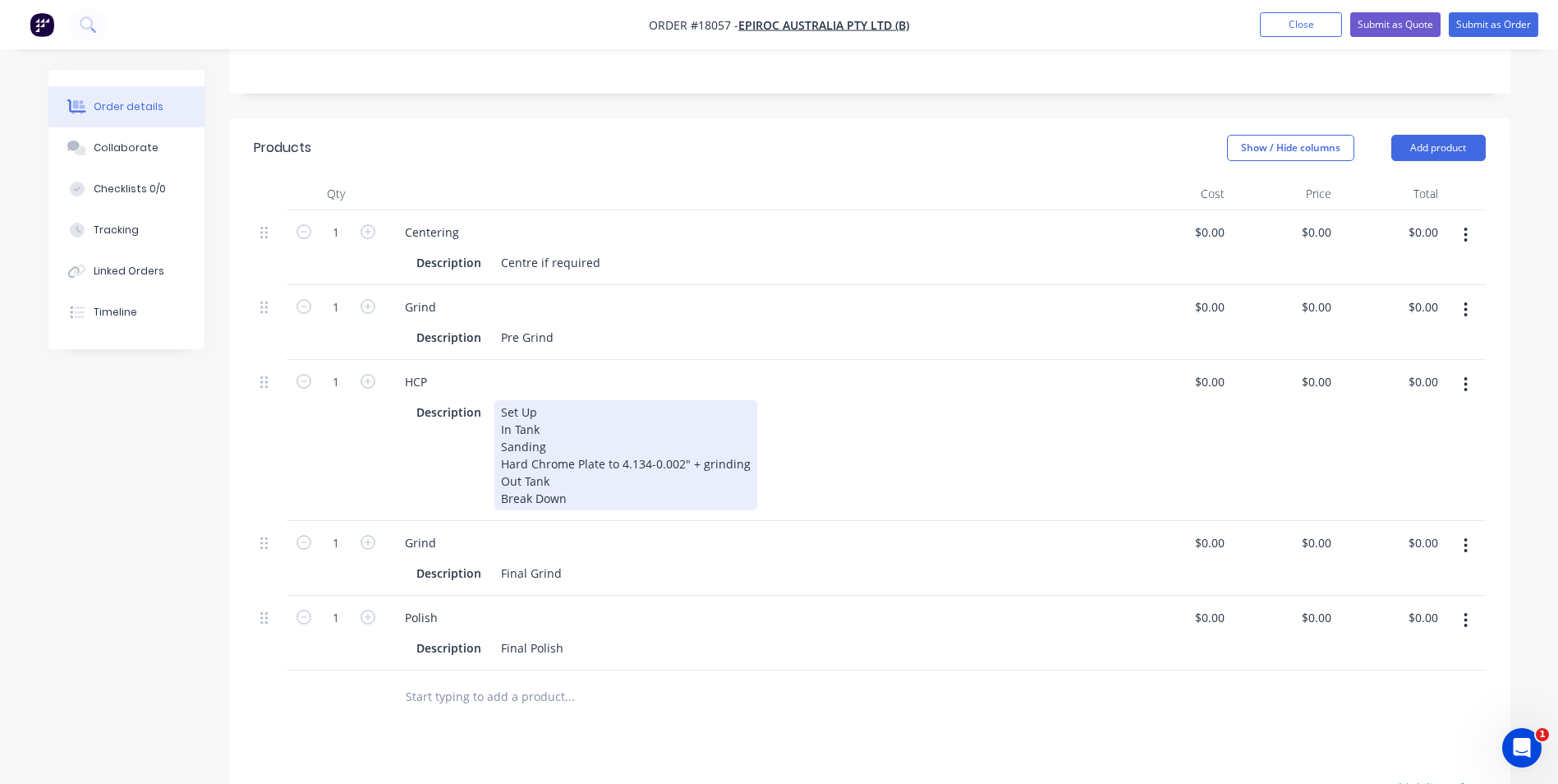
click at [582, 431] on div "Set Up In Tank Sanding Hard Chrome Plate to 4.134-0.002" + grinding Out Tank Br…" at bounding box center [626, 455] width 263 height 110
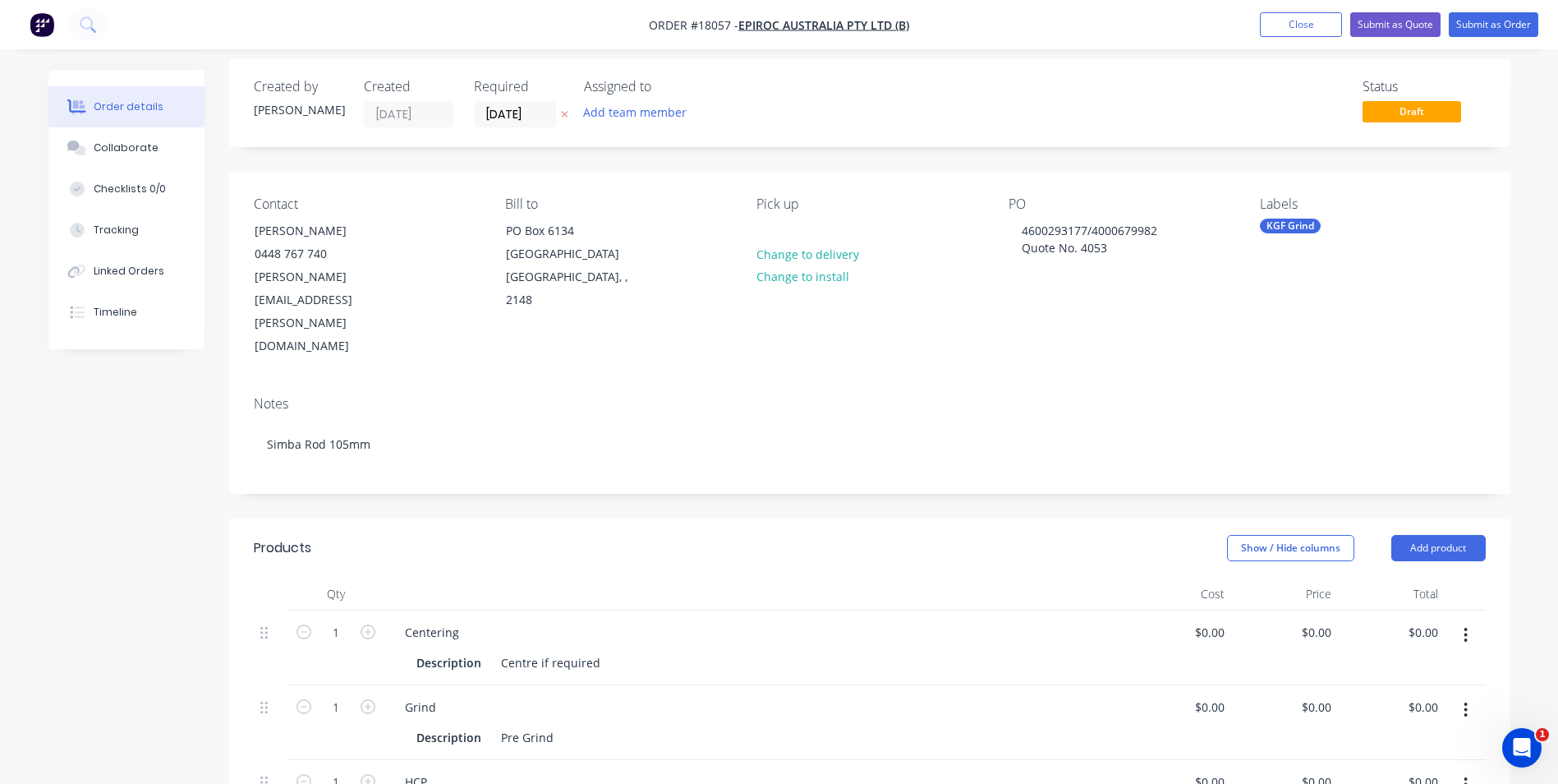
scroll to position [0, 0]
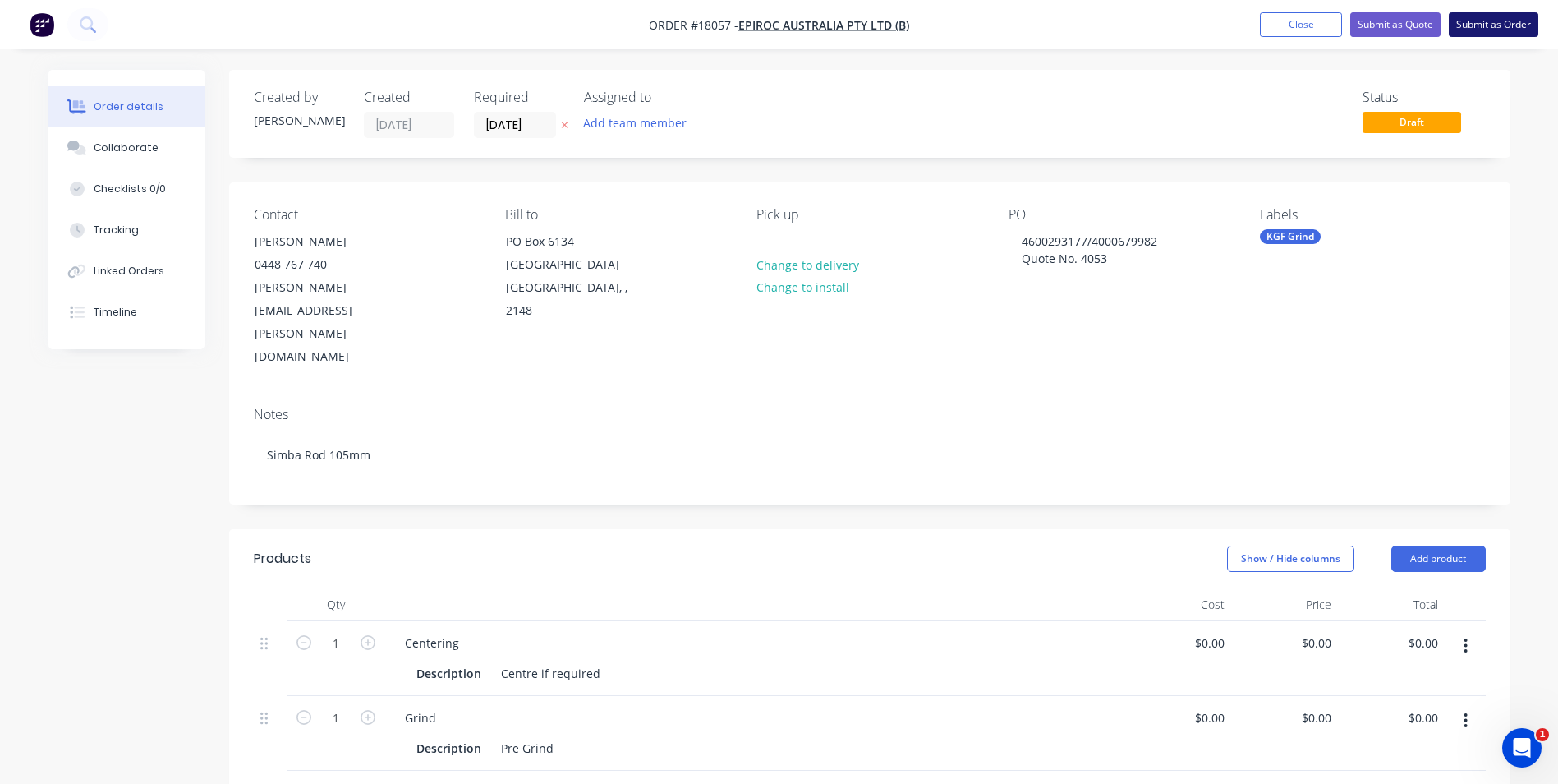
click at [1494, 28] on button "Submit as Order" at bounding box center [1493, 25] width 89 height 25
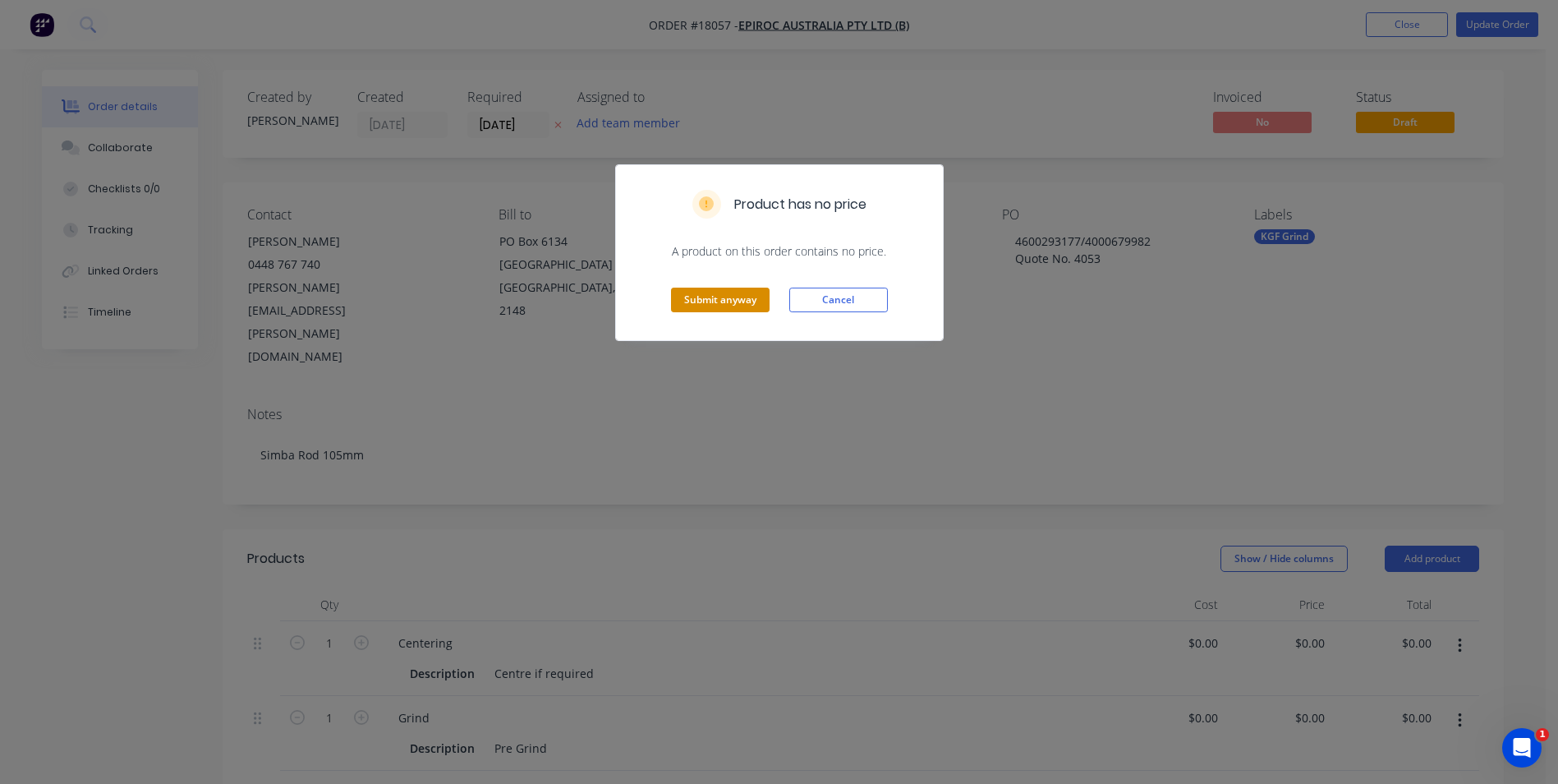
click at [710, 294] on button "Submit anyway" at bounding box center [721, 300] width 98 height 25
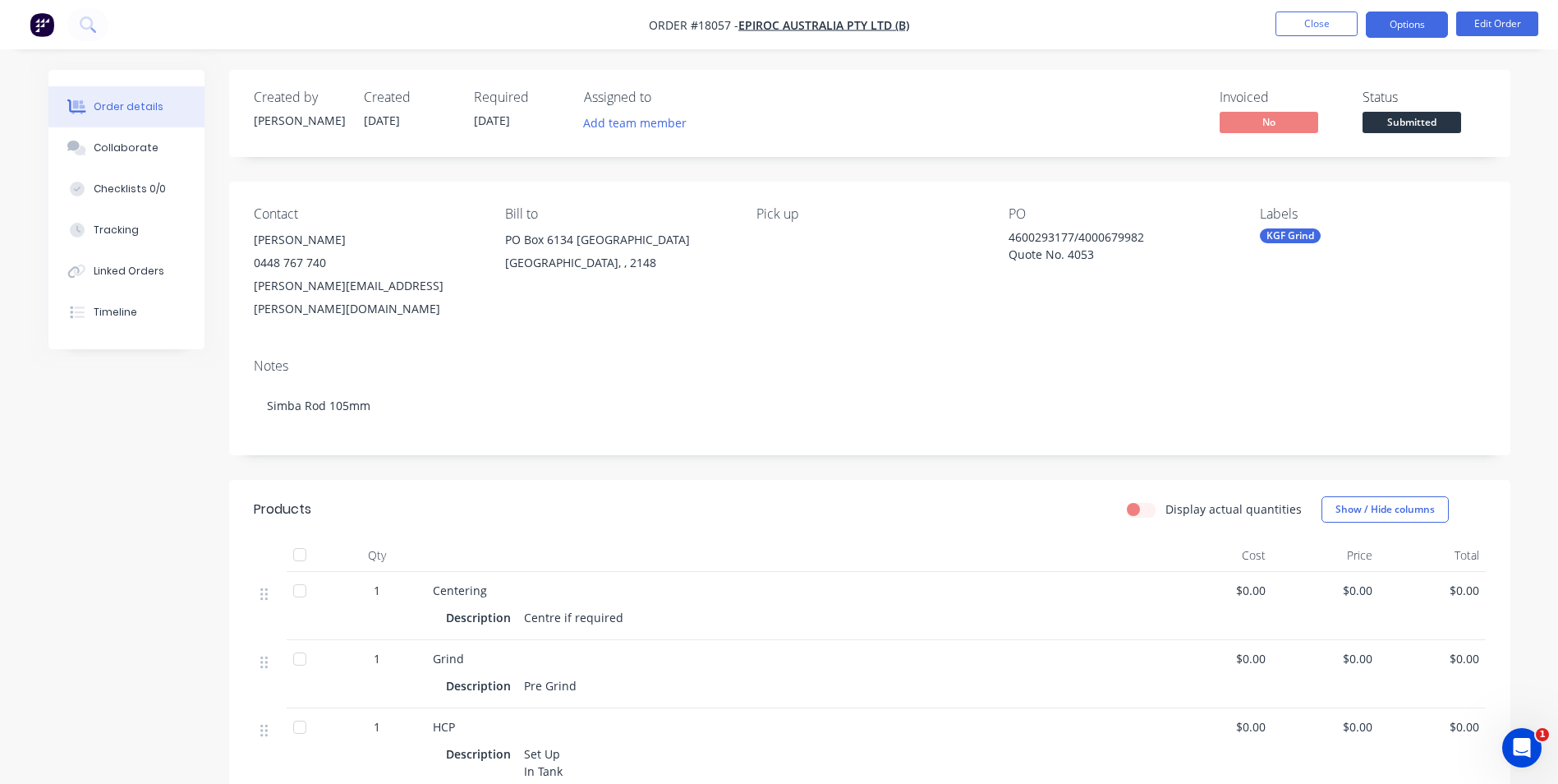
click at [1435, 30] on button "Options" at bounding box center [1407, 25] width 82 height 27
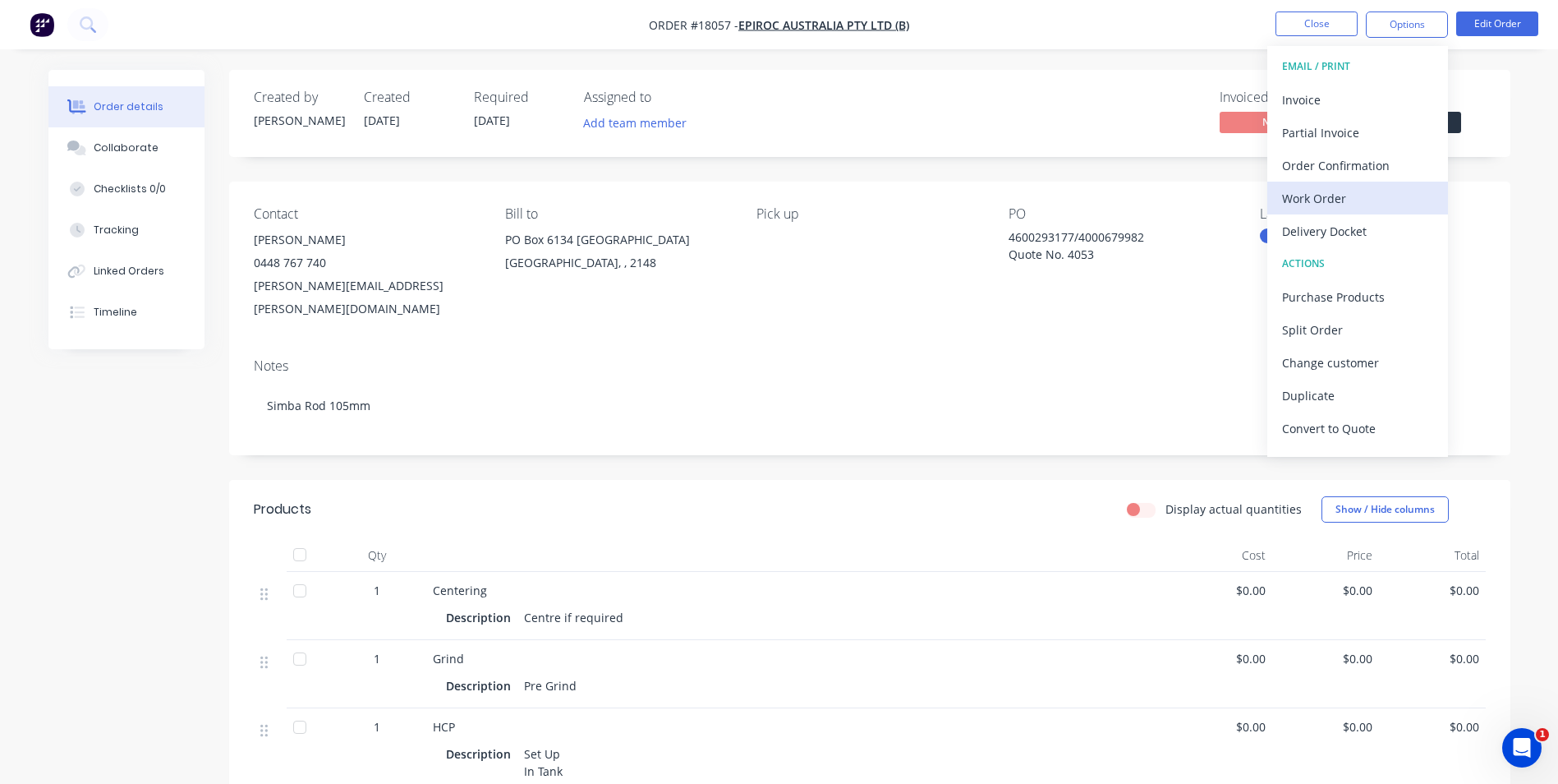
click at [1368, 204] on div "Work Order" at bounding box center [1358, 199] width 151 height 24
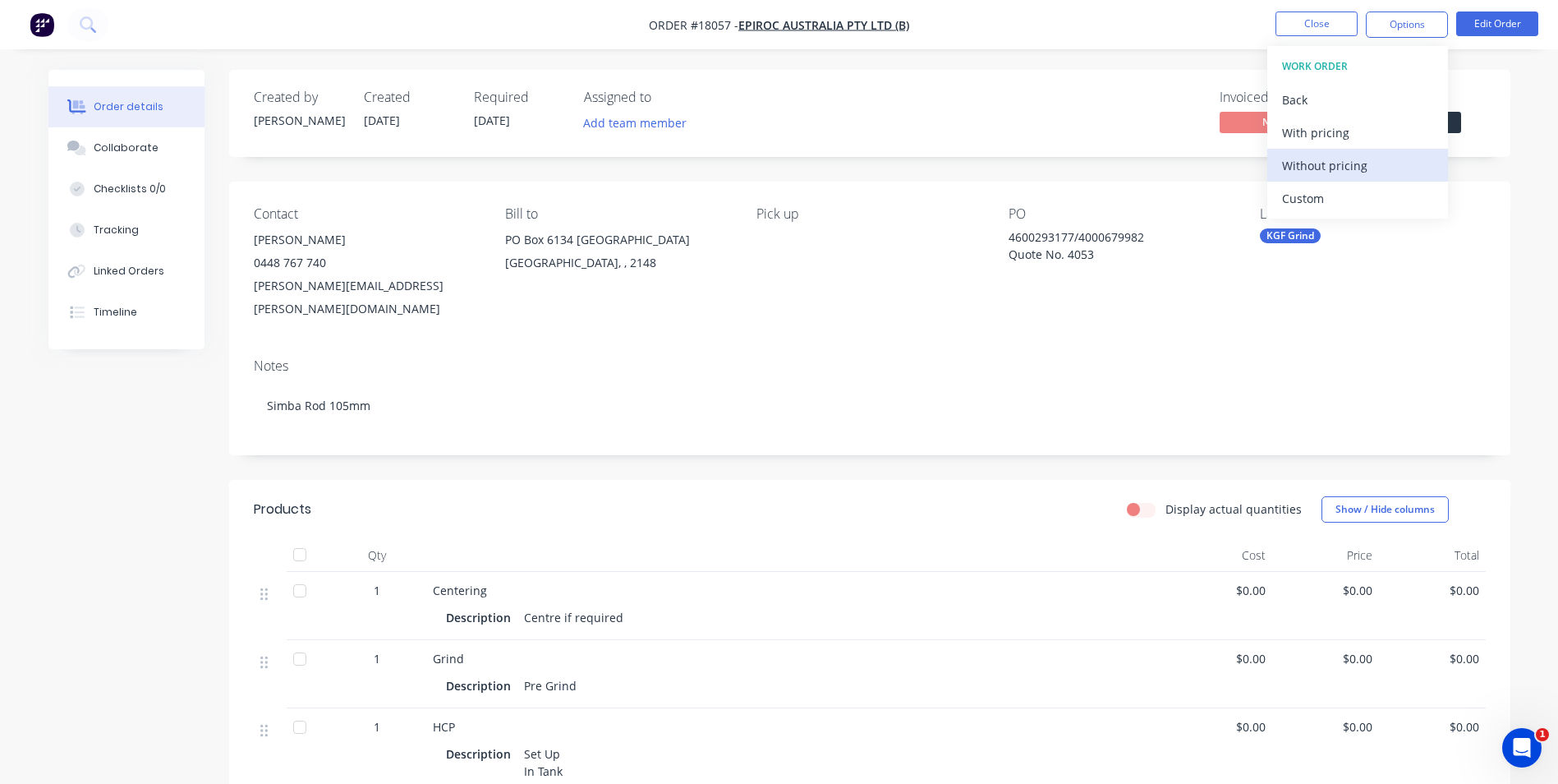
click at [1376, 172] on div "Without pricing" at bounding box center [1358, 165] width 151 height 24
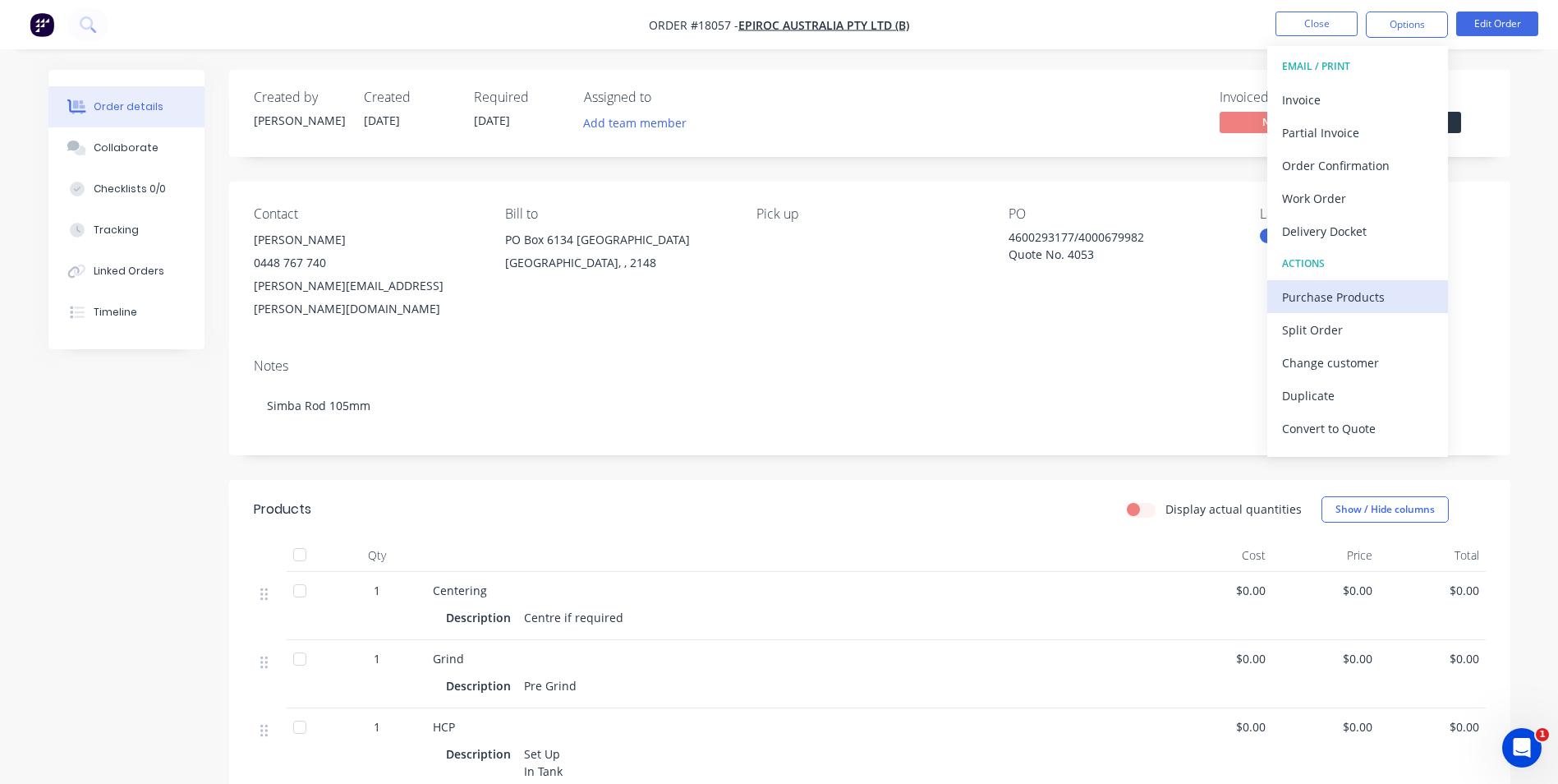
click at [1346, 293] on div "Purchase Products" at bounding box center [1358, 297] width 151 height 24
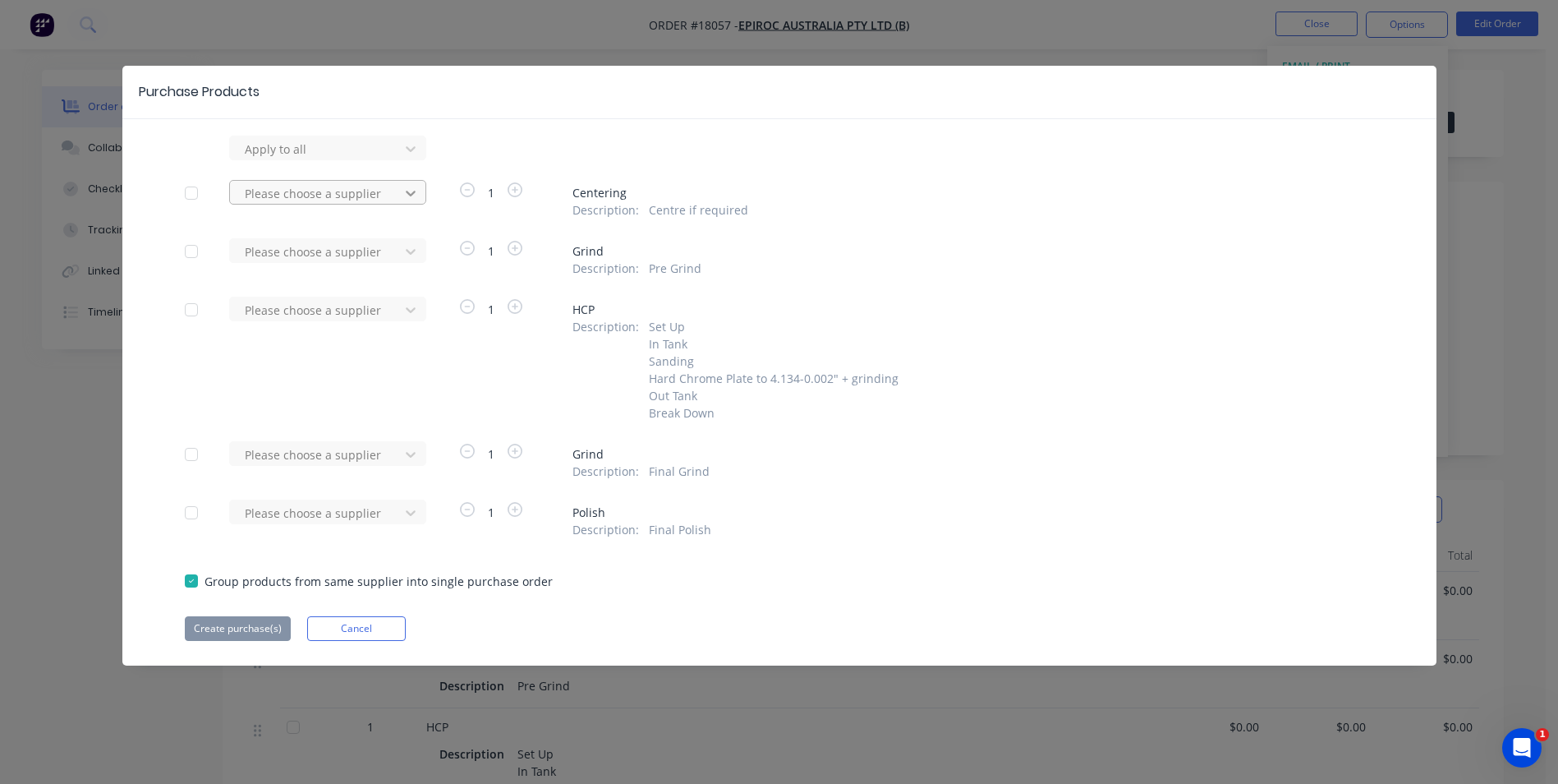
click at [406, 152] on icon at bounding box center [411, 148] width 10 height 6
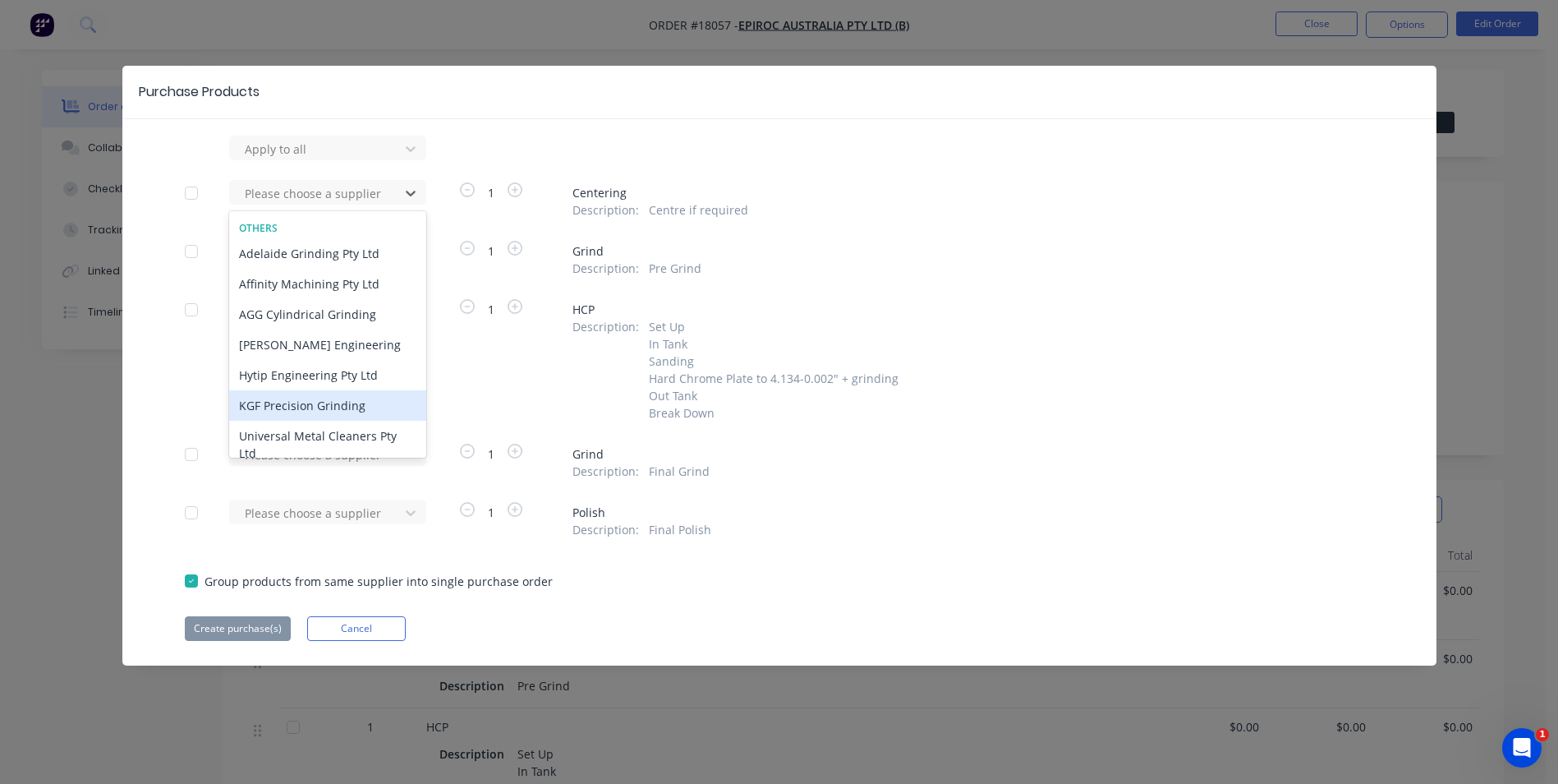
click at [334, 401] on div "KGF Precision Grinding" at bounding box center [328, 405] width 197 height 30
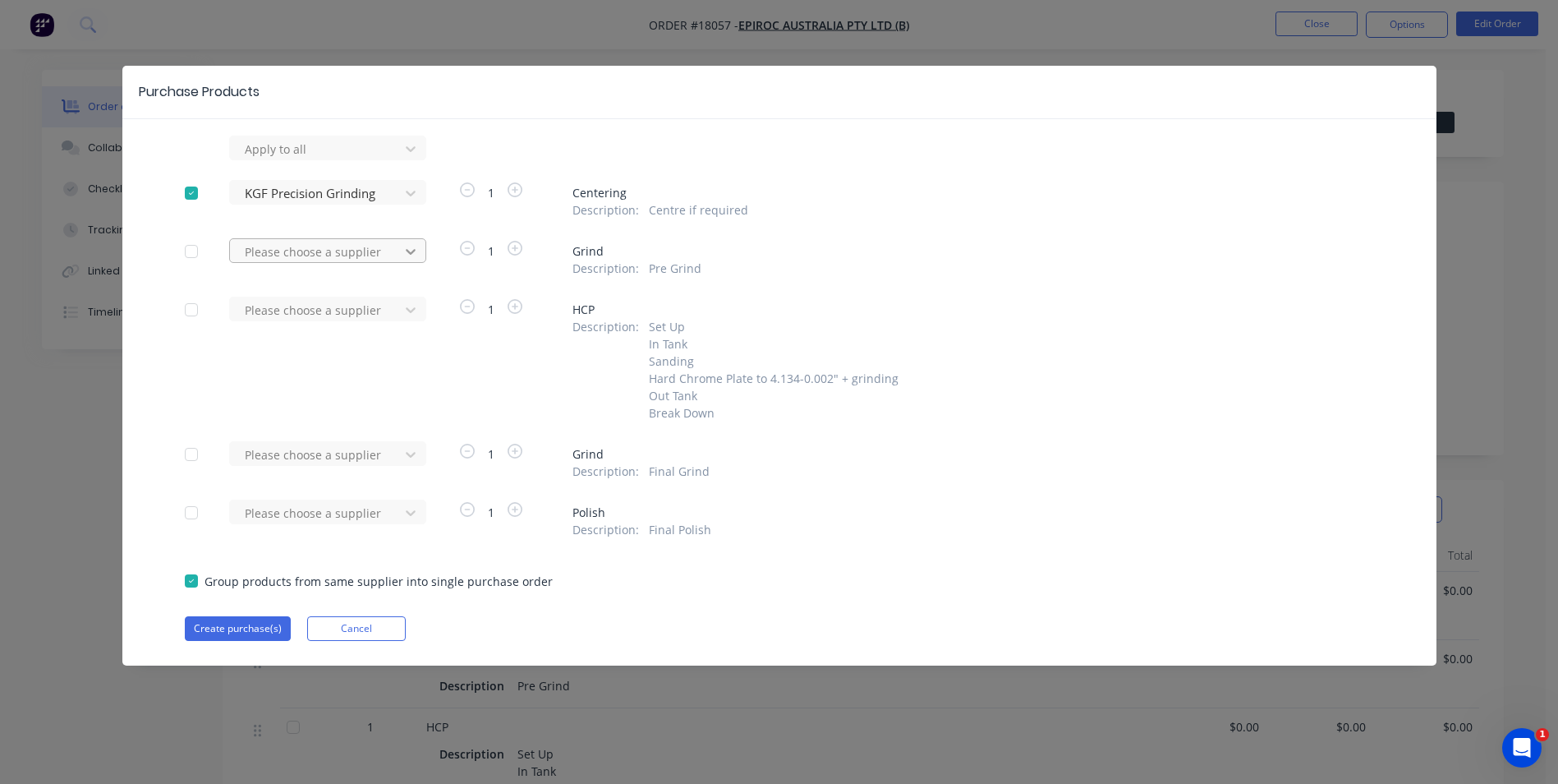
click at [414, 157] on icon at bounding box center [411, 148] width 17 height 17
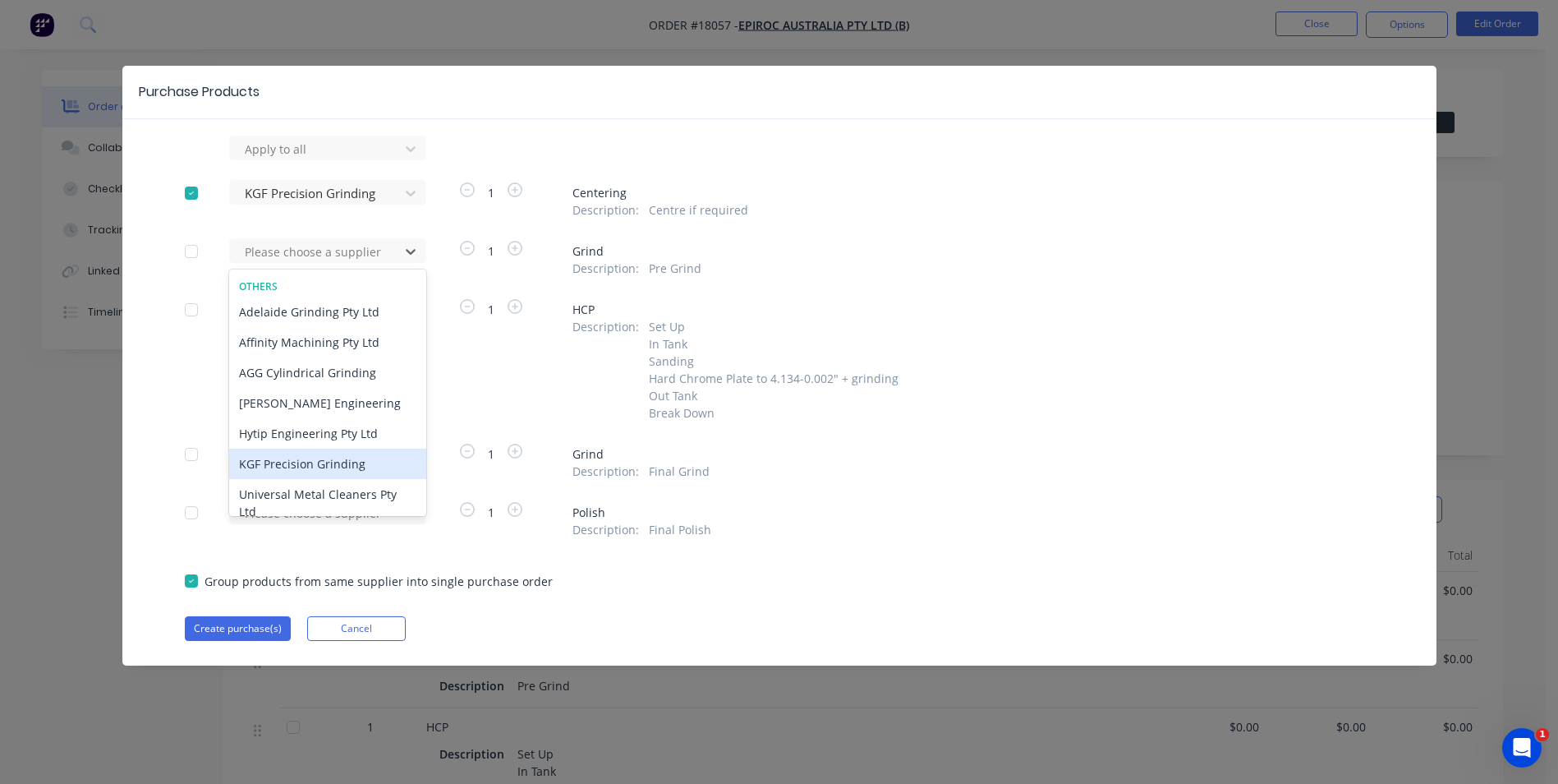
click at [335, 465] on div "KGF Precision Grinding" at bounding box center [328, 464] width 197 height 30
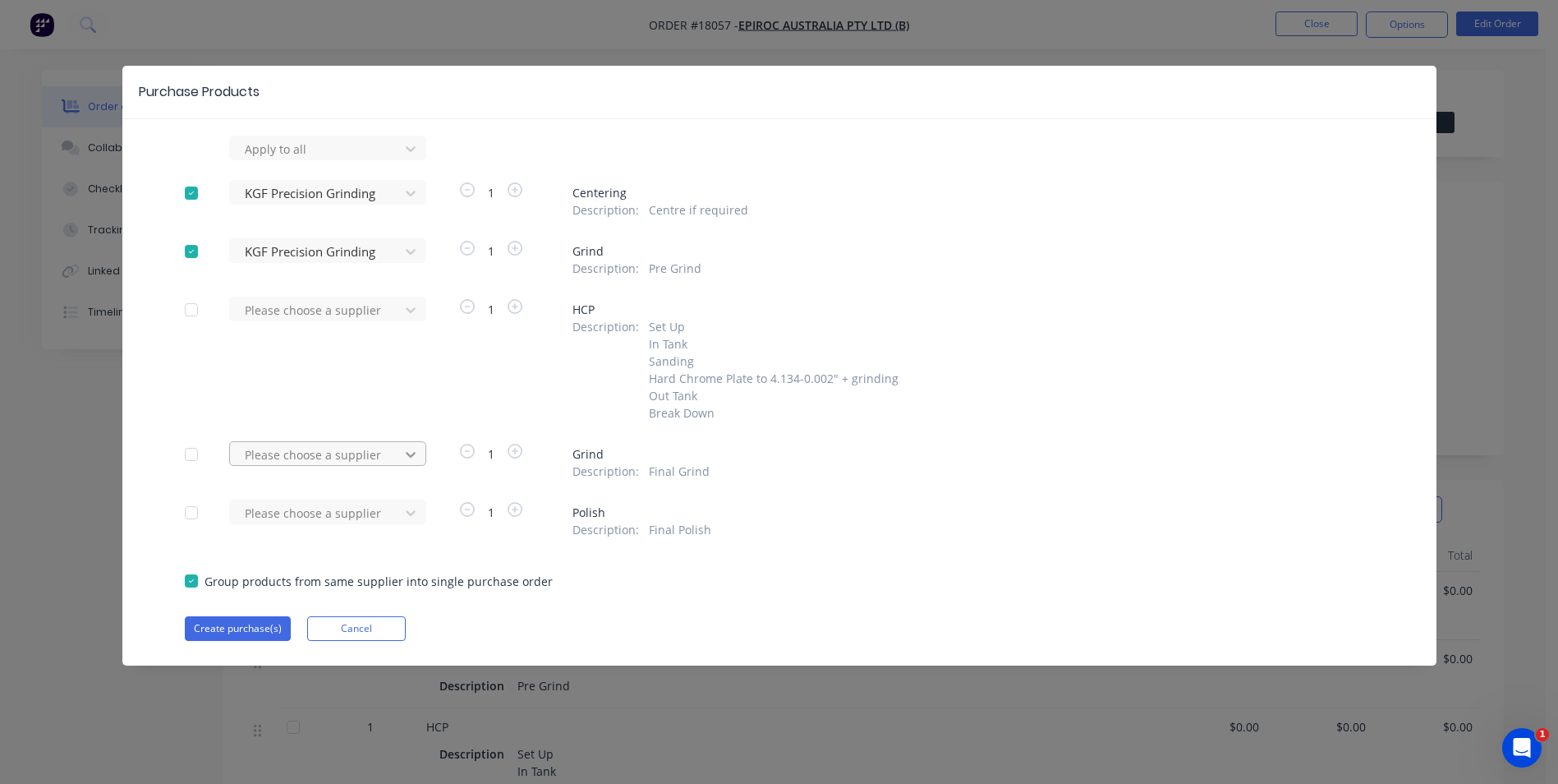
click at [416, 157] on icon at bounding box center [411, 148] width 17 height 17
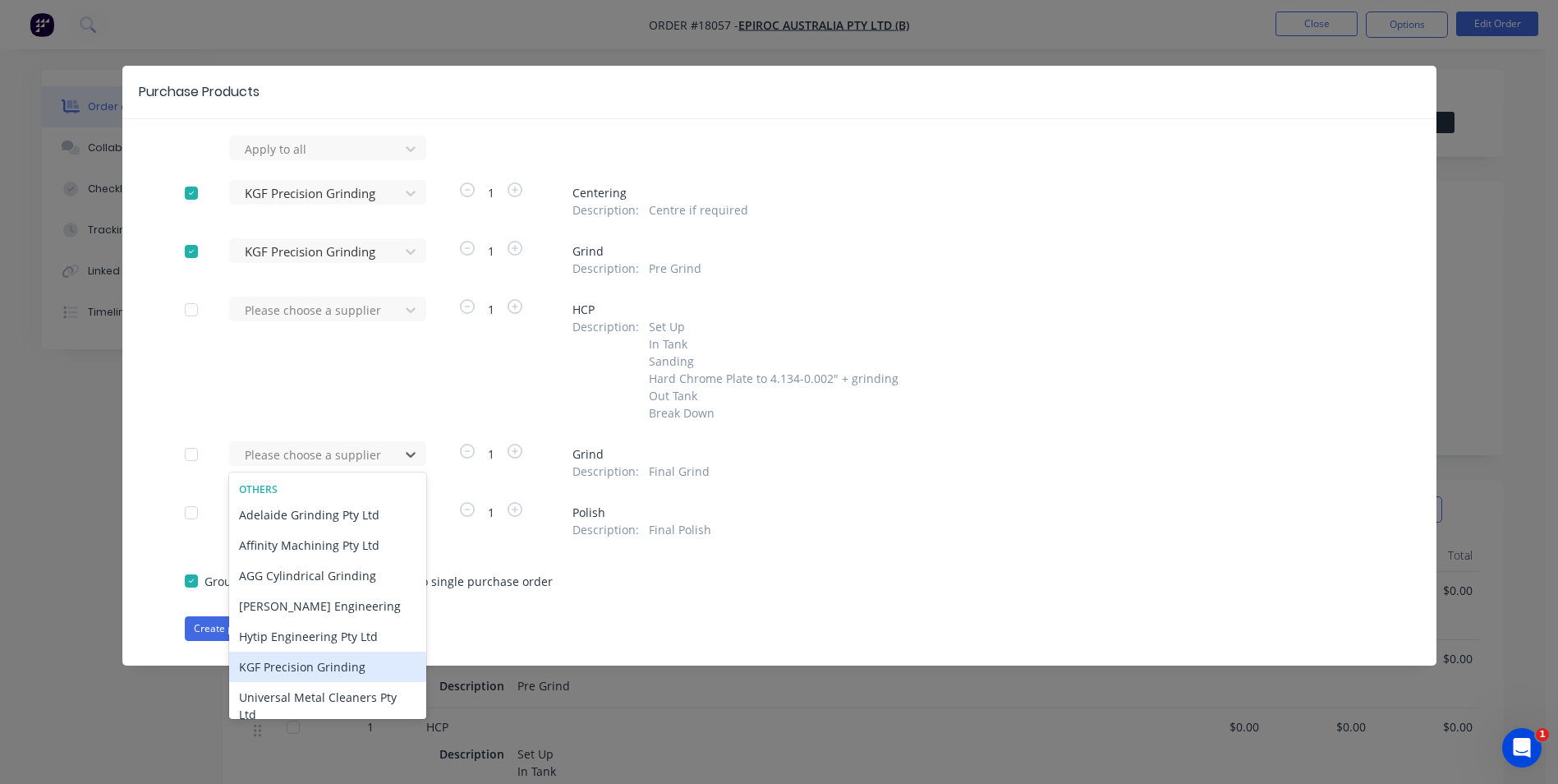
click at [313, 660] on div "KGF Precision Grinding" at bounding box center [328, 666] width 197 height 30
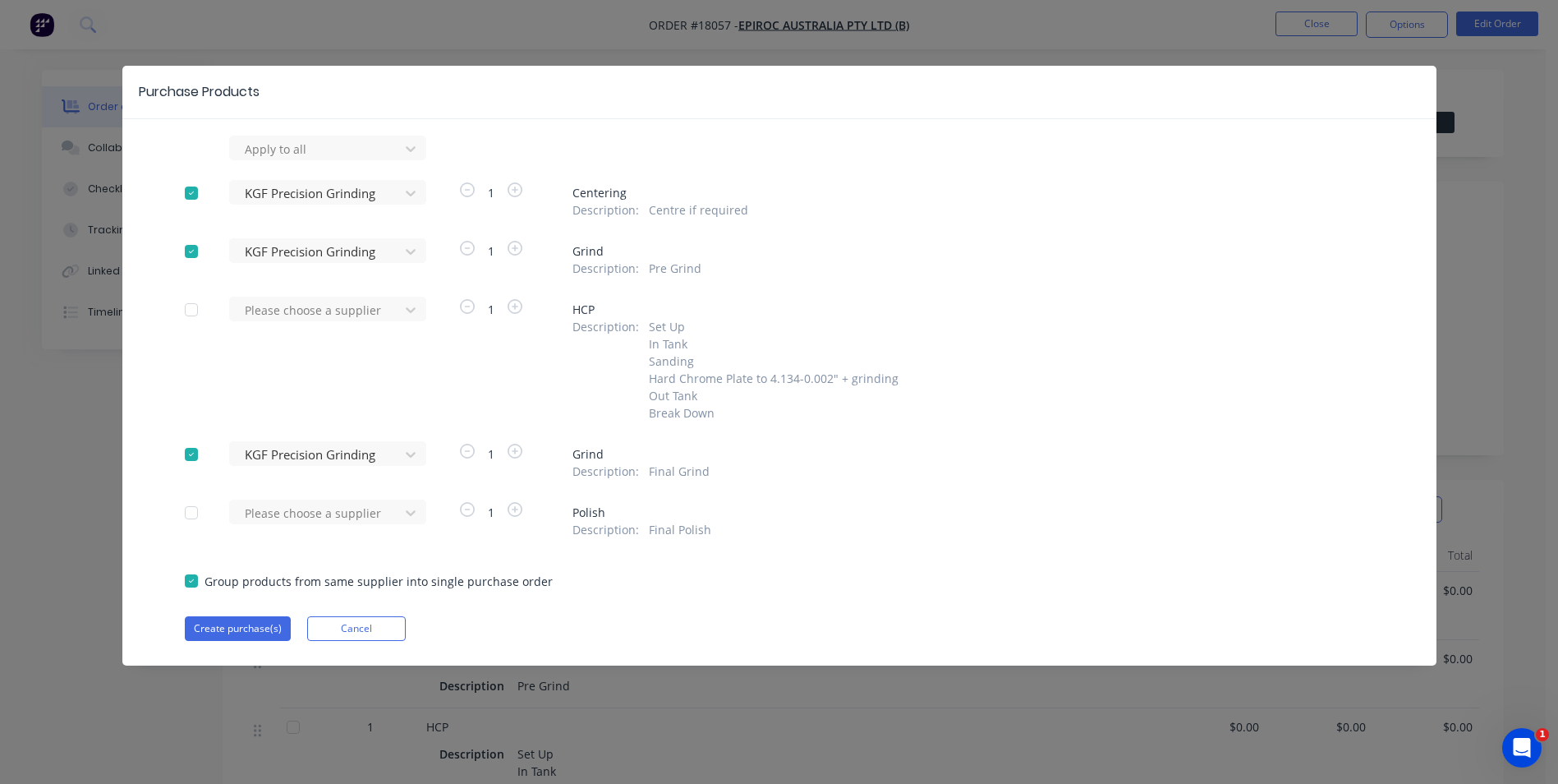
click at [193, 193] on div at bounding box center [191, 193] width 33 height 33
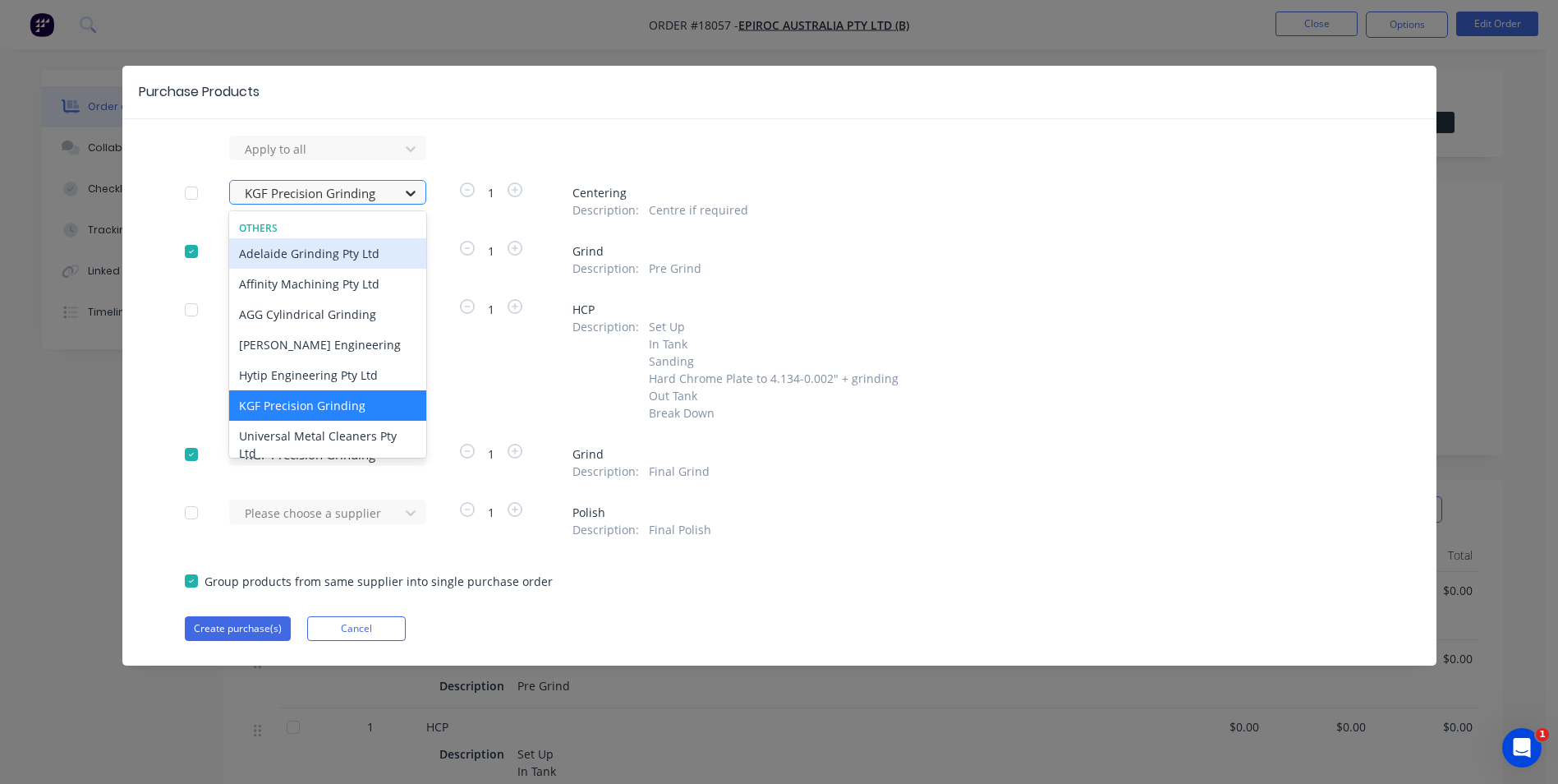
click at [416, 196] on icon at bounding box center [411, 193] width 17 height 17
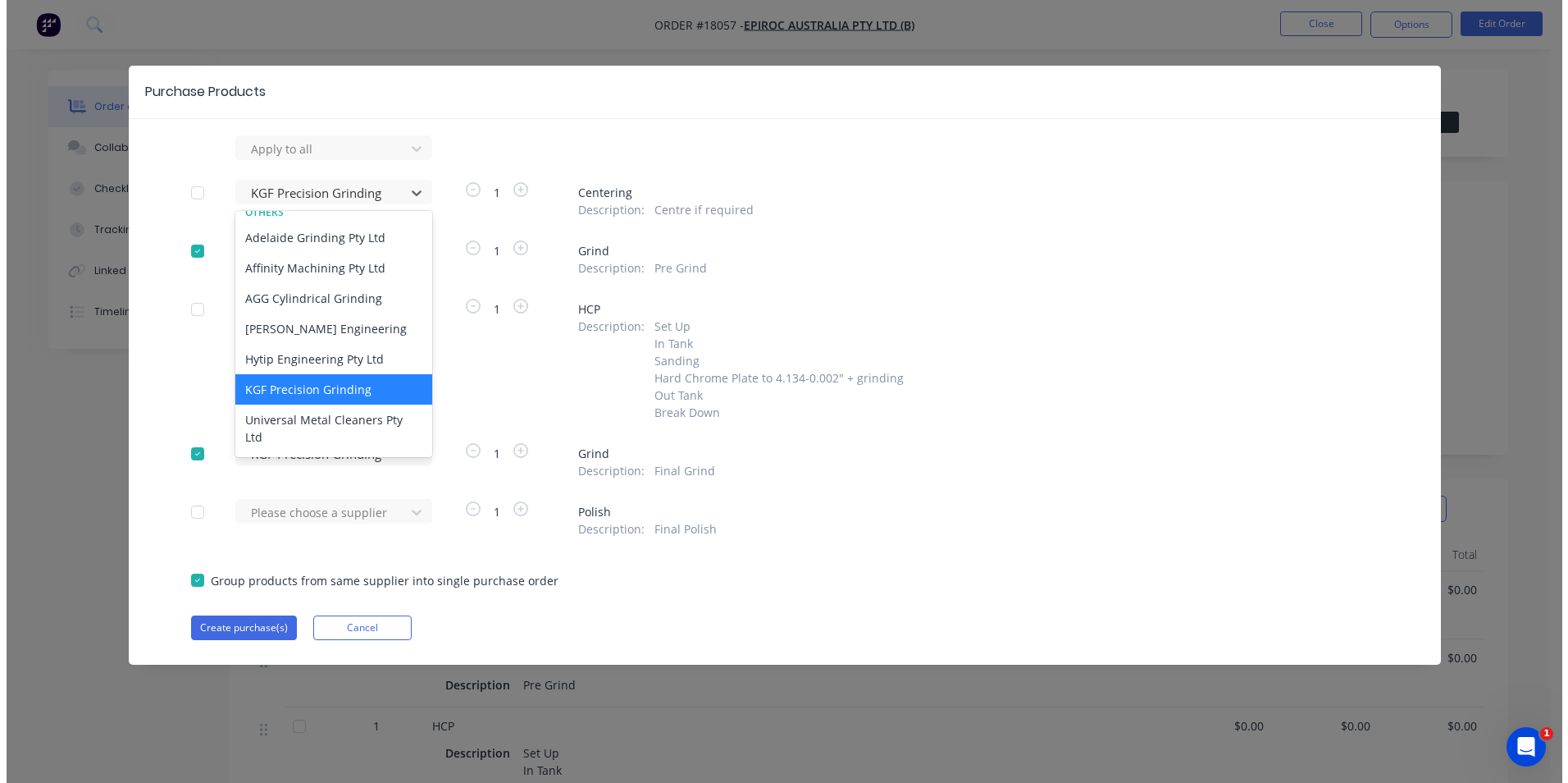
scroll to position [21, 0]
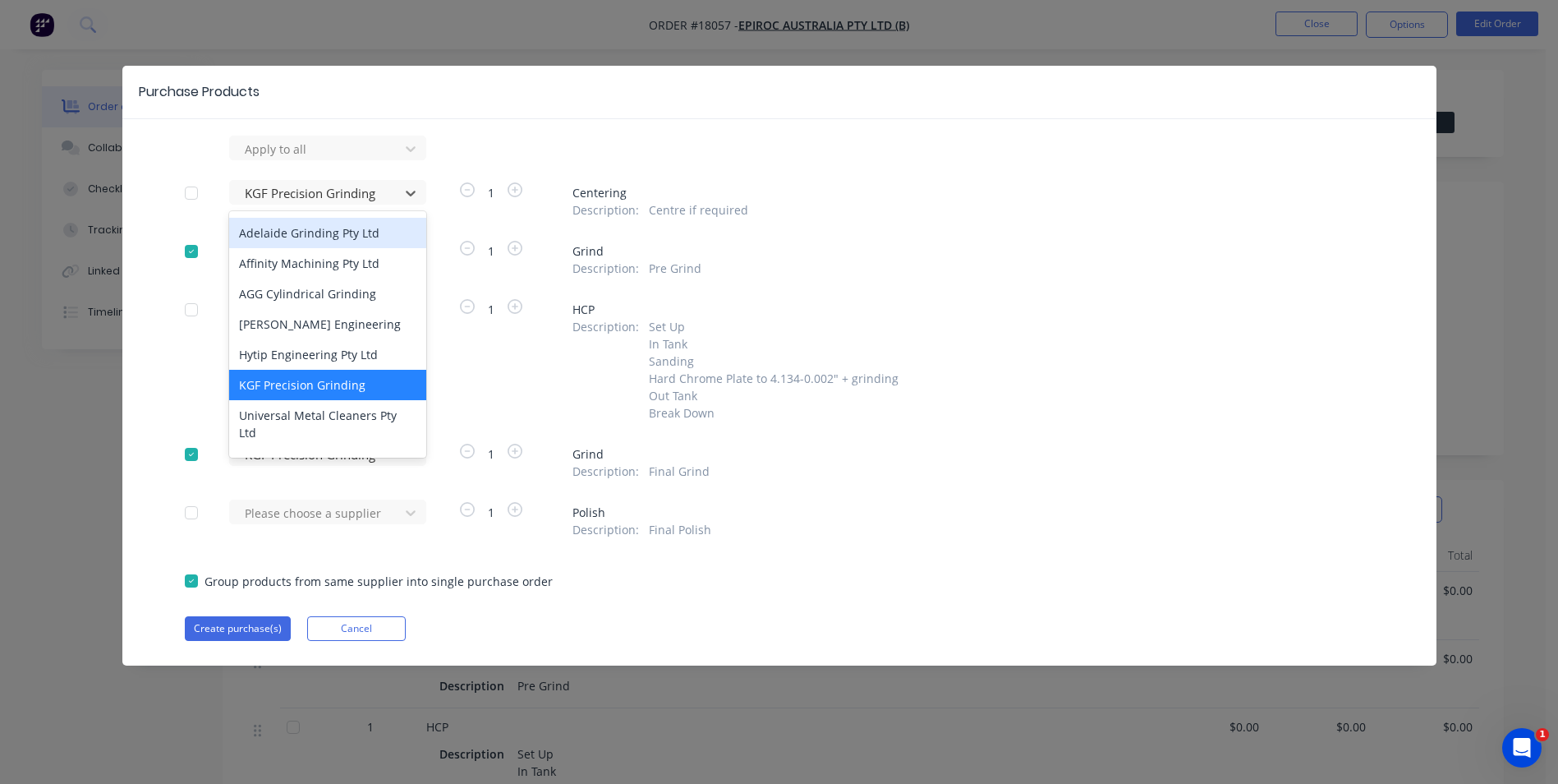
click at [521, 123] on div "Purchase Products Apply to all 7 results available. Use Up and Down to choose o…" at bounding box center [780, 365] width 1314 height 600
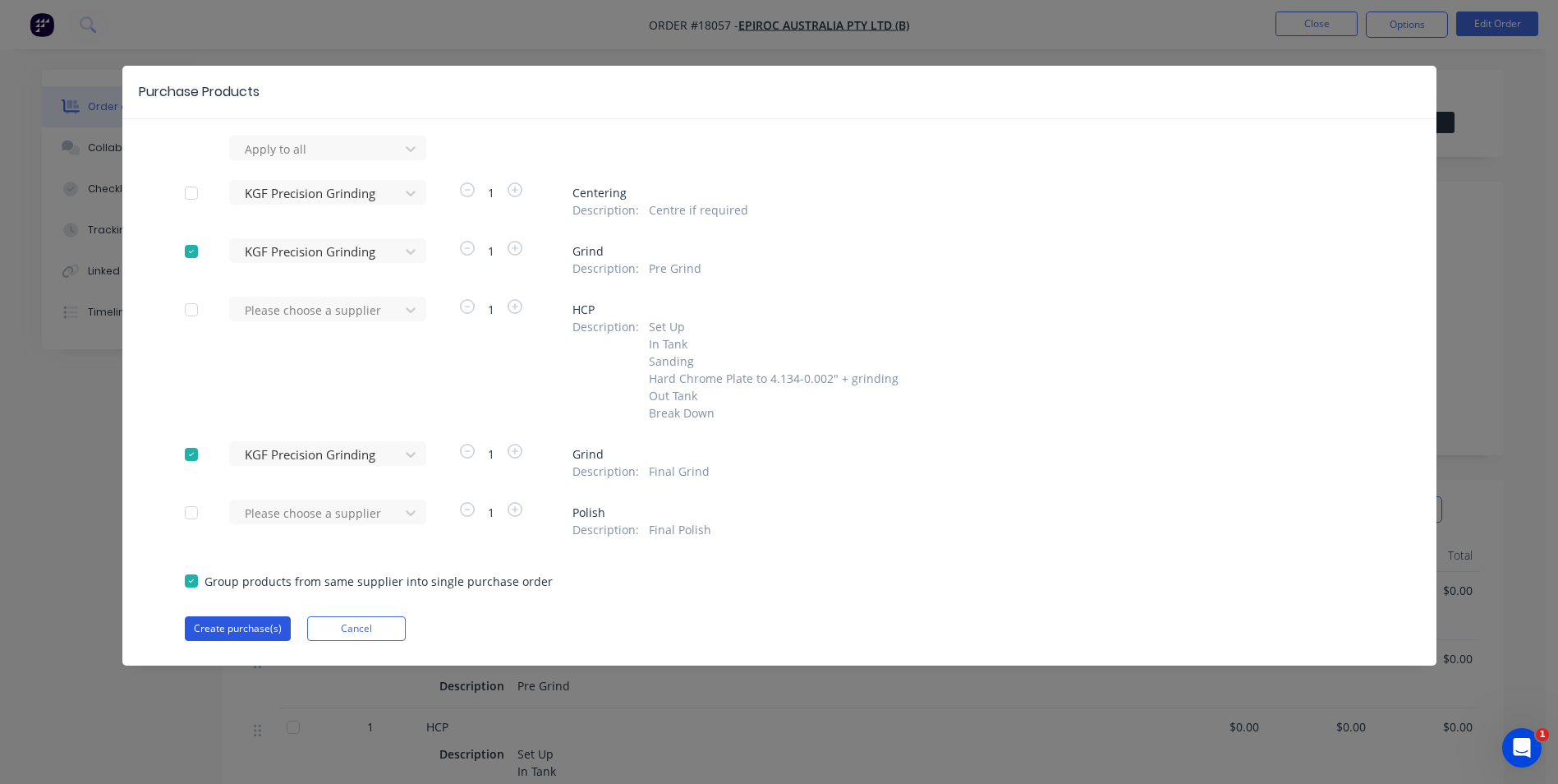
click at [267, 631] on button "Create purchase(s)" at bounding box center [238, 629] width 106 height 25
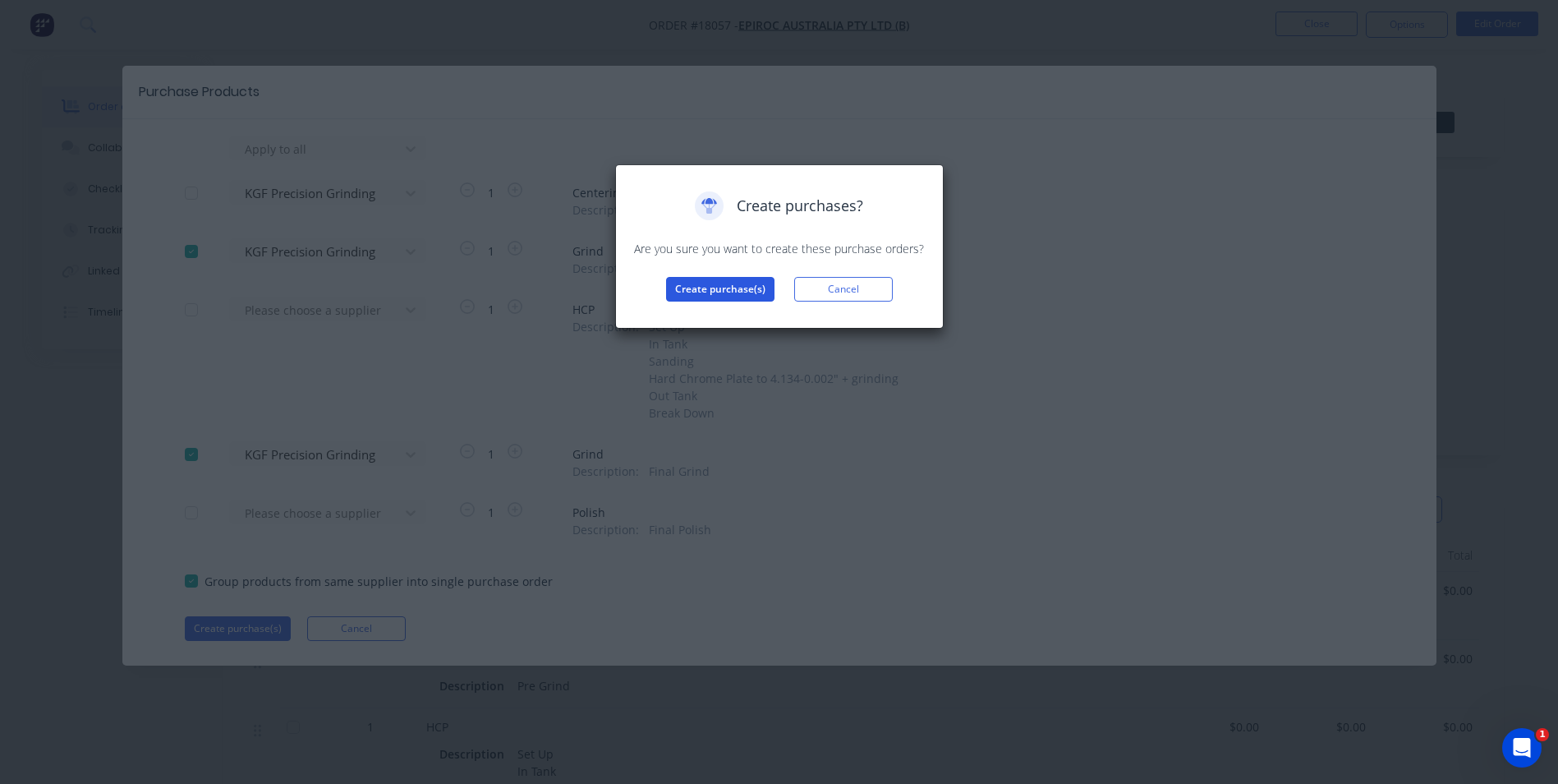
click at [703, 289] on button "Create purchase(s)" at bounding box center [721, 289] width 108 height 25
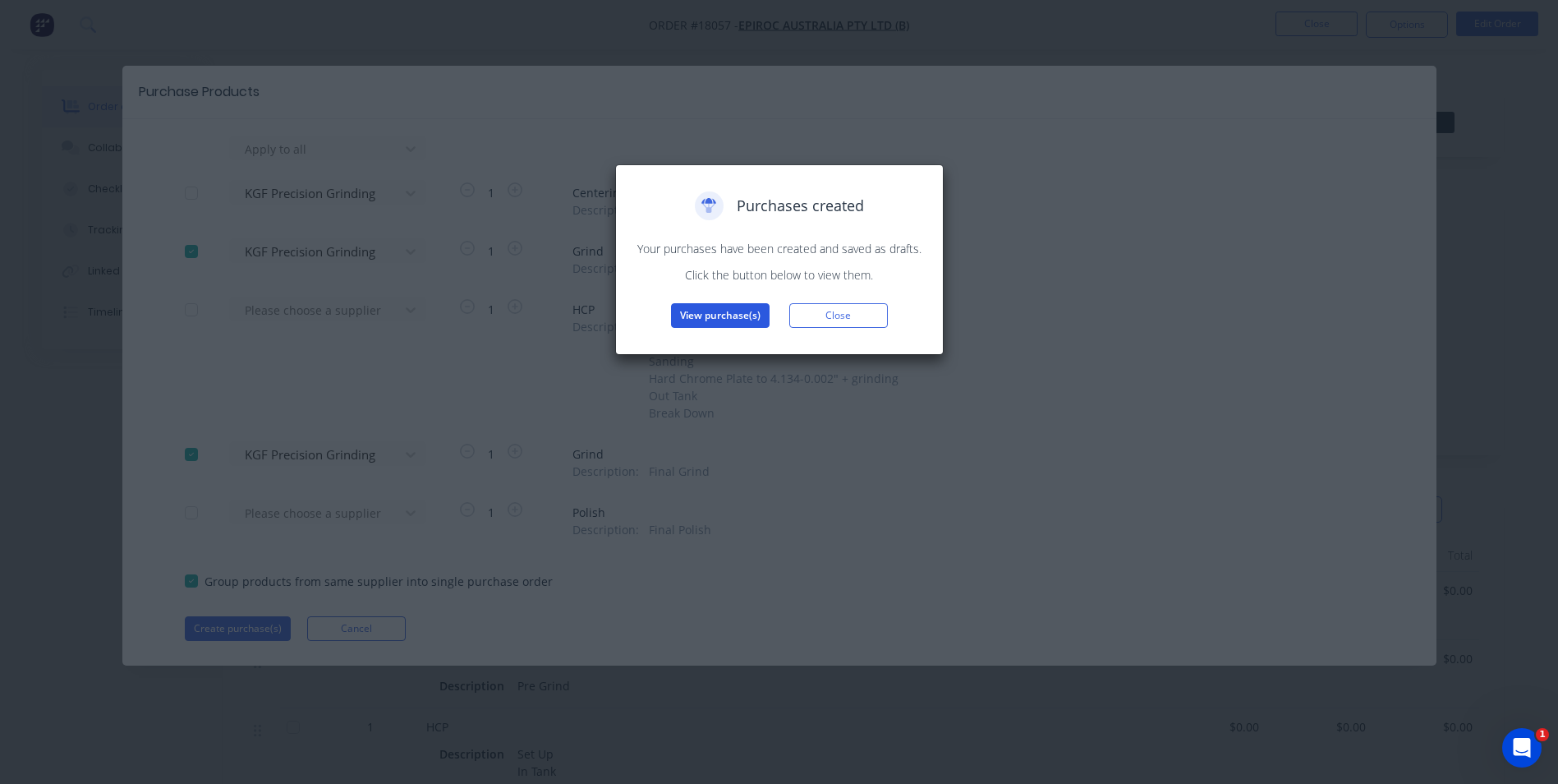
click at [740, 315] on button "View purchase(s)" at bounding box center [721, 315] width 98 height 25
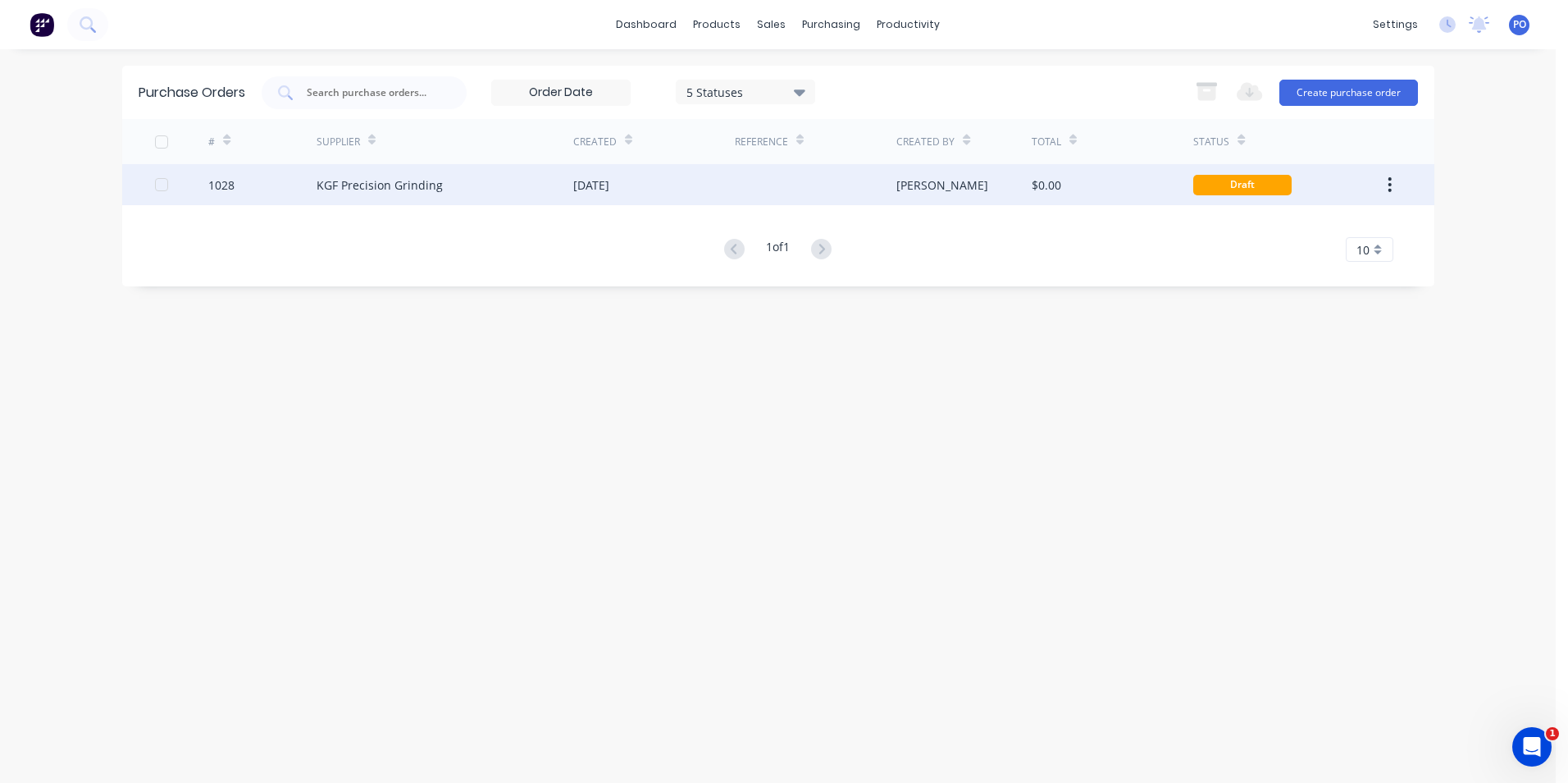
click at [686, 191] on div "[DATE]" at bounding box center [654, 184] width 162 height 41
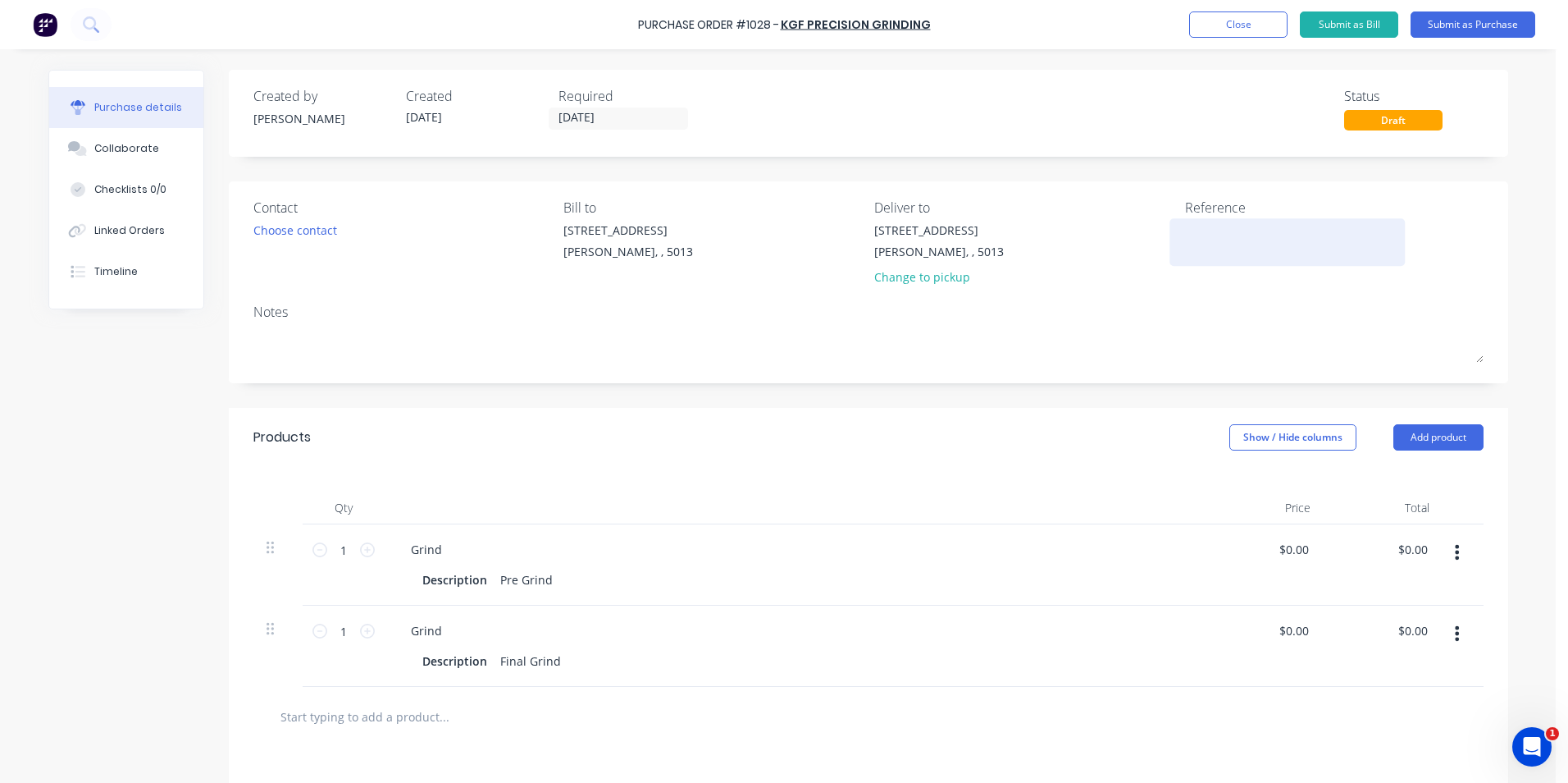
click at [1191, 244] on textarea at bounding box center [1287, 240] width 205 height 37
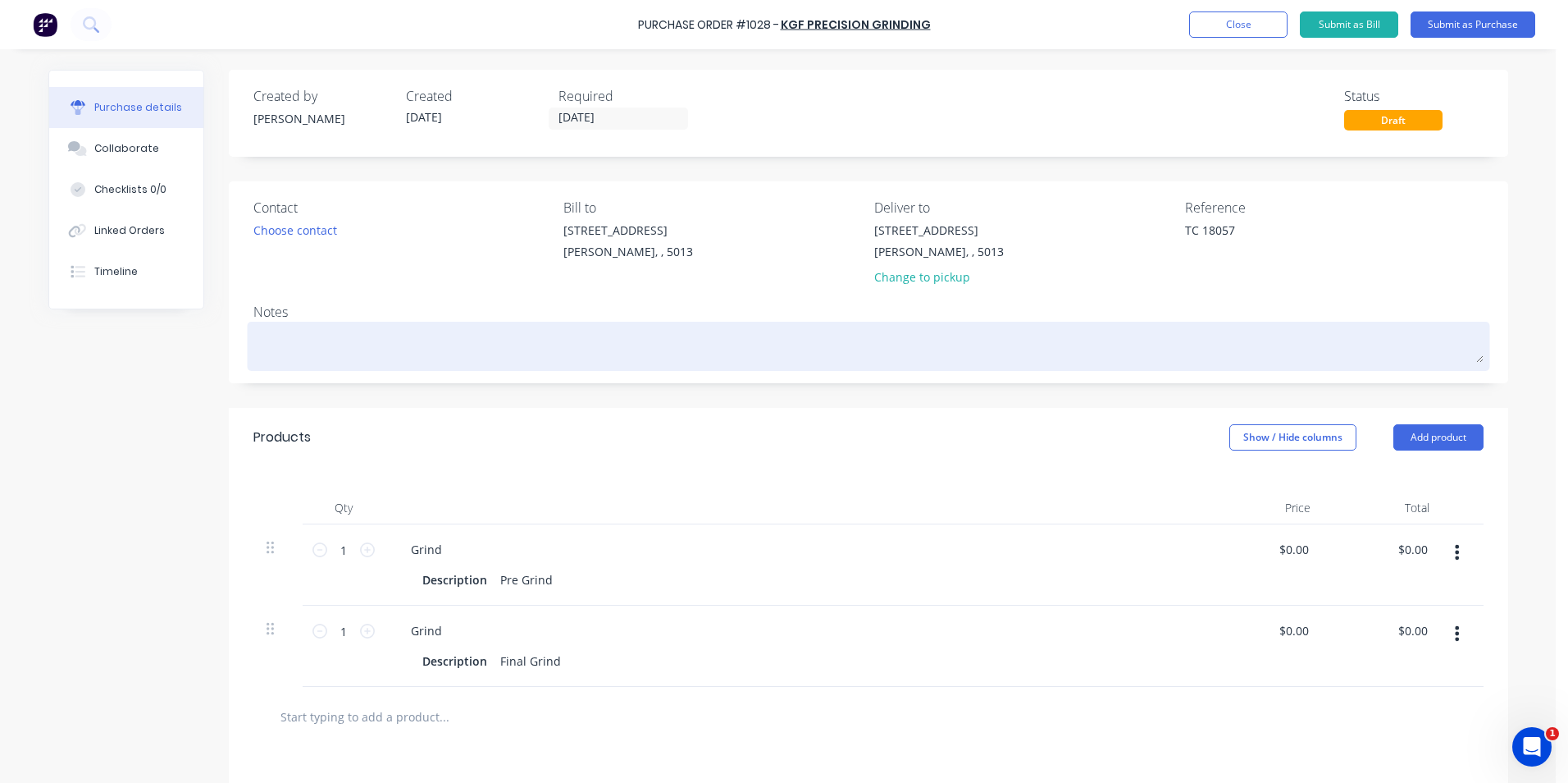
type textarea "TC 18057"
type textarea "x"
type textarea "TC 18057"
click at [351, 340] on textarea at bounding box center [868, 344] width 1230 height 37
paste textarea "Simba Rod 105mm"
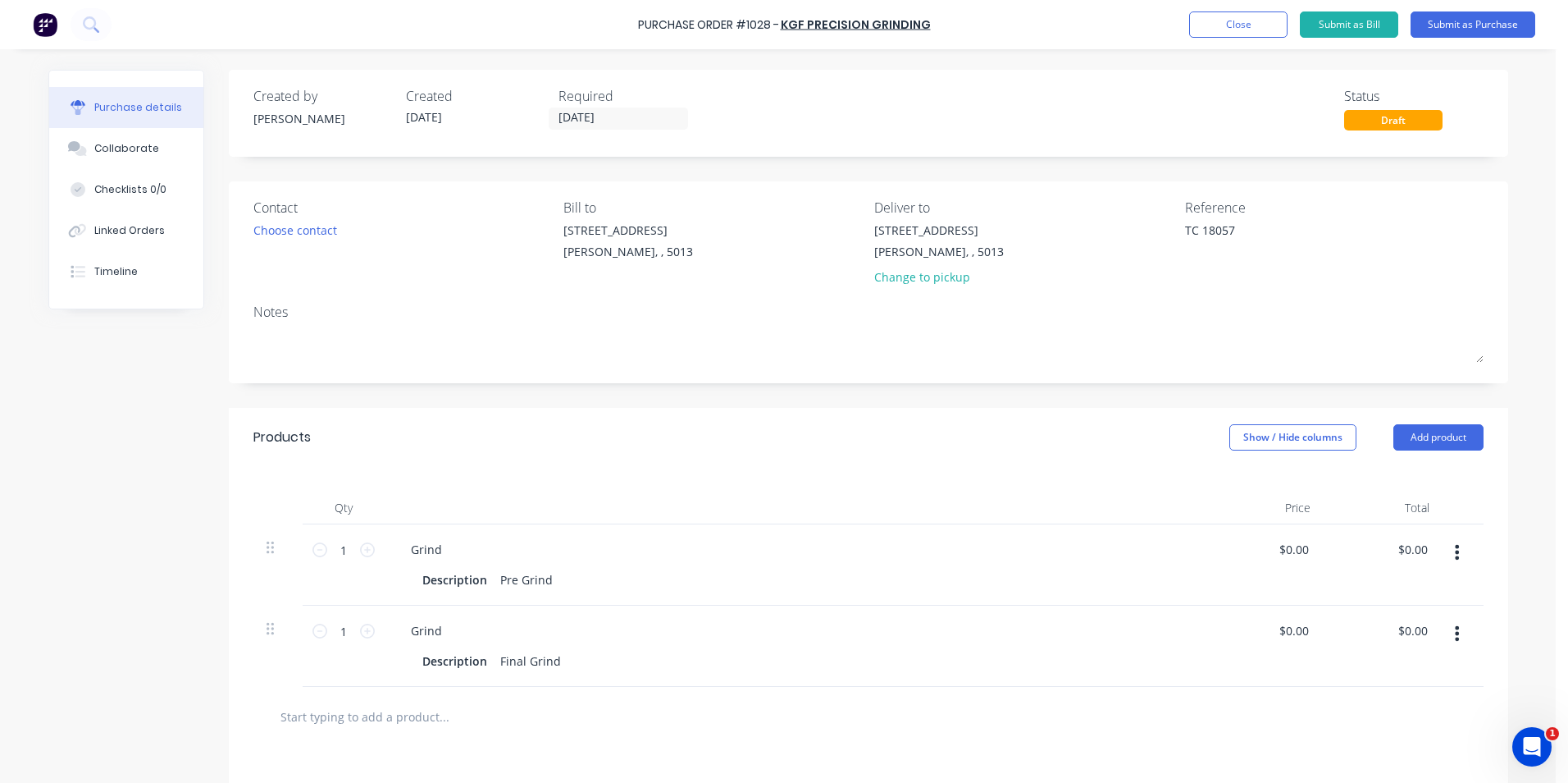
type textarea "x"
type textarea "Simba Rod 105mm"
type textarea "x"
type textarea "Simba Rod 105mm"
click at [1461, 20] on button "Submit as Purchase" at bounding box center [1473, 25] width 125 height 27
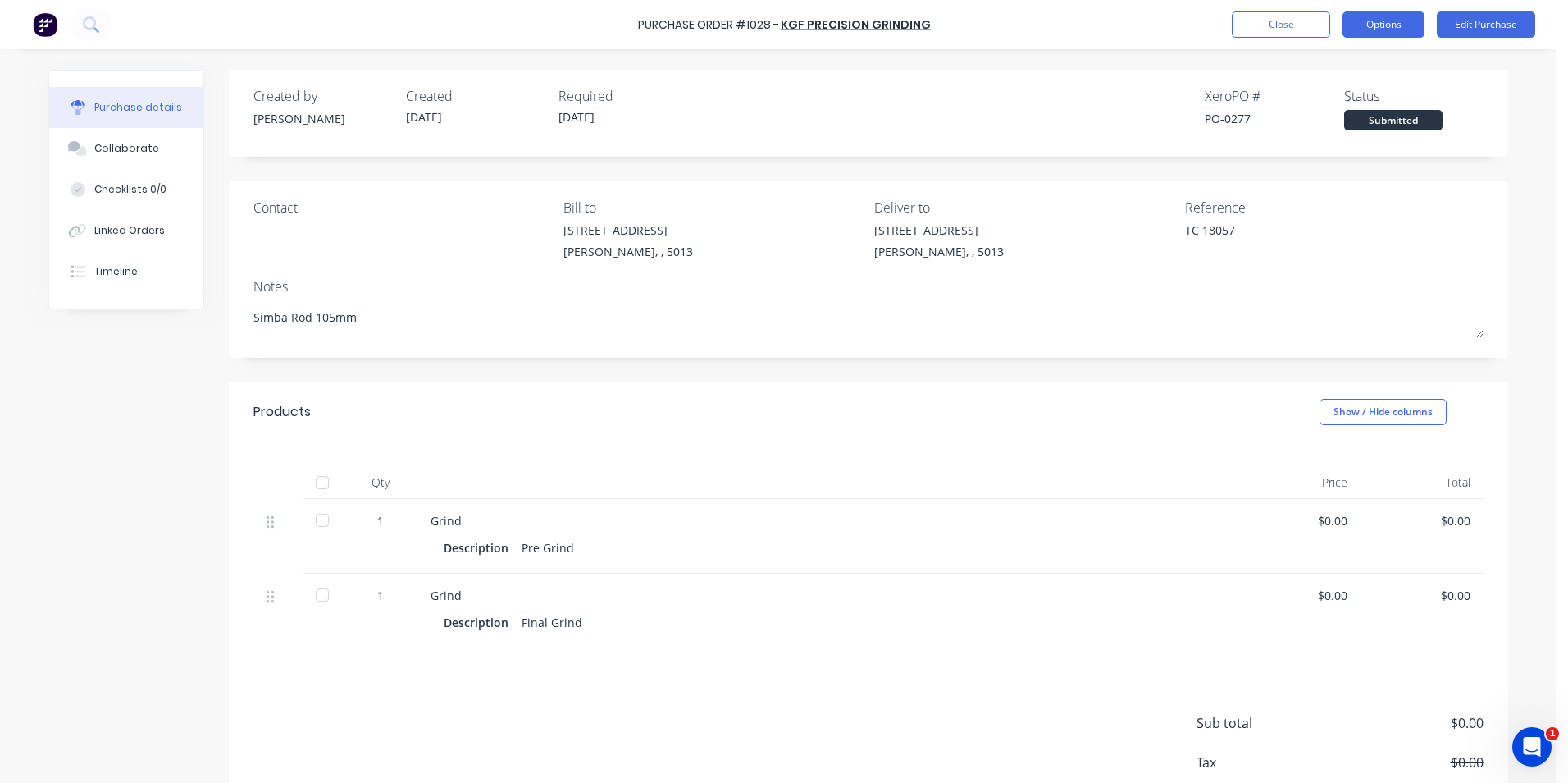
click at [1386, 27] on button "Options" at bounding box center [1383, 25] width 82 height 27
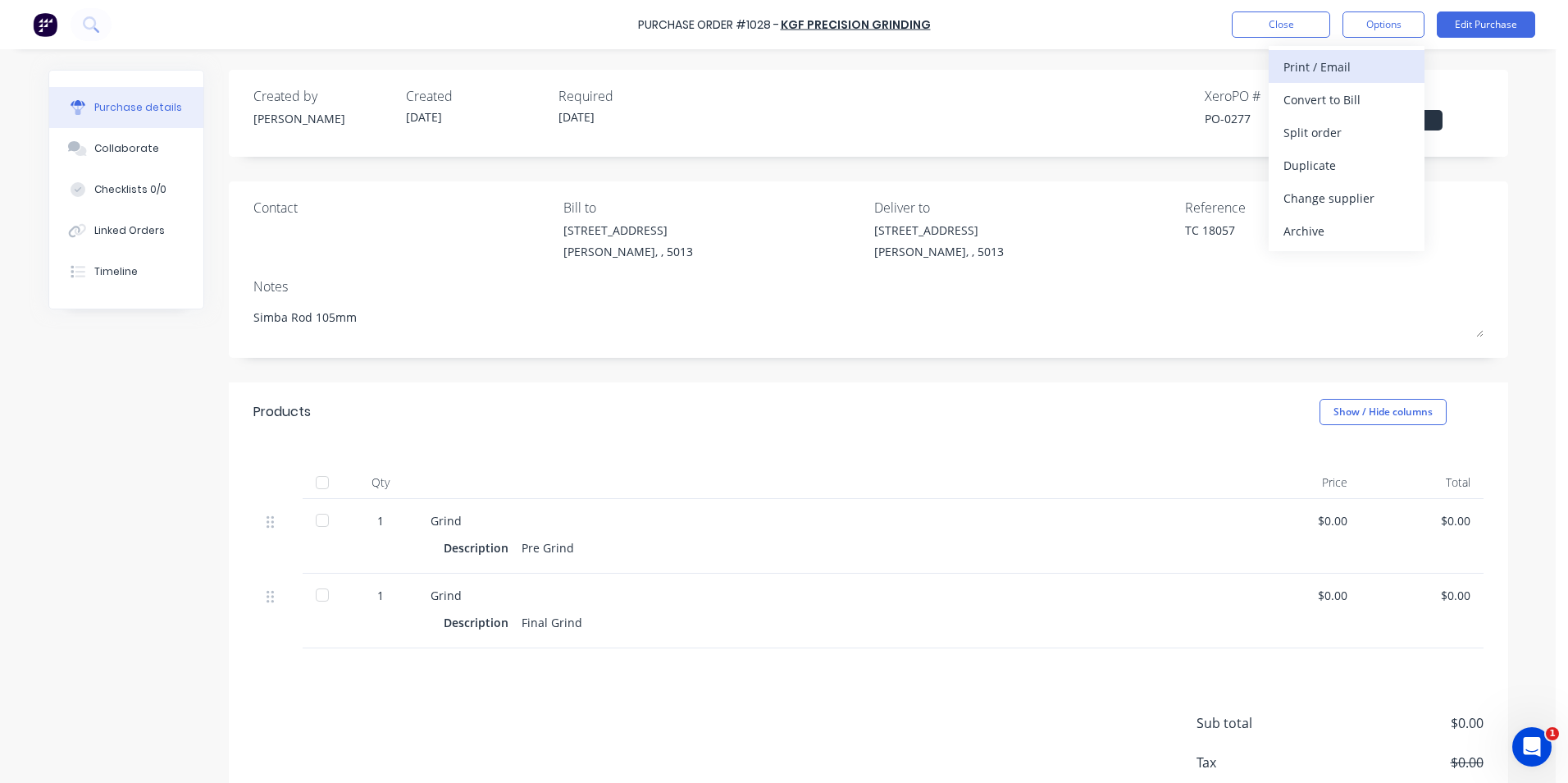
click at [1310, 69] on div "Print / Email" at bounding box center [1346, 67] width 127 height 24
click at [1339, 126] on div "Without pricing" at bounding box center [1346, 132] width 127 height 24
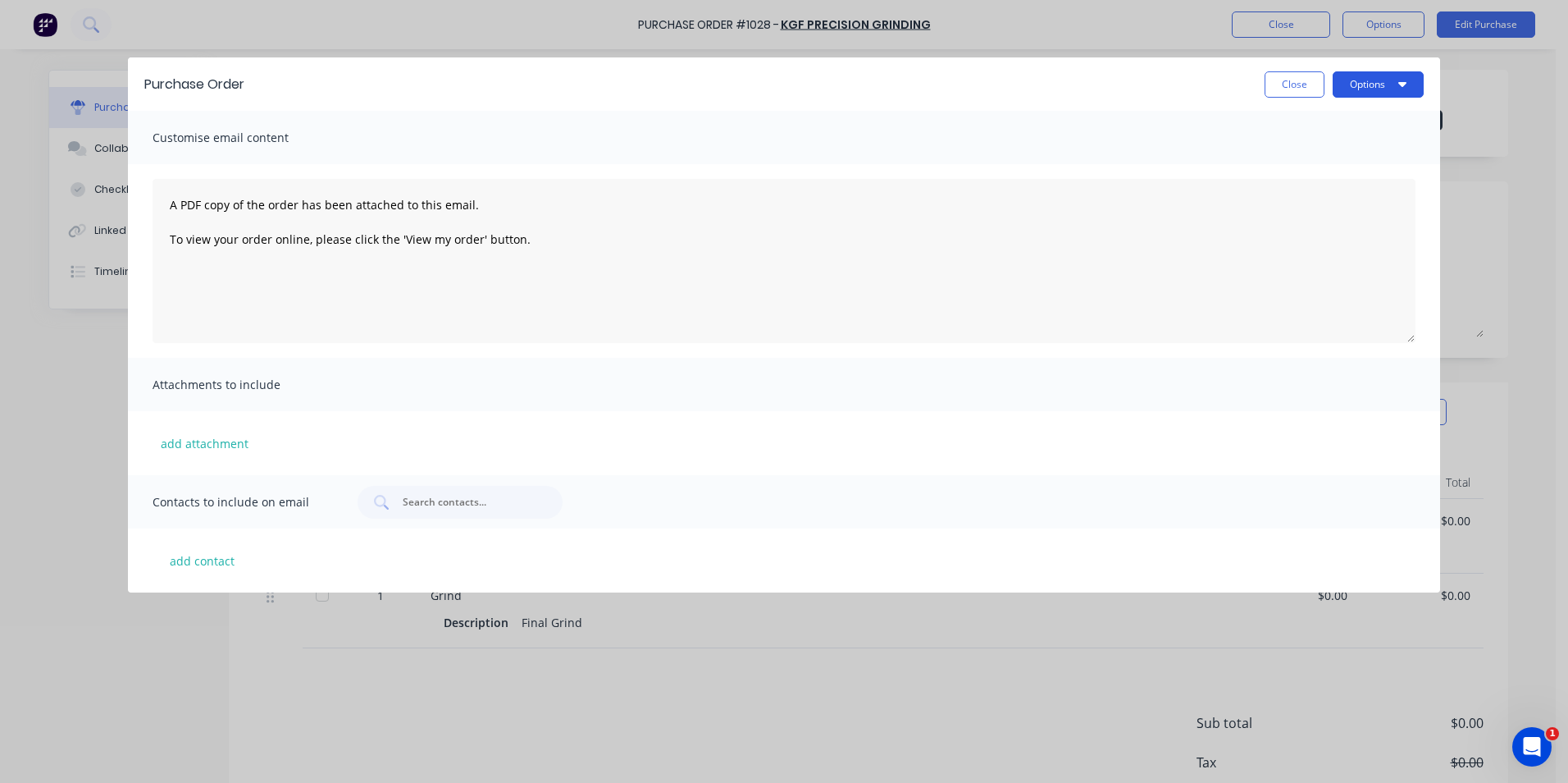
click at [1385, 92] on button "Options" at bounding box center [1378, 85] width 91 height 27
click at [1305, 129] on div "Print" at bounding box center [1346, 126] width 127 height 24
click at [1287, 78] on button "Close" at bounding box center [1295, 85] width 60 height 27
type textarea "x"
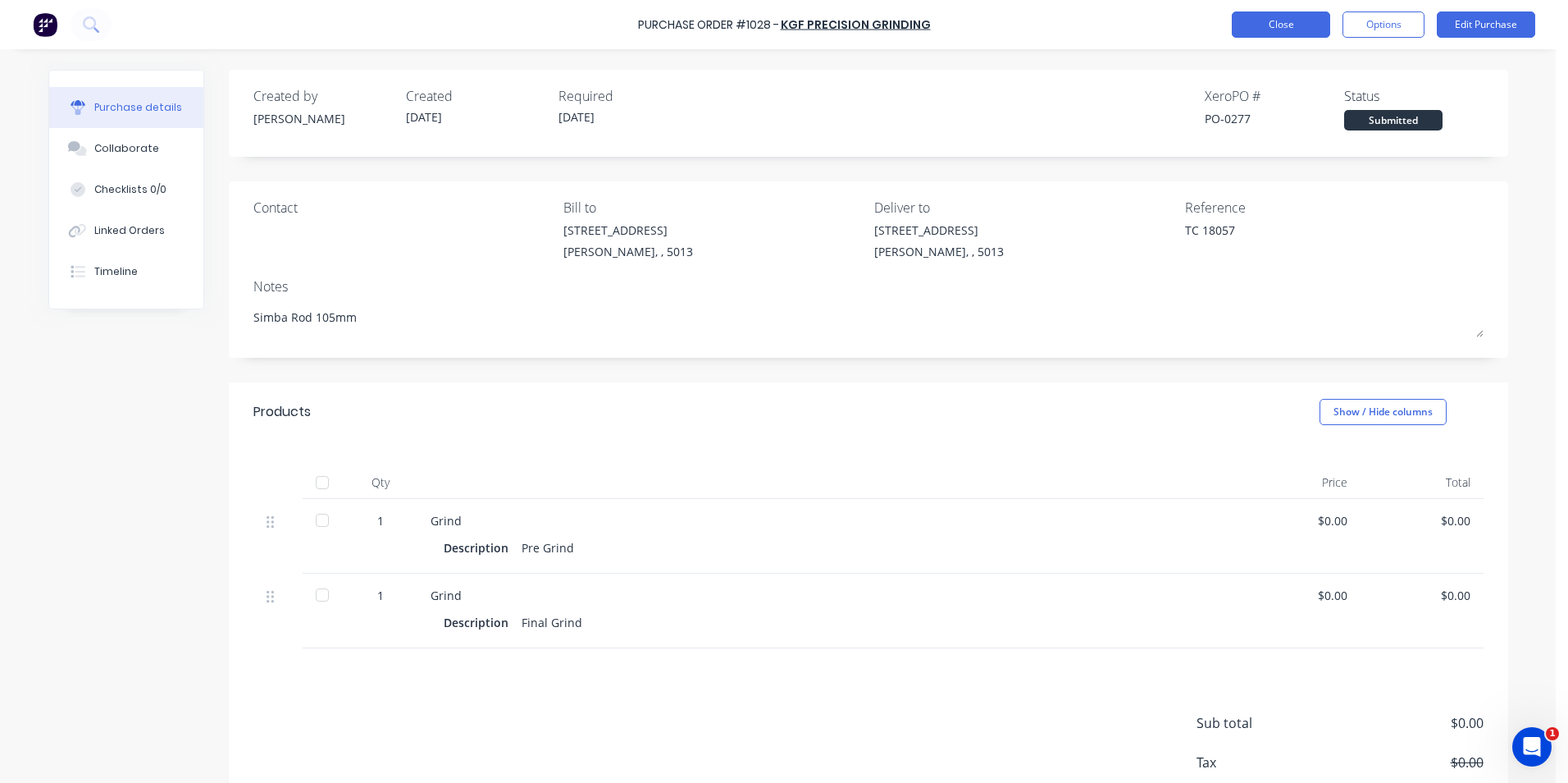
click at [1272, 18] on button "Close" at bounding box center [1281, 25] width 98 height 27
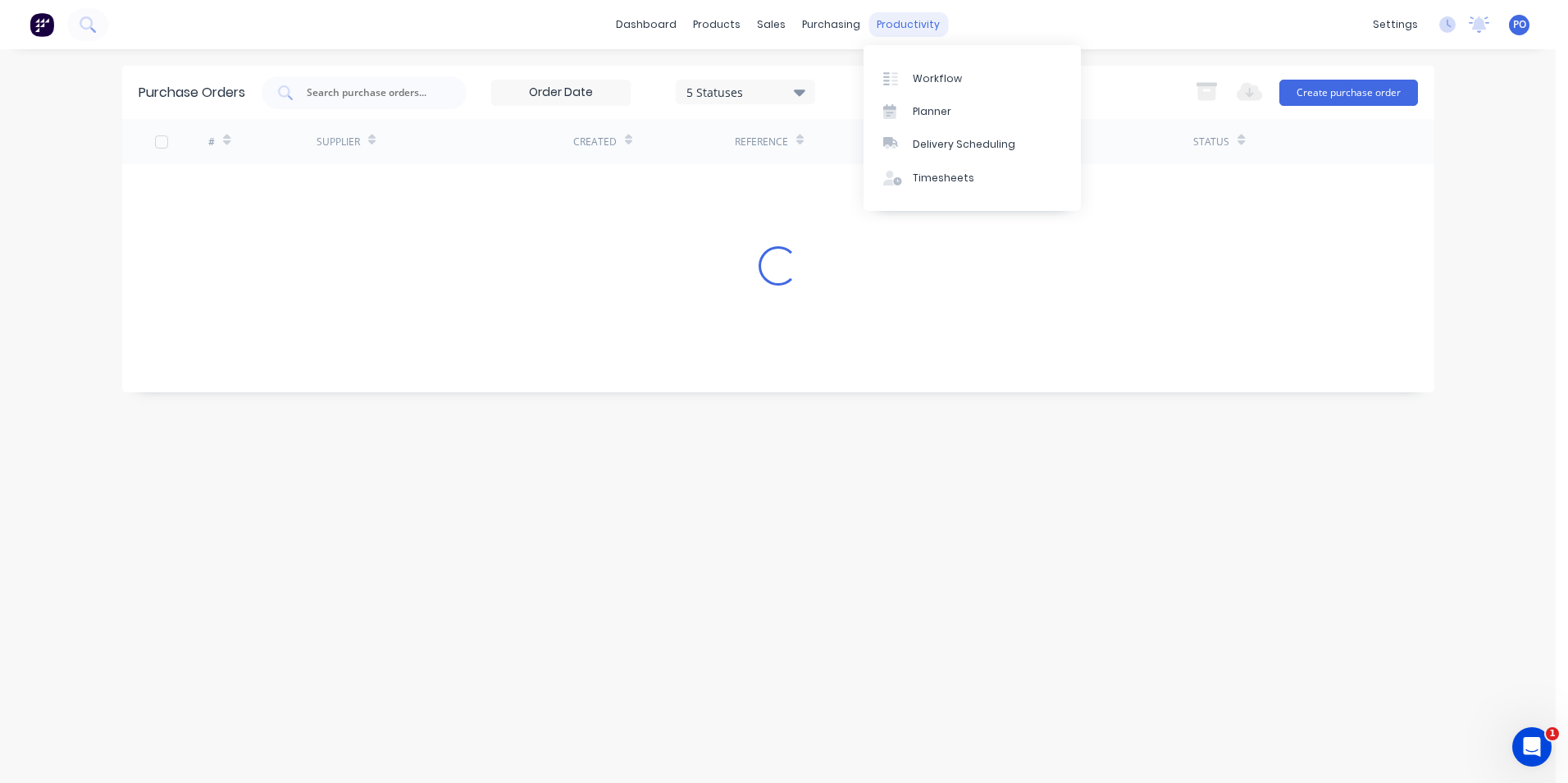
click at [917, 22] on div "productivity" at bounding box center [908, 25] width 80 height 25
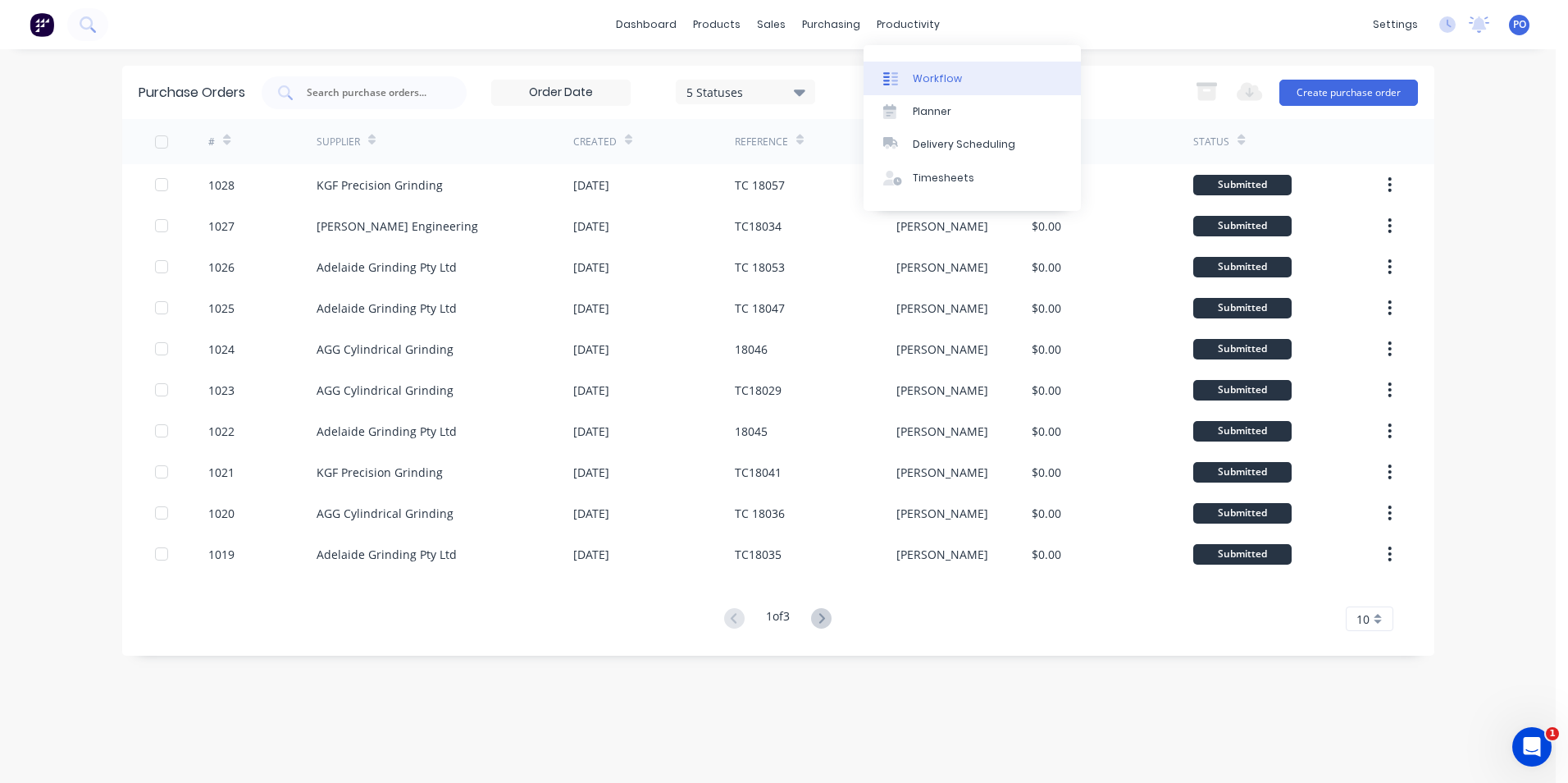
click at [920, 74] on div "Workflow" at bounding box center [937, 79] width 49 height 15
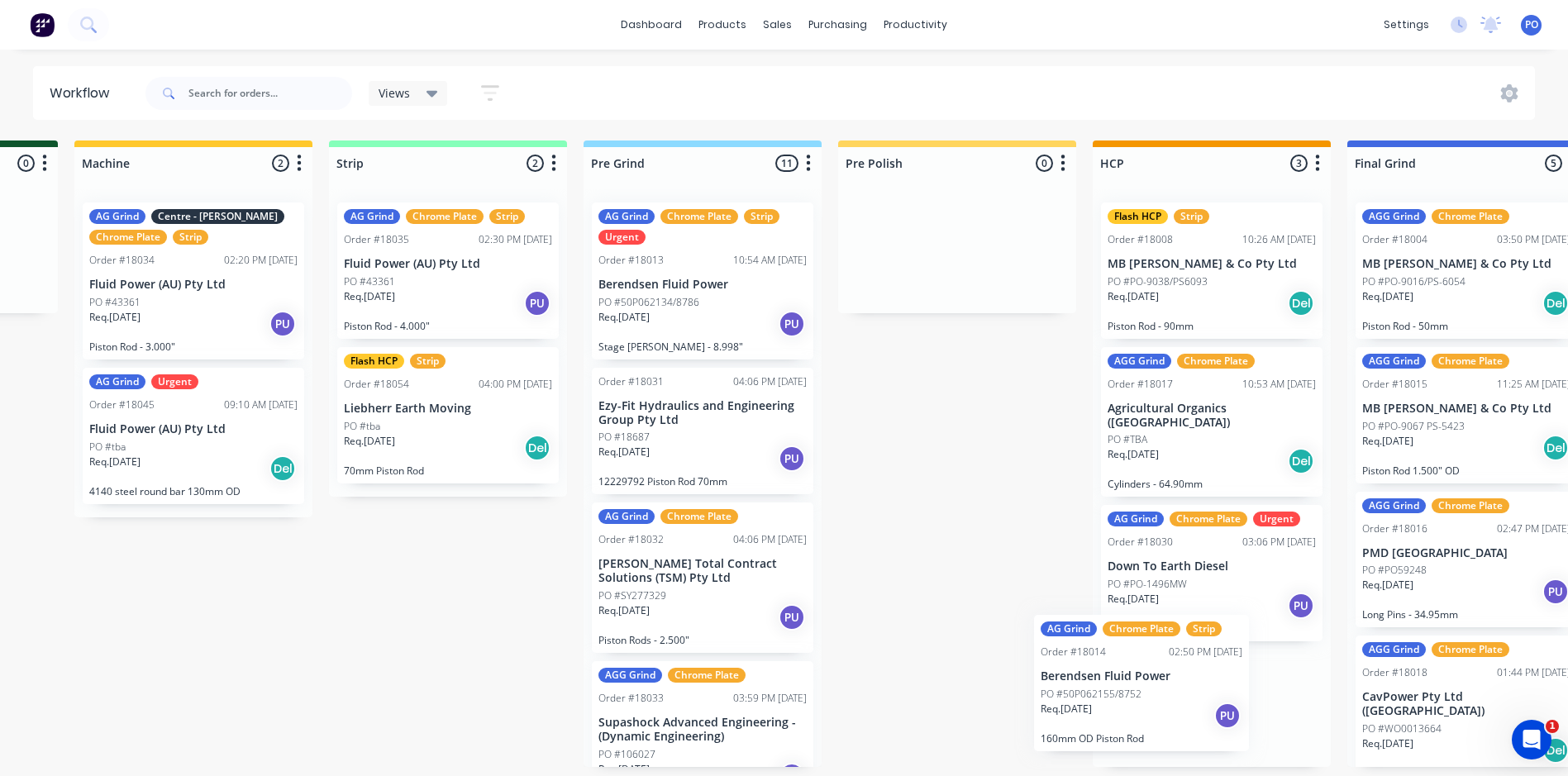
scroll to position [14, 0]
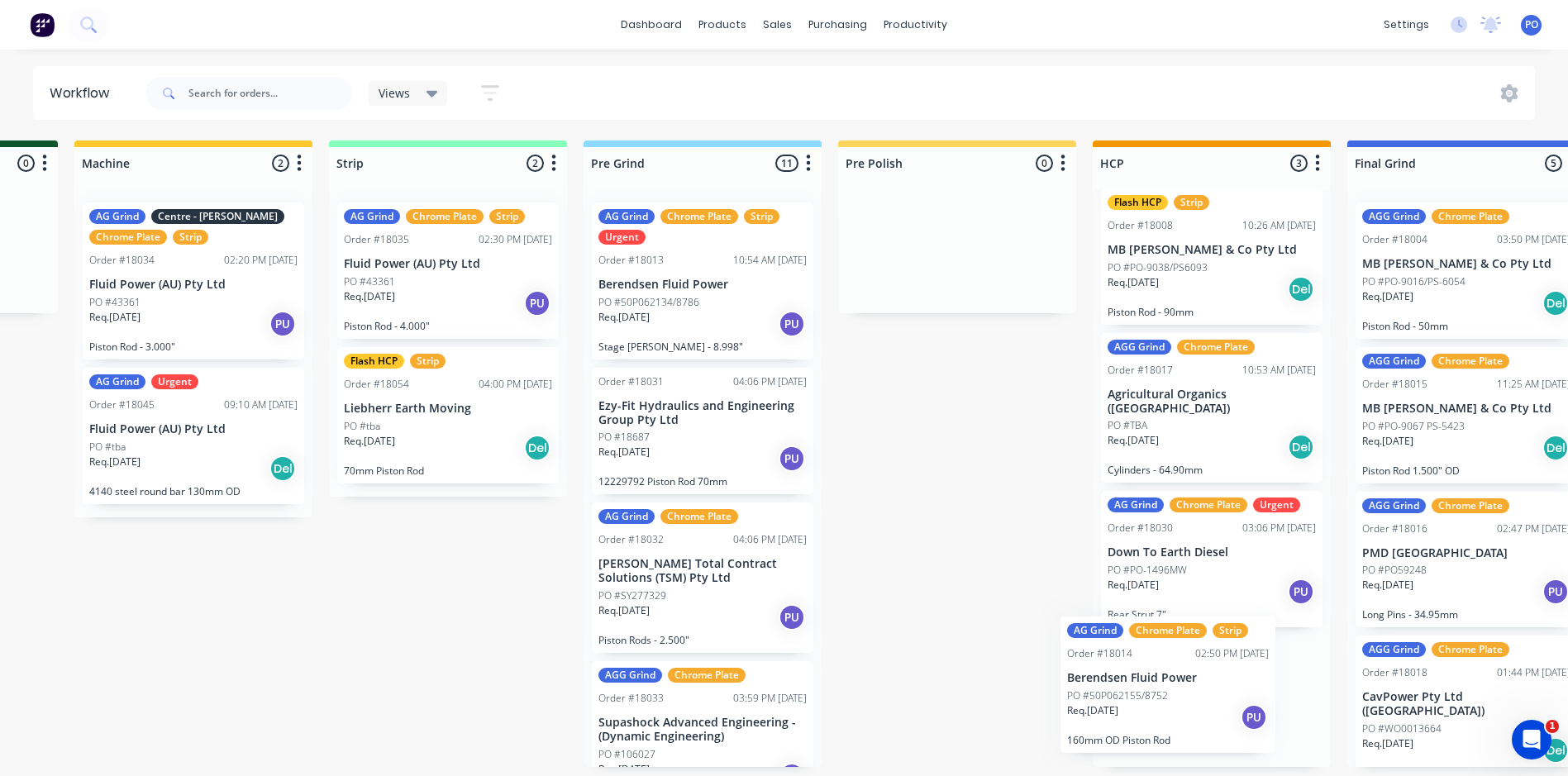
drag, startPoint x: 753, startPoint y: 440, endPoint x: 1159, endPoint y: 695, distance: 479.4
click at [1159, 695] on div "Submitted 1 Status colour #273444 hex #273444 Save Cancel Summaries Total order…" at bounding box center [1120, 453] width 3716 height 627
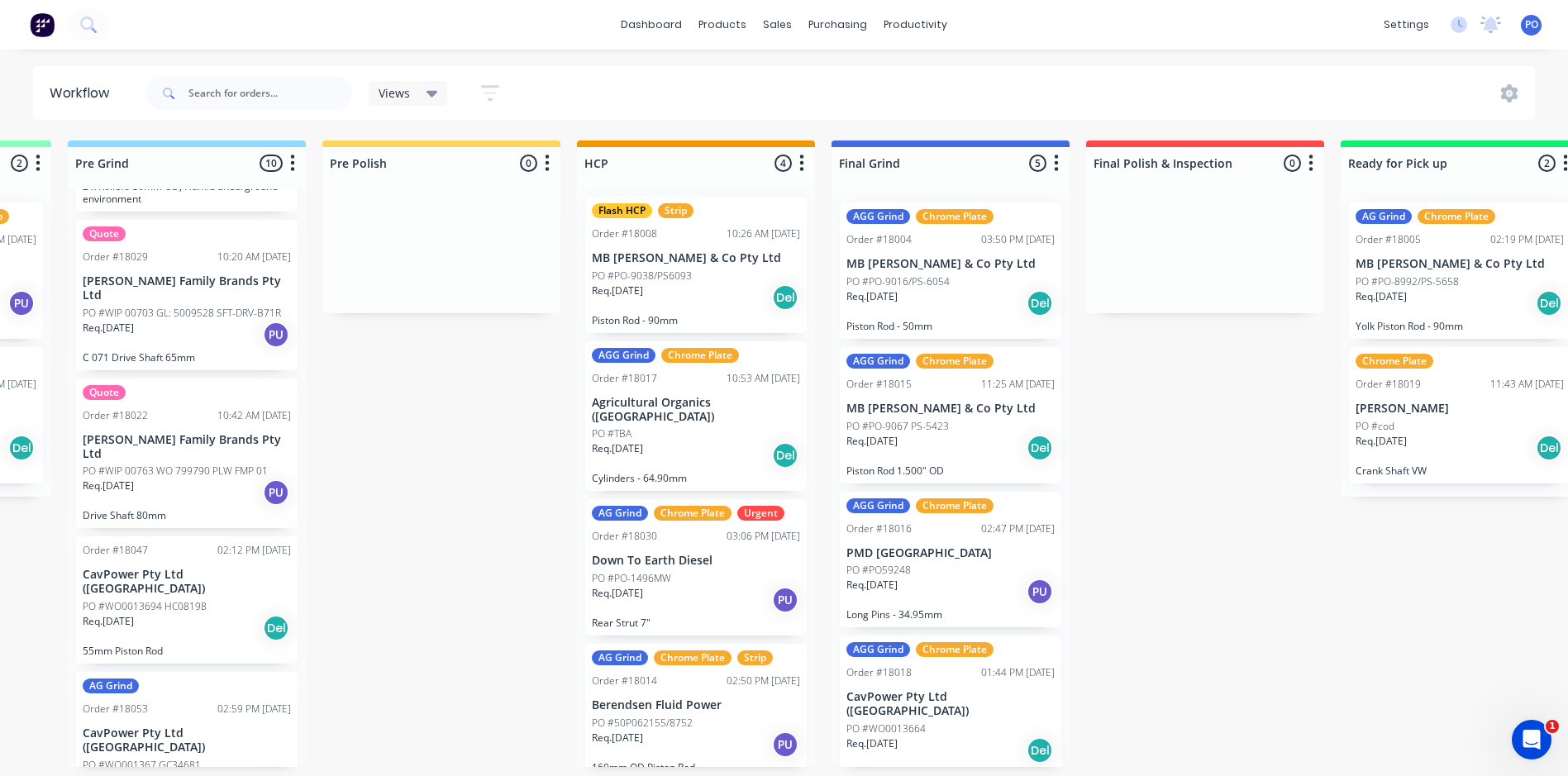
scroll to position [0, 1325]
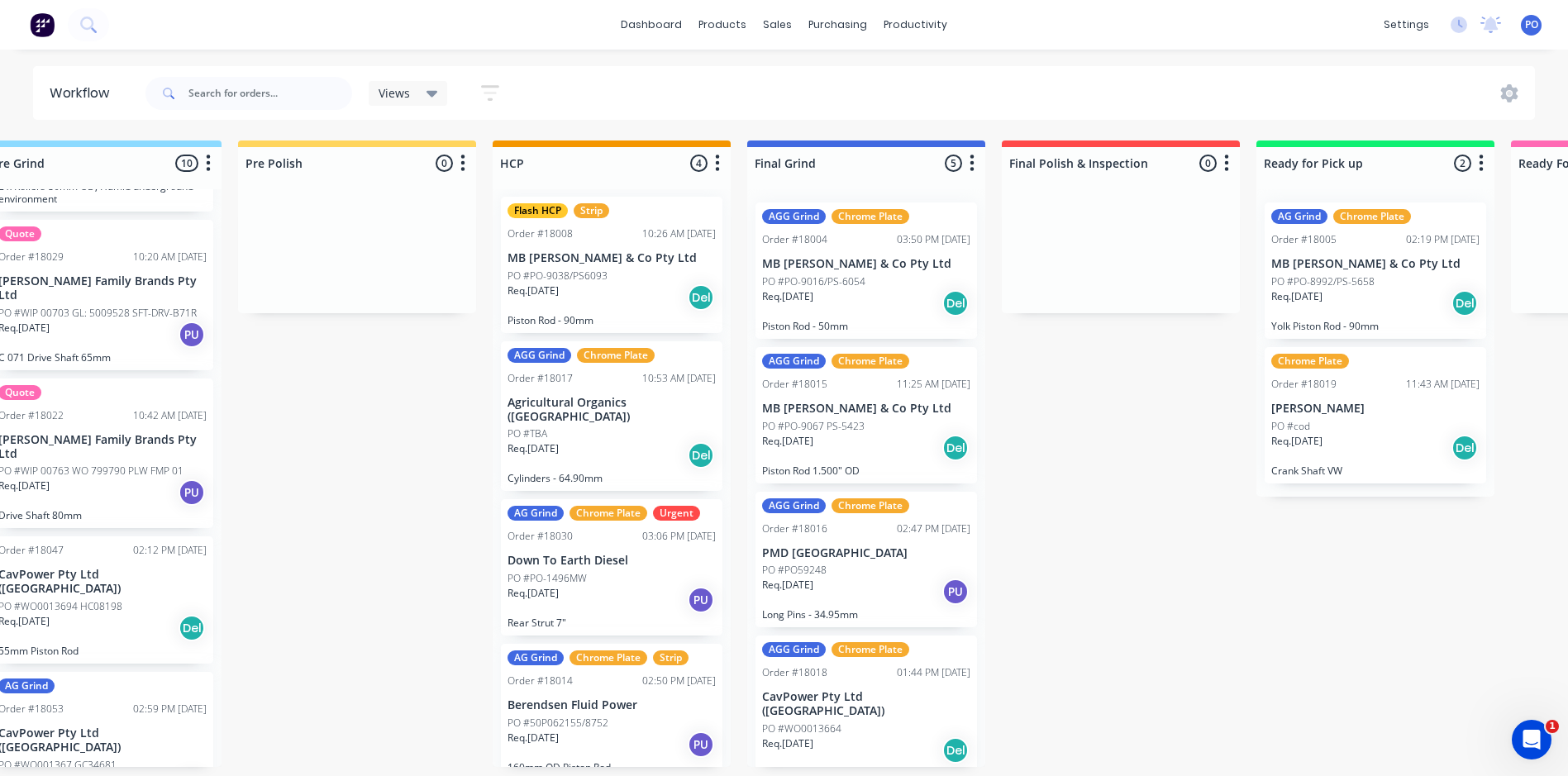
click at [902, 293] on div "Req. 26/08/25 Del" at bounding box center [866, 303] width 208 height 28
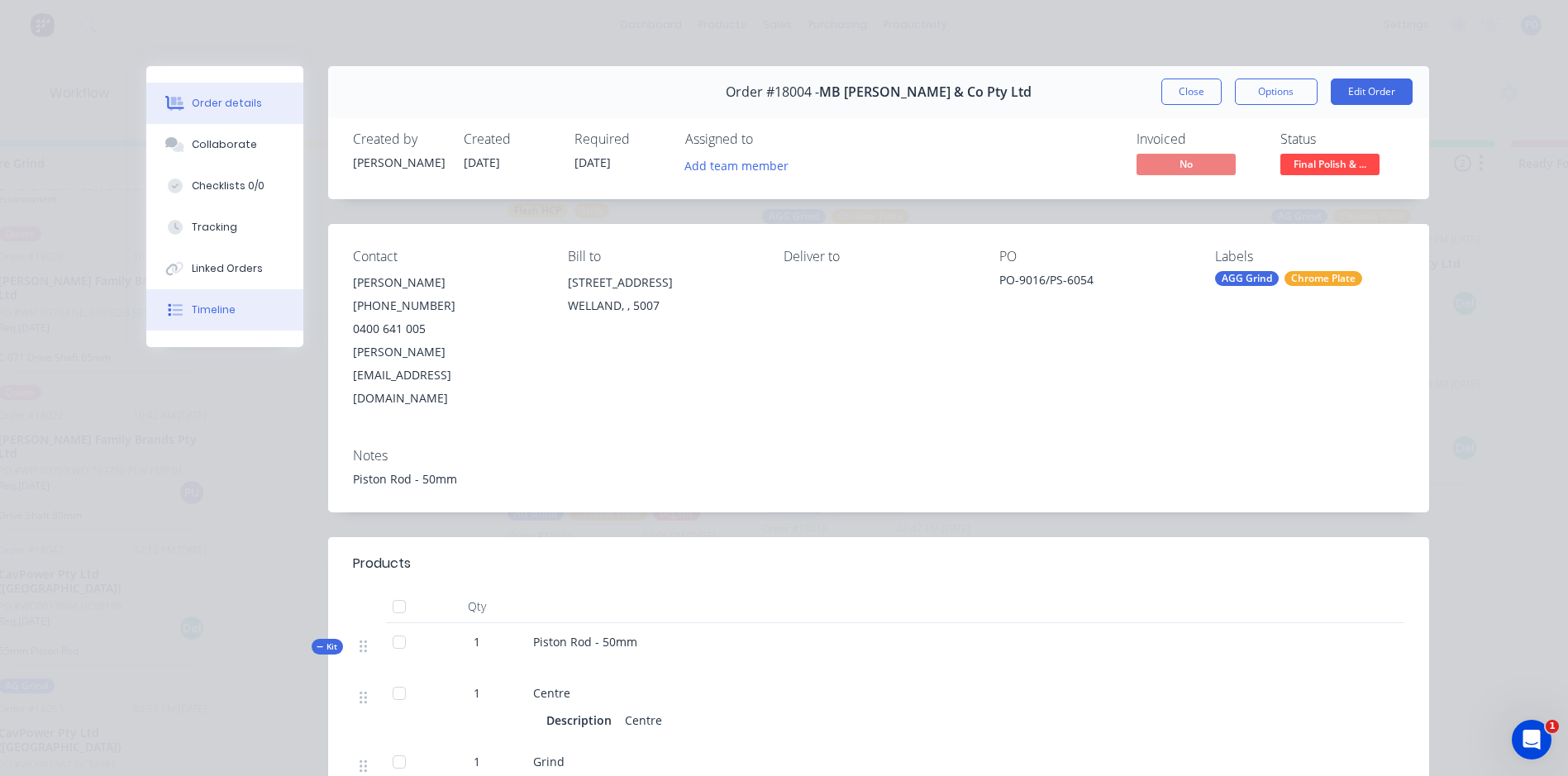
click at [214, 299] on button "Timeline" at bounding box center [224, 310] width 157 height 41
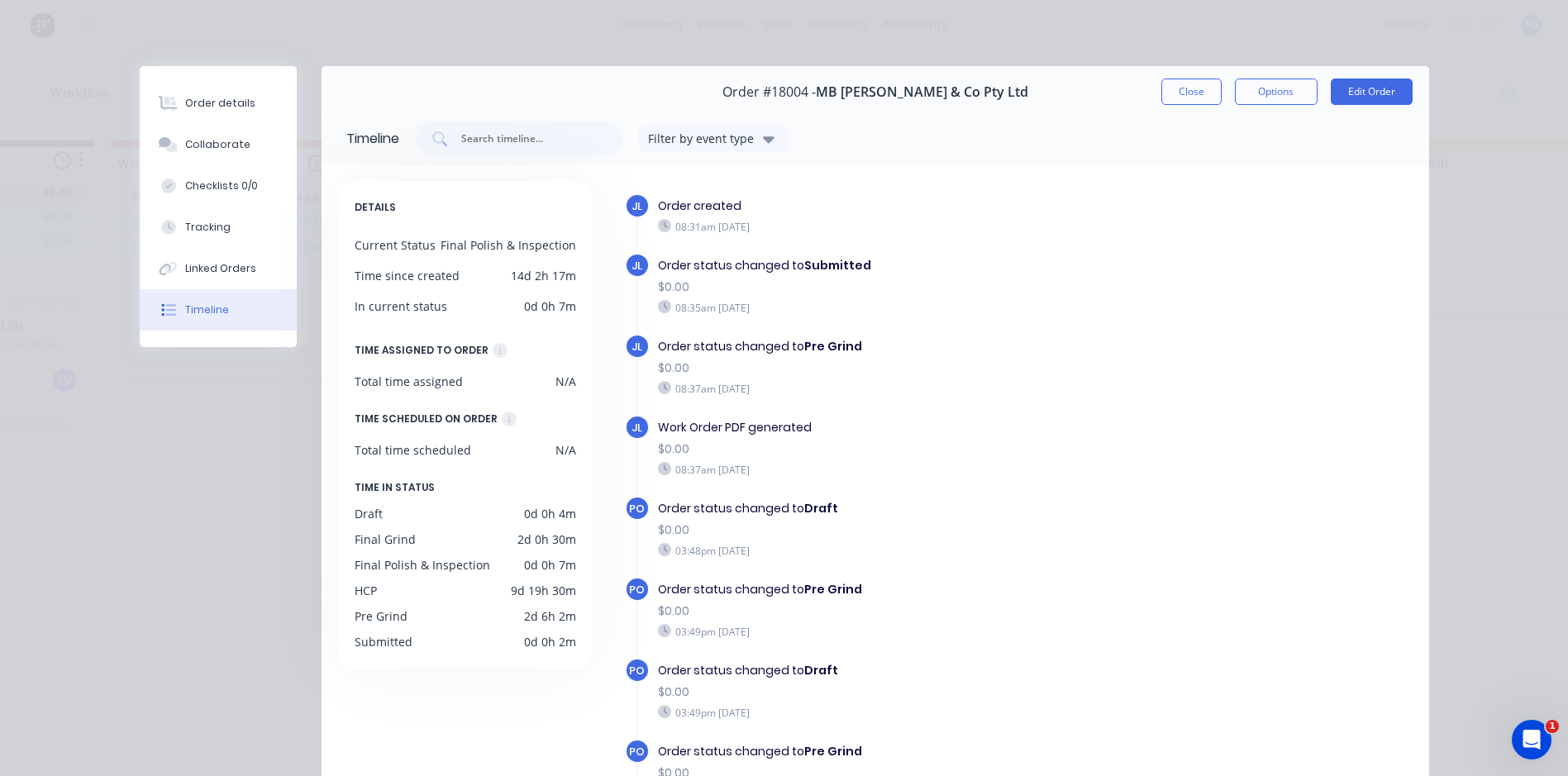
scroll to position [0, 0]
click at [1190, 92] on button "Close" at bounding box center [1192, 92] width 60 height 27
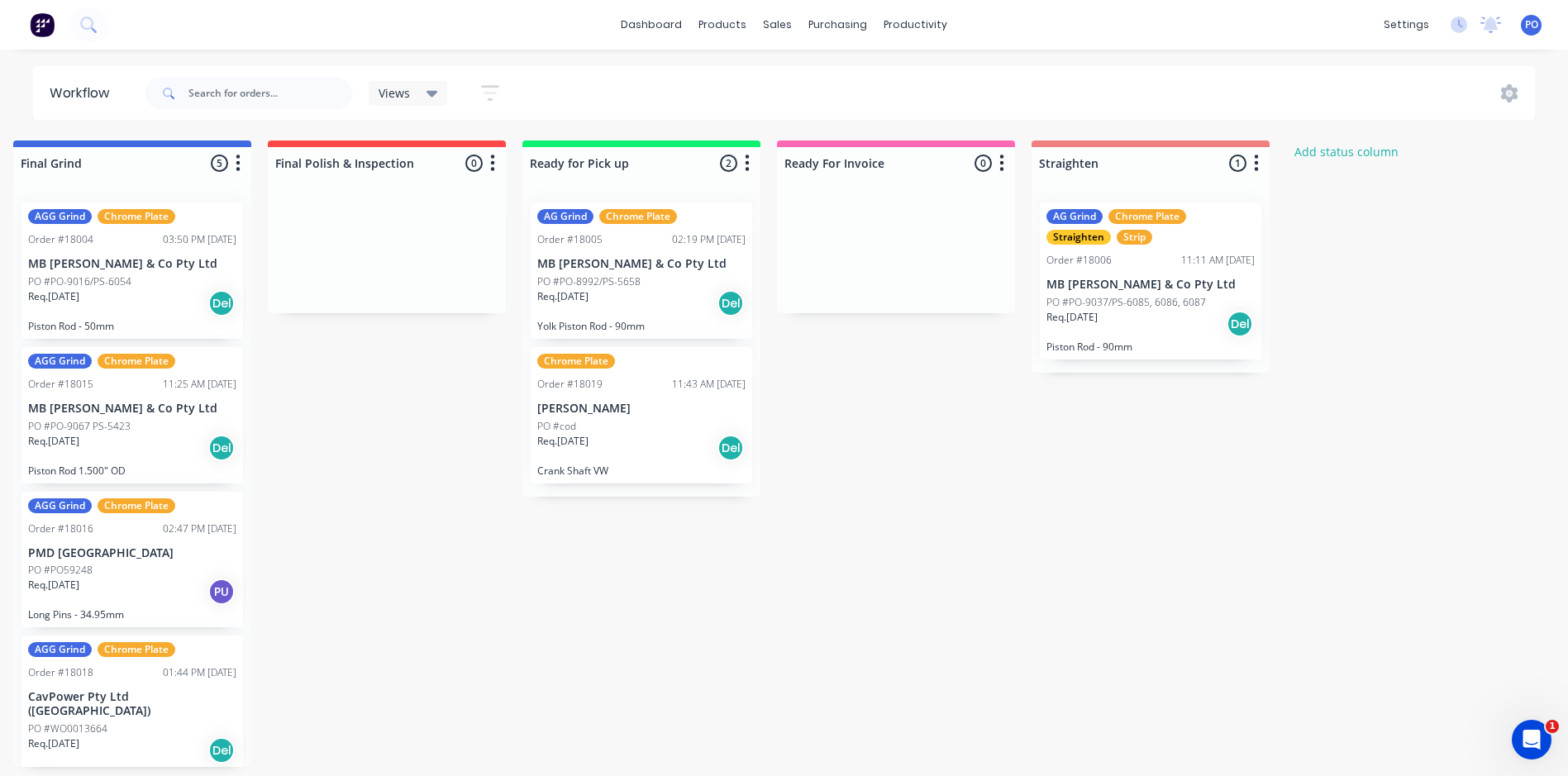
scroll to position [0, 2062]
click at [618, 269] on p "MB [PERSON_NAME] & Co Pty Ltd" at bounding box center [639, 263] width 208 height 14
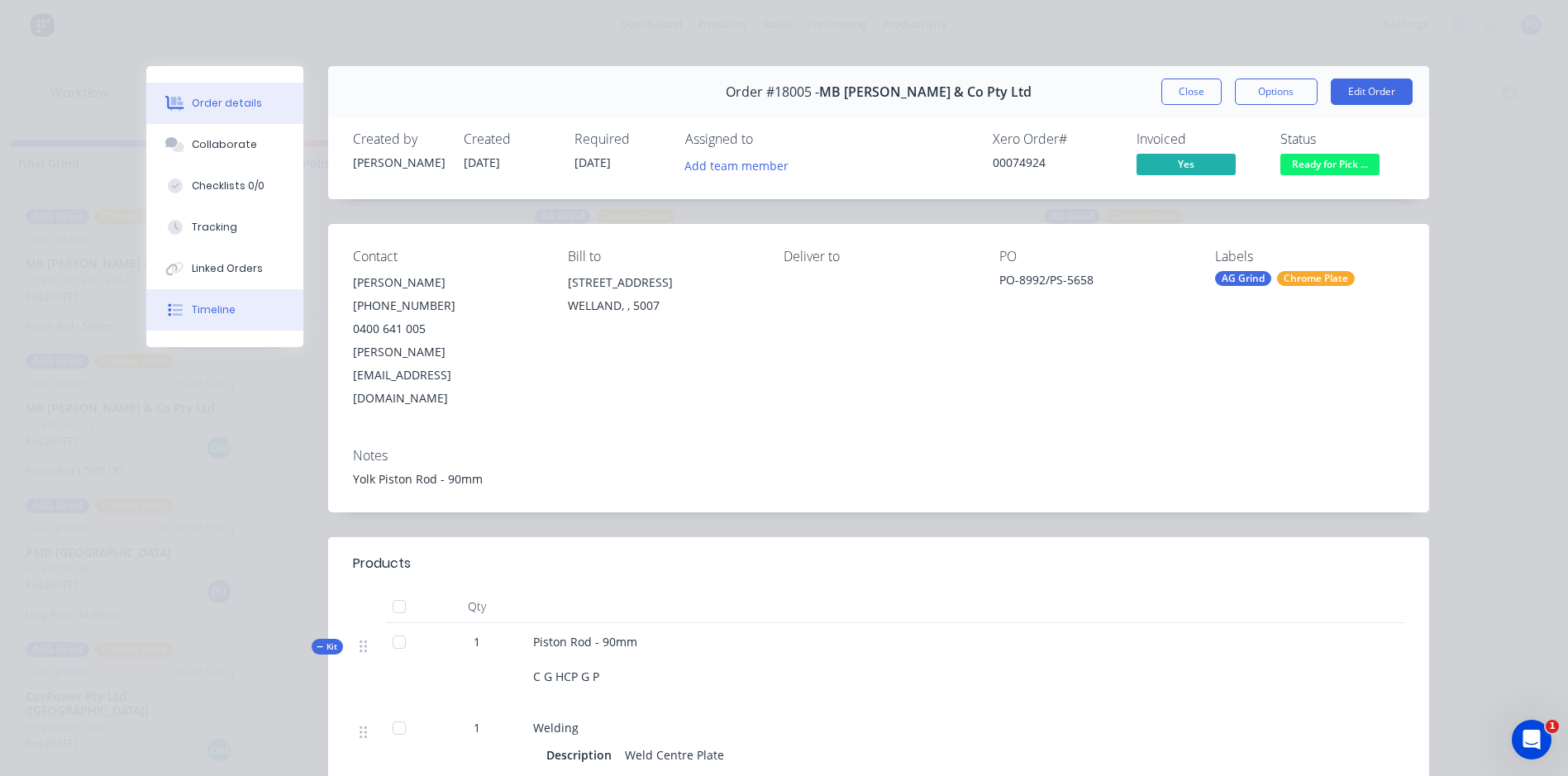
click at [180, 310] on div at bounding box center [175, 310] width 25 height 15
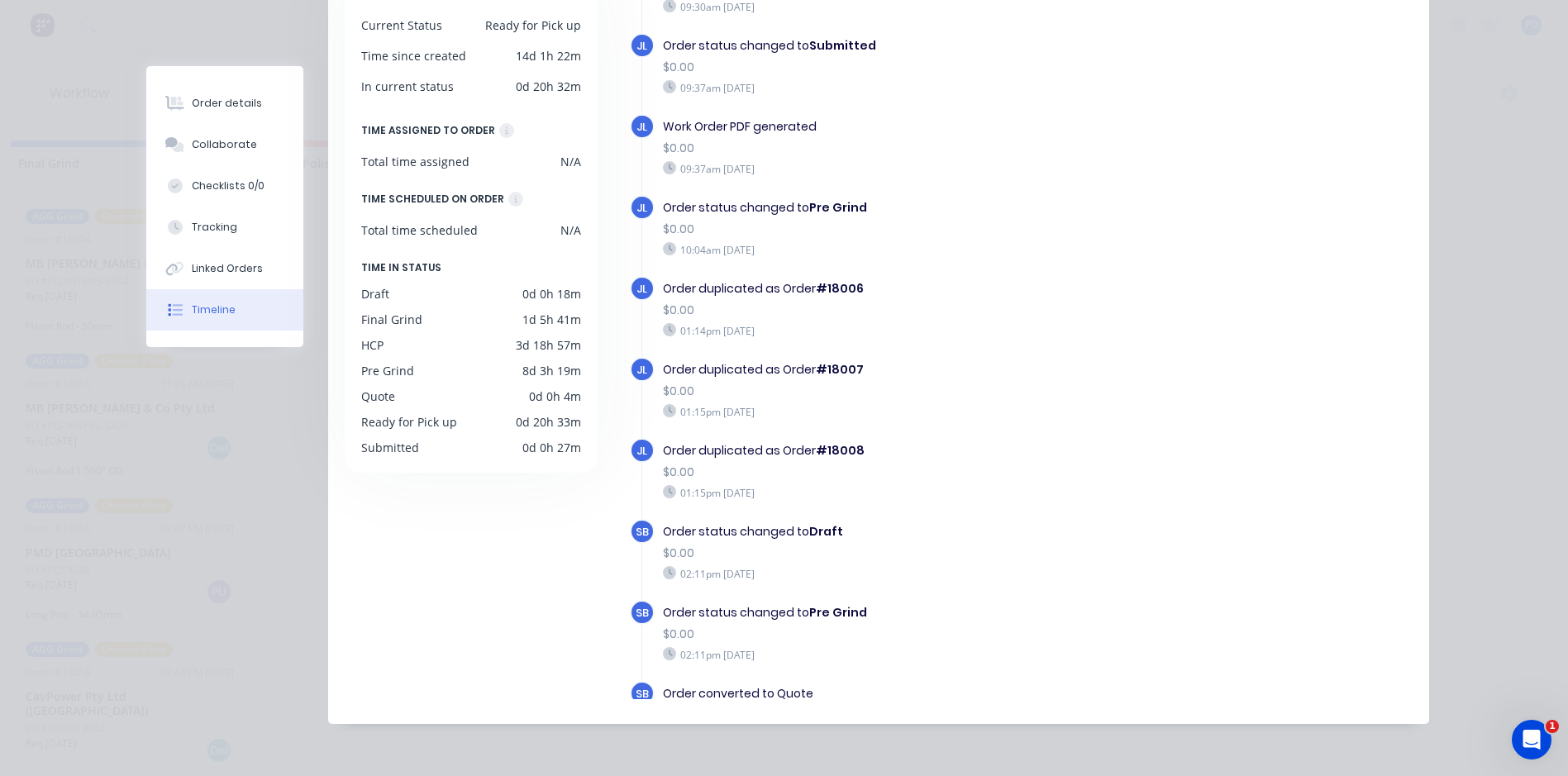
scroll to position [0, 0]
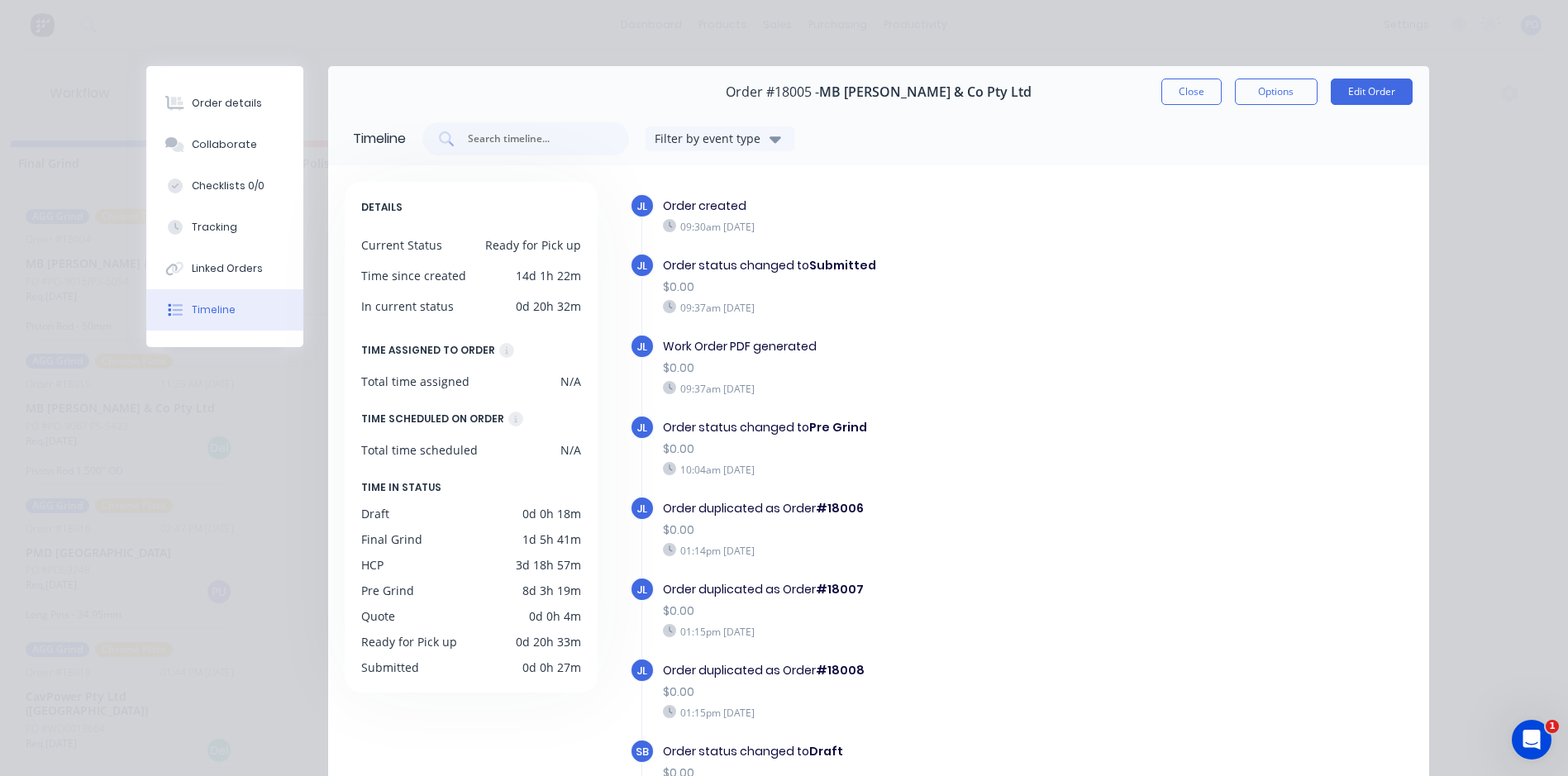
click at [192, 308] on div "Timeline" at bounding box center [214, 310] width 44 height 15
click at [1194, 93] on button "Close" at bounding box center [1192, 92] width 60 height 27
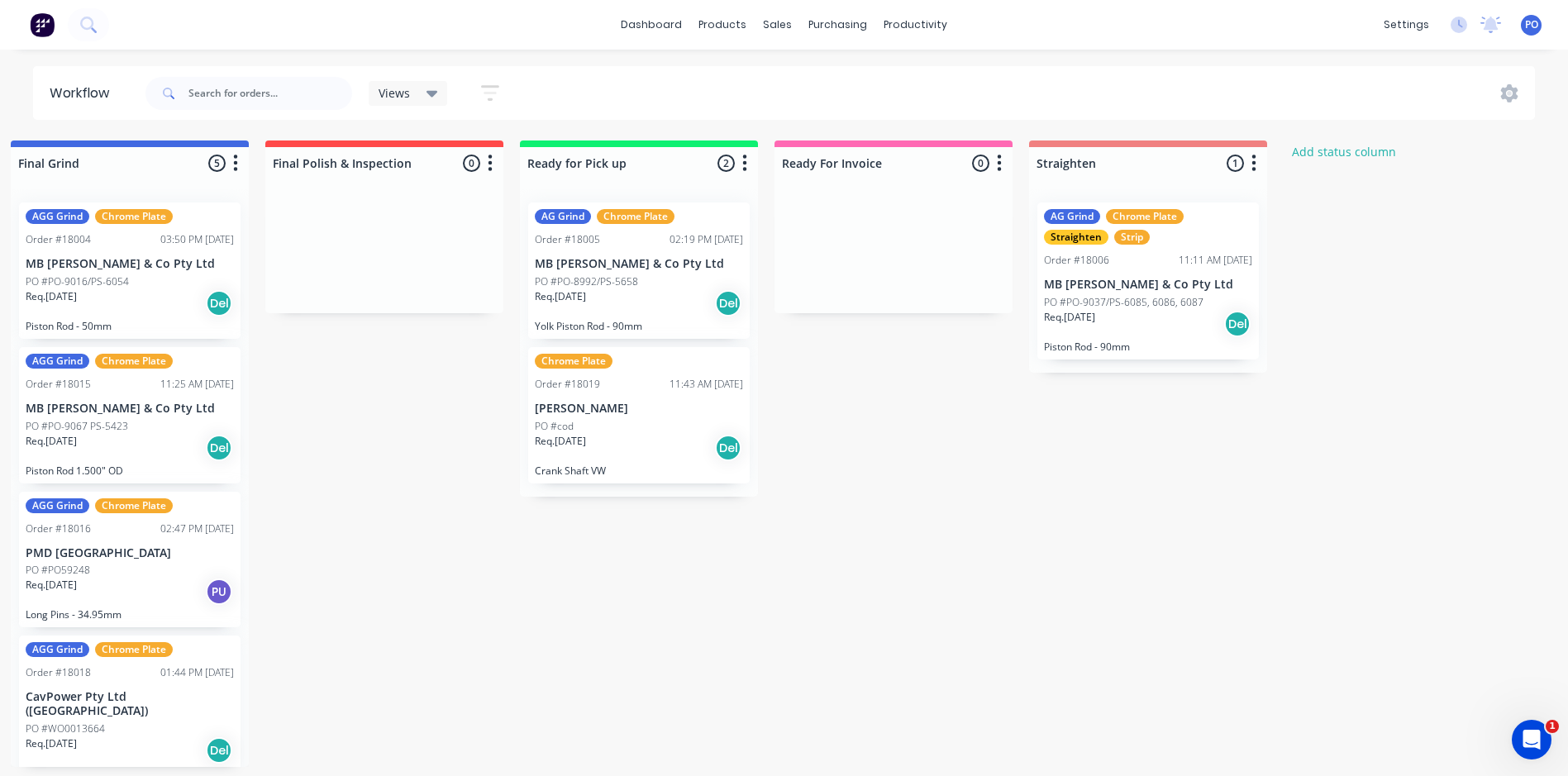
click at [661, 287] on div "PO #PO-8992/PS-5658" at bounding box center [639, 282] width 208 height 15
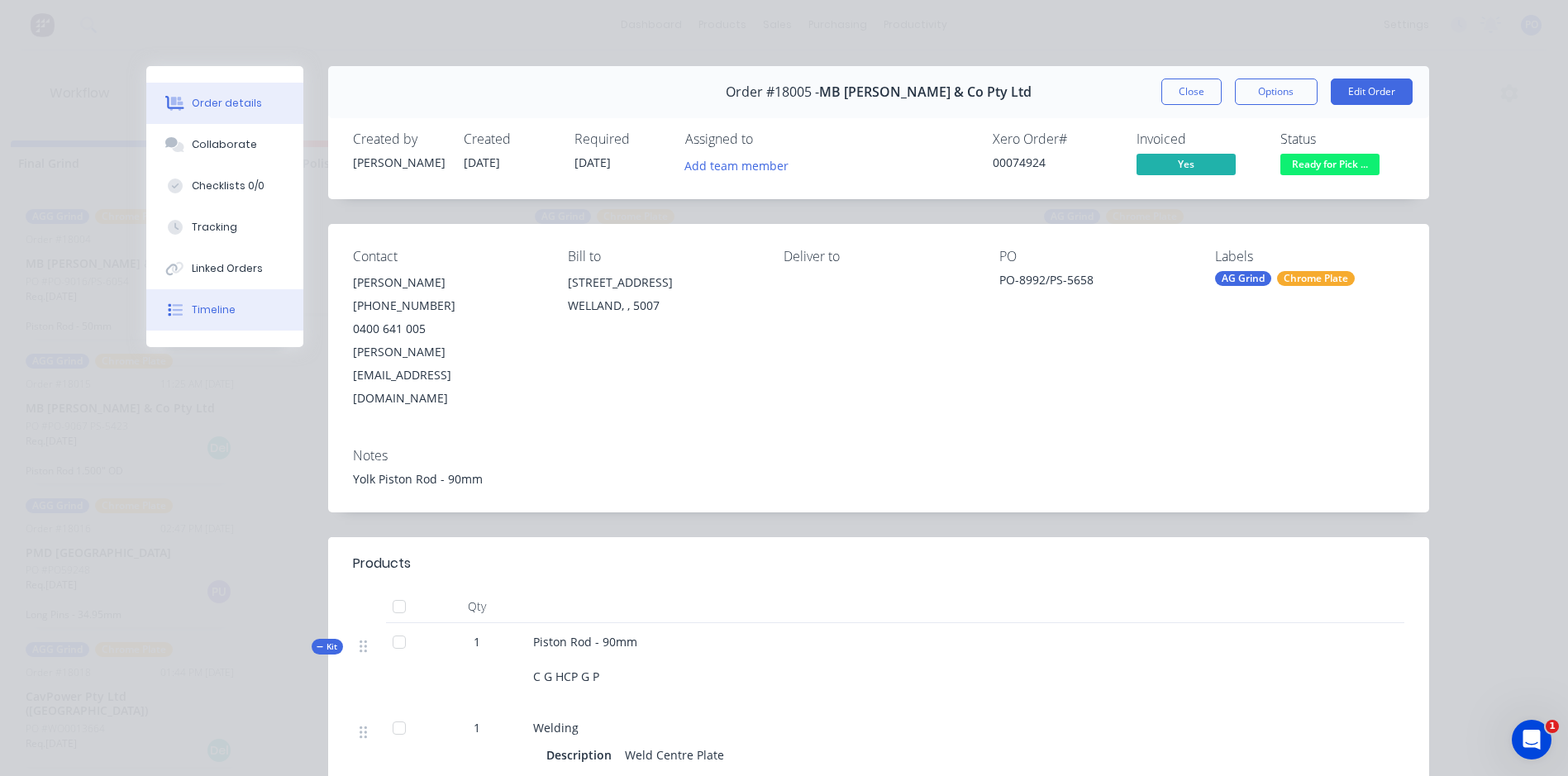
click at [213, 309] on div "Timeline" at bounding box center [214, 310] width 44 height 15
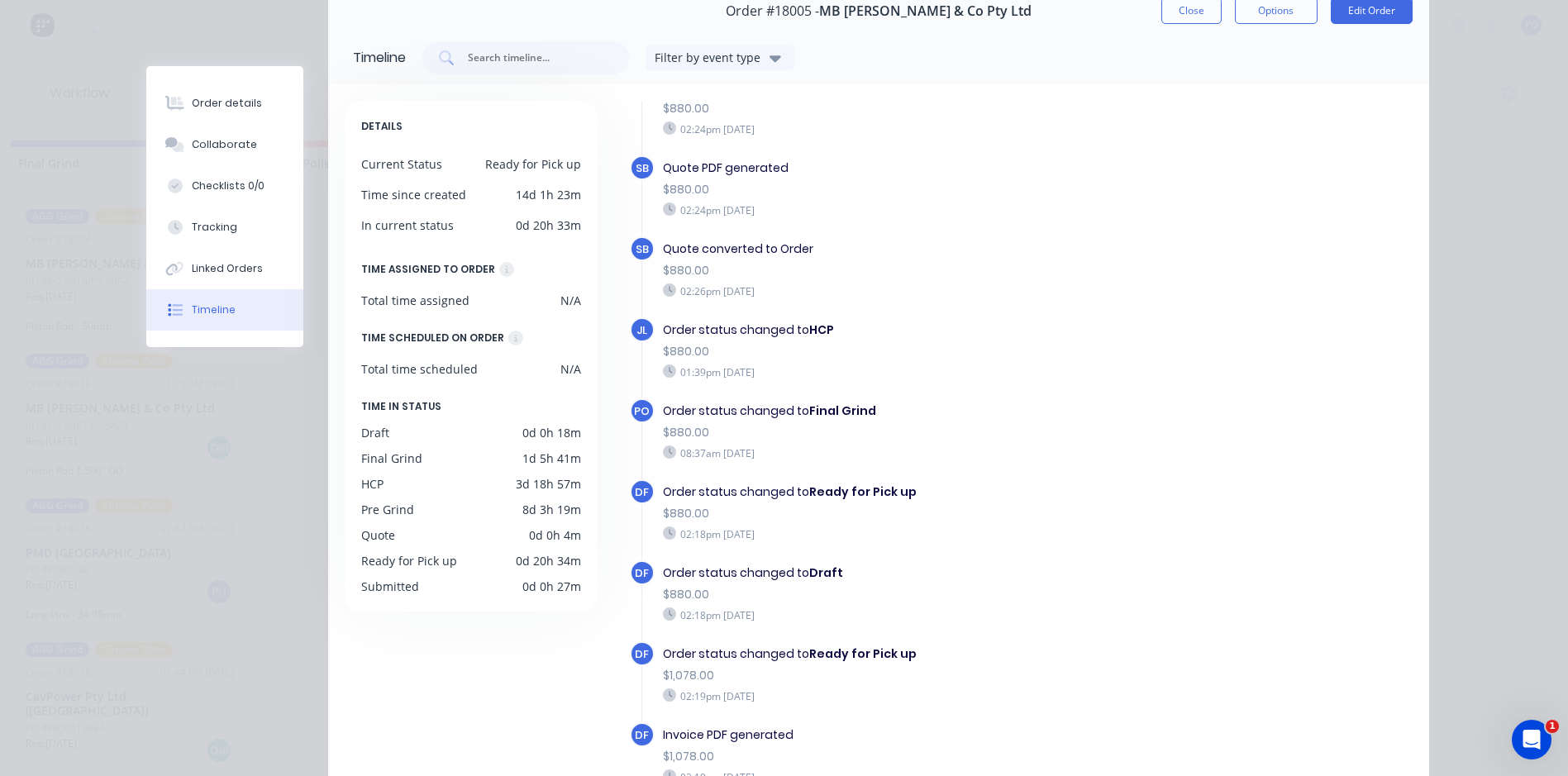
scroll to position [232, 0]
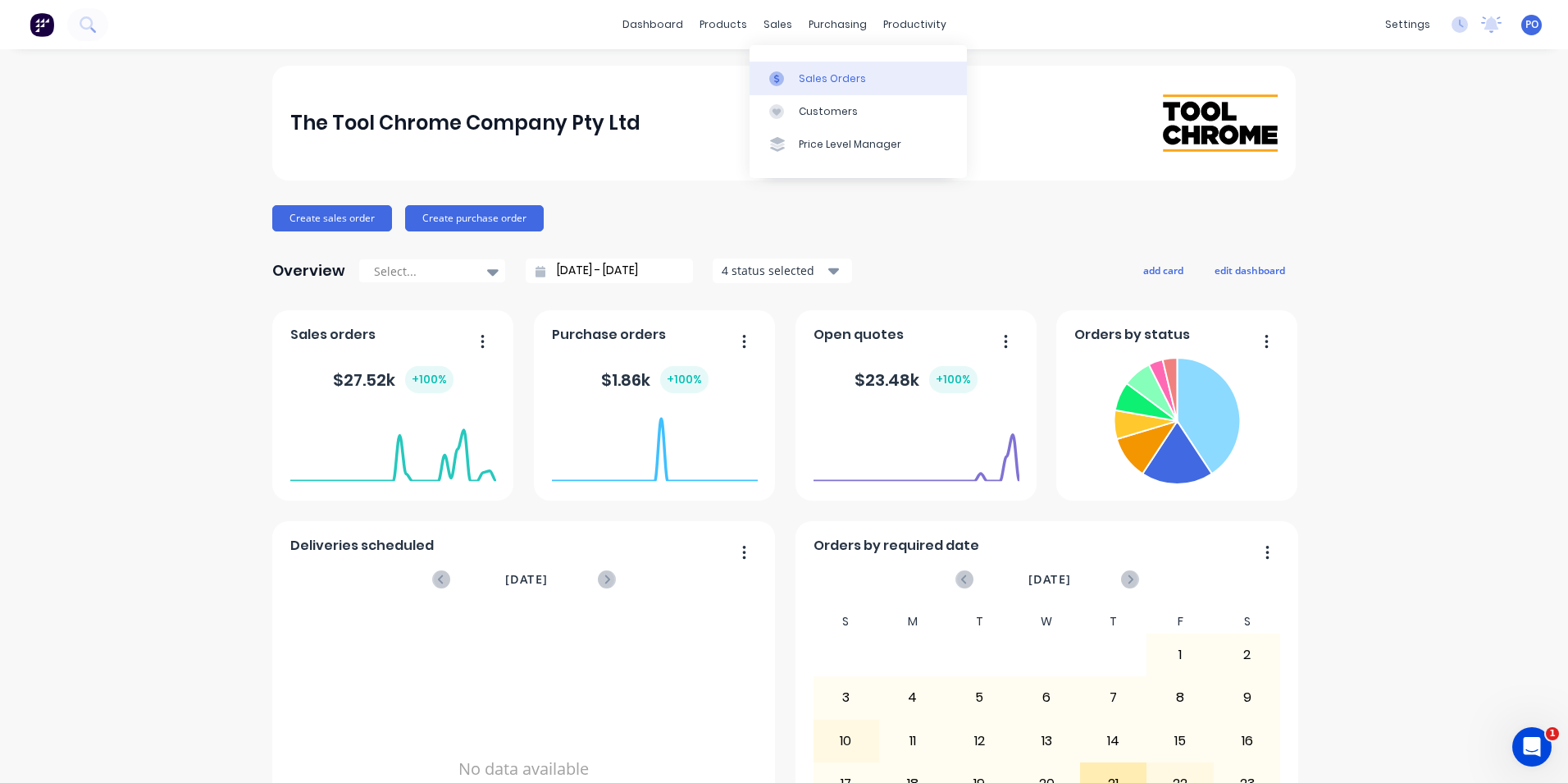
click at [801, 75] on div "Sales Orders" at bounding box center [832, 79] width 67 height 15
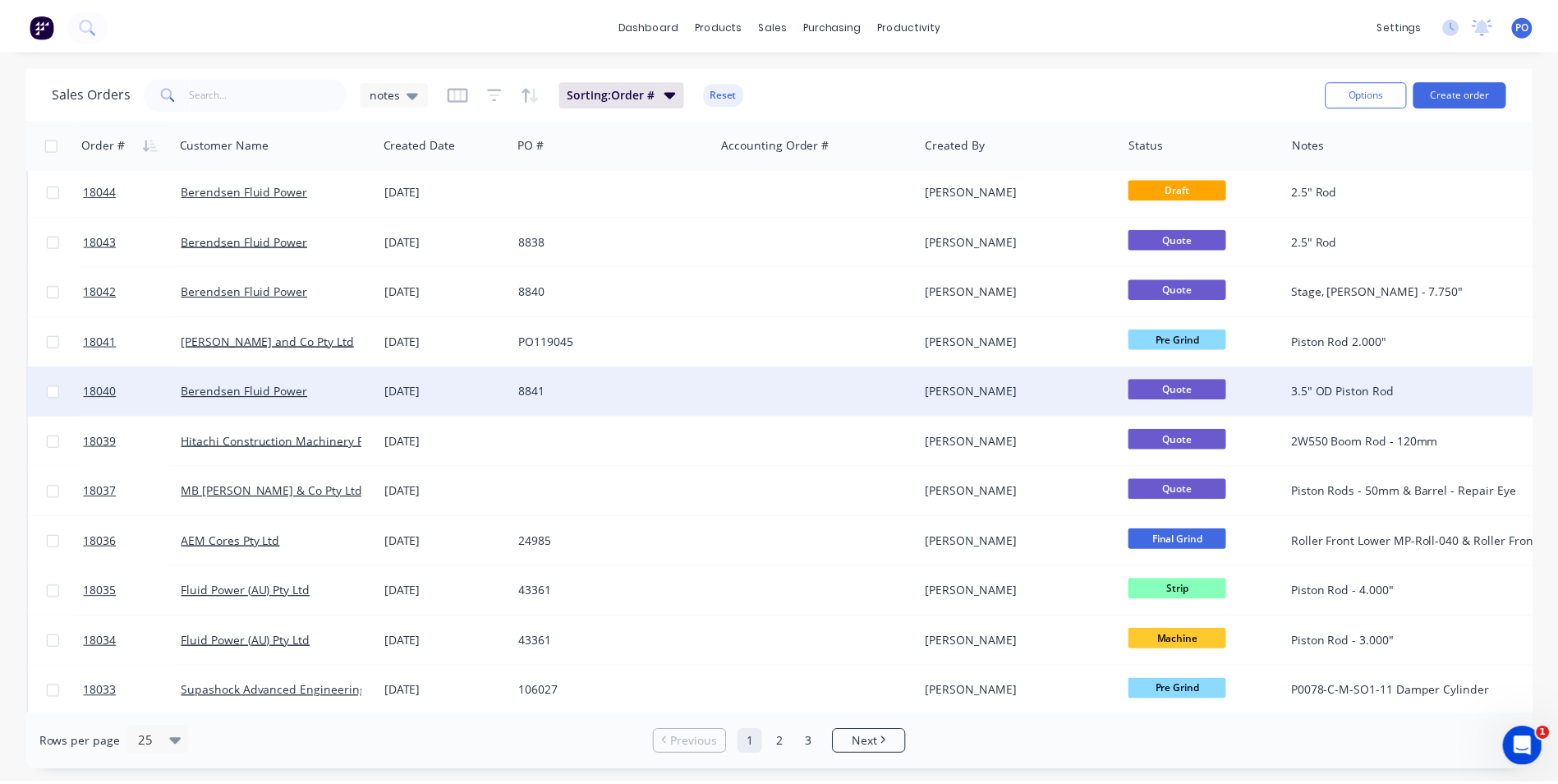
scroll to position [657, 0]
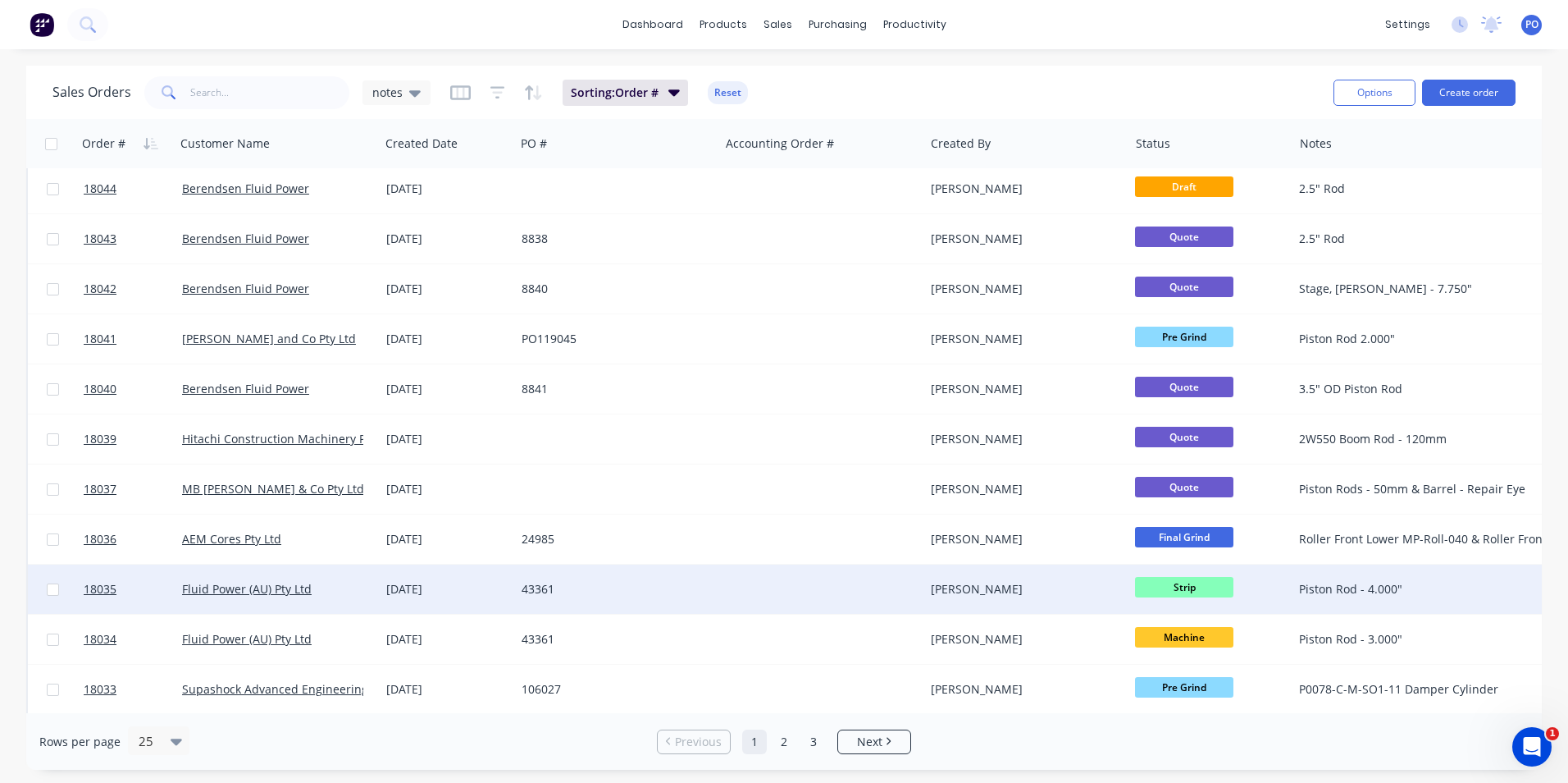
click at [670, 599] on div "43361" at bounding box center [617, 589] width 204 height 49
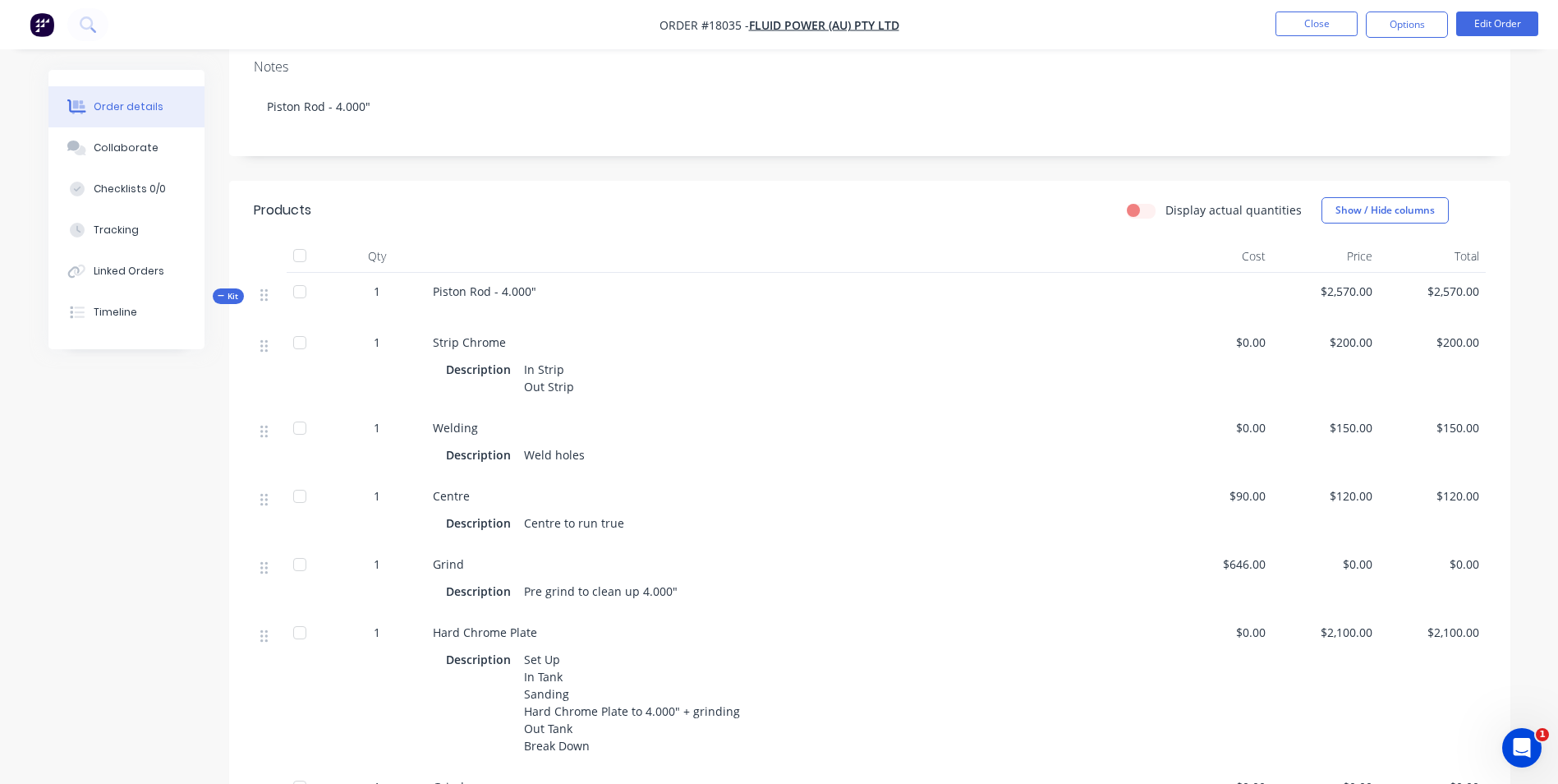
scroll to position [329, 0]
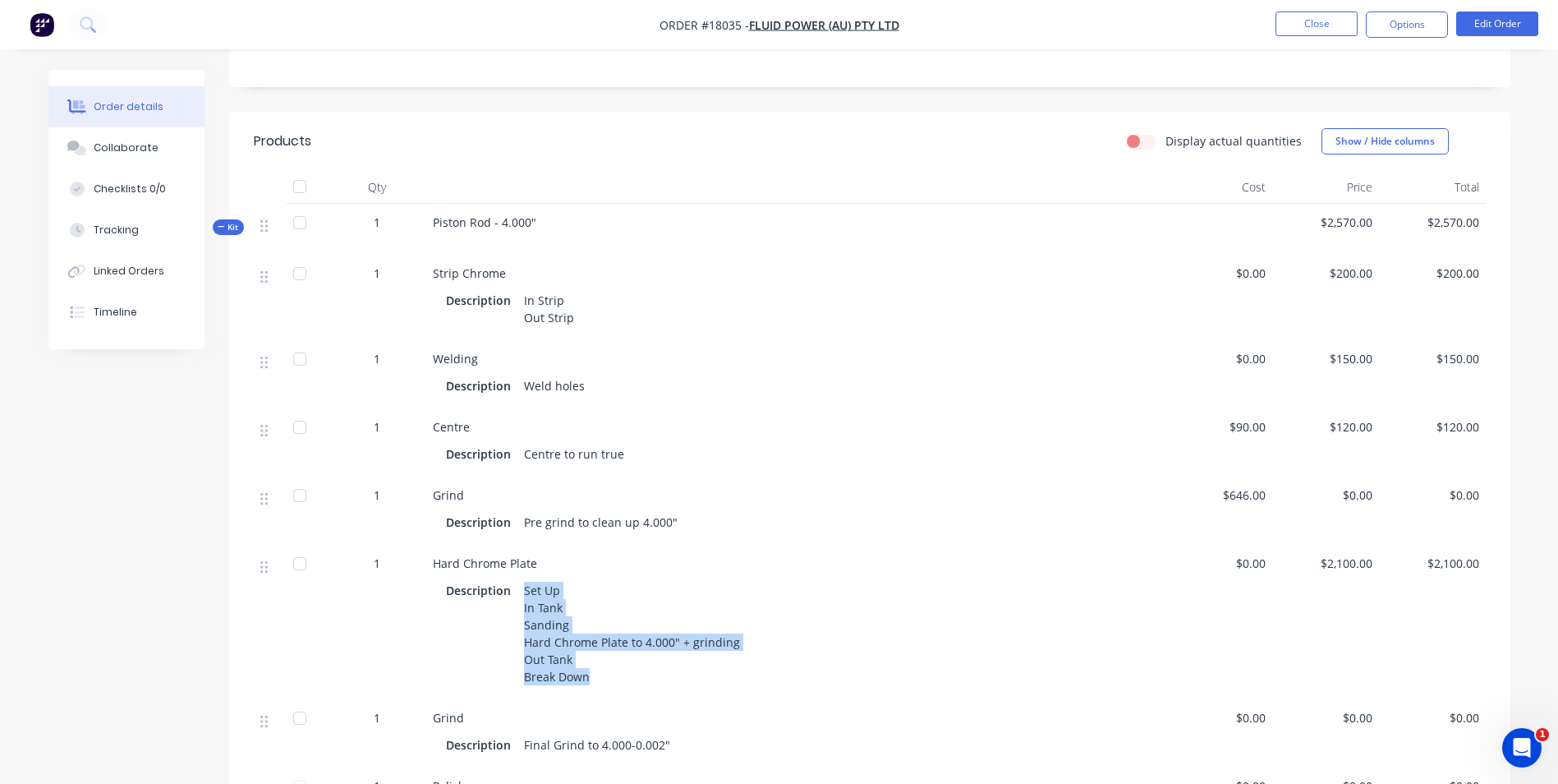
drag, startPoint x: 521, startPoint y: 587, endPoint x: 719, endPoint y: 682, distance: 219.6
click at [719, 682] on div "Set Up In Tank Sanding Hard Chrome Plate to 4.000" + grinding Out Tank Break Do…" at bounding box center [632, 633] width 229 height 110
copy div "Set Up In Tank Sanding Hard Chrome Plate to 4.000" + grinding Out Tank Break Do…"
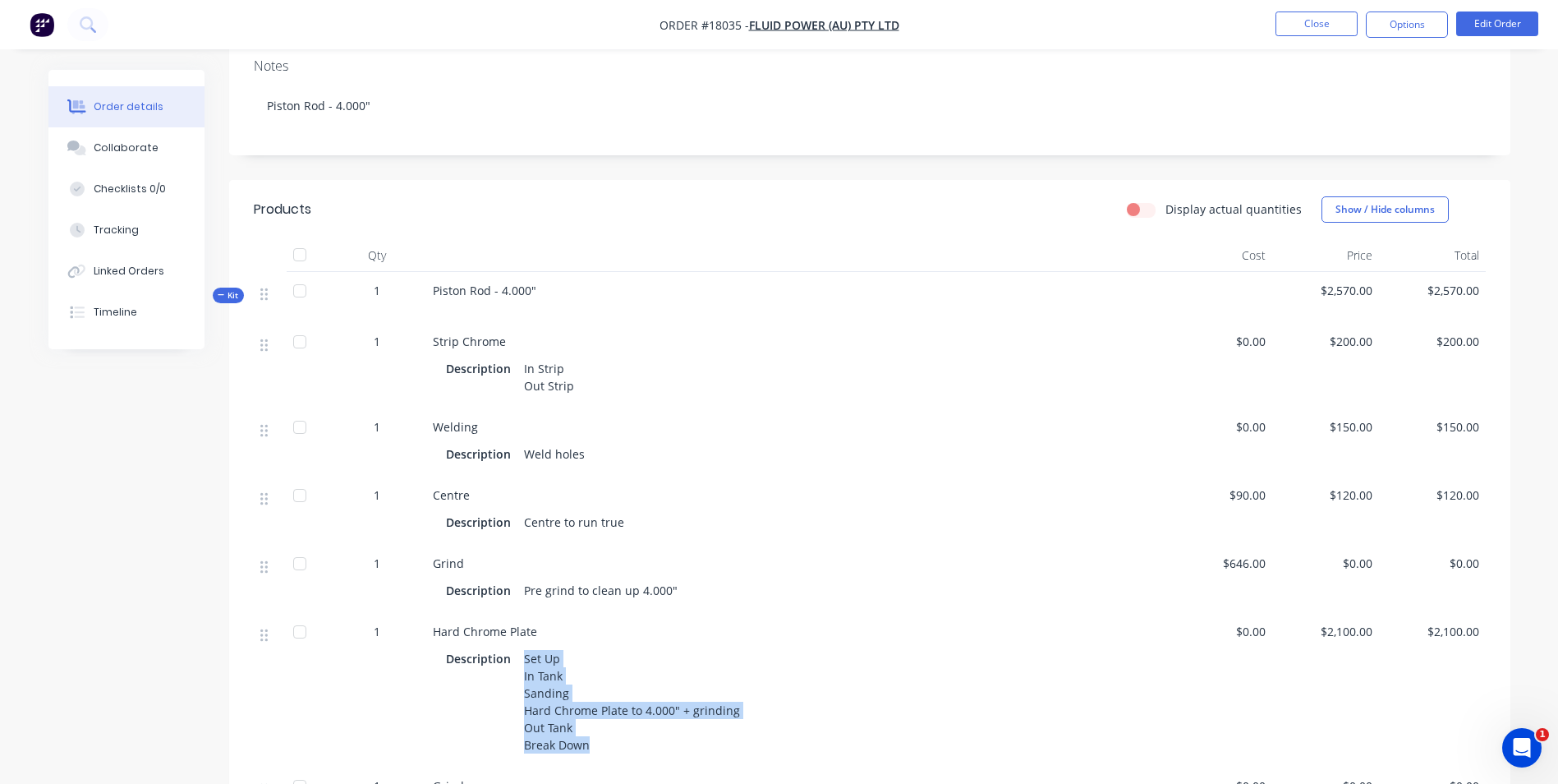
scroll to position [246, 0]
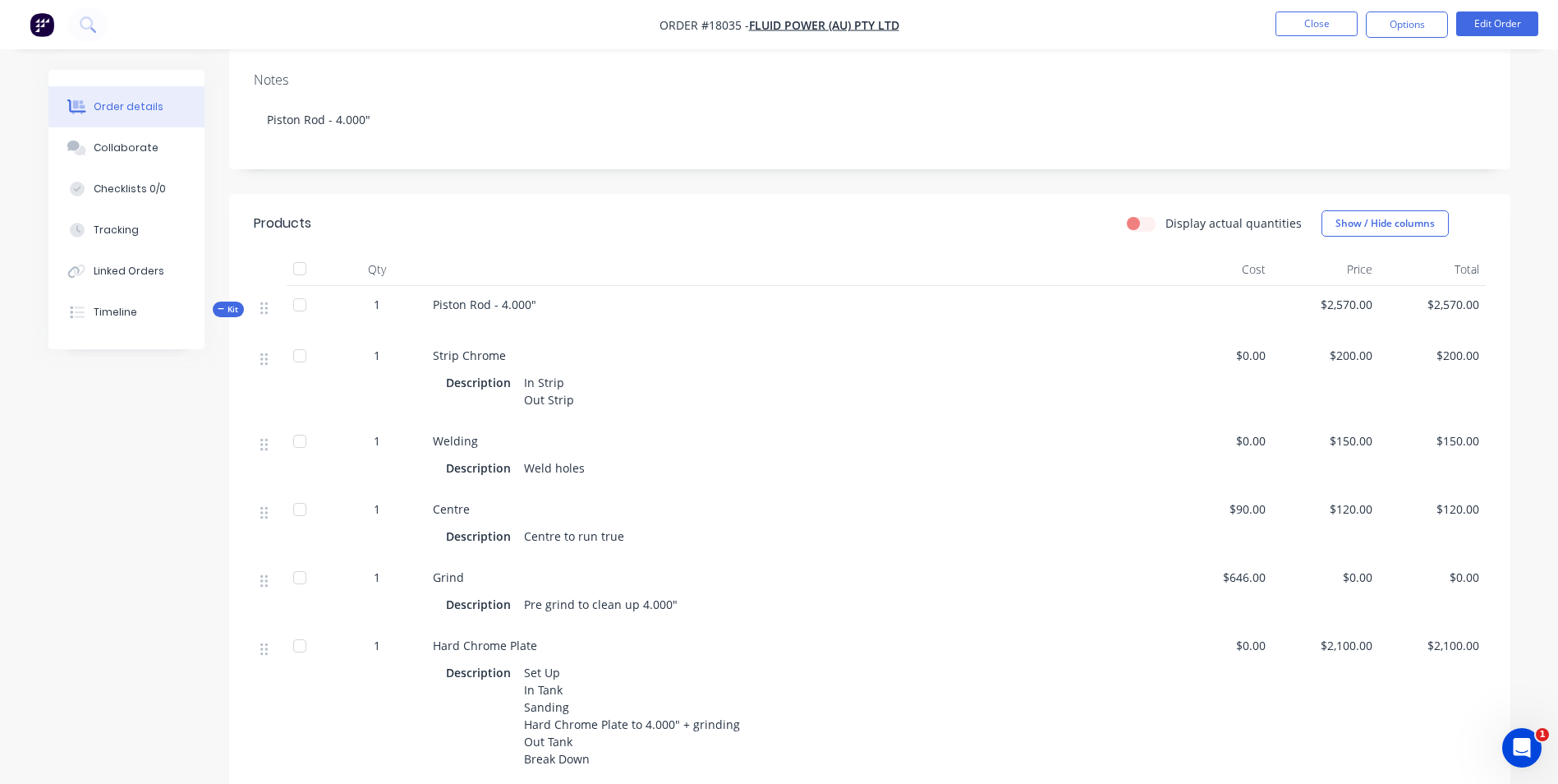
click at [351, 300] on div "1" at bounding box center [377, 304] width 85 height 18
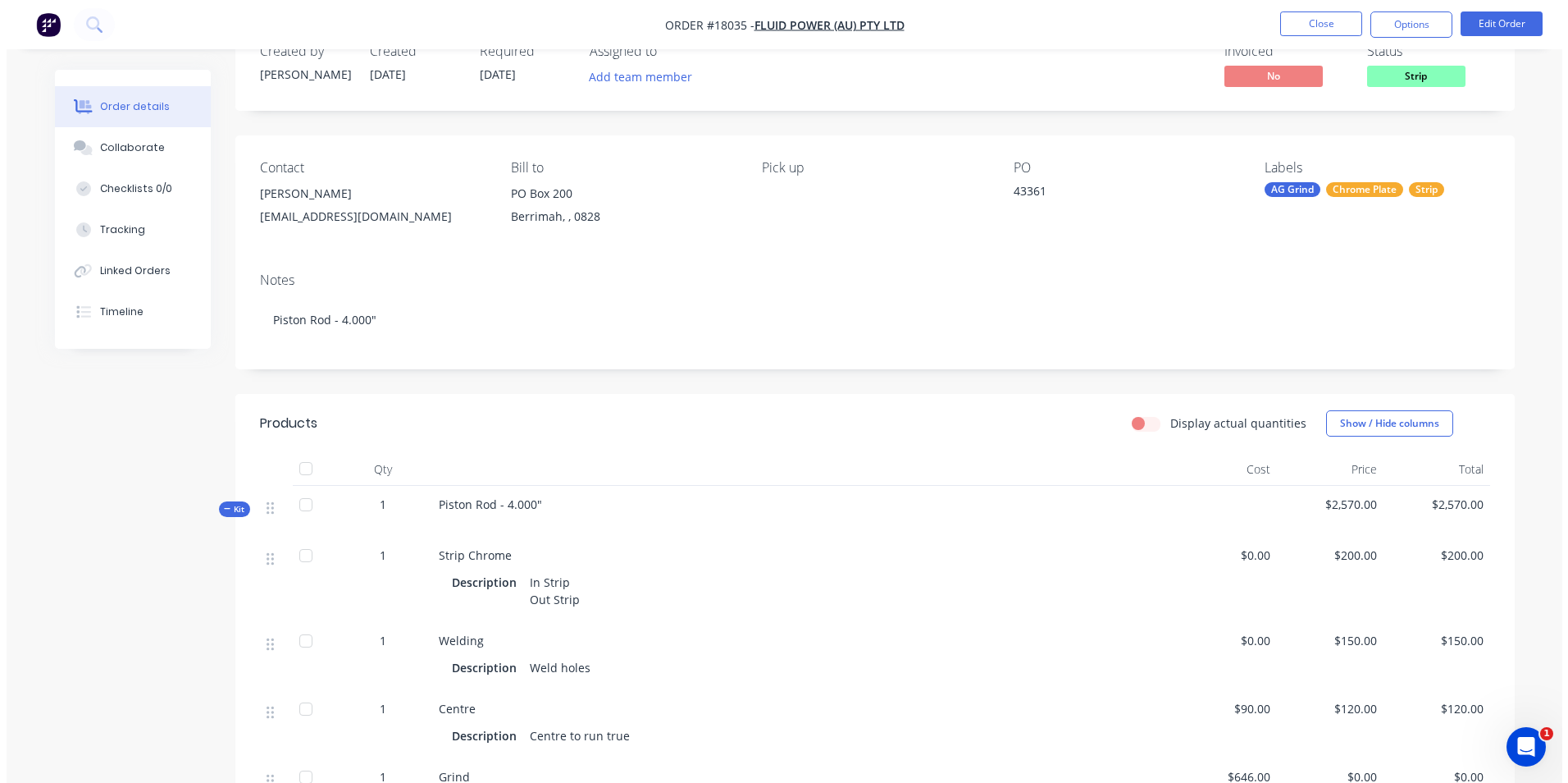
scroll to position [0, 0]
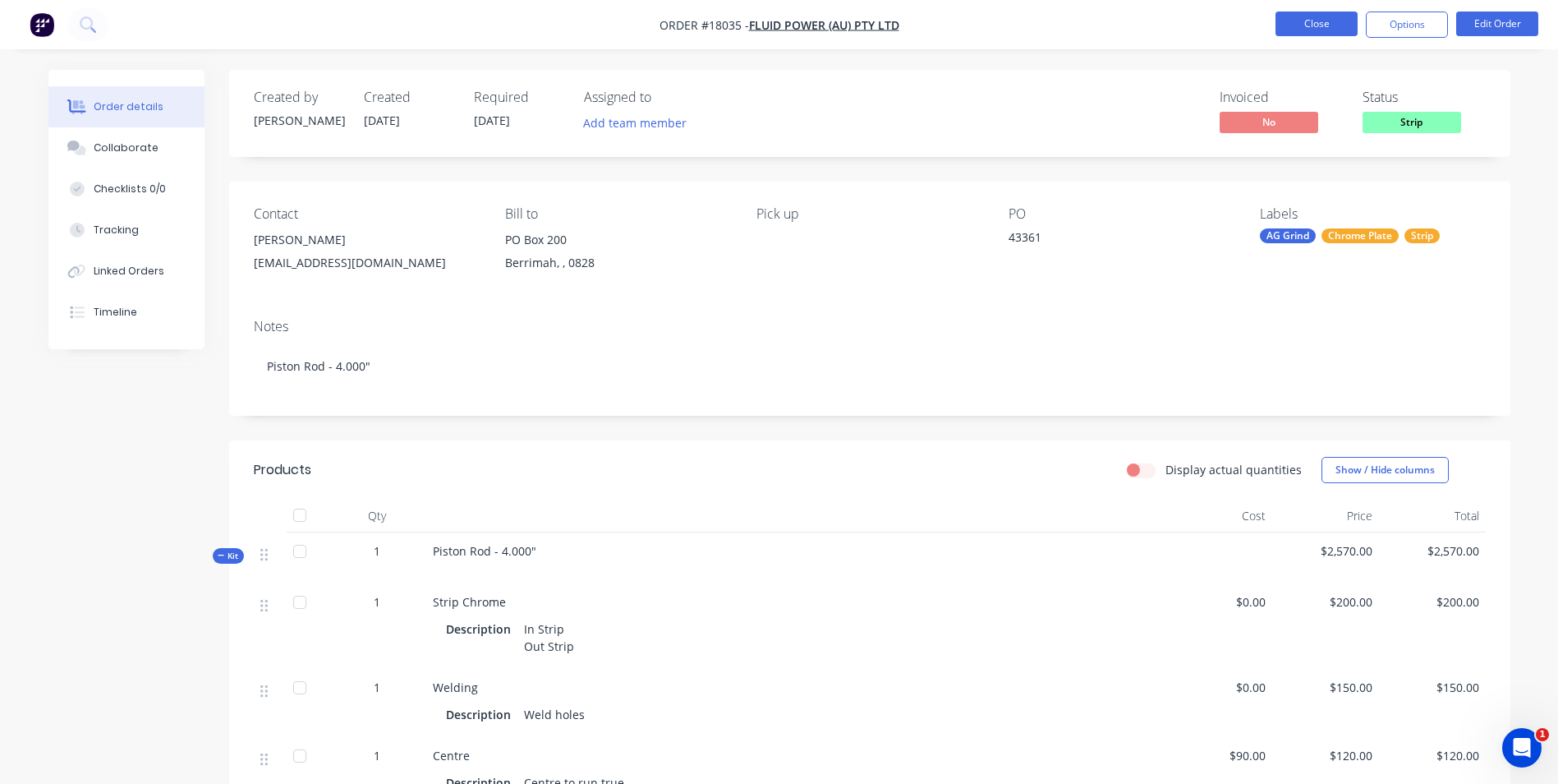
click at [1338, 24] on button "Close" at bounding box center [1317, 24] width 82 height 25
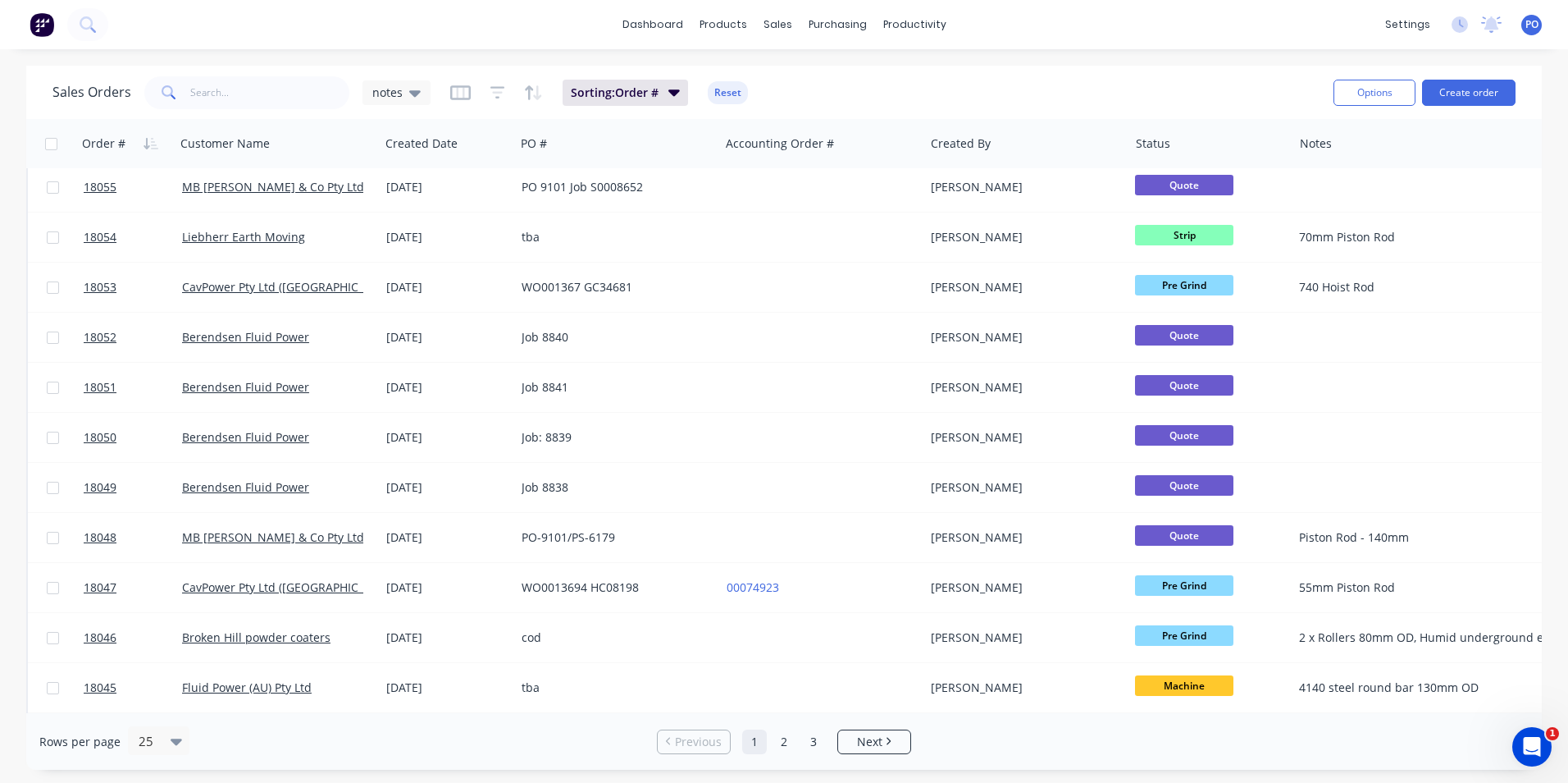
scroll to position [246, 0]
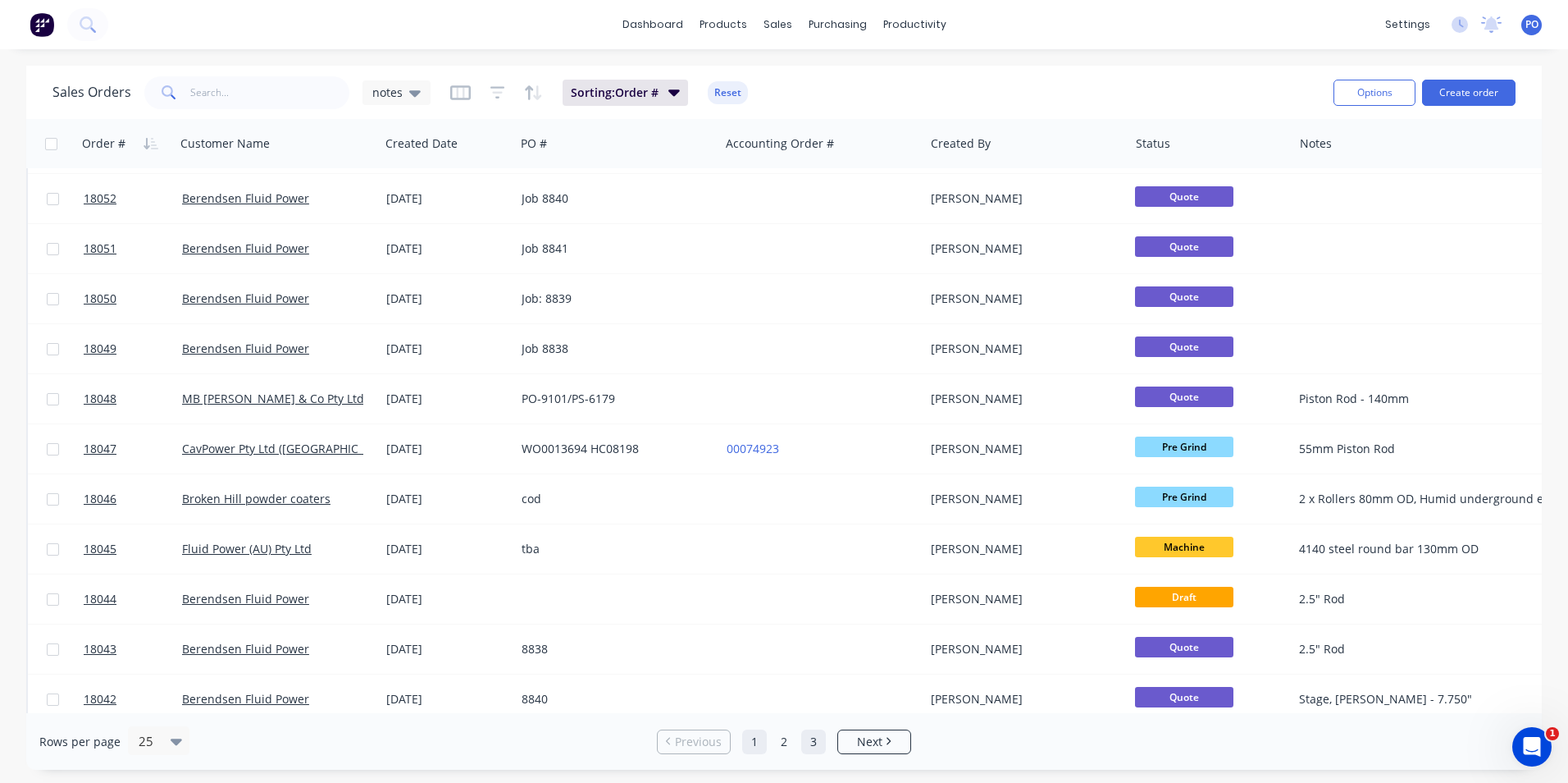
click at [809, 746] on link "3" at bounding box center [814, 742] width 25 height 25
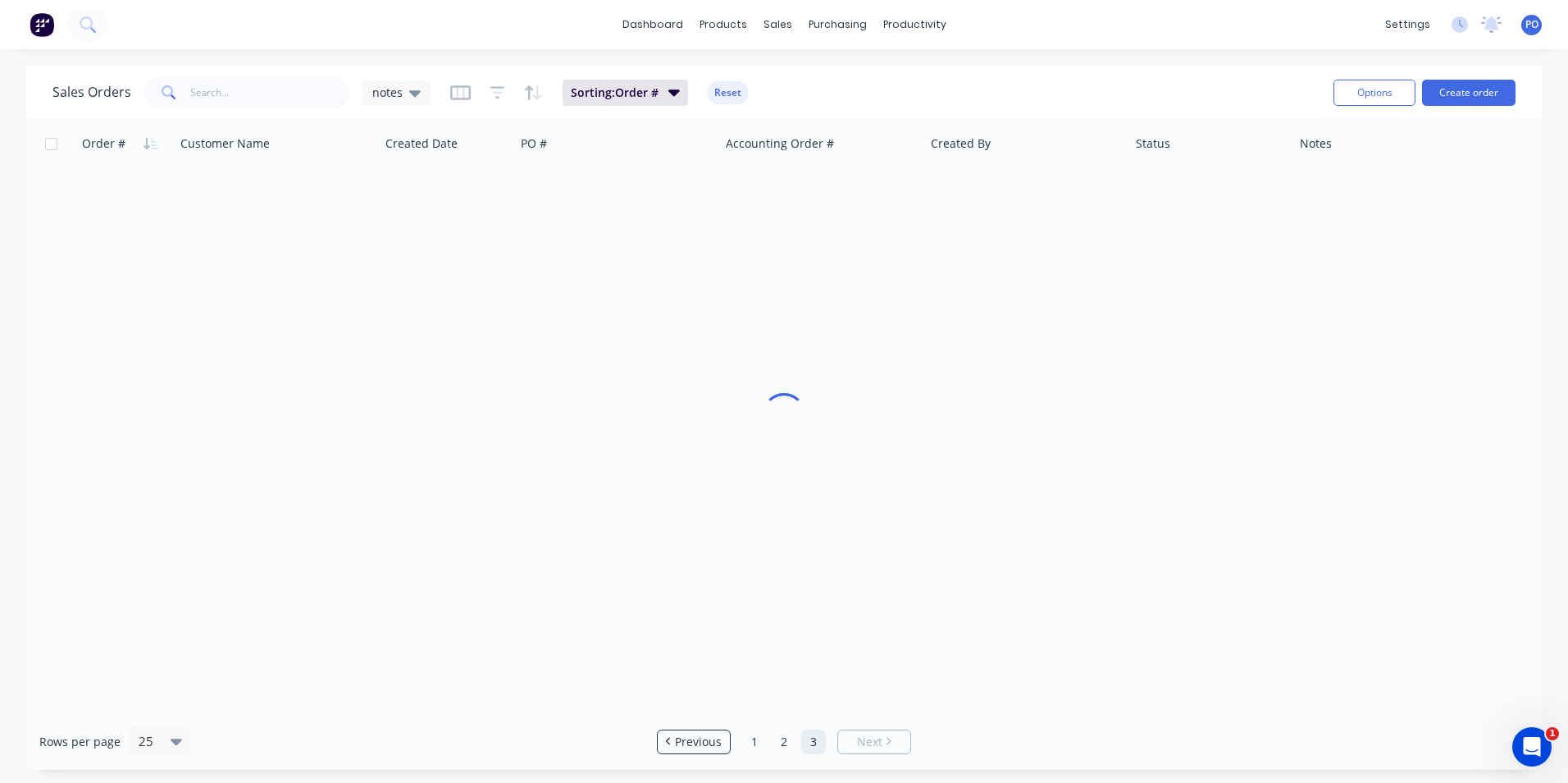
scroll to position [0, 0]
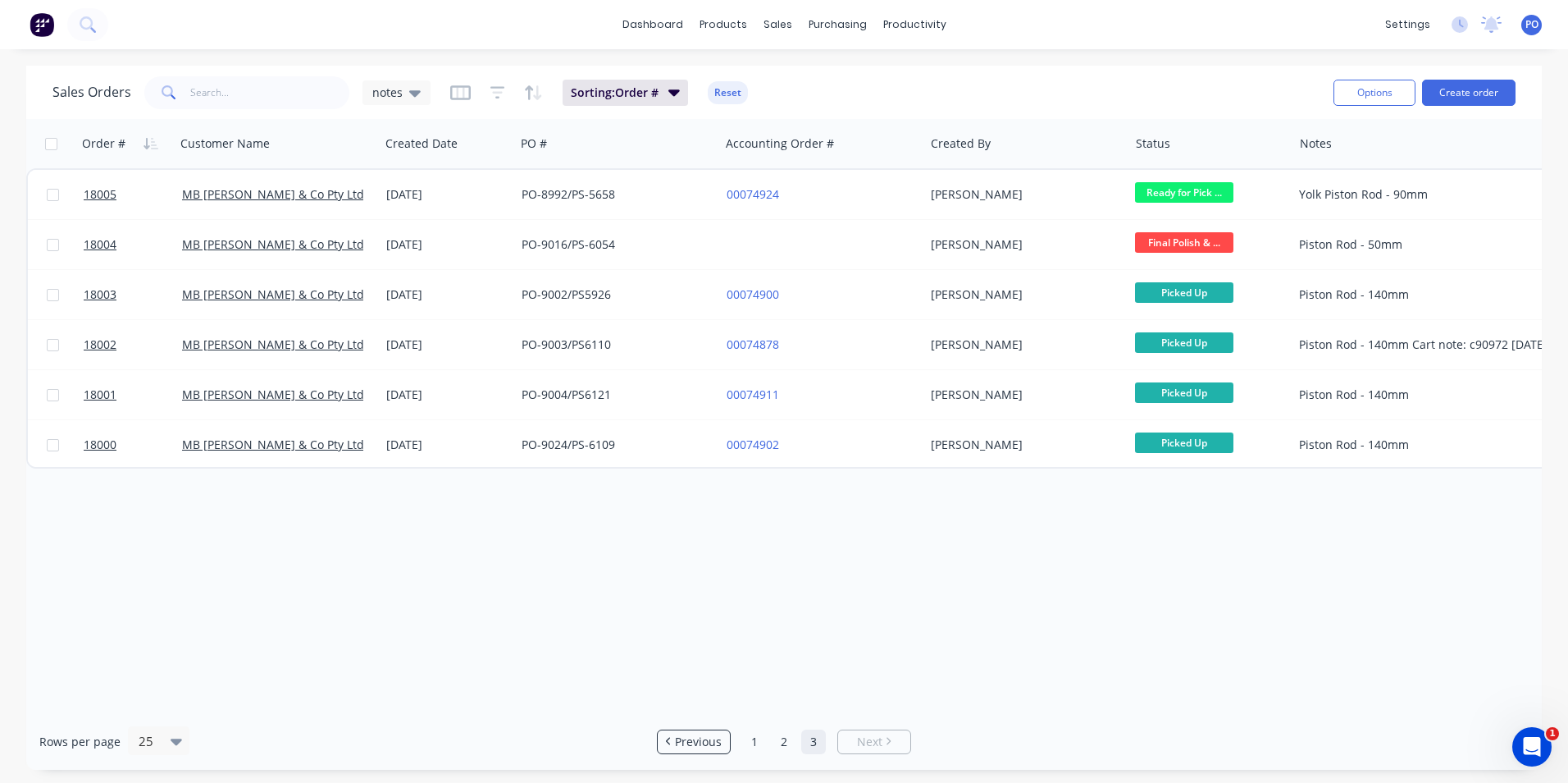
click at [37, 22] on img at bounding box center [42, 25] width 25 height 25
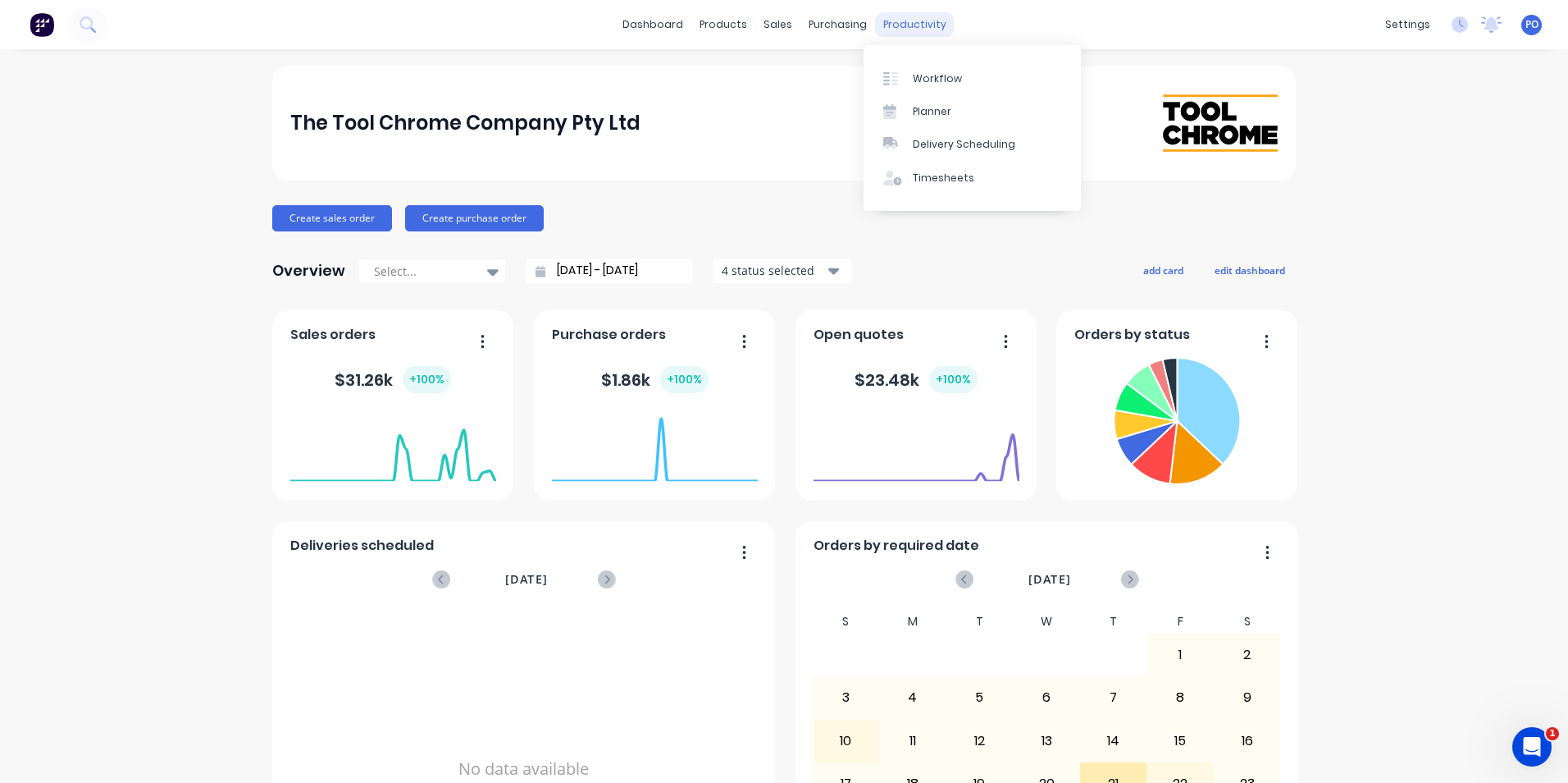
click at [908, 27] on div "productivity" at bounding box center [915, 25] width 80 height 25
click at [920, 82] on div "Workflow" at bounding box center [937, 79] width 49 height 15
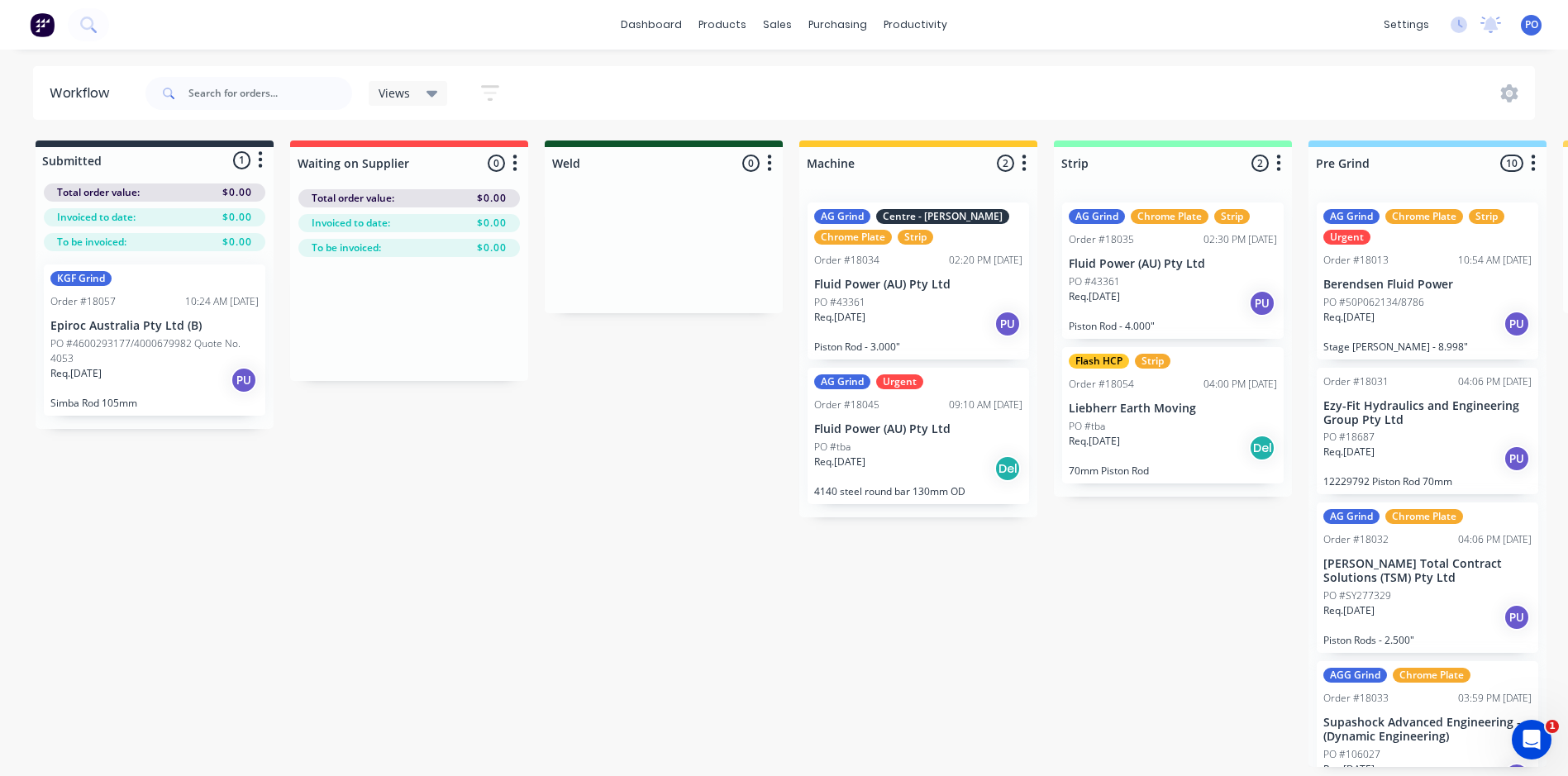
click at [192, 341] on p "PO #4600293177/4000679982 Quote No. 4053" at bounding box center [154, 351] width 208 height 29
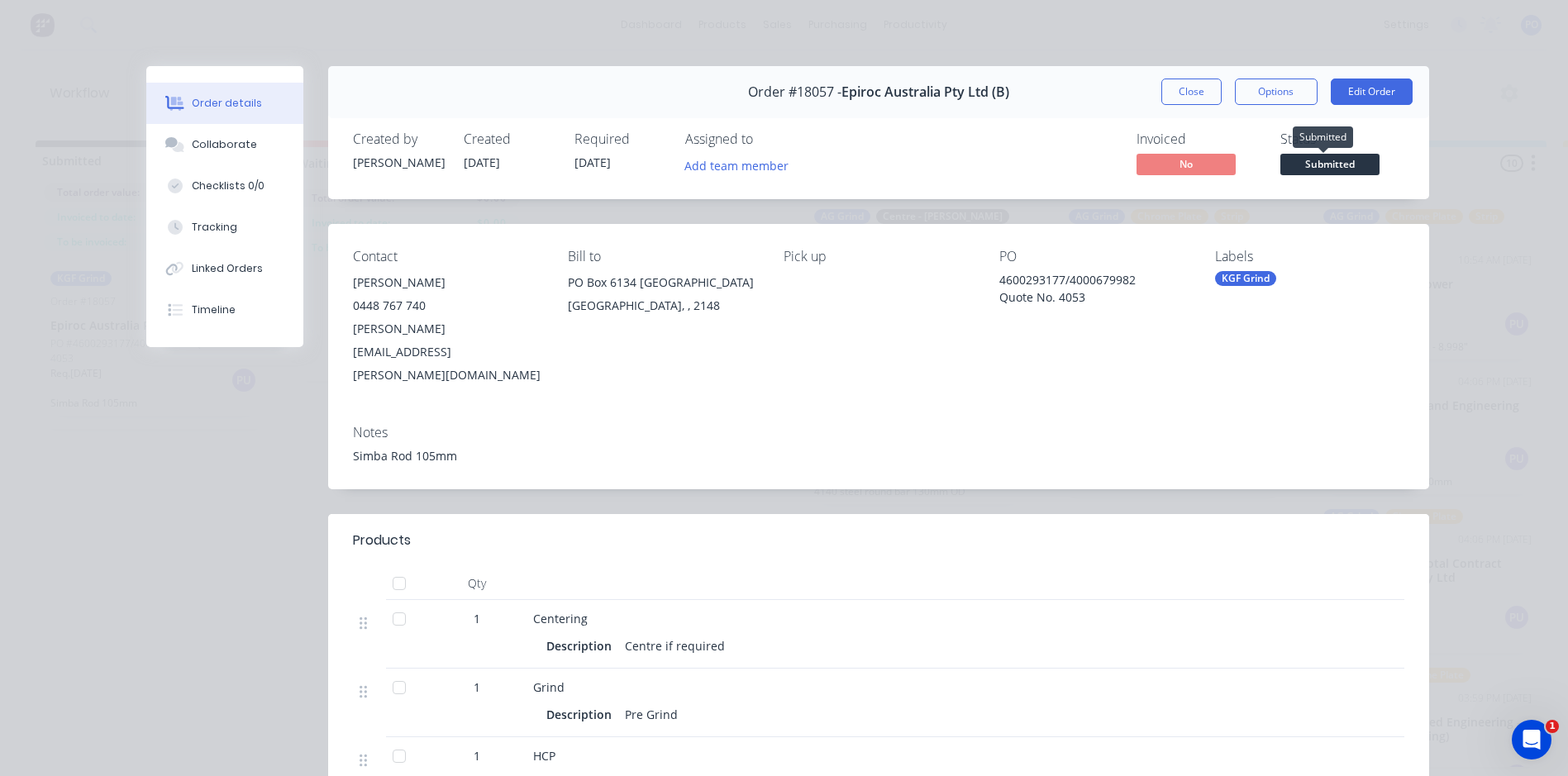
click at [1341, 159] on span "Submitted" at bounding box center [1330, 164] width 99 height 21
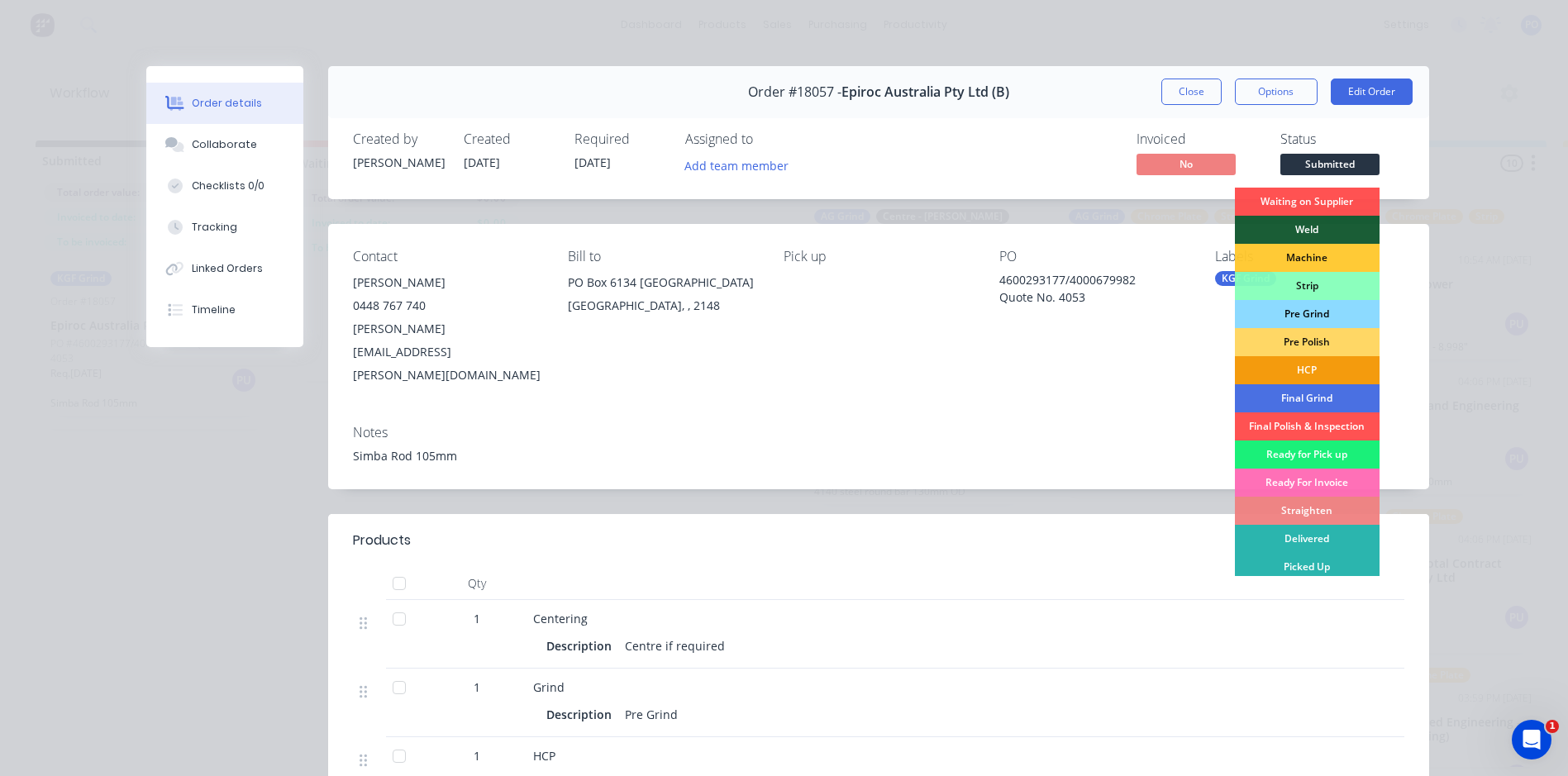
click at [1323, 313] on div "Pre Grind" at bounding box center [1308, 314] width 144 height 28
